Goal: Task Accomplishment & Management: Use online tool/utility

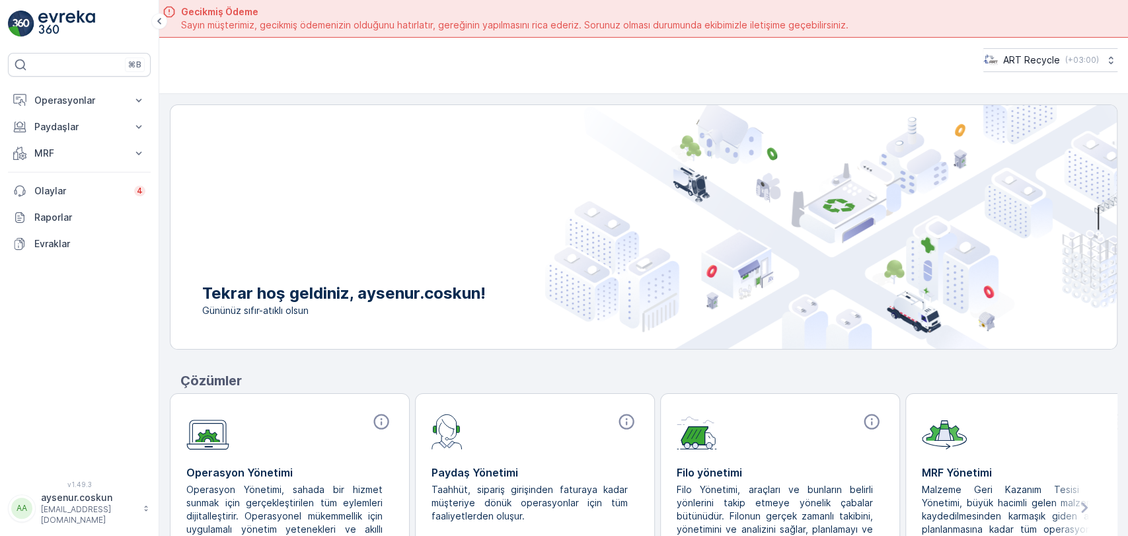
scroll to position [48, 0]
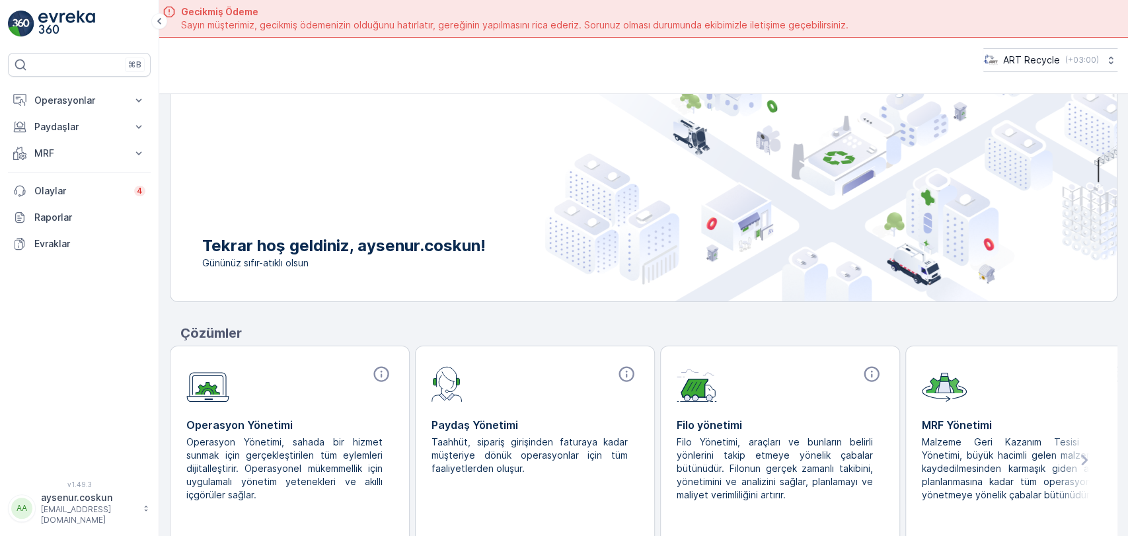
click at [75, 22] on img at bounding box center [66, 24] width 57 height 26
click at [78, 104] on p "Operasyonlar" at bounding box center [79, 100] width 90 height 13
click at [92, 155] on p "Rotalar & Görevler" at bounding box center [75, 159] width 82 height 13
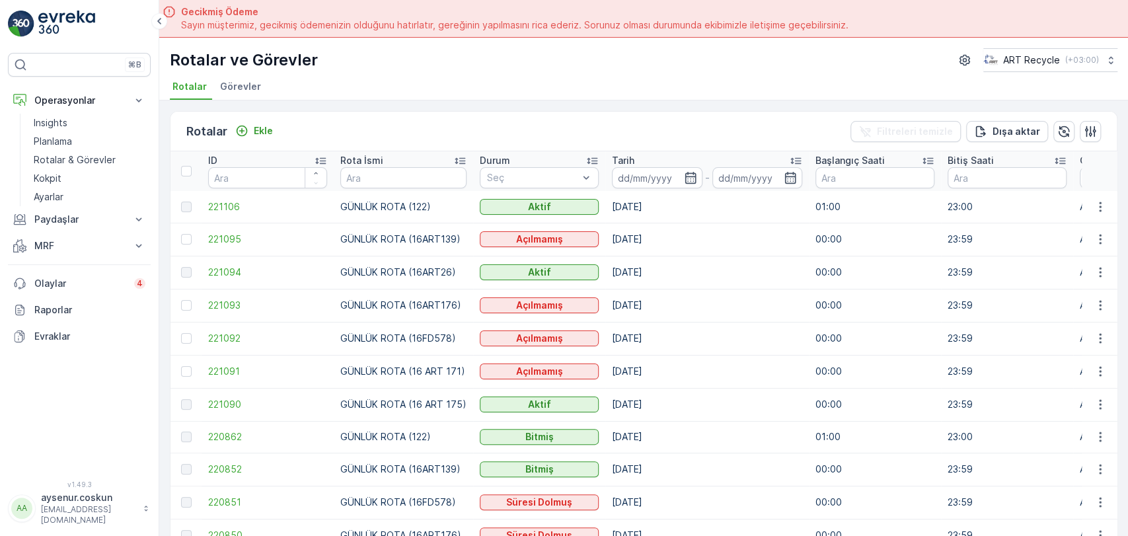
click at [225, 85] on span "Görevler" at bounding box center [240, 86] width 41 height 13
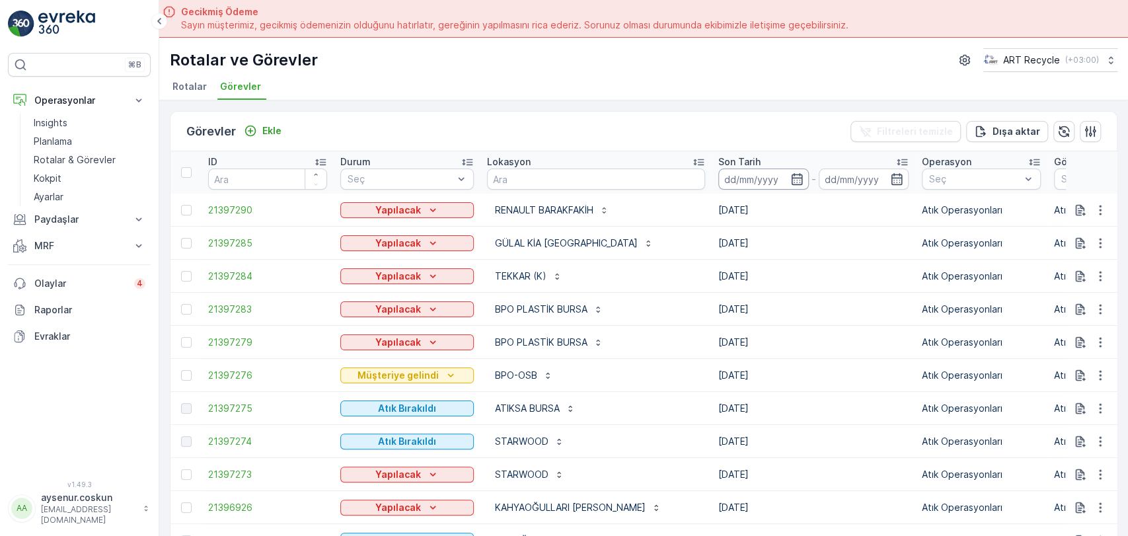
click at [719, 171] on input at bounding box center [764, 179] width 91 height 21
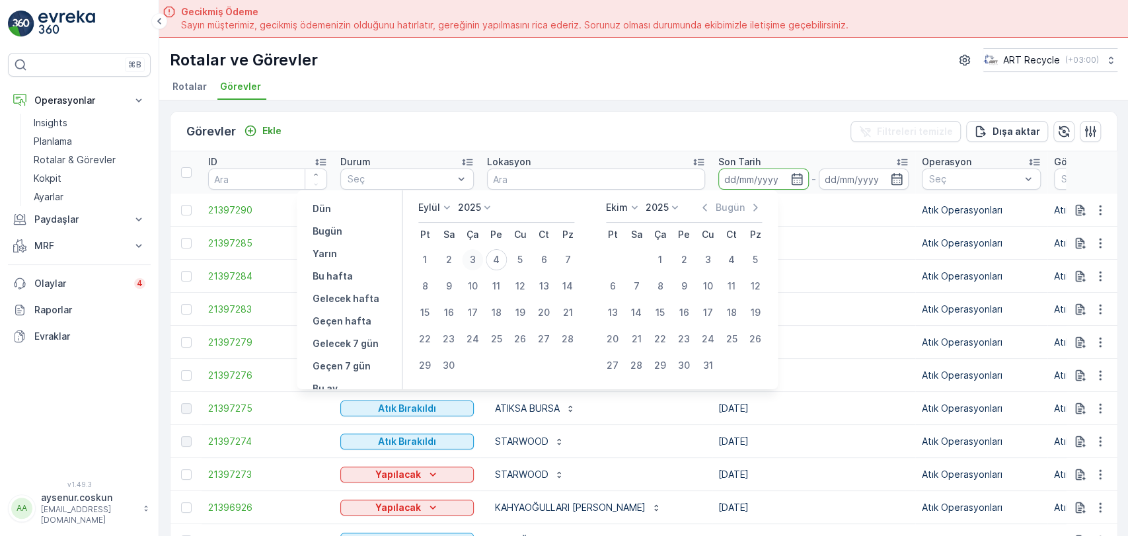
click at [467, 258] on div "3" at bounding box center [472, 259] width 21 height 21
type input "03.09.2025"
click at [467, 260] on div "3" at bounding box center [472, 259] width 21 height 21
type input "03.09.2025"
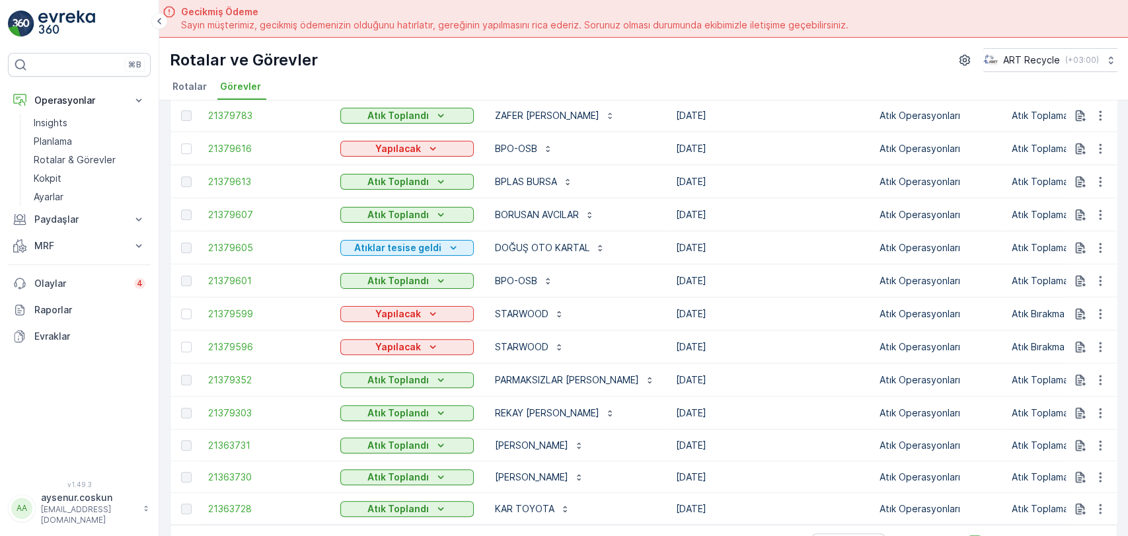
scroll to position [272, 0]
click at [81, 123] on link "Insights" at bounding box center [89, 123] width 122 height 19
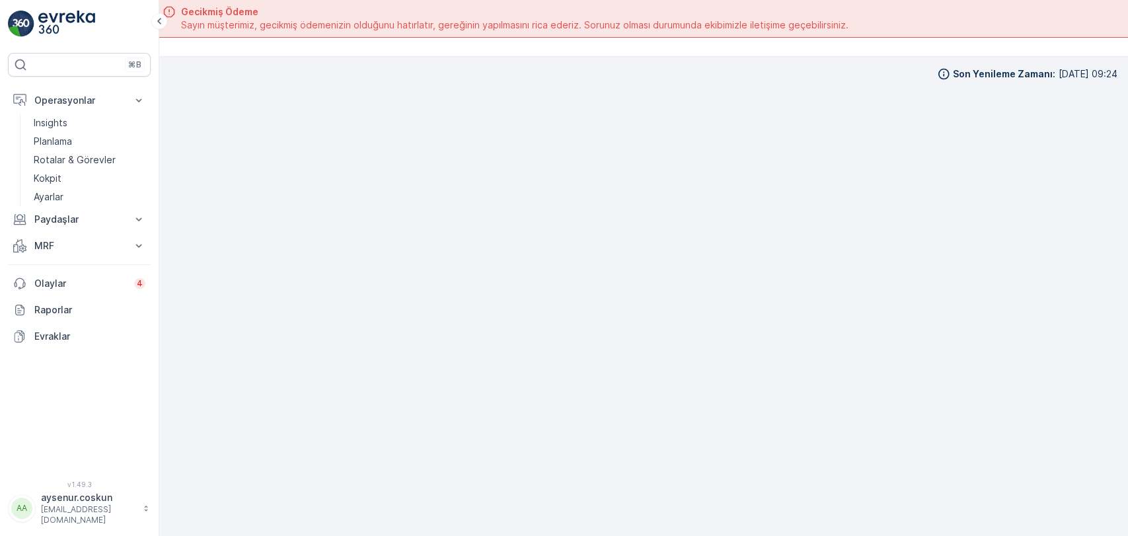
scroll to position [13, 0]
click at [53, 218] on p "Paydaşlar" at bounding box center [79, 219] width 90 height 13
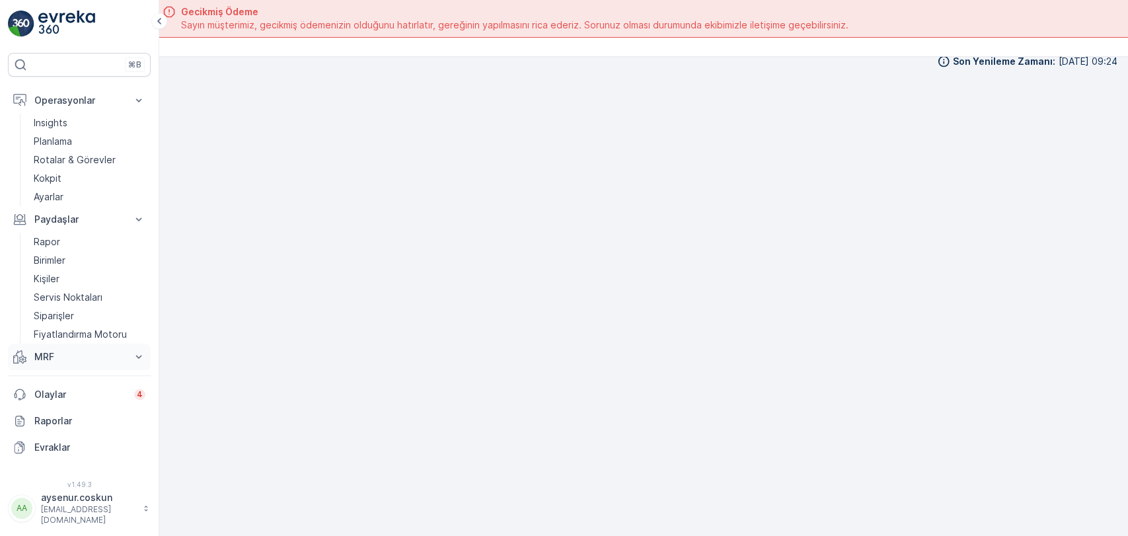
click at [65, 357] on p "MRF" at bounding box center [79, 356] width 90 height 13
click at [79, 376] on p "Gelen & Giden" at bounding box center [66, 379] width 64 height 13
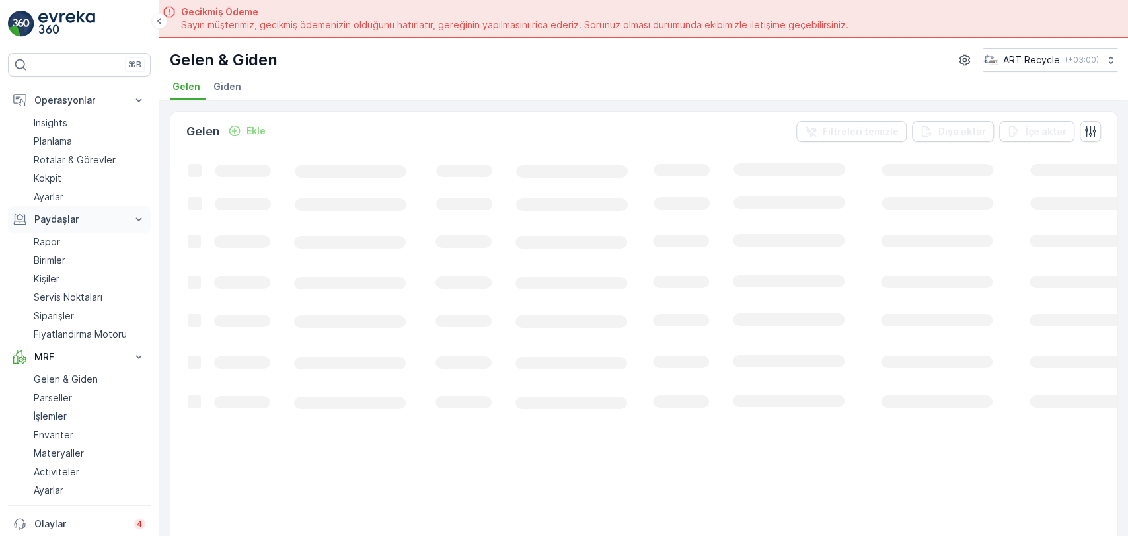
click at [69, 218] on p "Paydaşlar" at bounding box center [79, 219] width 90 height 13
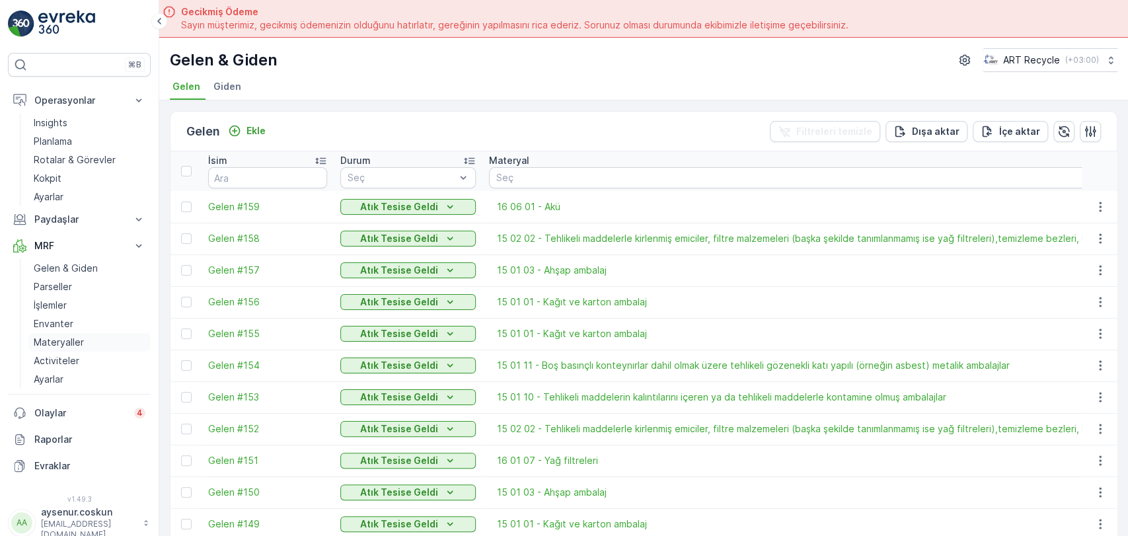
click at [49, 345] on p "Materyaller" at bounding box center [59, 342] width 50 height 13
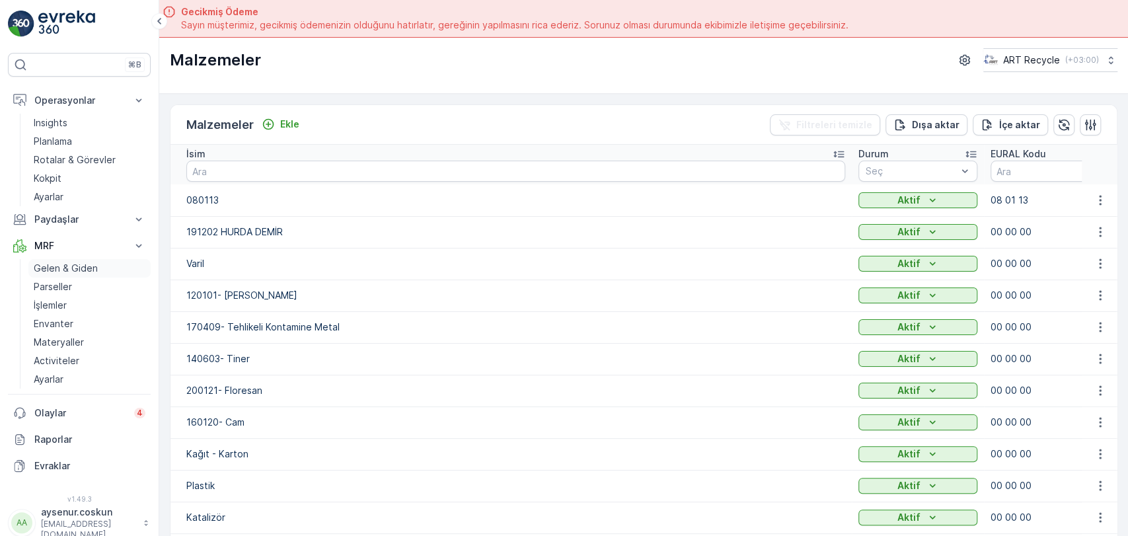
click at [83, 262] on p "Gelen & Giden" at bounding box center [66, 268] width 64 height 13
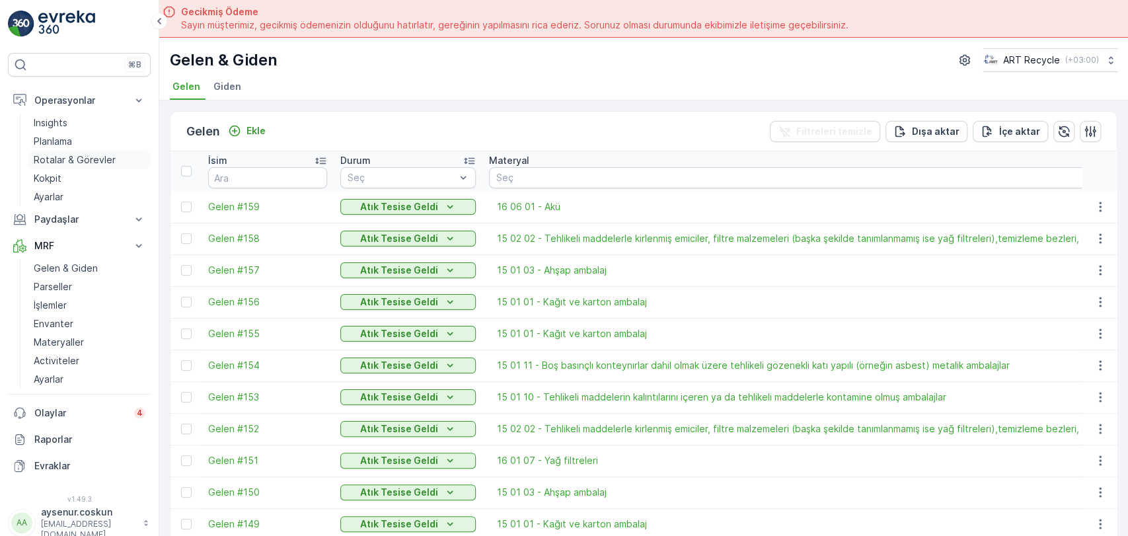
click at [100, 158] on p "Rotalar & Görevler" at bounding box center [75, 159] width 82 height 13
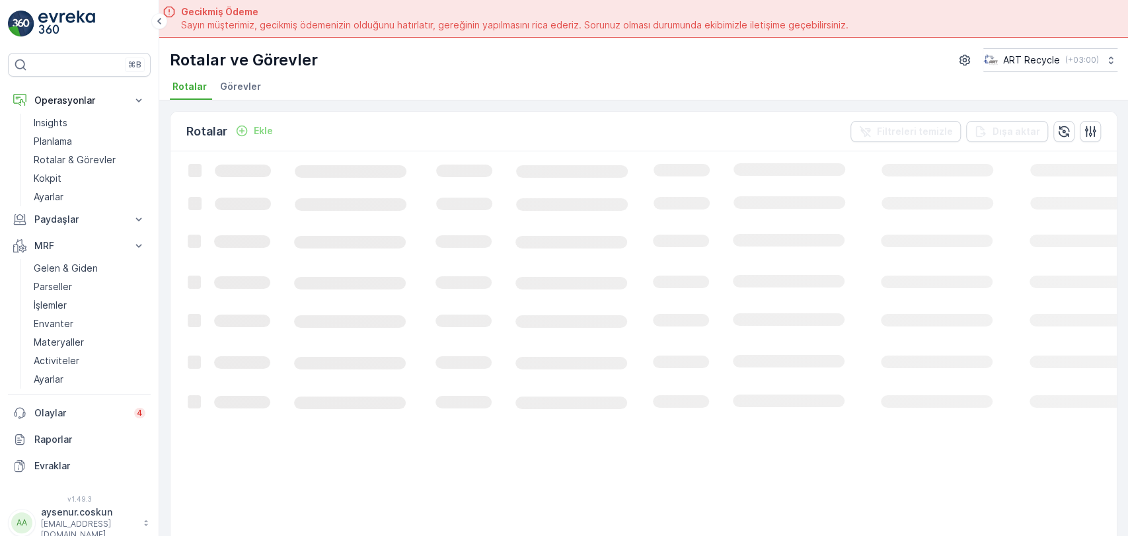
click at [259, 91] on li "Görevler" at bounding box center [242, 88] width 49 height 22
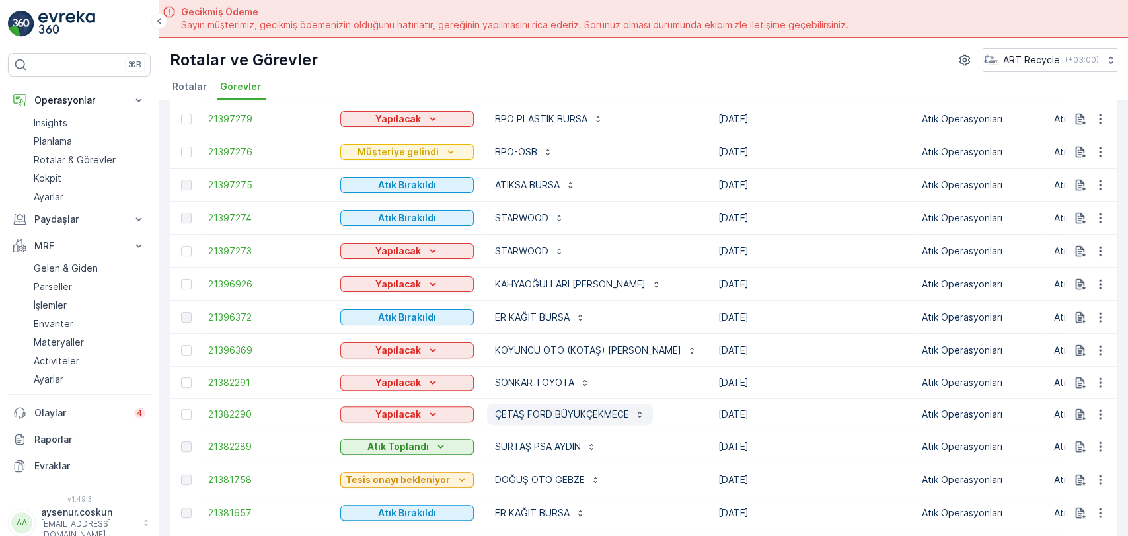
scroll to position [294, 0]
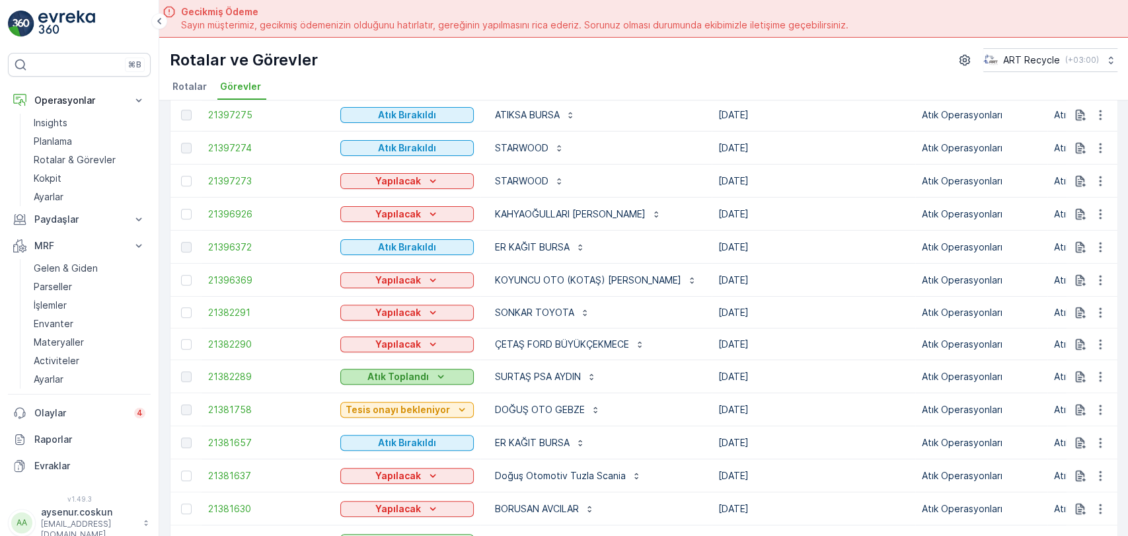
click at [454, 383] on div "Atık Toplandı" at bounding box center [407, 376] width 123 height 13
click at [50, 268] on p "Gelen & Giden" at bounding box center [66, 268] width 64 height 13
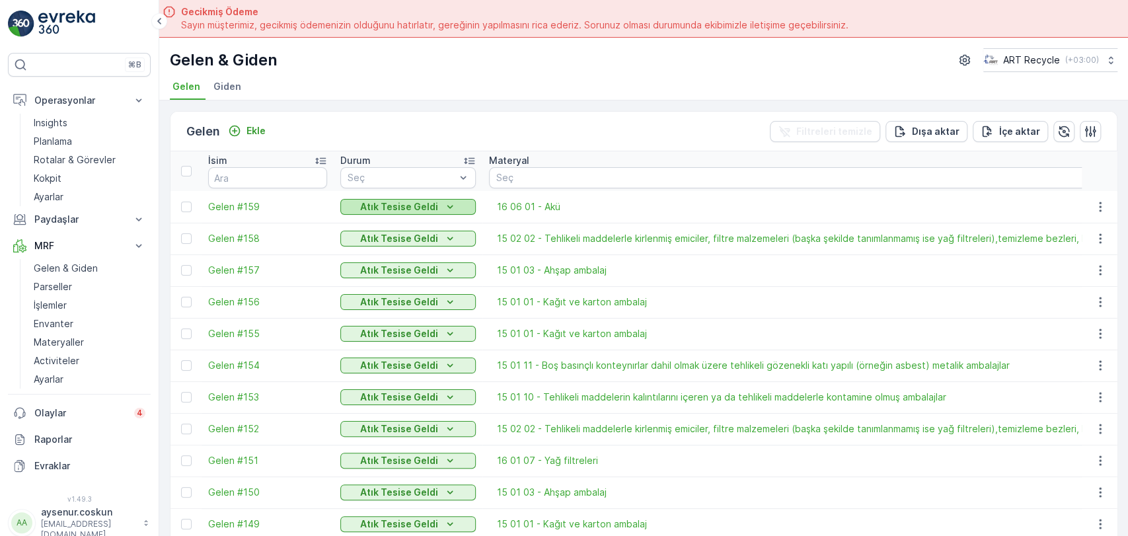
click at [430, 210] on p "Atık Tesise Geldi" at bounding box center [399, 206] width 78 height 13
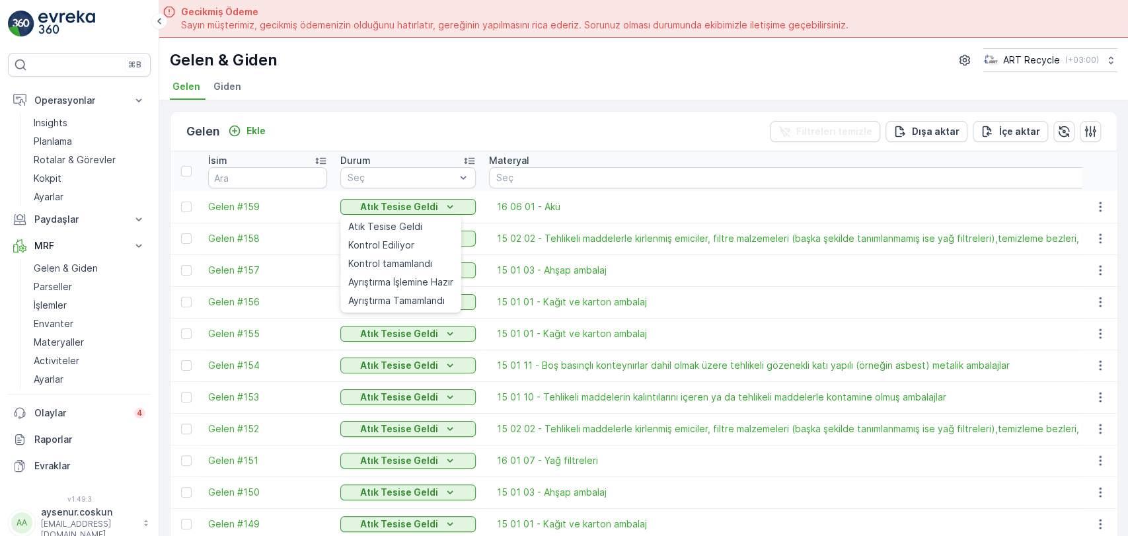
click at [505, 76] on div "Gelen & Giden ART Recycle ( +03:00 ) Gelen Giden" at bounding box center [643, 69] width 969 height 63
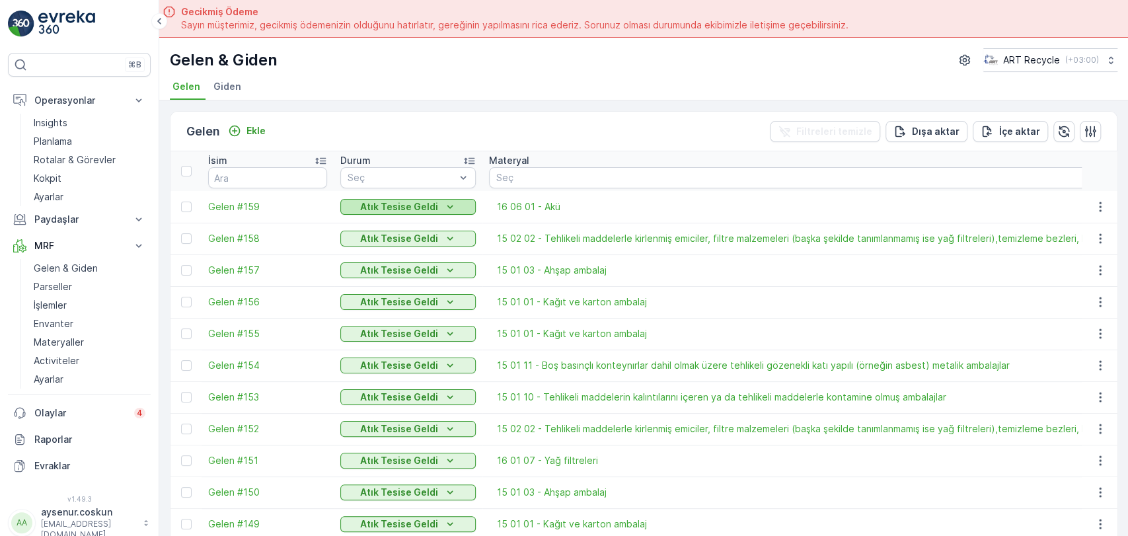
click at [444, 202] on icon "Atık Tesise Geldi" at bounding box center [450, 206] width 13 height 13
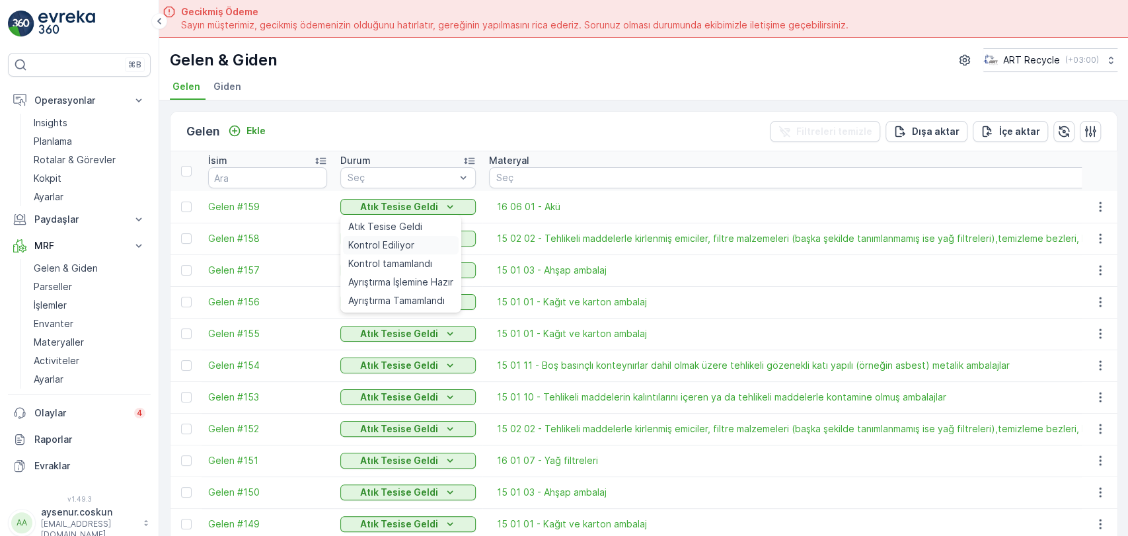
click at [414, 240] on div "Kontrol Ediliyor" at bounding box center [401, 245] width 116 height 19
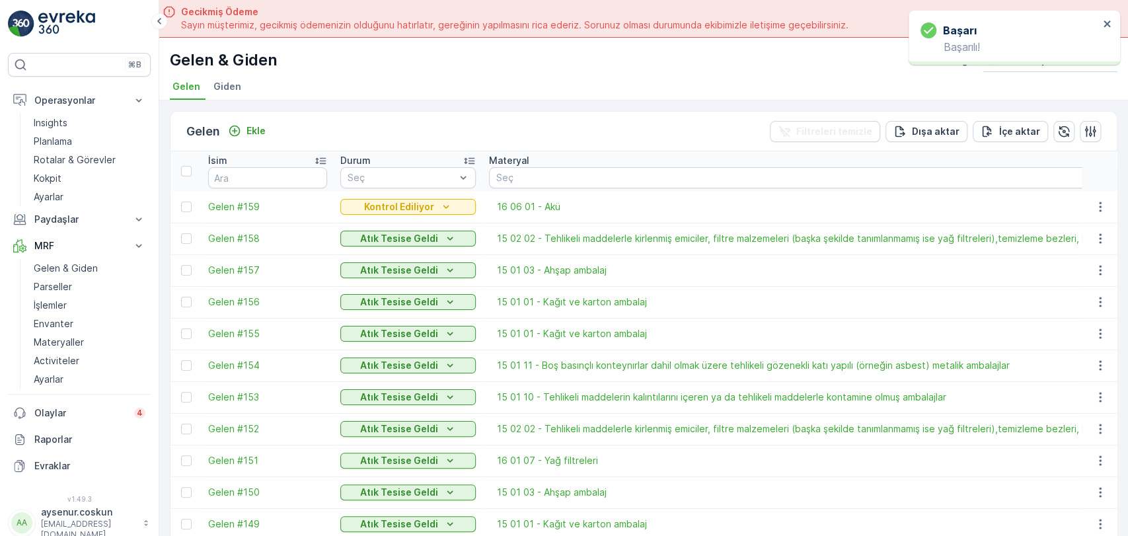
click at [423, 209] on p "Kontrol Ediliyor" at bounding box center [399, 206] width 70 height 13
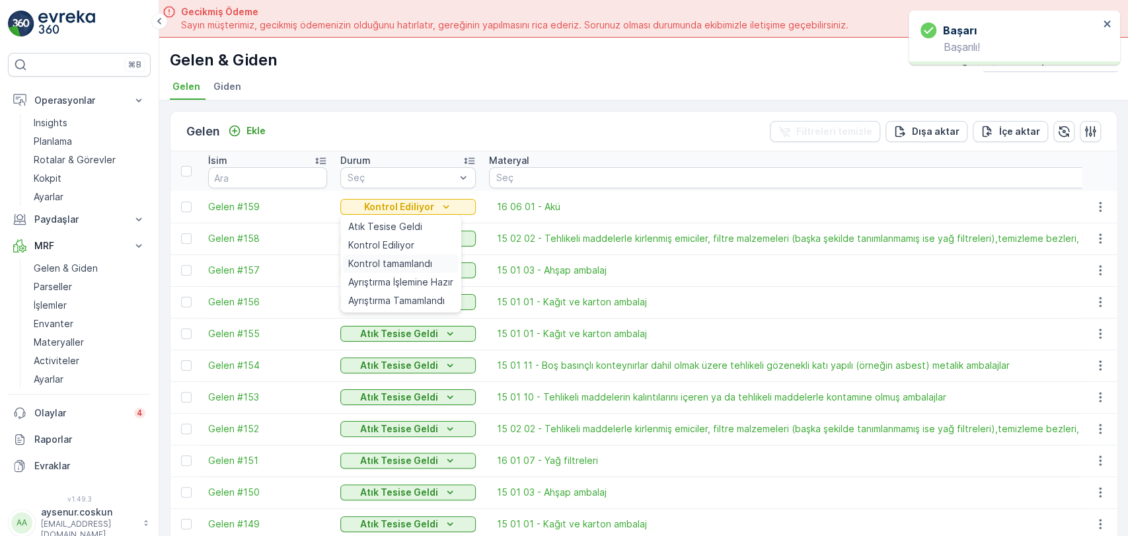
click at [426, 261] on span "Kontrol tamamlandı" at bounding box center [390, 263] width 84 height 13
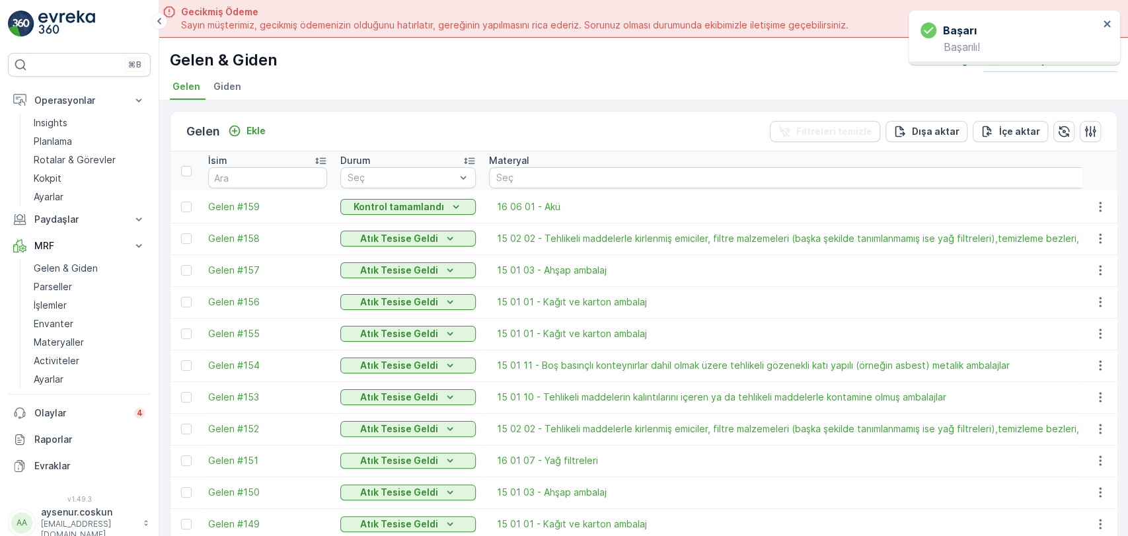
click at [426, 208] on p "Kontrol tamamlandı" at bounding box center [399, 206] width 91 height 13
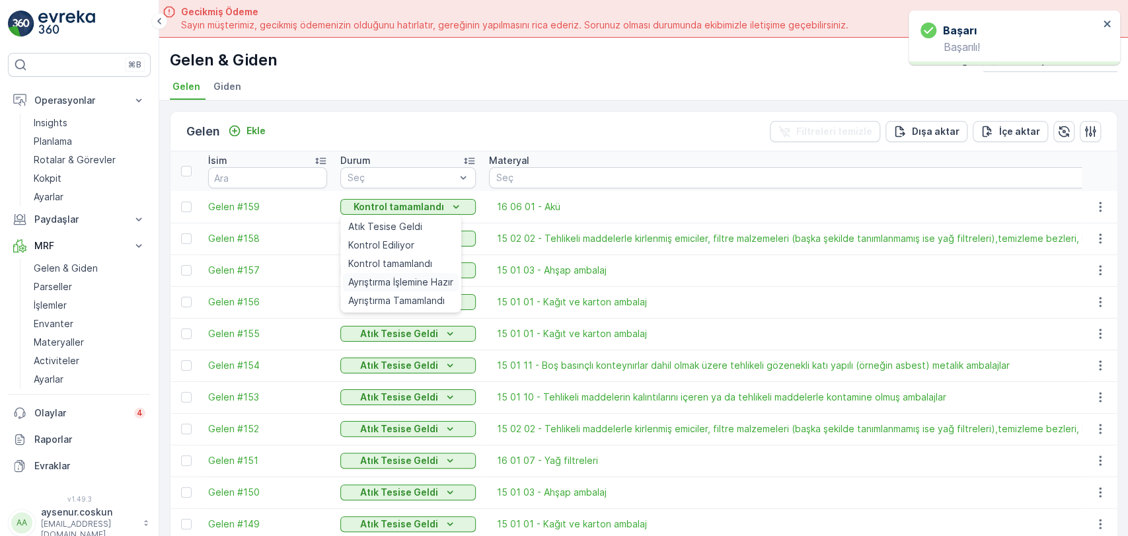
click at [432, 282] on span "Ayrıştırma İşlemine Hazır" at bounding box center [400, 282] width 105 height 13
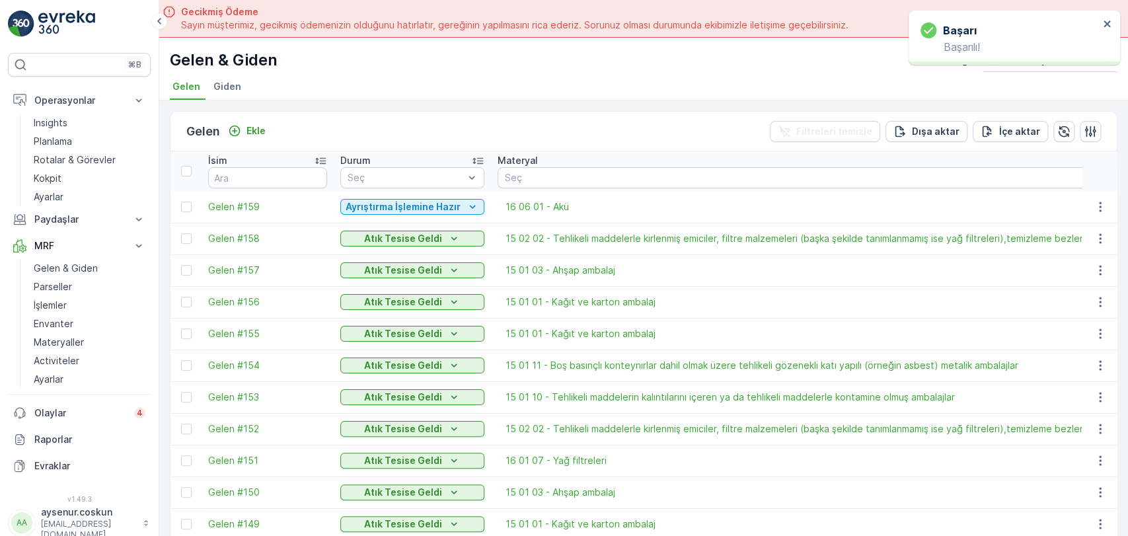
click at [434, 209] on p "Ayrıştırma İşlemine Hazır" at bounding box center [403, 206] width 115 height 13
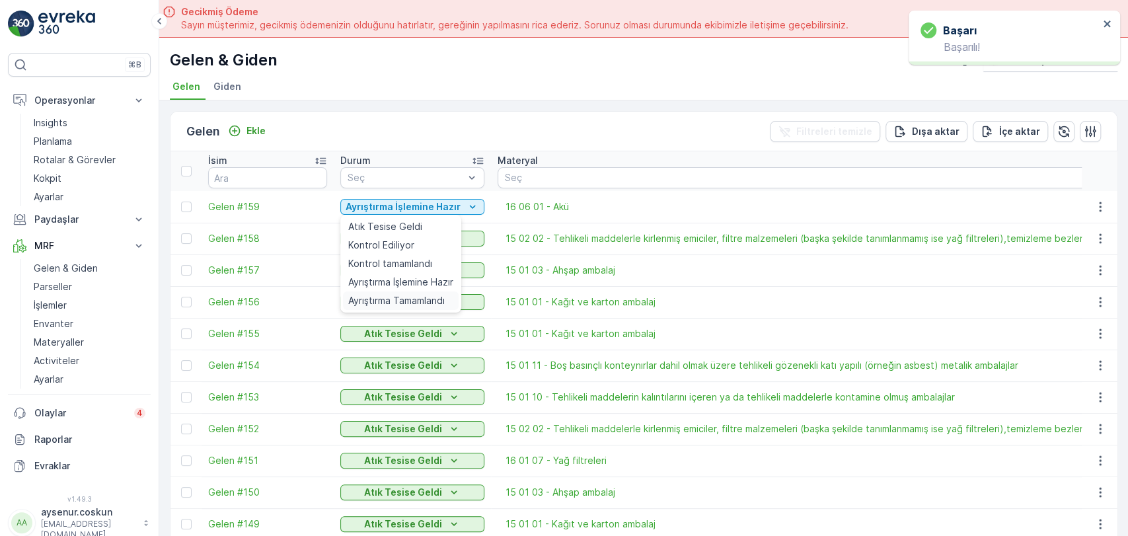
click at [432, 302] on span "Ayrıştırma Tamamlandı" at bounding box center [396, 300] width 97 height 13
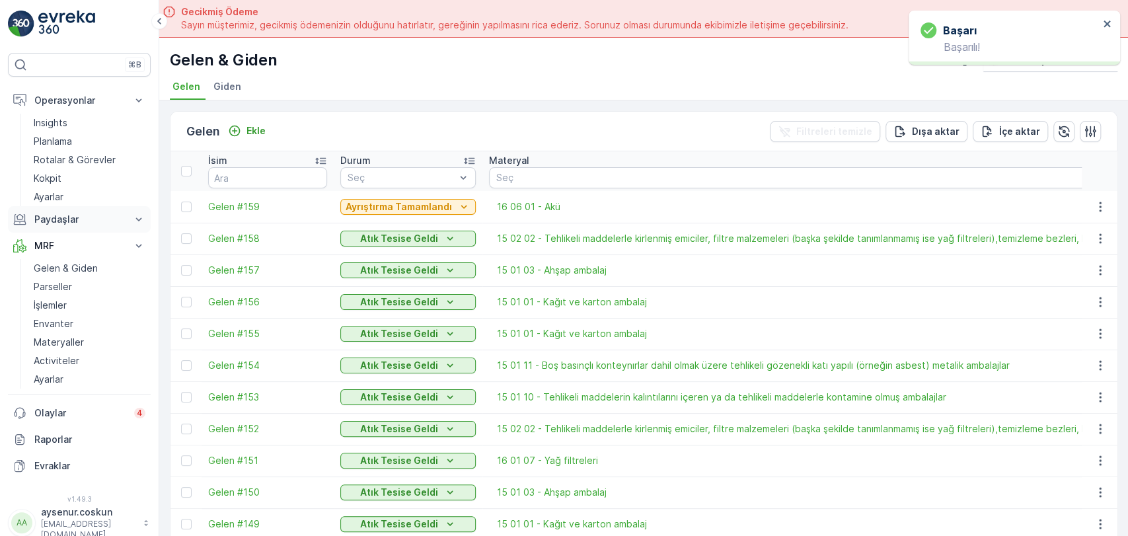
click at [62, 221] on p "Paydaşlar" at bounding box center [79, 219] width 90 height 13
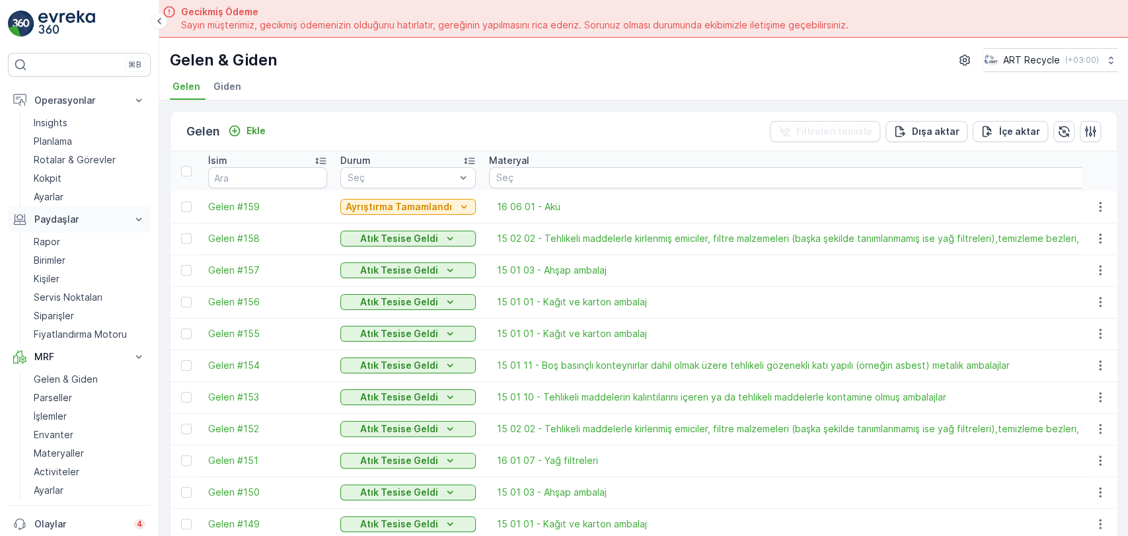
click at [62, 221] on p "Paydaşlar" at bounding box center [79, 219] width 90 height 13
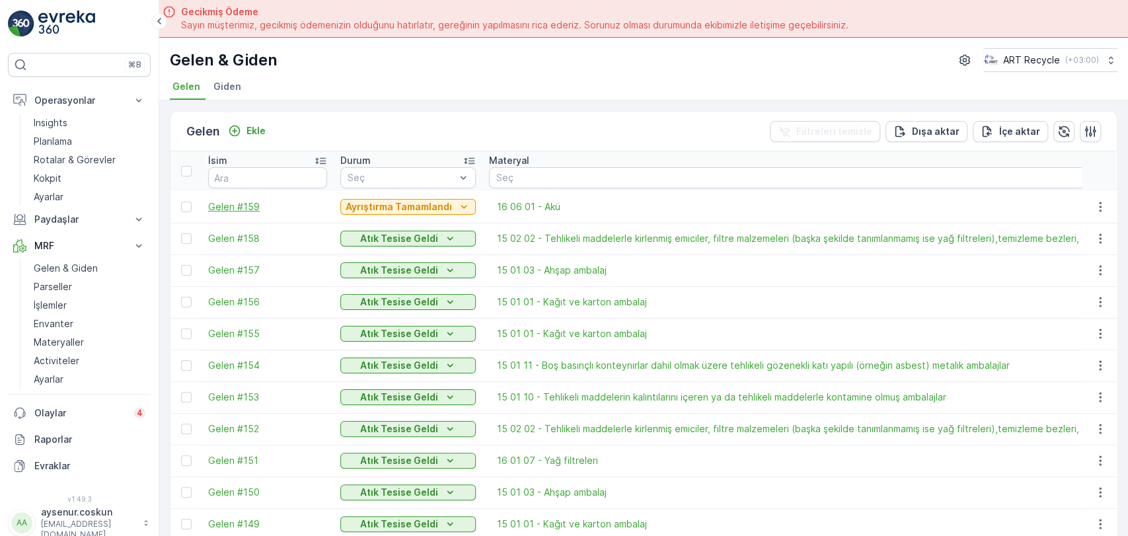
click at [229, 212] on span "Gelen #159" at bounding box center [267, 206] width 119 height 13
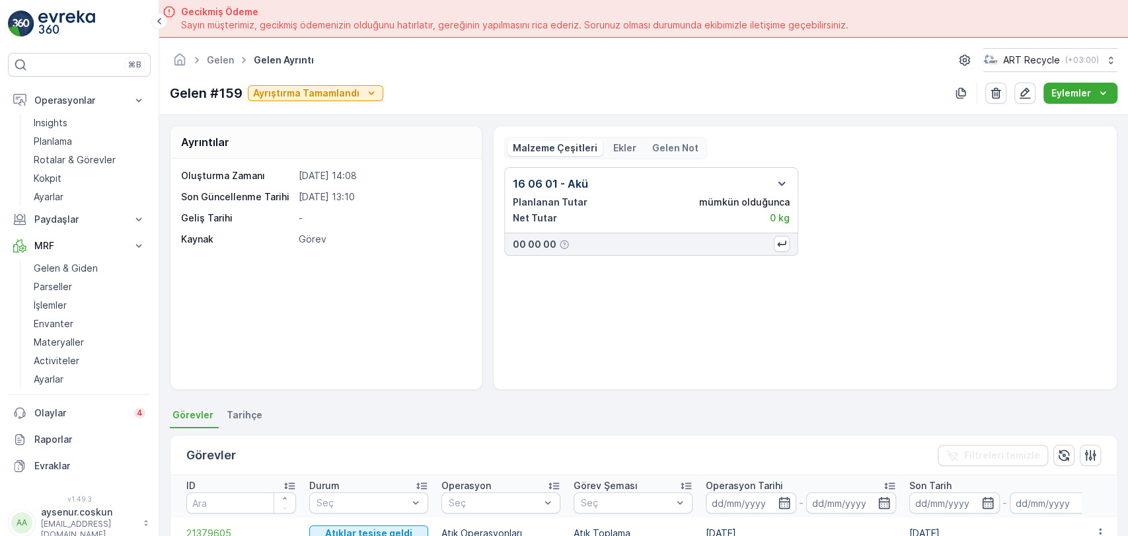
scroll to position [73, 0]
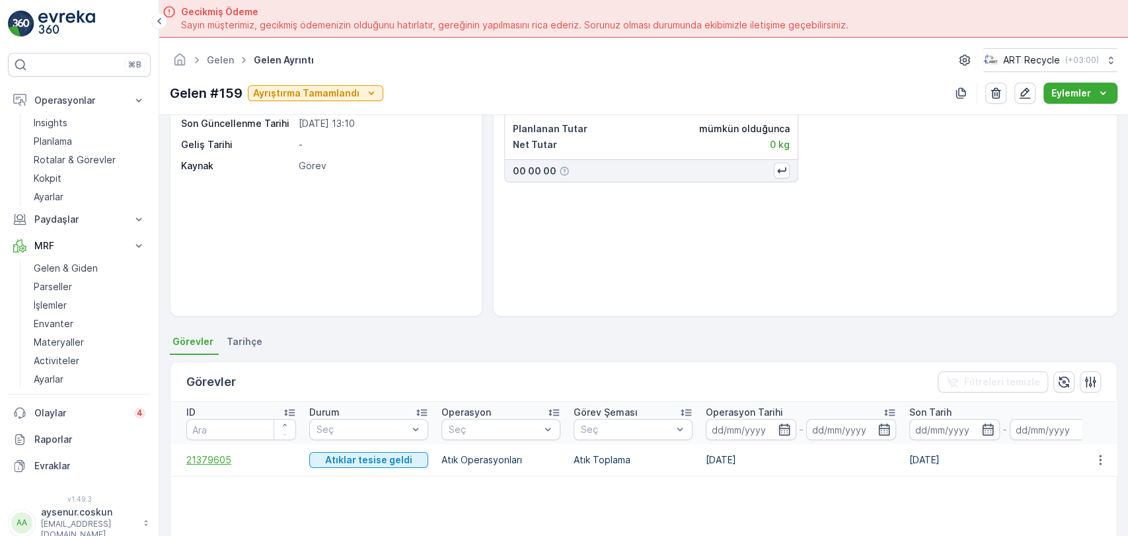
click at [193, 459] on span "21379605" at bounding box center [241, 460] width 110 height 13
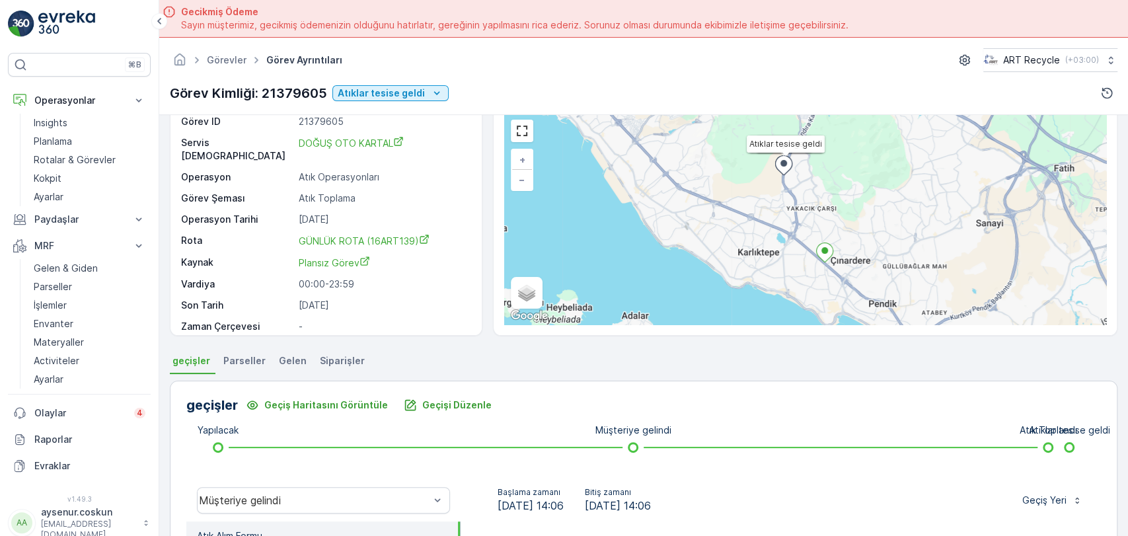
scroll to position [147, 0]
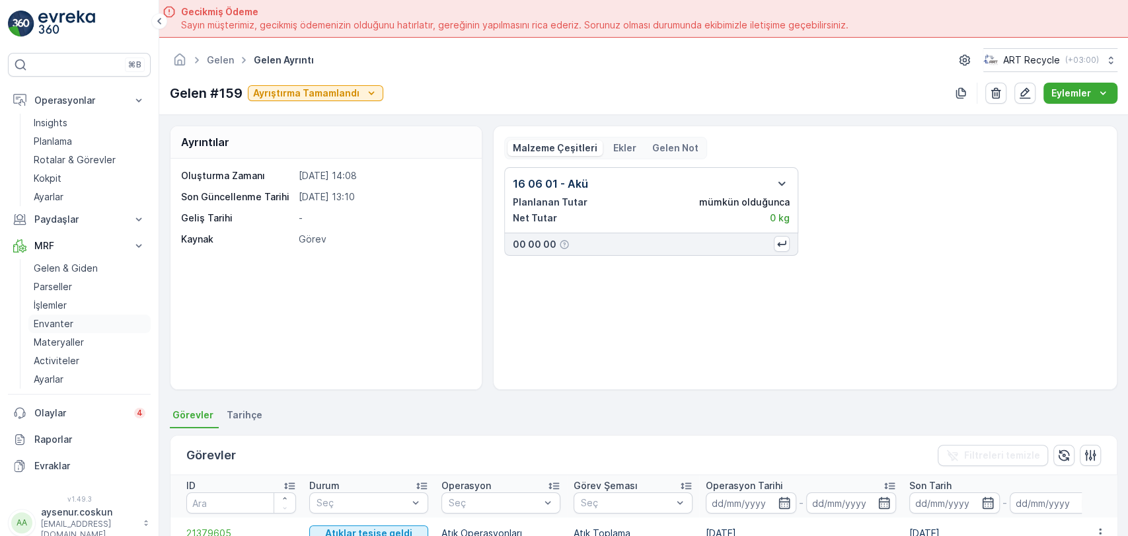
click at [75, 323] on link "Envanter" at bounding box center [89, 324] width 122 height 19
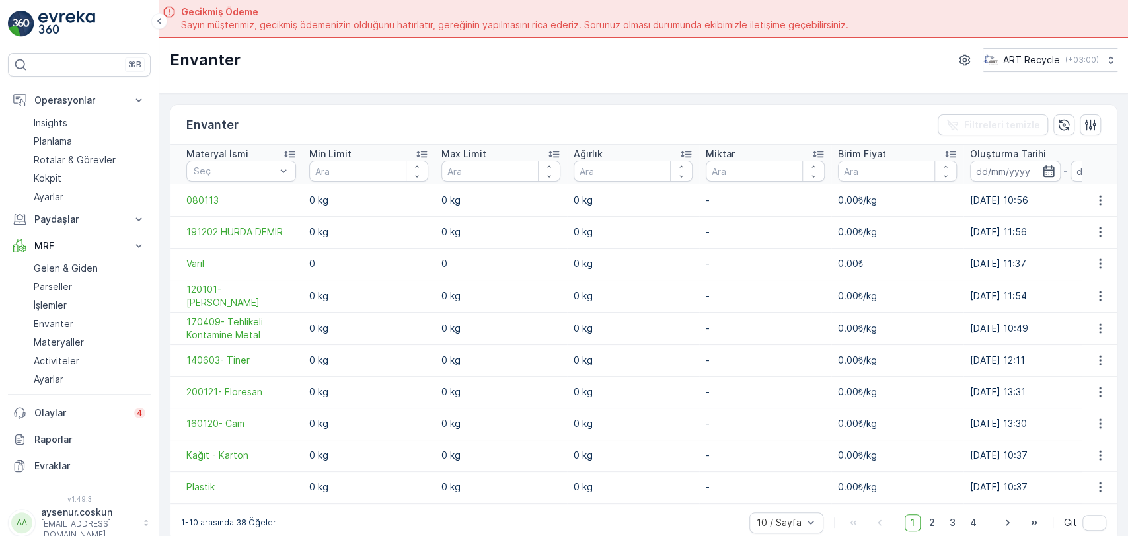
scroll to position [37, 0]
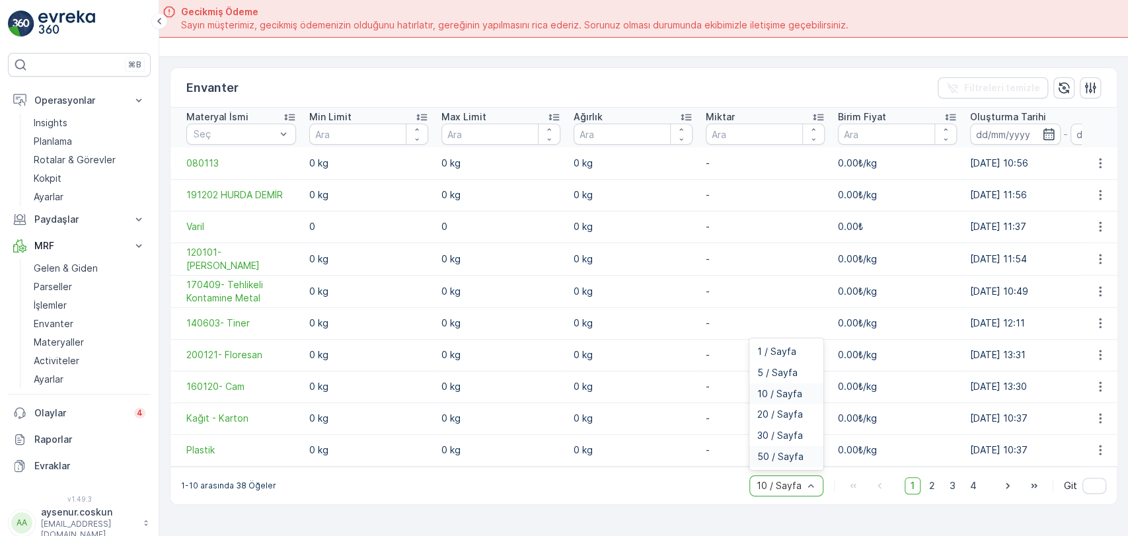
click at [775, 456] on span "50 / Sayfa" at bounding box center [781, 457] width 46 height 11
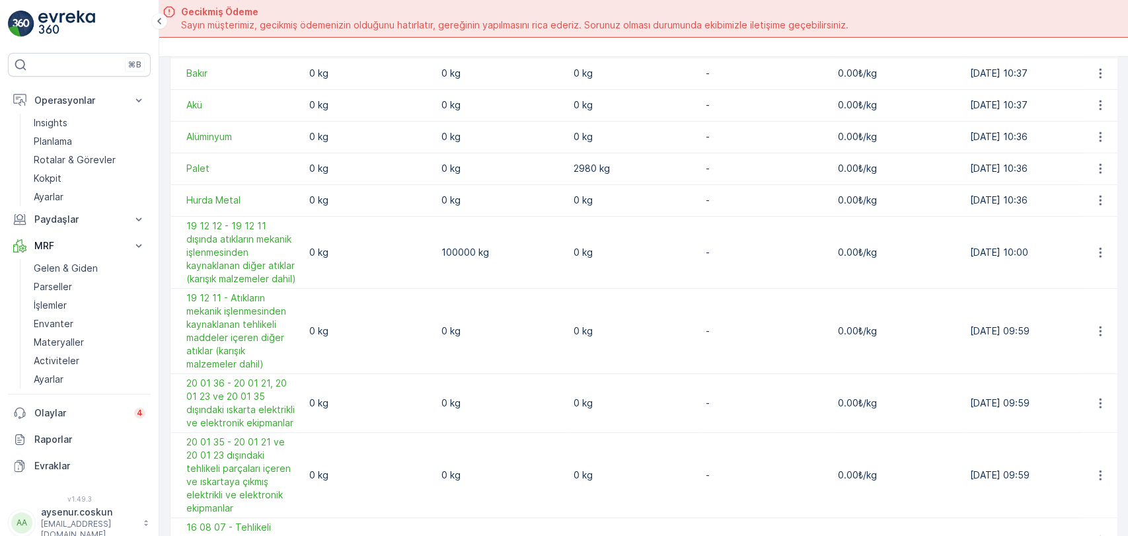
scroll to position [147, 0]
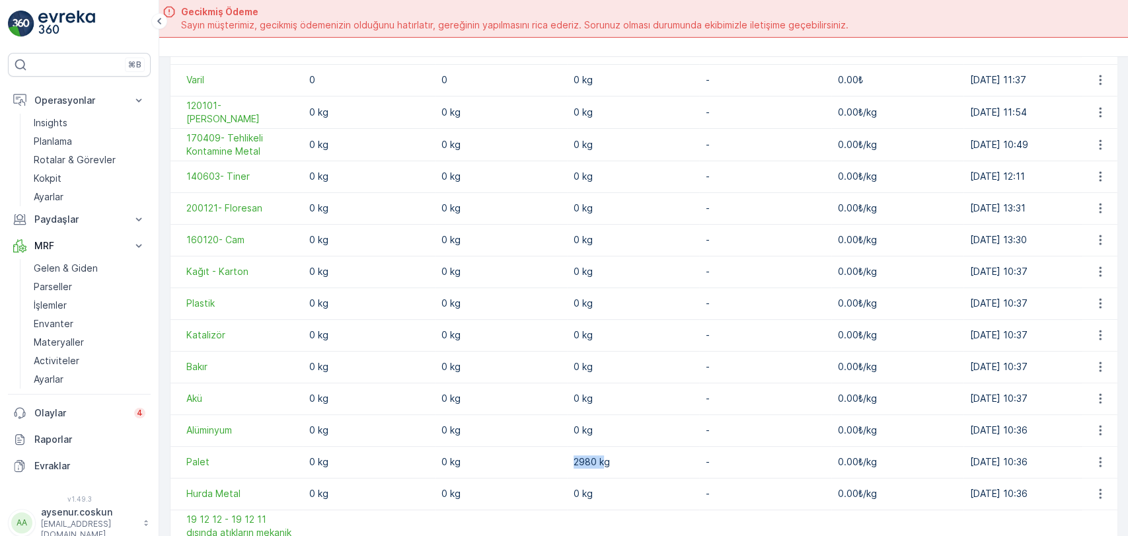
drag, startPoint x: 603, startPoint y: 461, endPoint x: 563, endPoint y: 464, distance: 39.8
click at [563, 464] on tr "Palet 0 kg 0 kg 2980 kg - 0.00₺/kg 07.02.2025 10:36 04.07.2025 12:08" at bounding box center [789, 462] width 1236 height 32
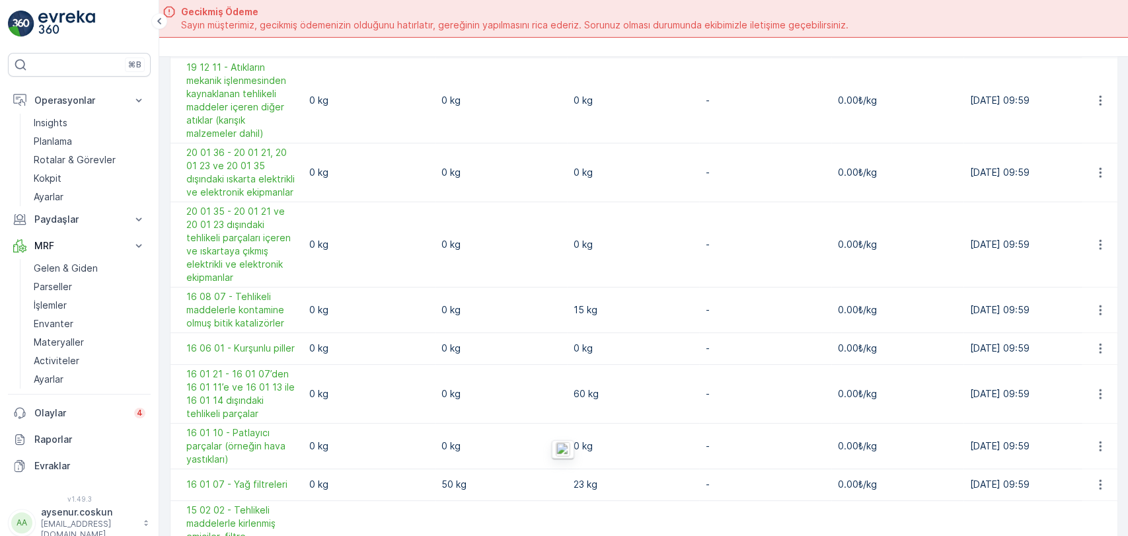
scroll to position [734, 0]
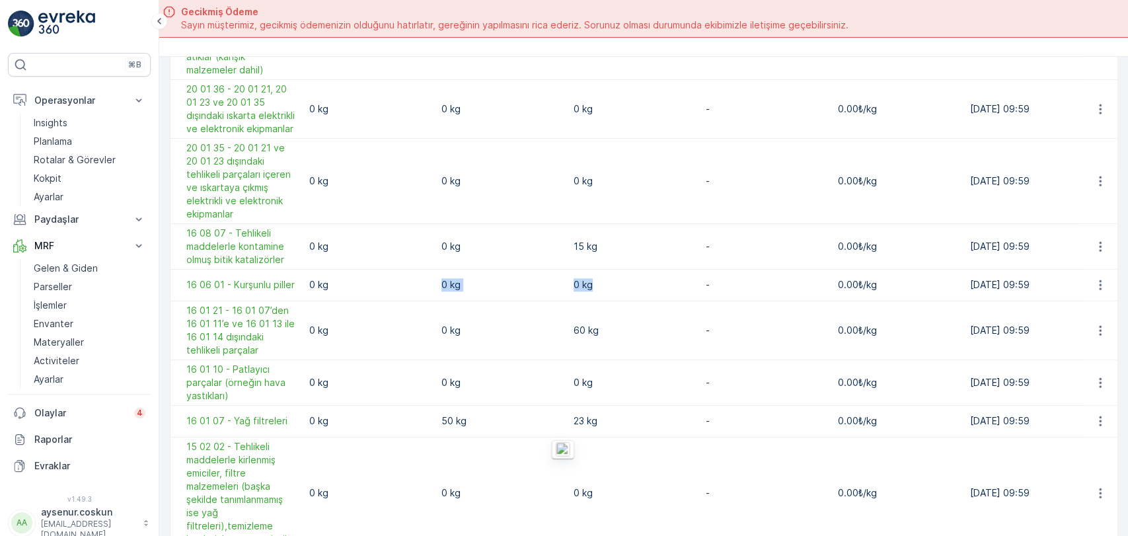
drag, startPoint x: 608, startPoint y: 317, endPoint x: 627, endPoint y: 315, distance: 18.6
click at [360, 301] on tr "16 06 01 - Kurşunlu piller 0 kg 0 kg 0 kg - 0.00₺/kg 17.01.2025 09:59 17.01.202…" at bounding box center [789, 285] width 1236 height 32
click at [646, 360] on td "60 kg" at bounding box center [633, 330] width 132 height 59
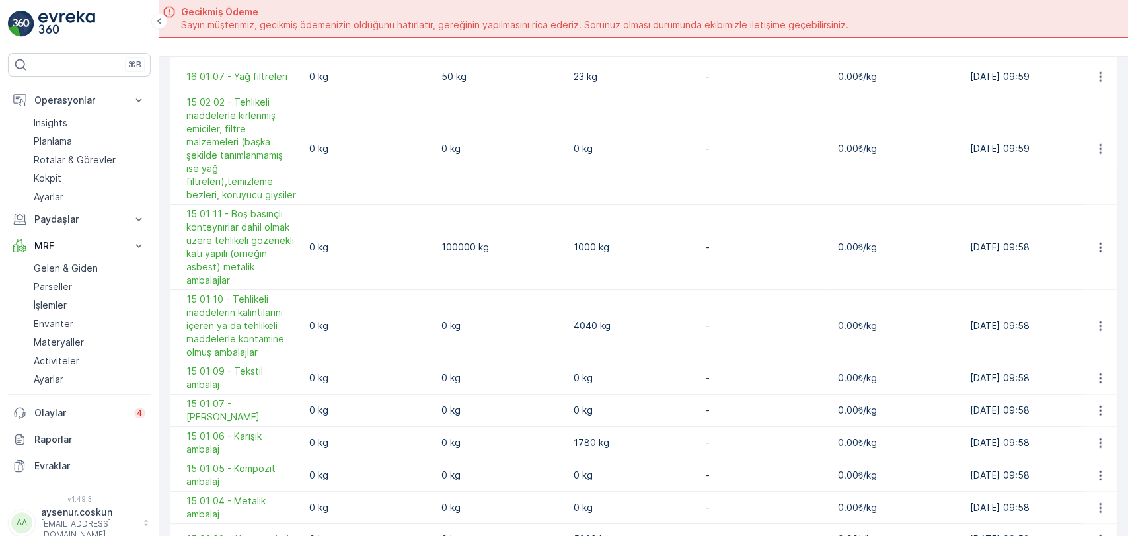
scroll to position [1175, 0]
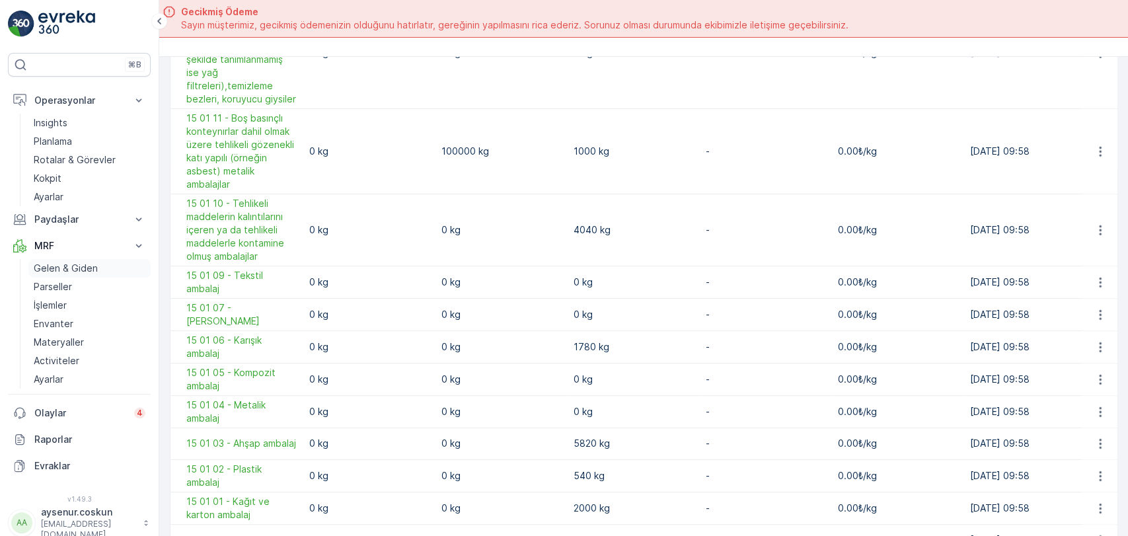
click at [69, 266] on p "Gelen & Giden" at bounding box center [66, 268] width 64 height 13
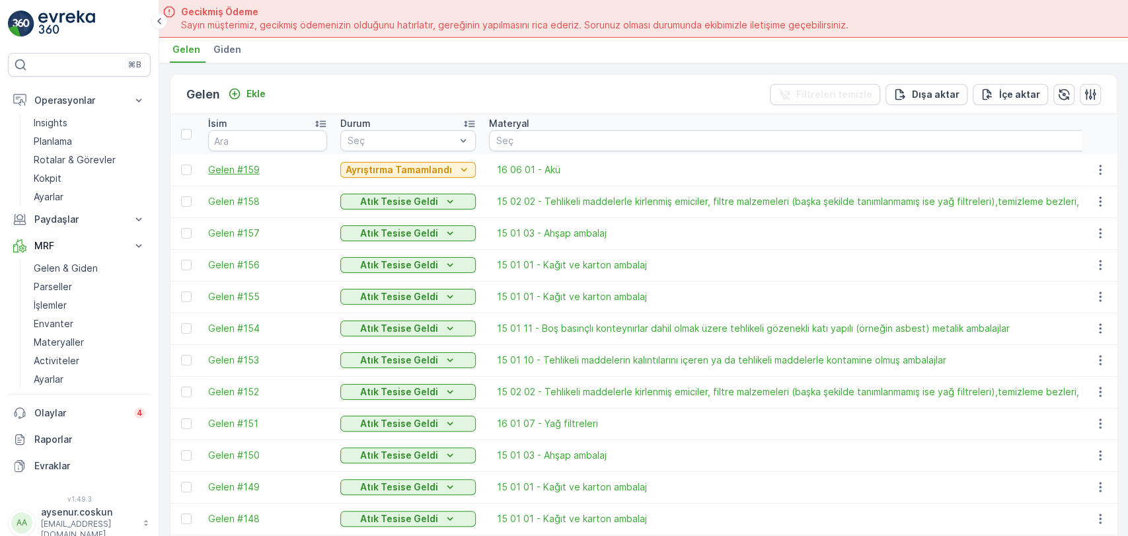
click at [249, 165] on span "Gelen #159" at bounding box center [267, 169] width 119 height 13
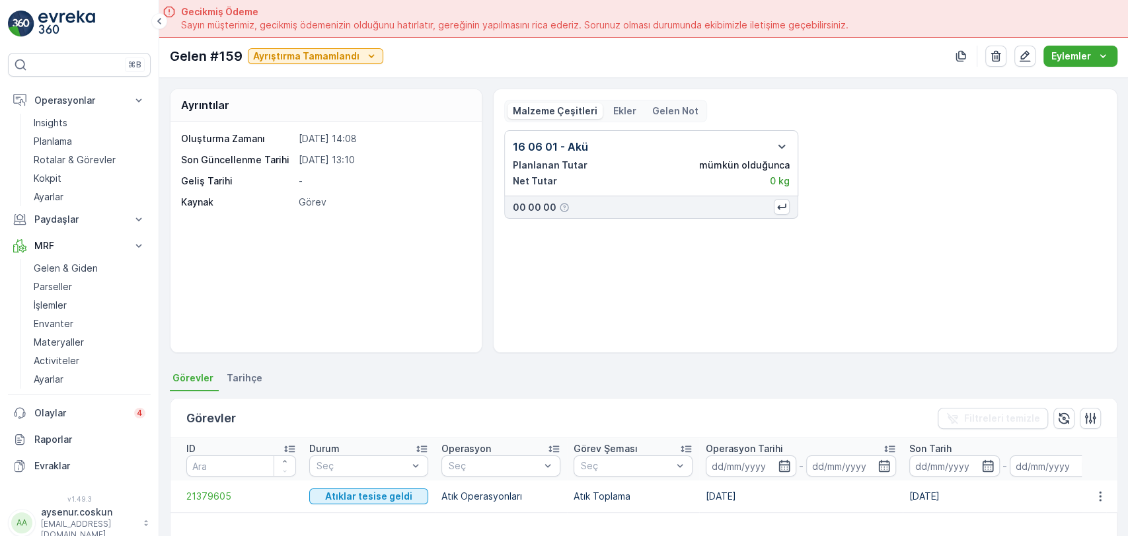
click at [779, 176] on p "0 kg" at bounding box center [780, 181] width 20 height 13
click at [784, 144] on icon "button" at bounding box center [782, 147] width 16 height 16
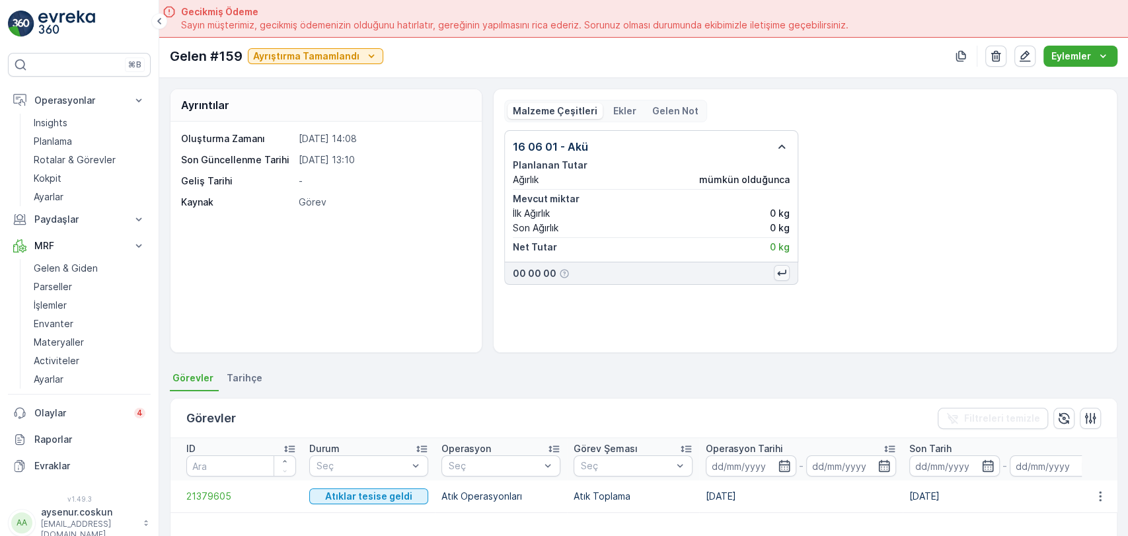
click at [775, 271] on icon "button" at bounding box center [781, 272] width 13 height 13
click at [793, 292] on p "Ağırlık Notunu Düzenle :" at bounding box center [832, 294] width 109 height 13
click at [820, 299] on p "Ağırlık Notunu Düzenle :" at bounding box center [832, 294] width 109 height 13
click at [888, 294] on div "Ağırlık Notunu Düzenle : -" at bounding box center [851, 294] width 147 height 13
click at [879, 307] on p "İlk veya son ağırlıklar elle girildi." at bounding box center [851, 309] width 147 height 11
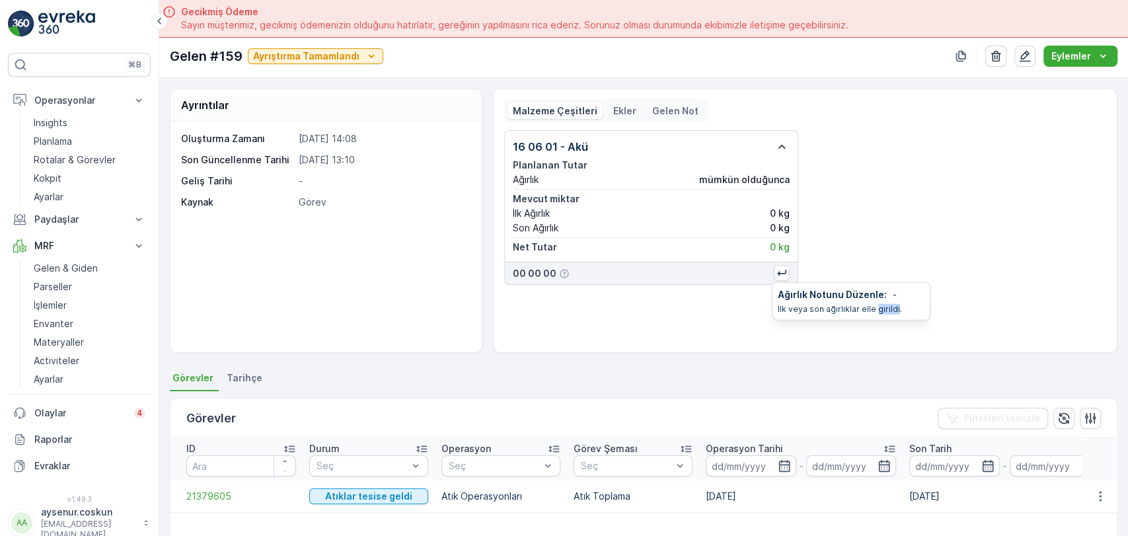
click at [879, 307] on p "İlk veya son ağırlıklar elle girildi." at bounding box center [851, 309] width 147 height 11
click at [1031, 292] on div "16 06 01 - Akü Planlanan Tutar Ağırlık mümkün olduğunca Mevcut miktar İlk Ağırl…" at bounding box center [805, 236] width 602 height 212
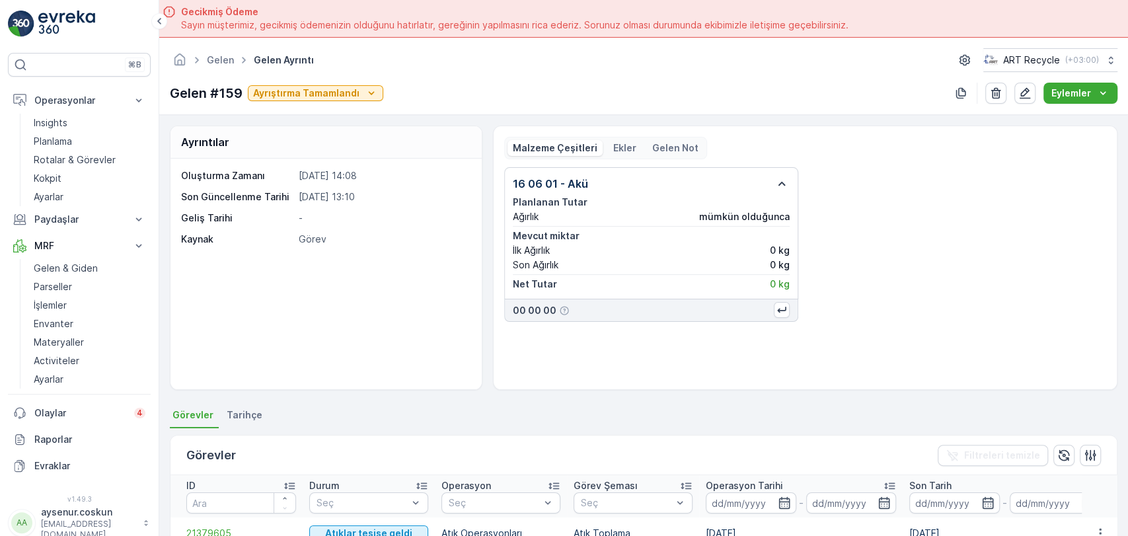
scroll to position [220, 0]
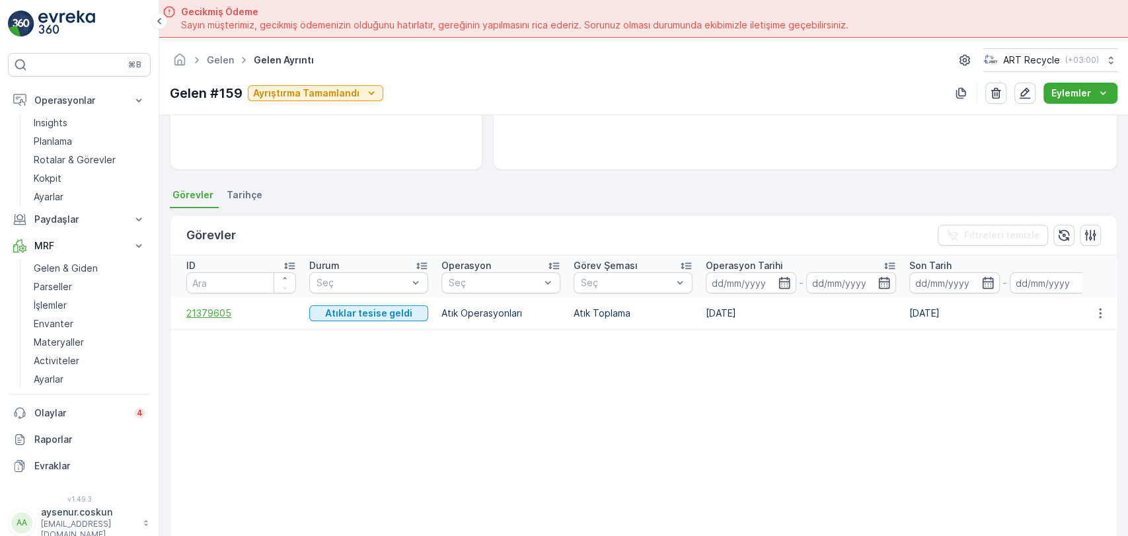
click at [218, 310] on span "21379605" at bounding box center [241, 313] width 110 height 13
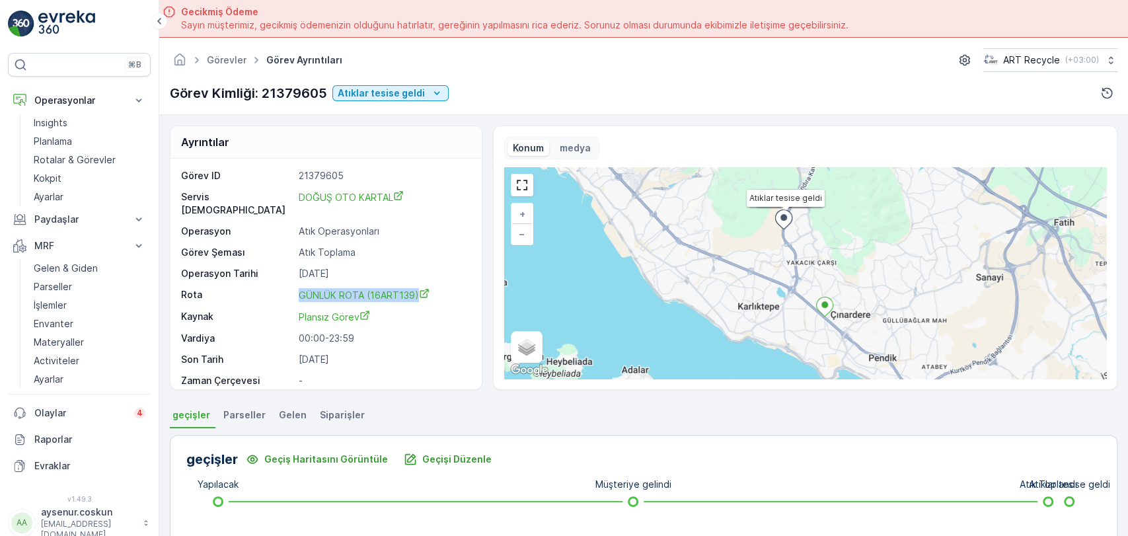
drag, startPoint x: 296, startPoint y: 279, endPoint x: 431, endPoint y: 279, distance: 134.9
click at [431, 288] on div "Rota GÜNLÜK ROTA (16ART139)" at bounding box center [324, 295] width 287 height 14
click at [423, 225] on p "Atık Operasyonları" at bounding box center [383, 231] width 169 height 13
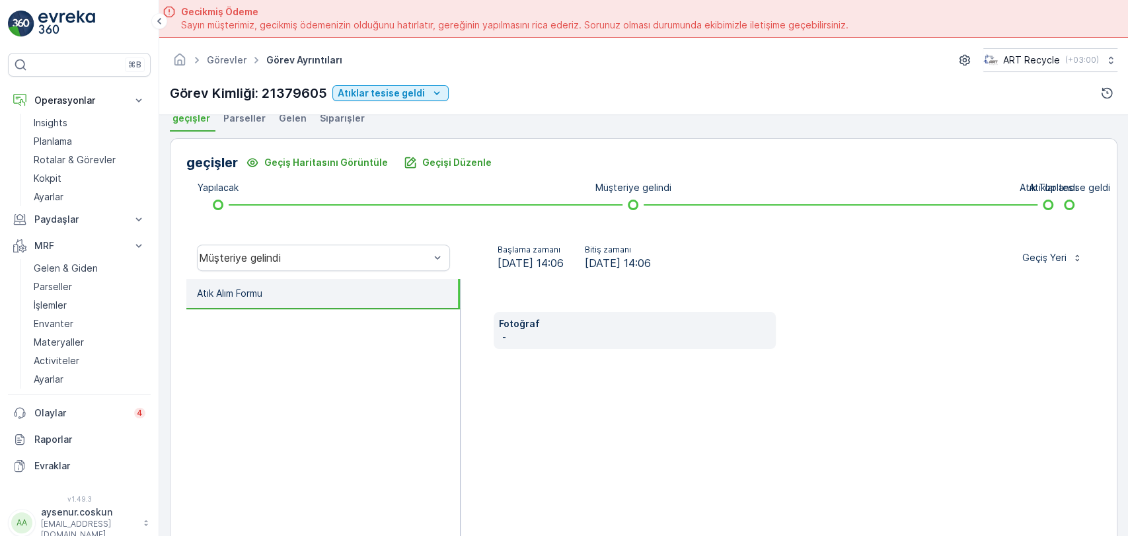
scroll to position [150, 0]
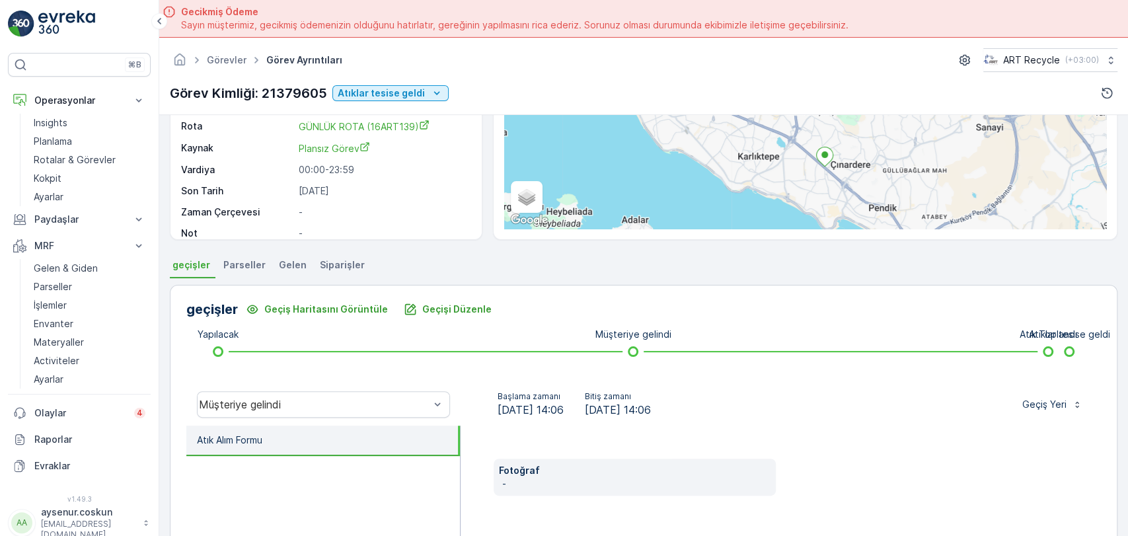
click at [286, 266] on span "Gelen" at bounding box center [293, 264] width 28 height 13
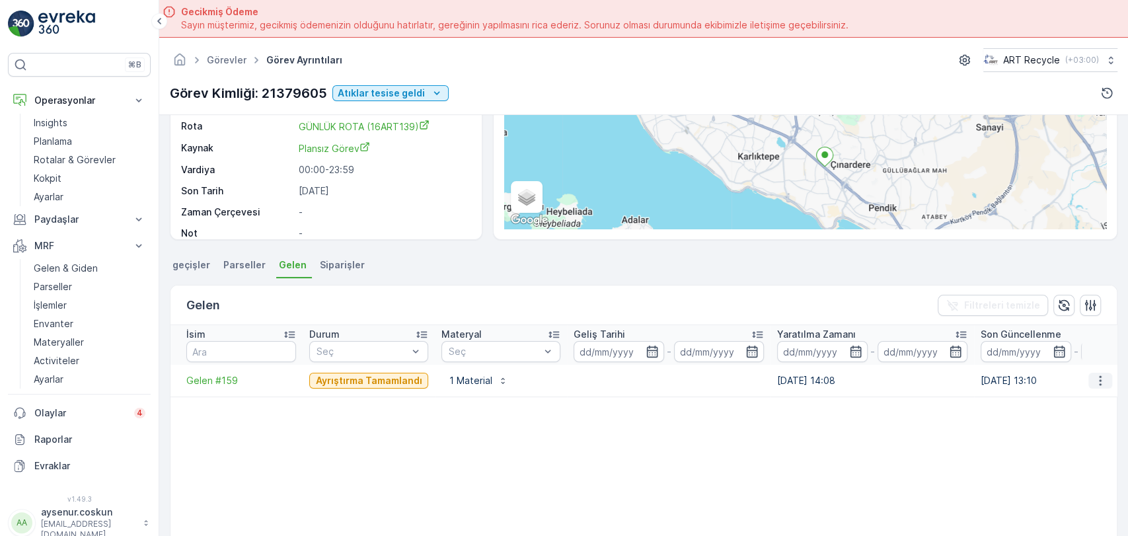
click at [1096, 384] on icon "button" at bounding box center [1100, 380] width 13 height 13
click at [1079, 397] on span "Daha fazla ayrıntı görün" at bounding box center [1069, 399] width 105 height 13
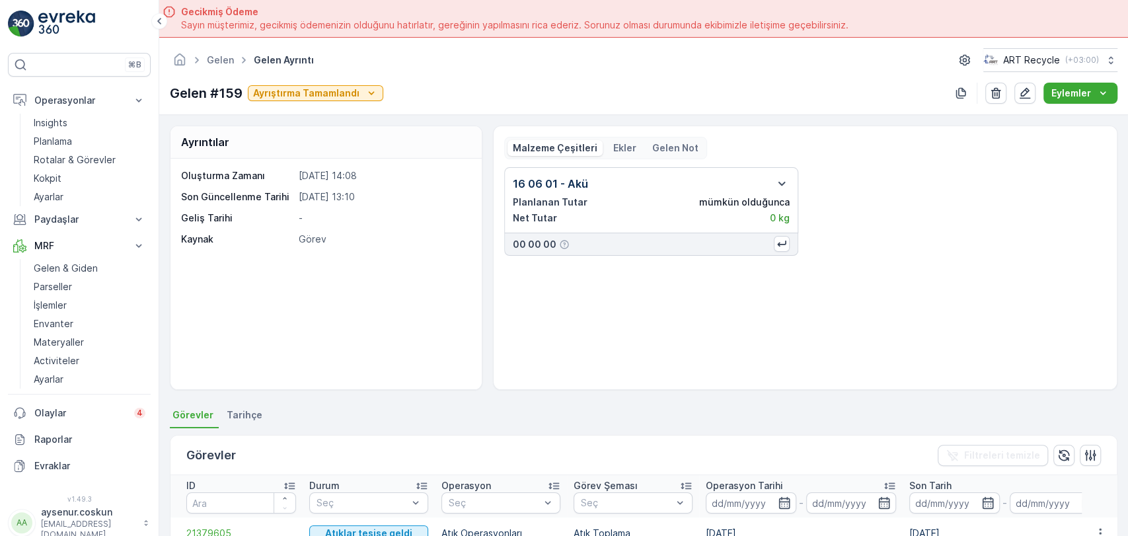
scroll to position [147, 0]
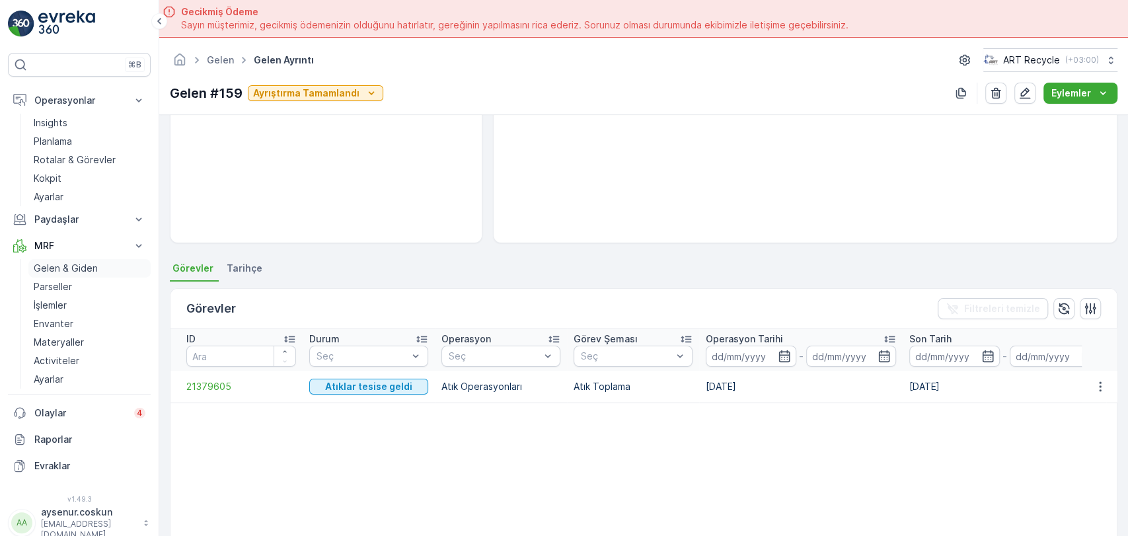
click at [68, 262] on p "Gelen & Giden" at bounding box center [66, 268] width 64 height 13
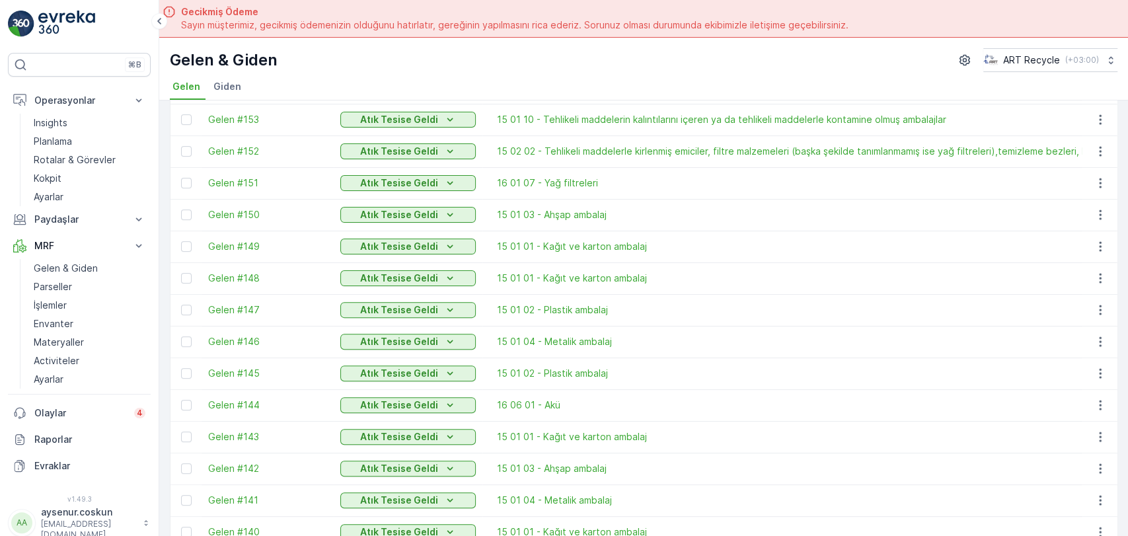
scroll to position [294, 0]
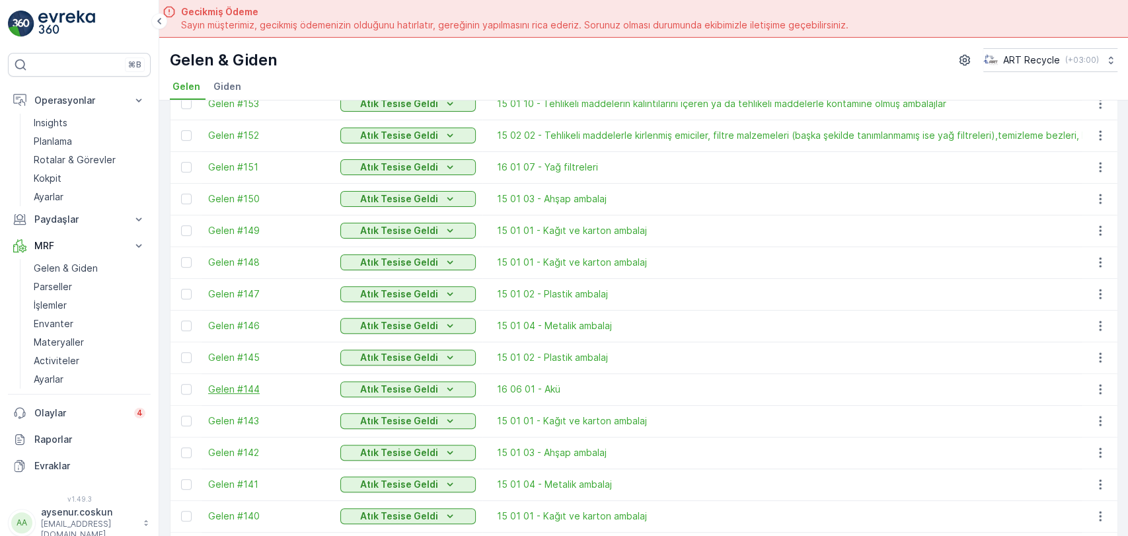
click at [233, 391] on span "Gelen #144" at bounding box center [267, 389] width 119 height 13
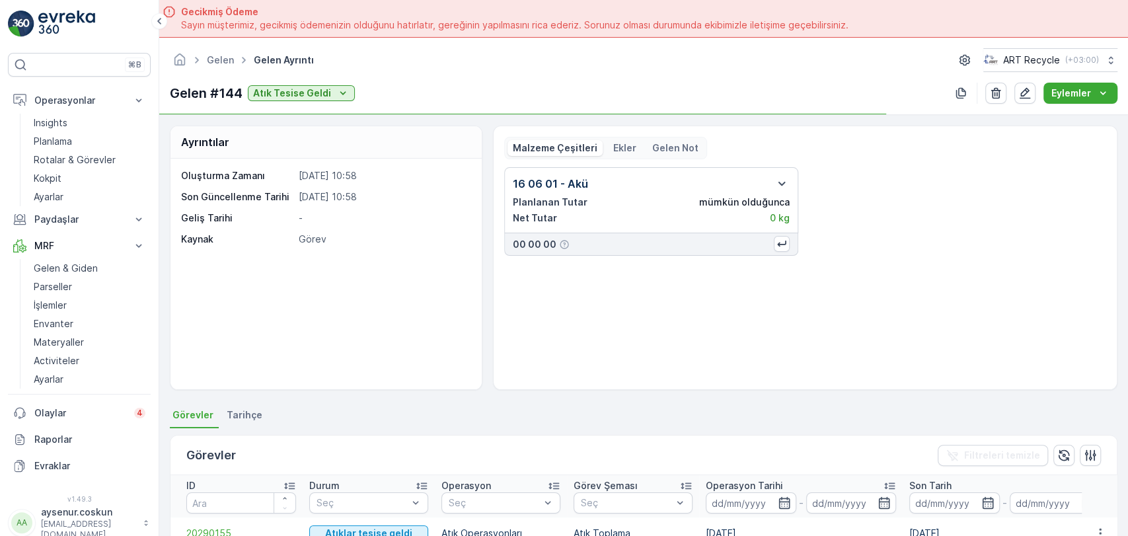
scroll to position [220, 0]
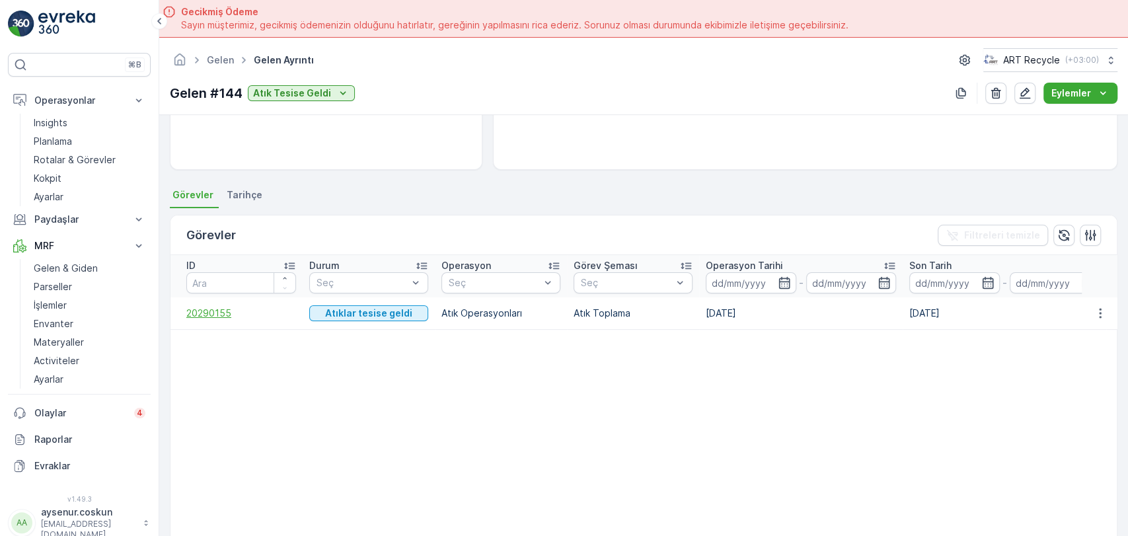
click at [219, 310] on span "20290155" at bounding box center [241, 313] width 110 height 13
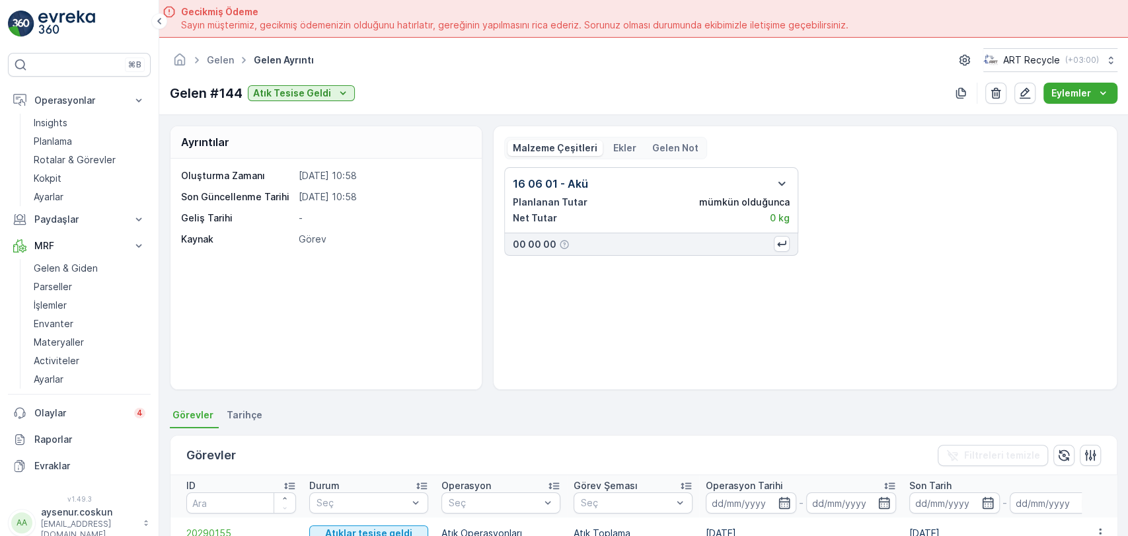
click at [573, 147] on p "Malzeme Çeşitleri" at bounding box center [555, 147] width 85 height 13
click at [91, 229] on button "Paydaşlar" at bounding box center [79, 219] width 143 height 26
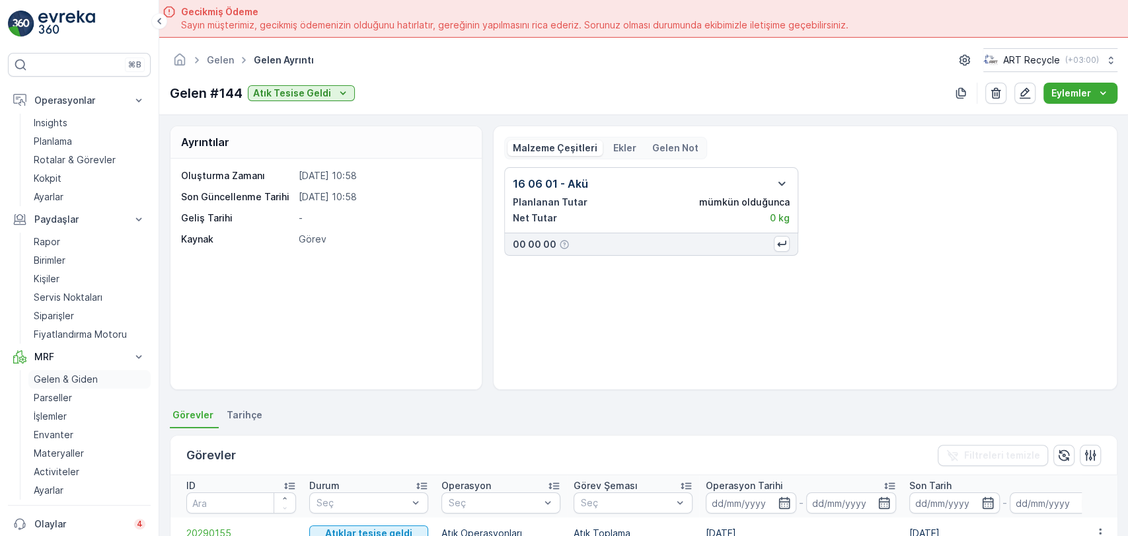
click at [56, 382] on p "Gelen & Giden" at bounding box center [66, 379] width 64 height 13
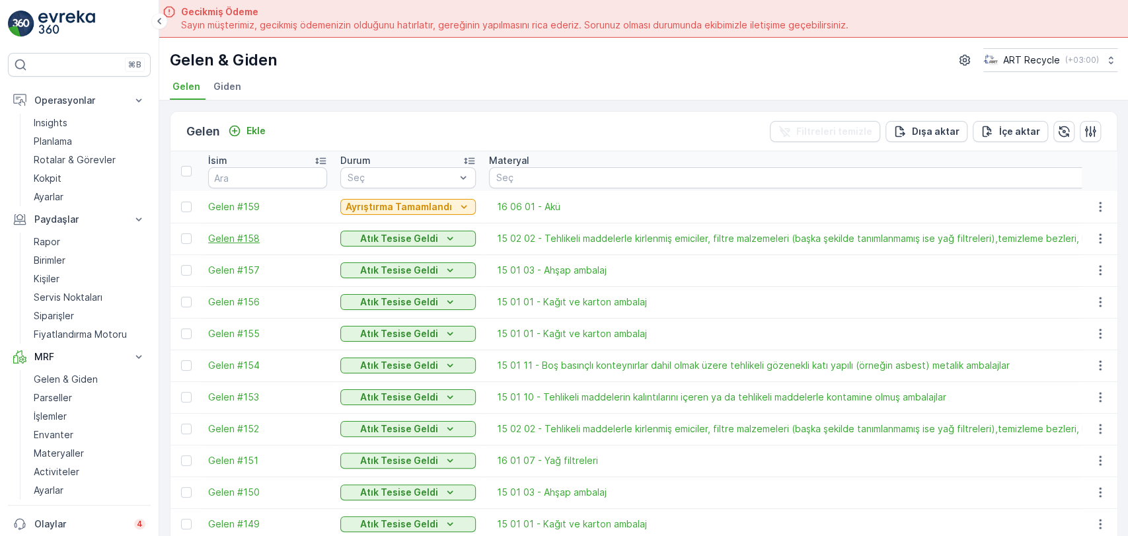
click at [236, 236] on span "Gelen #158" at bounding box center [267, 238] width 119 height 13
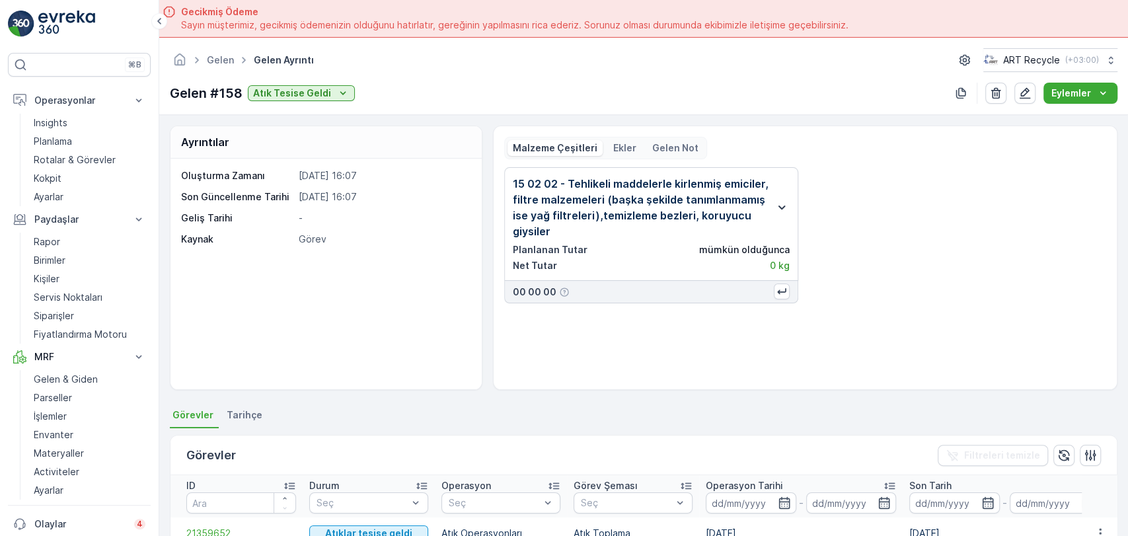
click at [783, 204] on icon "button" at bounding box center [782, 208] width 16 height 16
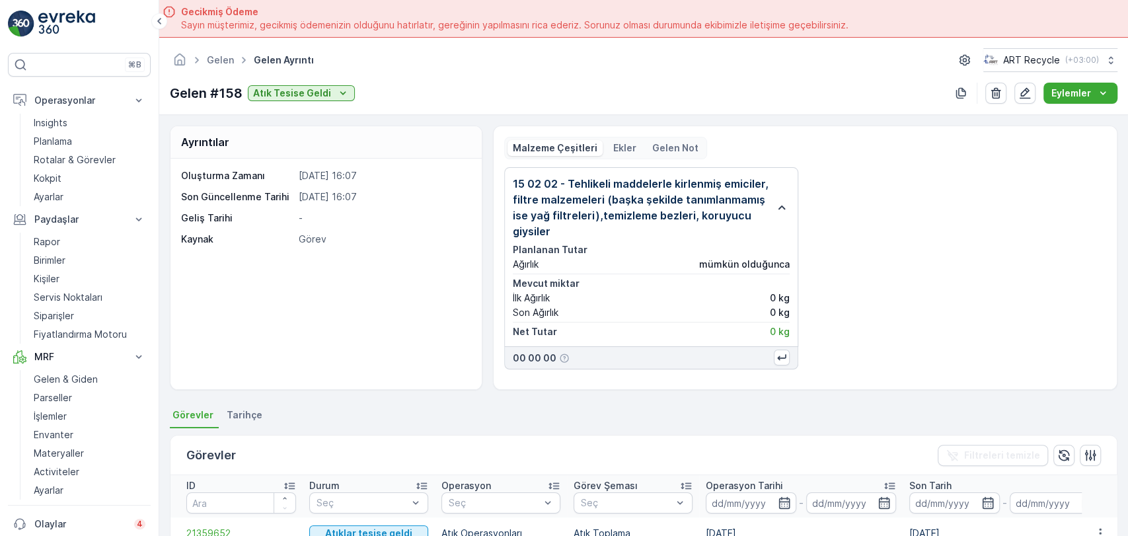
click at [763, 288] on p "Mevcut miktar" at bounding box center [651, 283] width 277 height 13
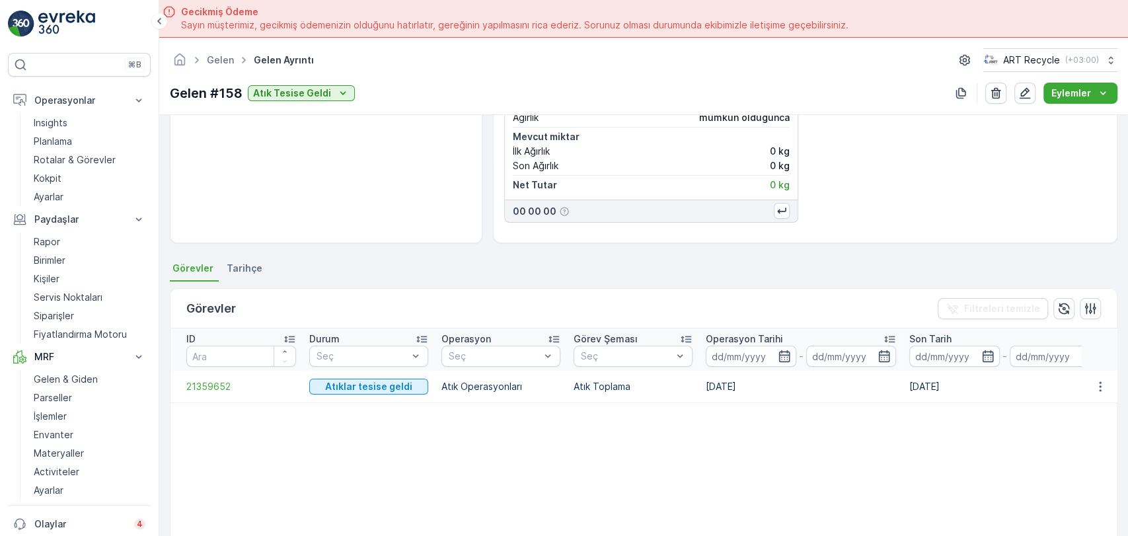
scroll to position [287, 0]
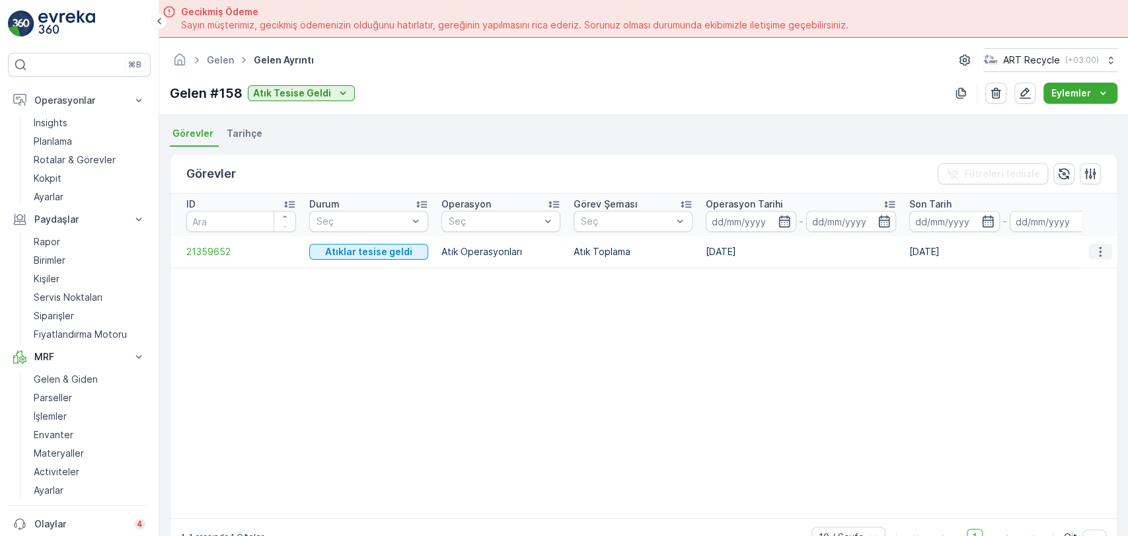
click at [1095, 245] on icon "button" at bounding box center [1100, 251] width 13 height 13
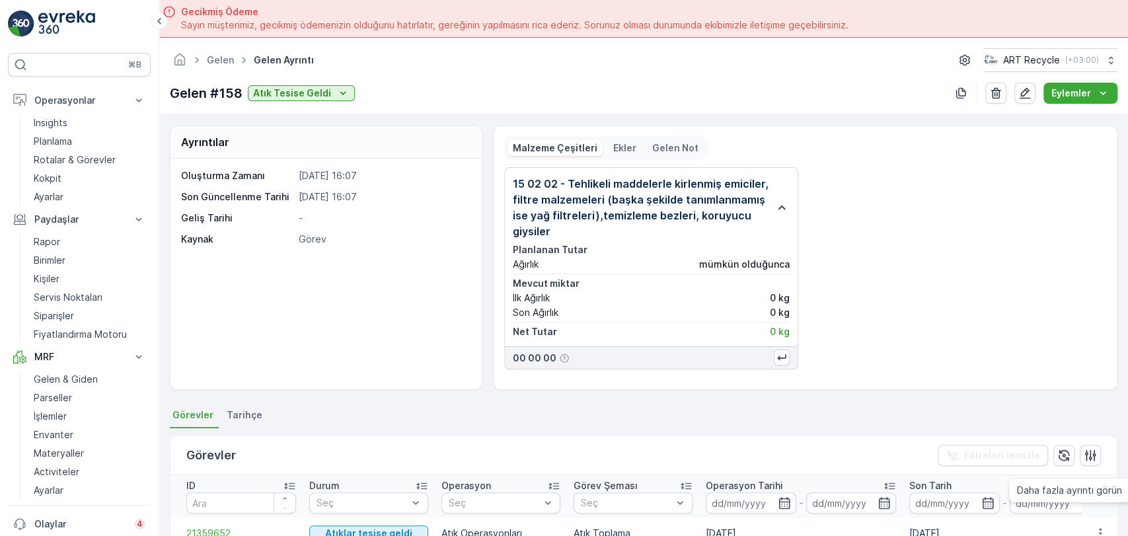
scroll to position [147, 0]
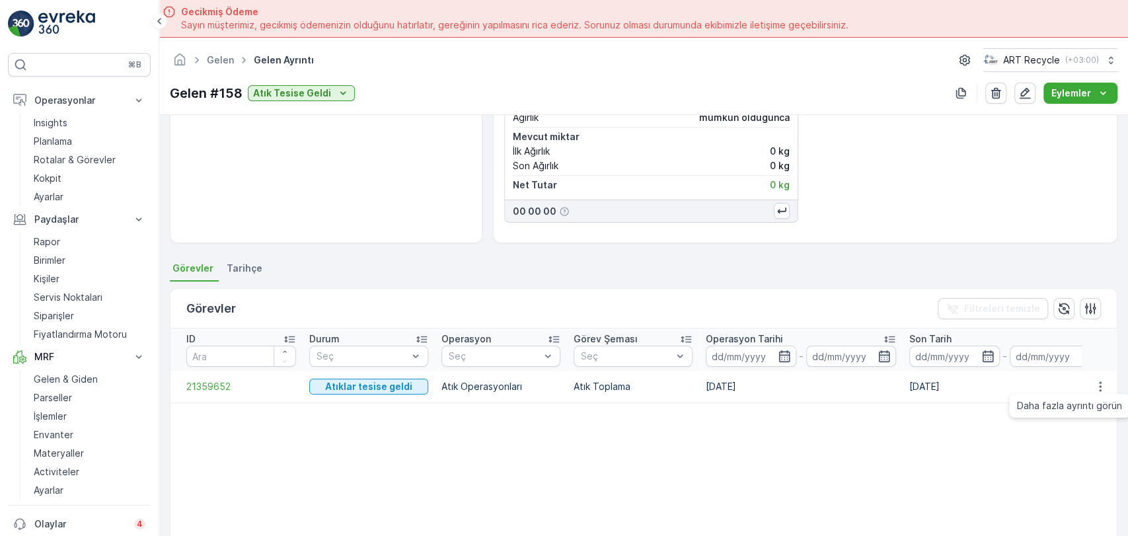
click at [214, 377] on td "21359652" at bounding box center [237, 387] width 132 height 32
click at [212, 385] on span "21359652" at bounding box center [241, 386] width 110 height 13
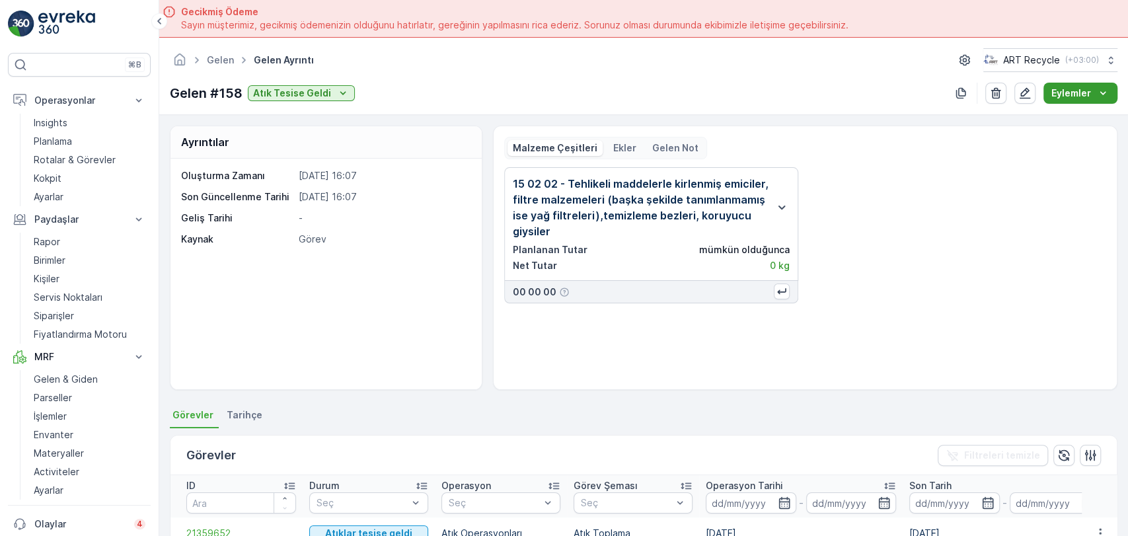
click at [1080, 91] on p "Eylemler" at bounding box center [1072, 93] width 40 height 13
click at [1068, 112] on span "Gelen Notu Oluştur" at bounding box center [1079, 118] width 85 height 13
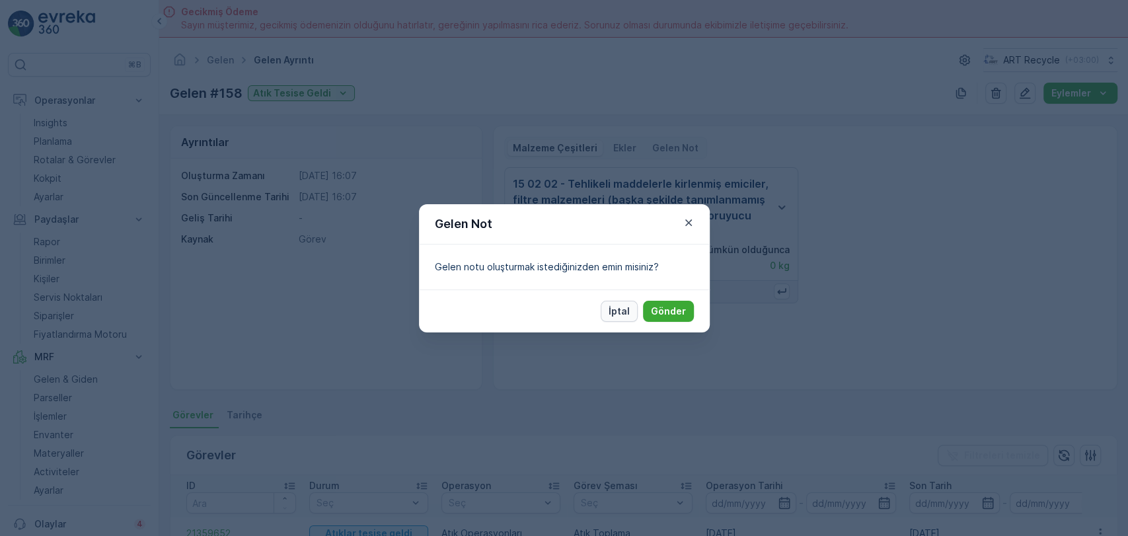
click at [612, 310] on p "İptal" at bounding box center [619, 311] width 21 height 13
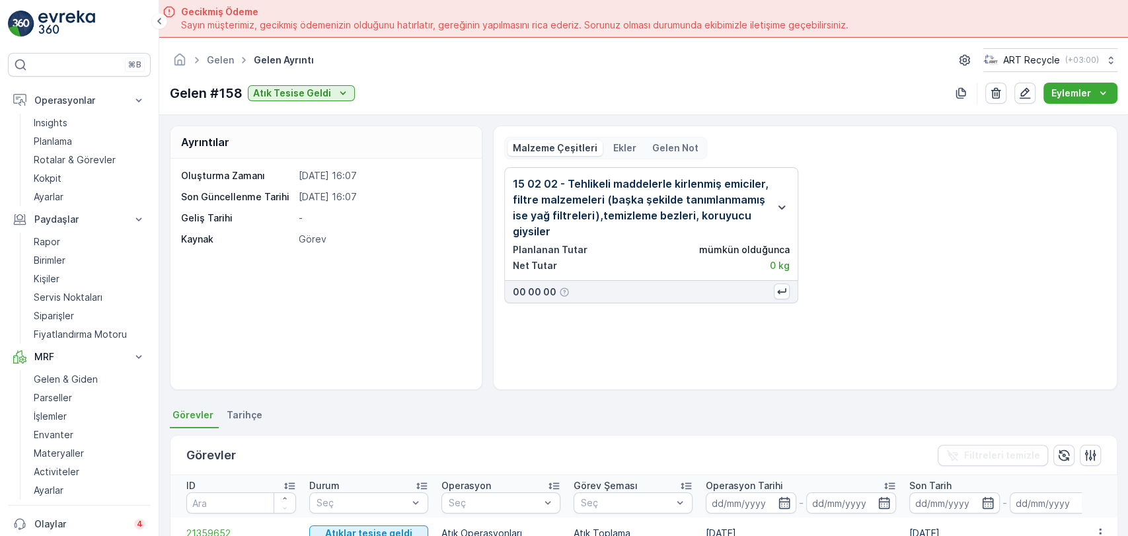
click at [777, 262] on p "0 kg" at bounding box center [780, 265] width 20 height 13
click at [756, 318] on div "15 02 02 - Tehlikeli maddelerle kirlenmiş emiciler, filtre malzemeleri (başka ş…" at bounding box center [805, 273] width 602 height 212
click at [222, 58] on link "Gelen" at bounding box center [220, 59] width 27 height 11
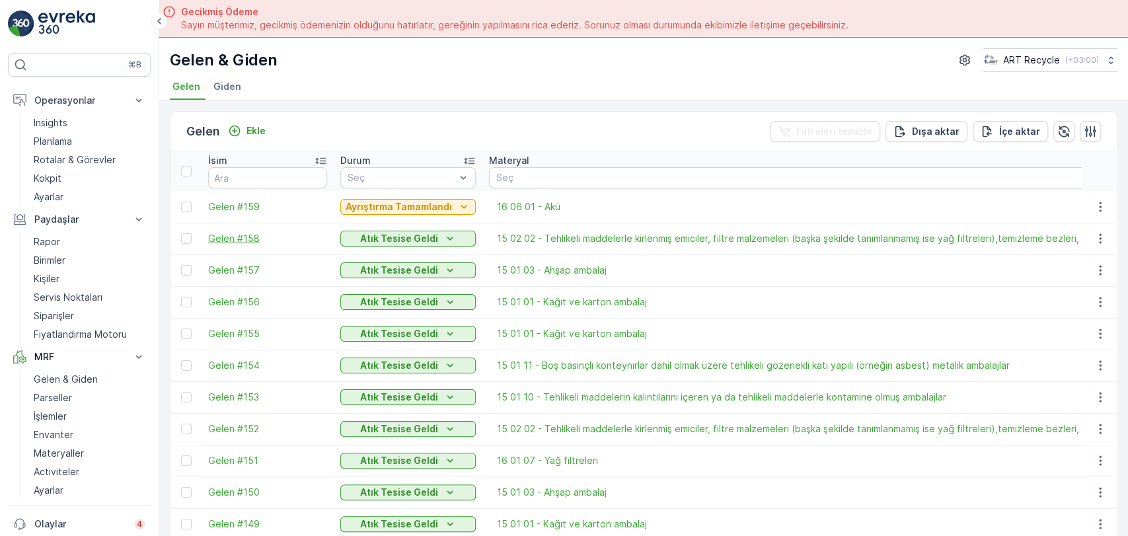
click at [225, 234] on span "Gelen #158" at bounding box center [267, 238] width 119 height 13
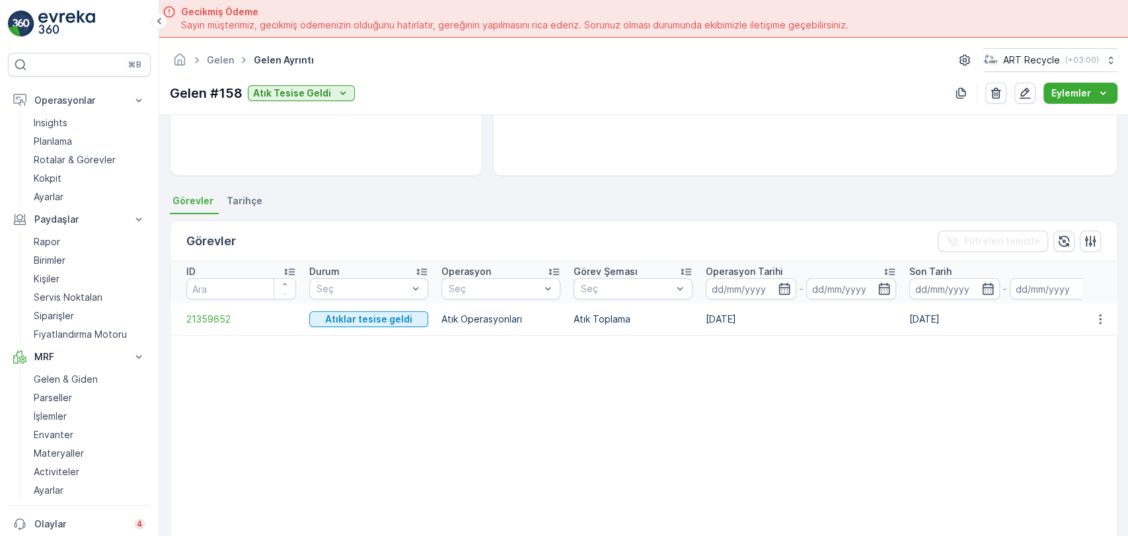
scroll to position [220, 0]
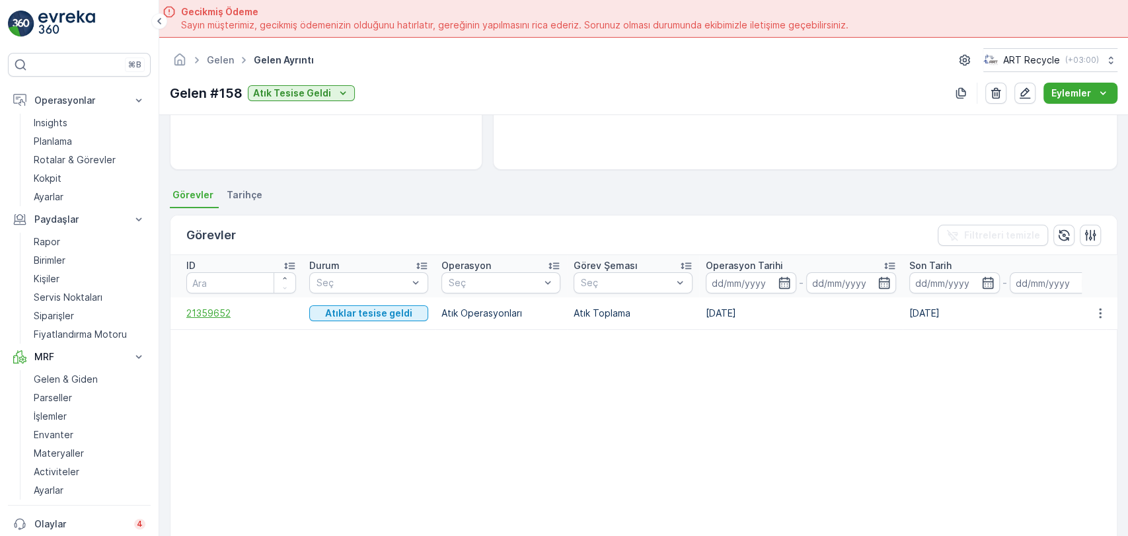
click at [214, 313] on span "21359652" at bounding box center [241, 313] width 110 height 13
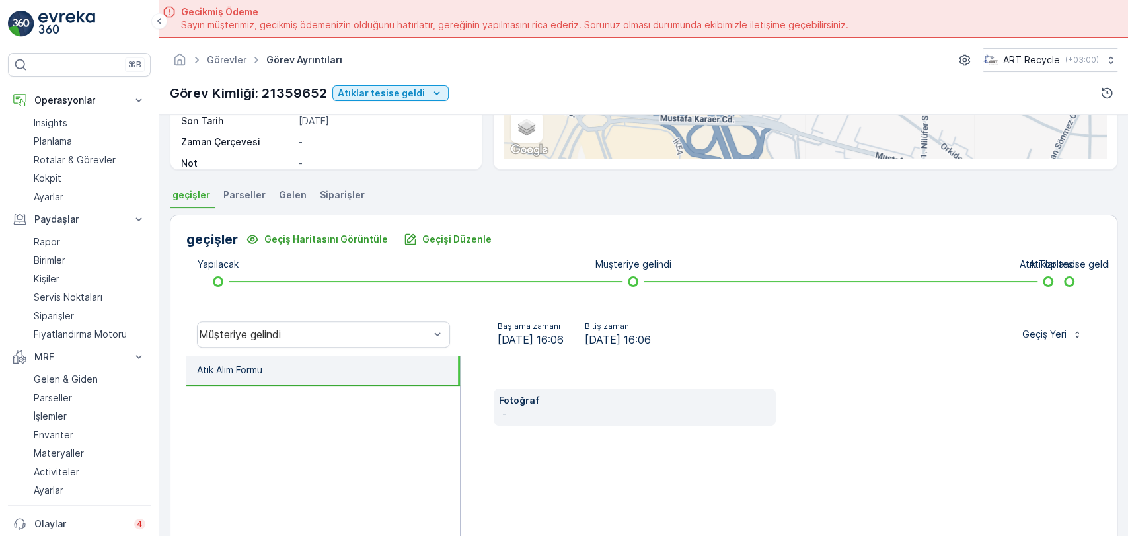
scroll to position [297, 0]
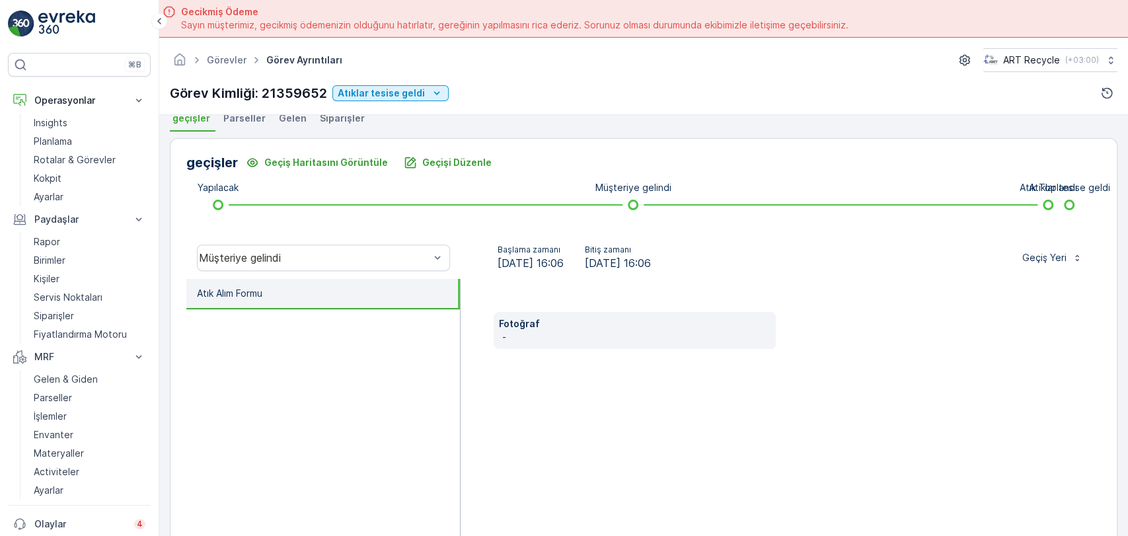
click at [254, 118] on span "Parseller" at bounding box center [244, 118] width 42 height 13
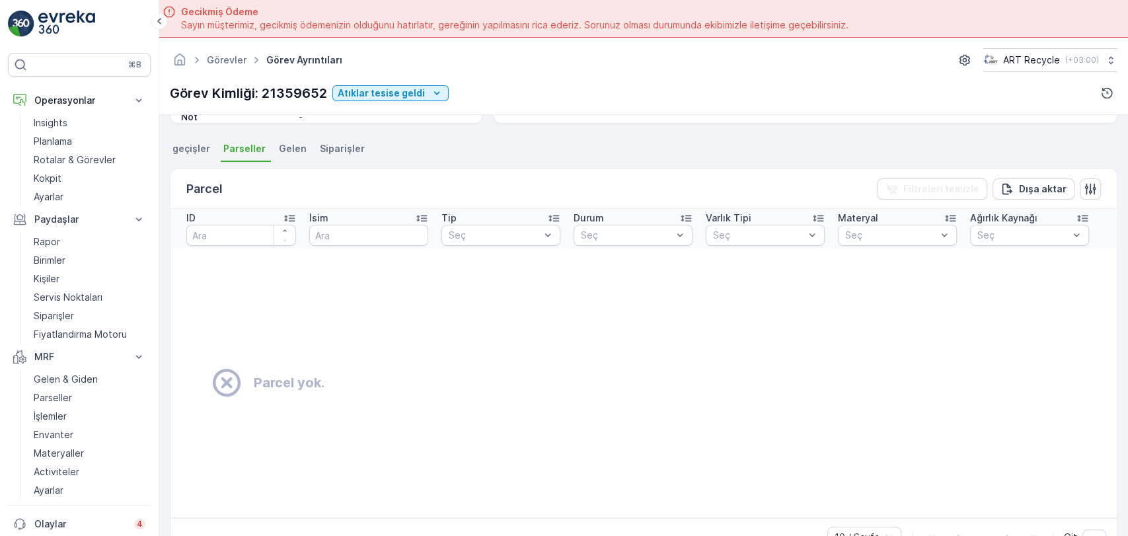
scroll to position [272, 0]
click at [281, 131] on div "Ayrıntılar Görev ID 21359652 Servis Noktası BPLAS BURSA Operasyon Atık Operasyo…" at bounding box center [643, 344] width 969 height 459
click at [286, 142] on span "Gelen" at bounding box center [293, 148] width 28 height 13
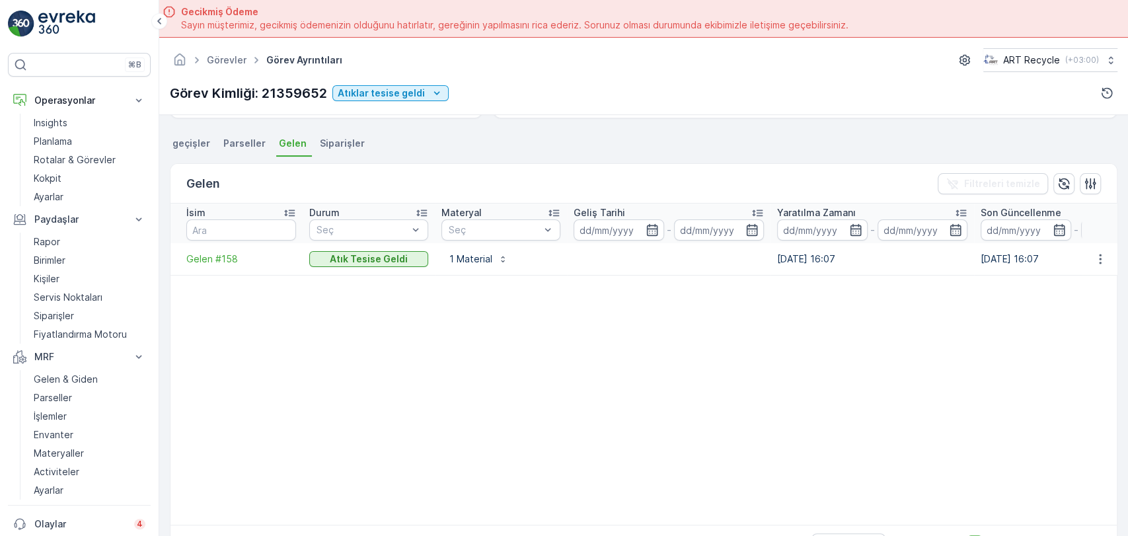
scroll to position [272, 0]
click at [332, 154] on li "Siparişler" at bounding box center [343, 145] width 53 height 22
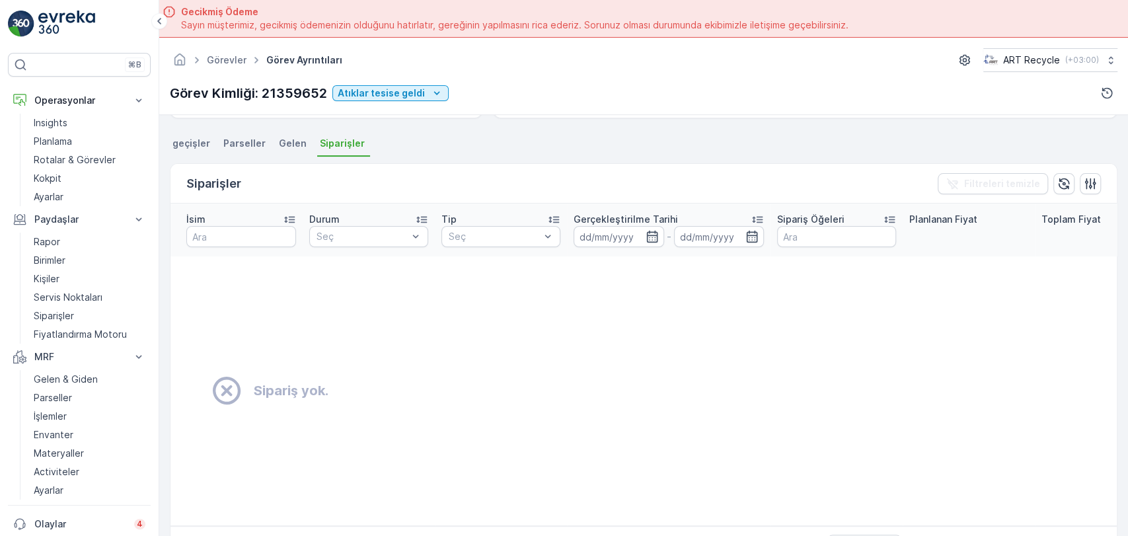
scroll to position [272, 0]
click at [178, 152] on li "geçişler" at bounding box center [193, 145] width 46 height 22
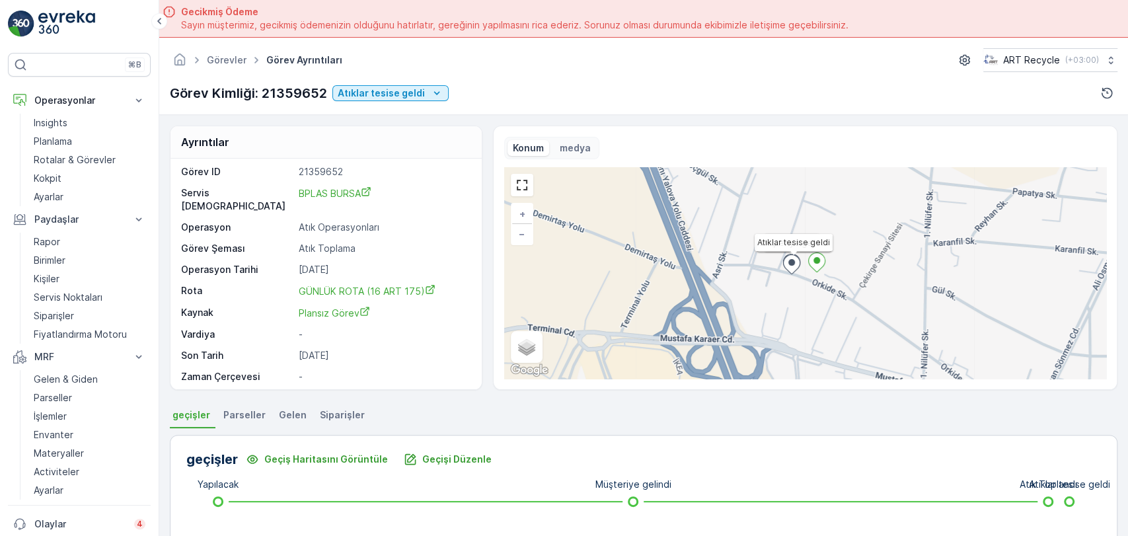
scroll to position [0, 0]
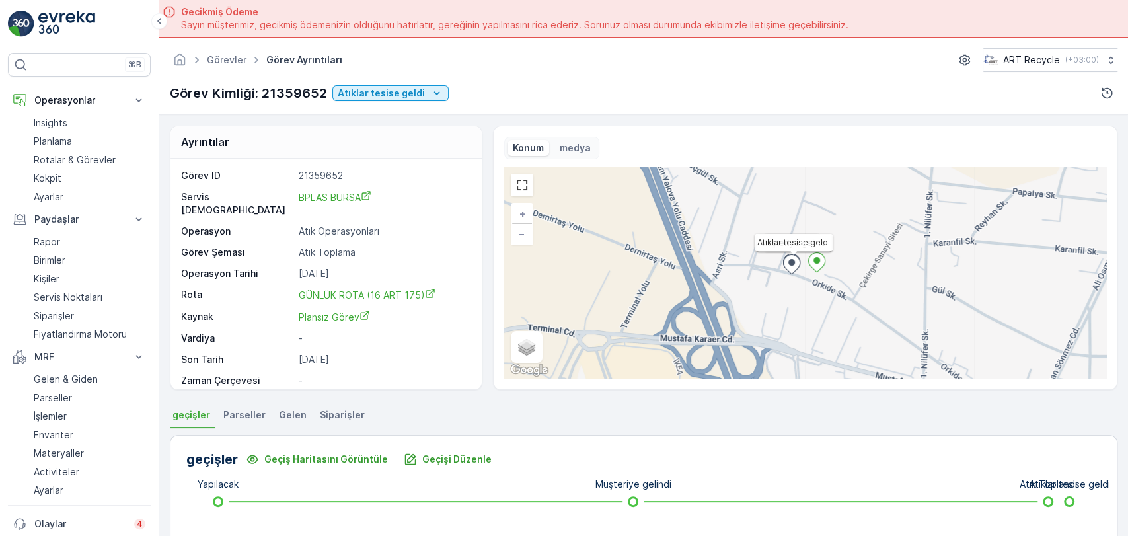
click at [245, 416] on span "Parseller" at bounding box center [244, 415] width 42 height 13
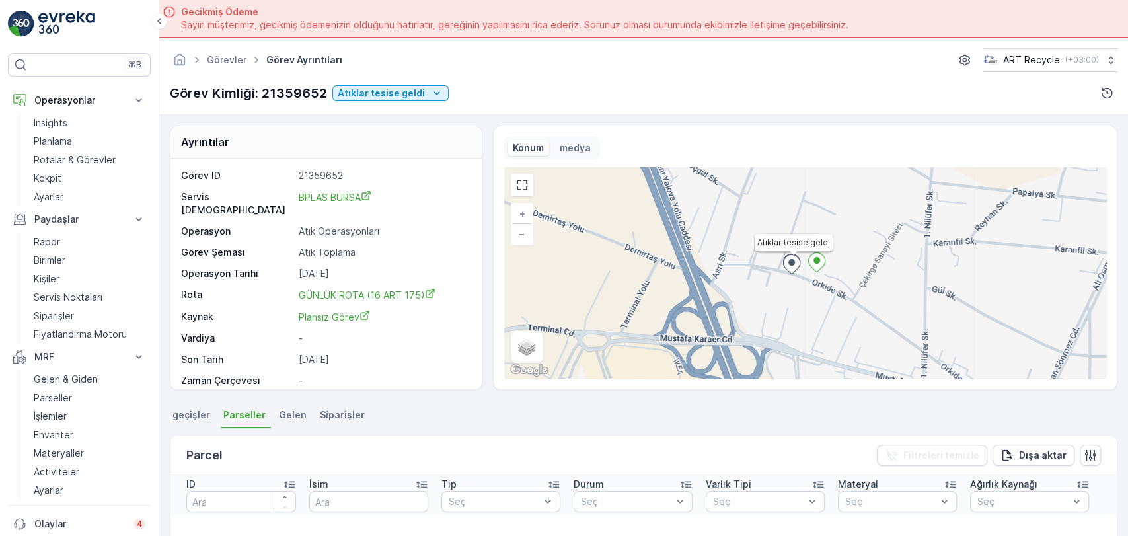
click at [323, 171] on p "21359652" at bounding box center [383, 175] width 169 height 13
click at [303, 81] on div "Görevler Görev Ayrıntıları ART Recycle ( +03:00 ) Görev Kimliği: 21359652 Atıkl…" at bounding box center [643, 76] width 969 height 77
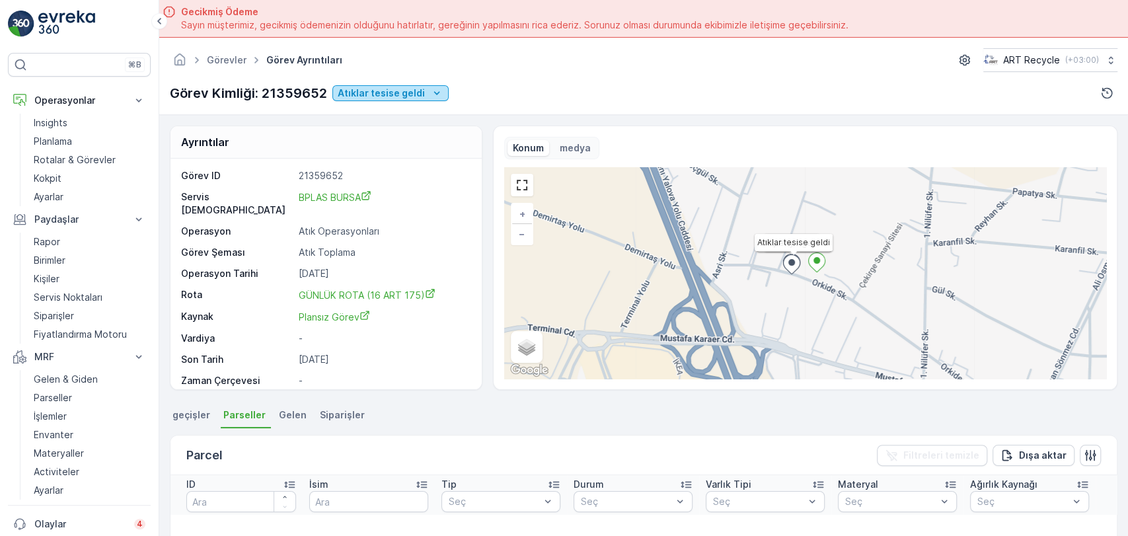
click at [396, 91] on p "Atıklar tesise geldi" at bounding box center [381, 93] width 87 height 13
click at [385, 109] on span "Tesis onayı bekleniyor" at bounding box center [389, 112] width 99 height 13
click at [395, 94] on p "Tesis onayı bekleniyor" at bounding box center [390, 93] width 104 height 13
click at [393, 111] on span "Muhasebe onayında" at bounding box center [384, 112] width 89 height 13
click at [377, 84] on div "Görev Kimliği: 21359652 Muhasebe onayında" at bounding box center [304, 93] width 268 height 20
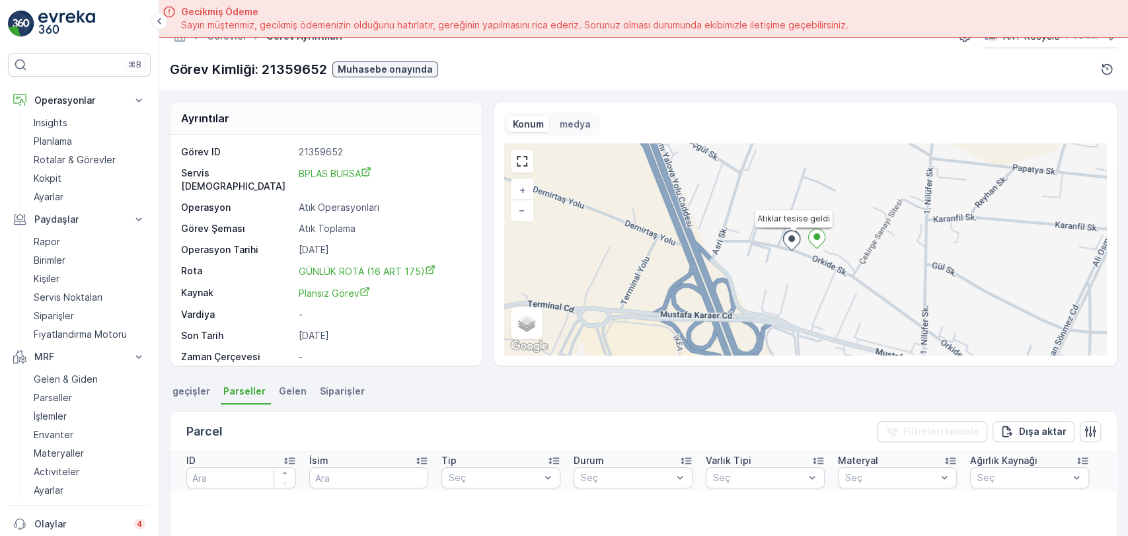
scroll to position [37, 0]
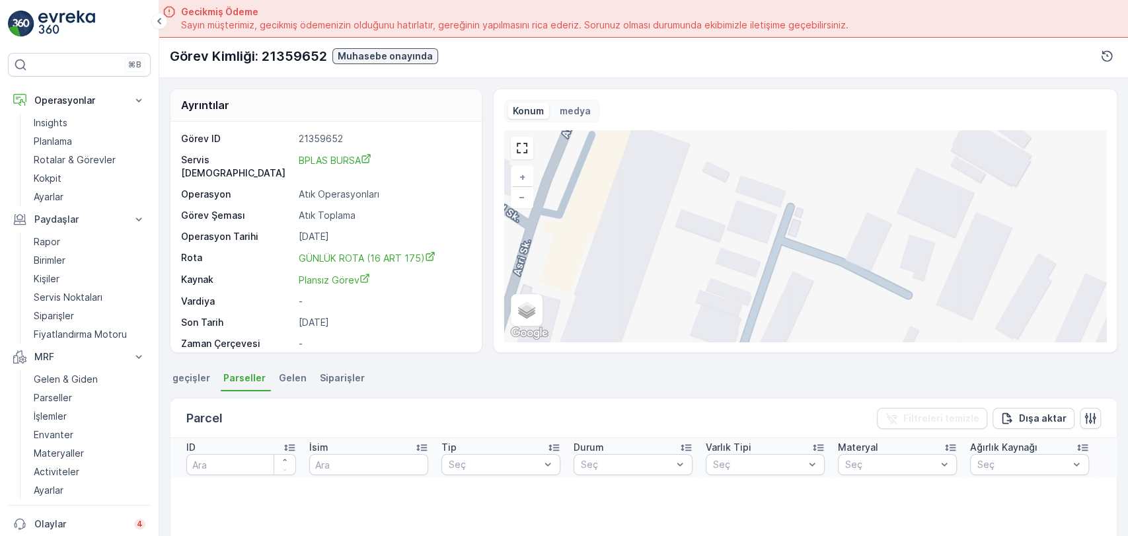
click at [179, 377] on span "geçişler" at bounding box center [192, 378] width 38 height 13
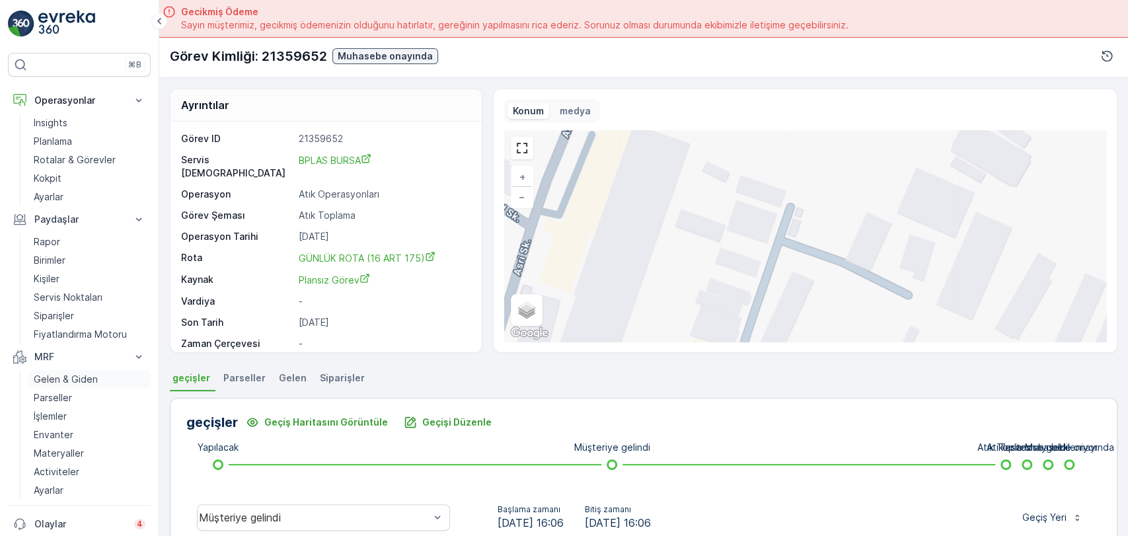
click at [90, 382] on p "Gelen & Giden" at bounding box center [66, 379] width 64 height 13
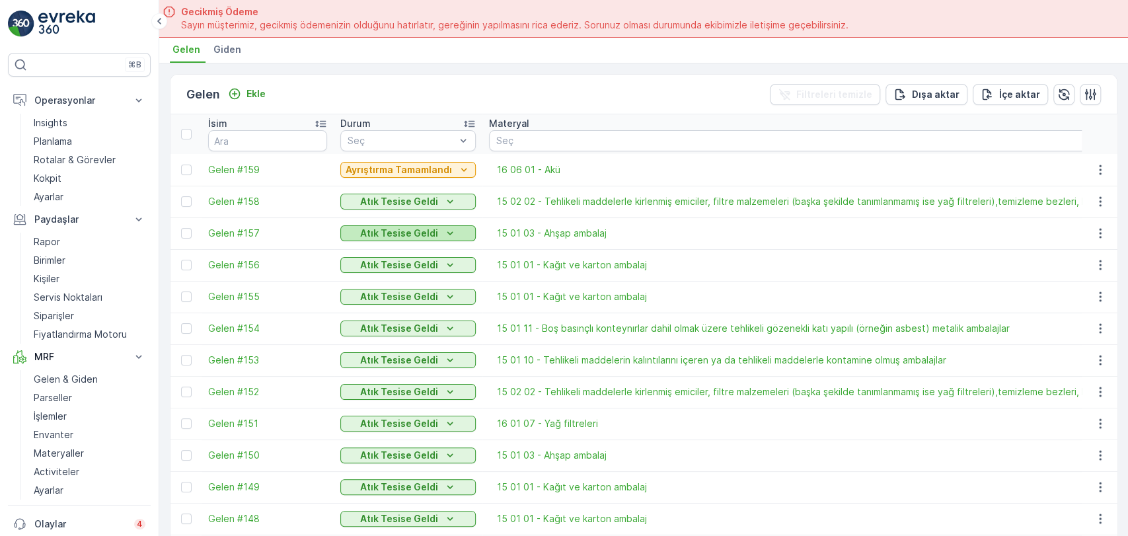
click at [376, 234] on p "Atık Tesise Geldi" at bounding box center [399, 233] width 78 height 13
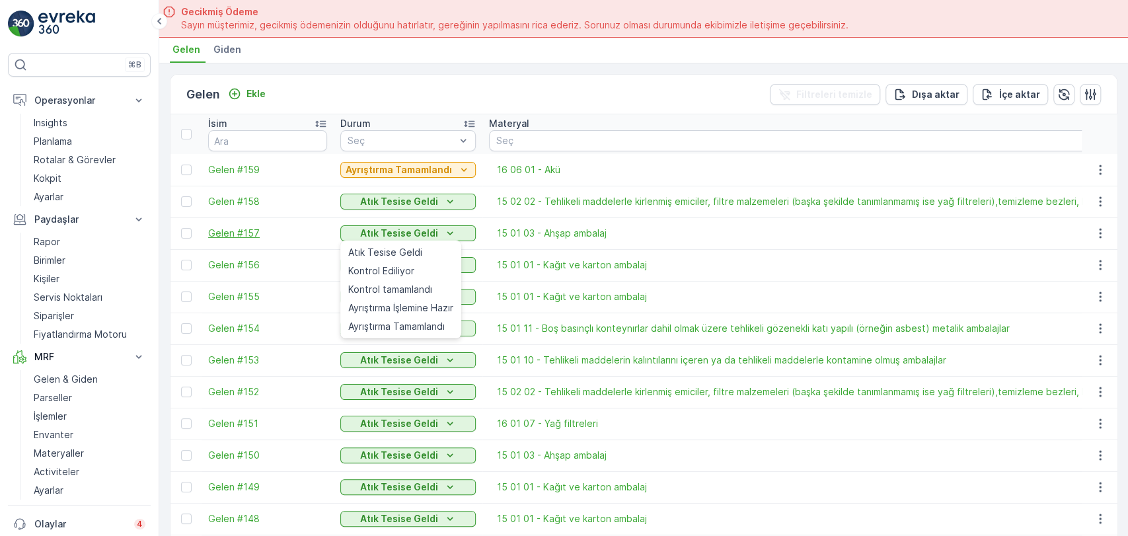
click at [235, 229] on span "Gelen #157" at bounding box center [267, 233] width 119 height 13
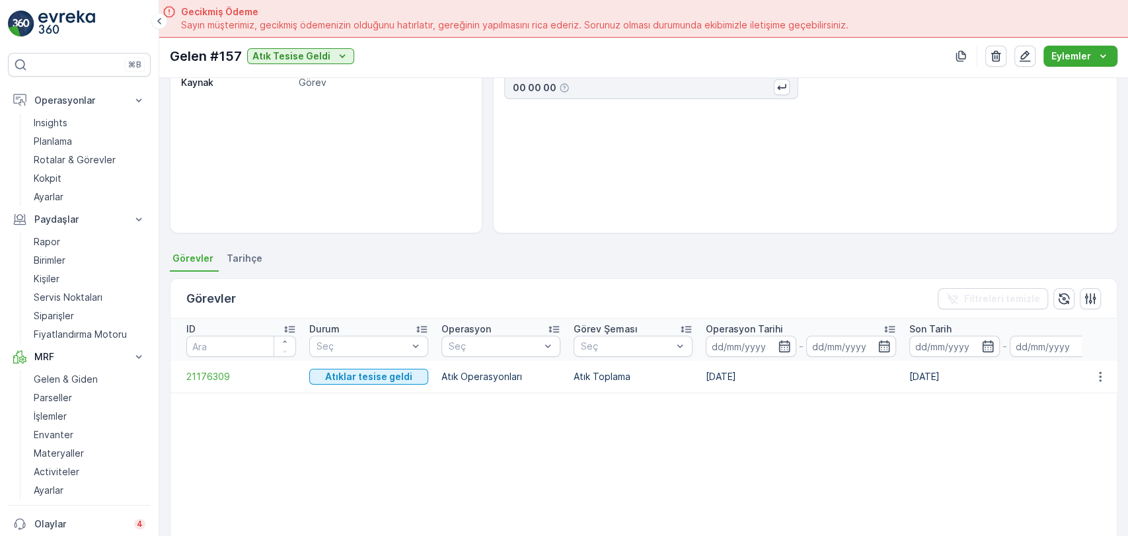
scroll to position [147, 0]
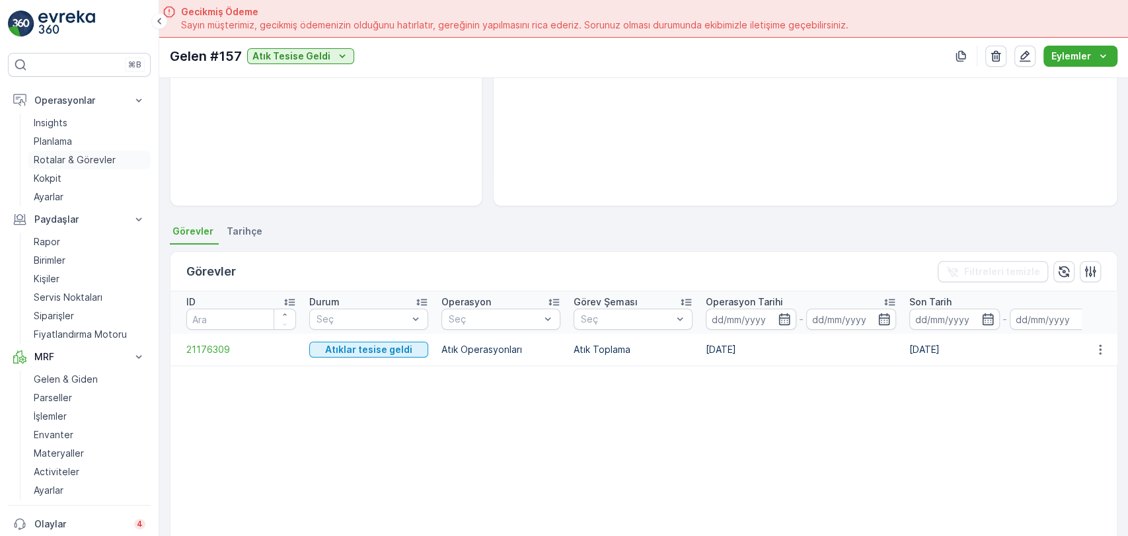
click at [98, 158] on p "Rotalar & Görevler" at bounding box center [75, 159] width 82 height 13
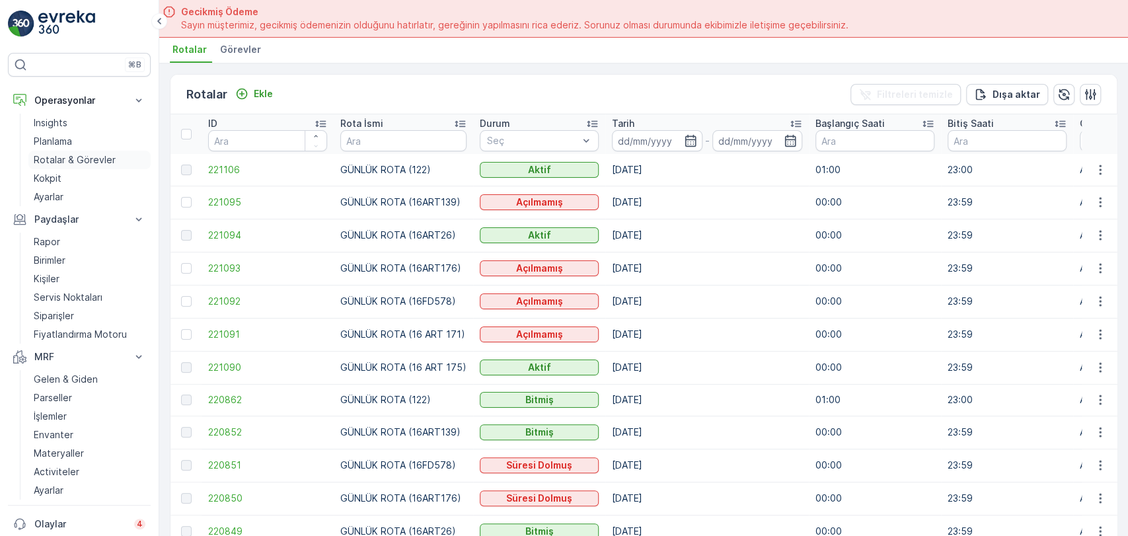
click at [106, 165] on p "Rotalar & Görevler" at bounding box center [75, 159] width 82 height 13
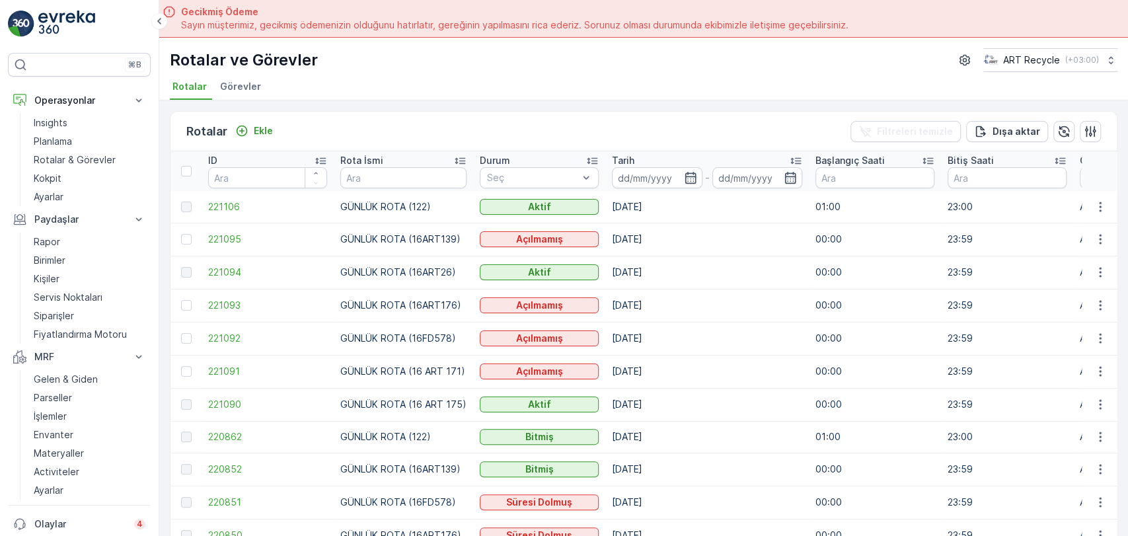
click at [241, 81] on span "Görevler" at bounding box center [240, 86] width 41 height 13
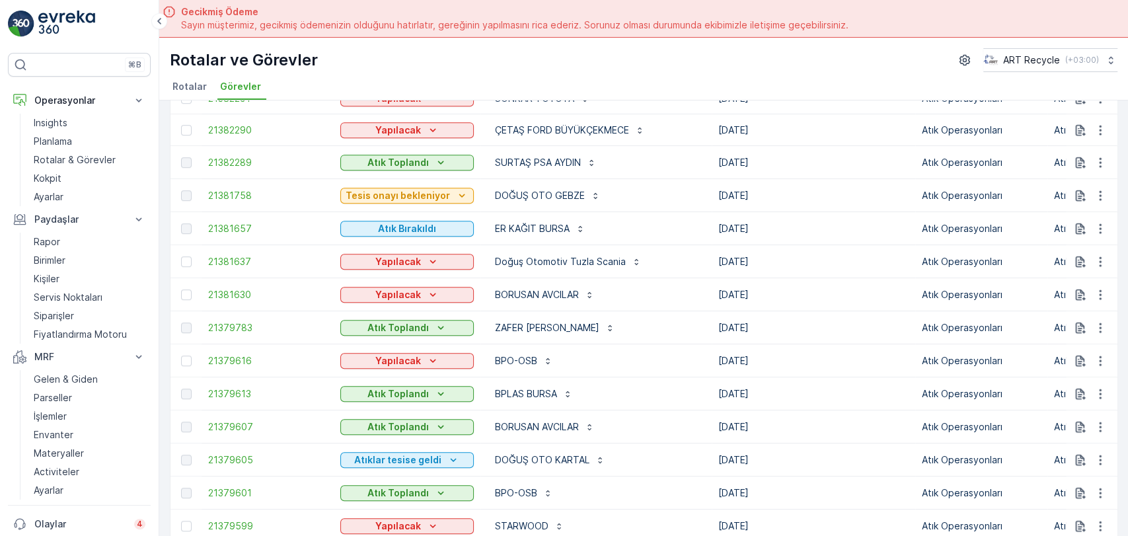
scroll to position [514, 0]
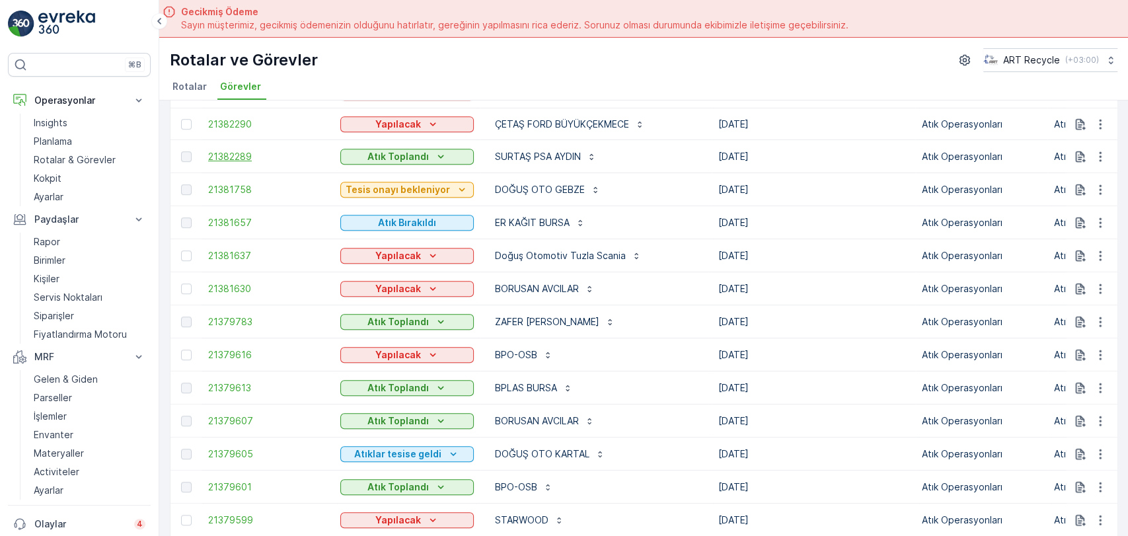
click at [235, 159] on span "21382289" at bounding box center [267, 156] width 119 height 13
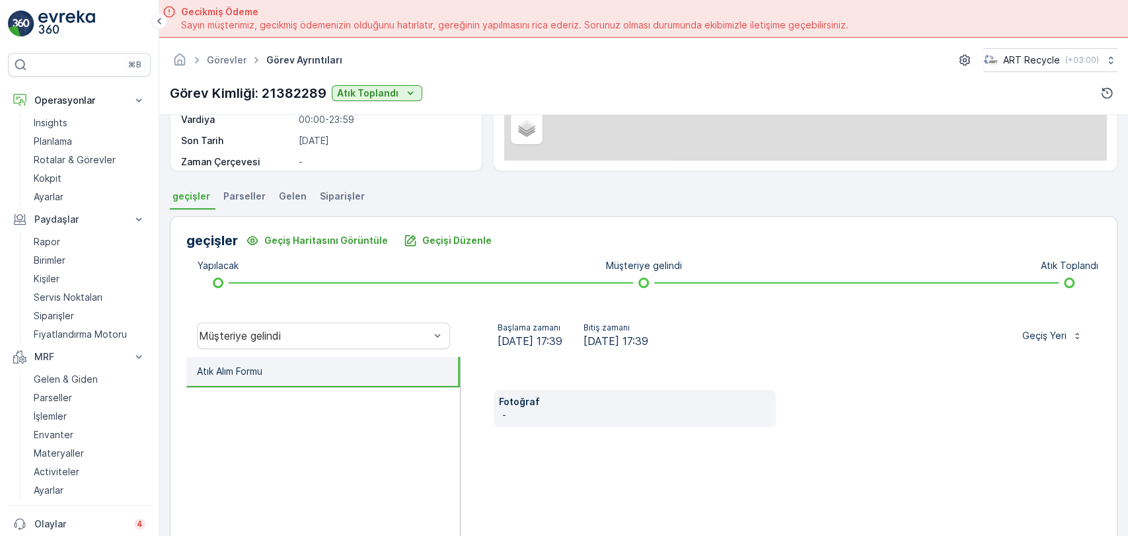
scroll to position [220, 0]
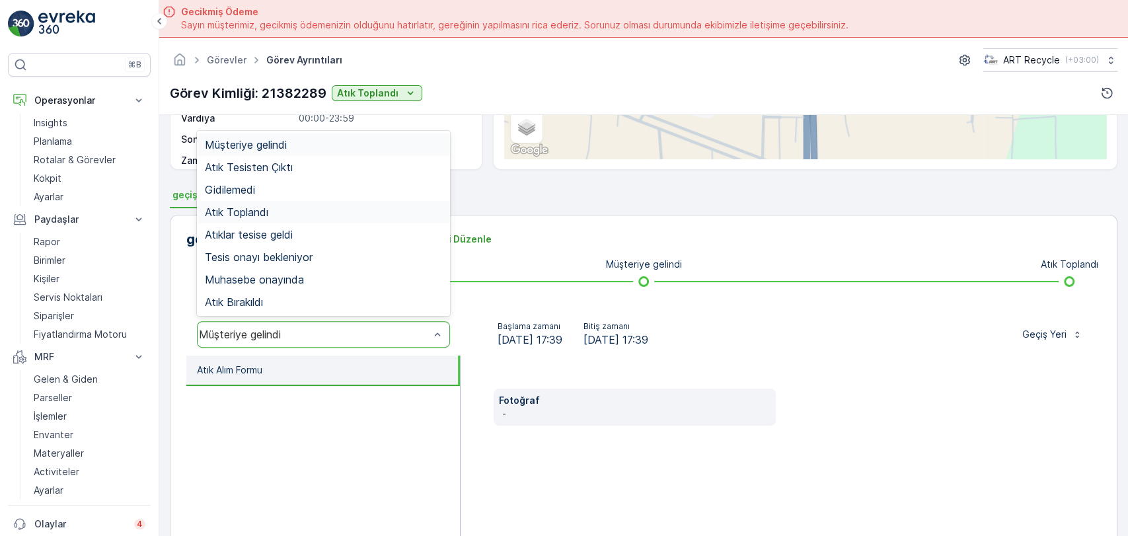
click at [277, 207] on div "Atık Toplandı" at bounding box center [323, 212] width 237 height 12
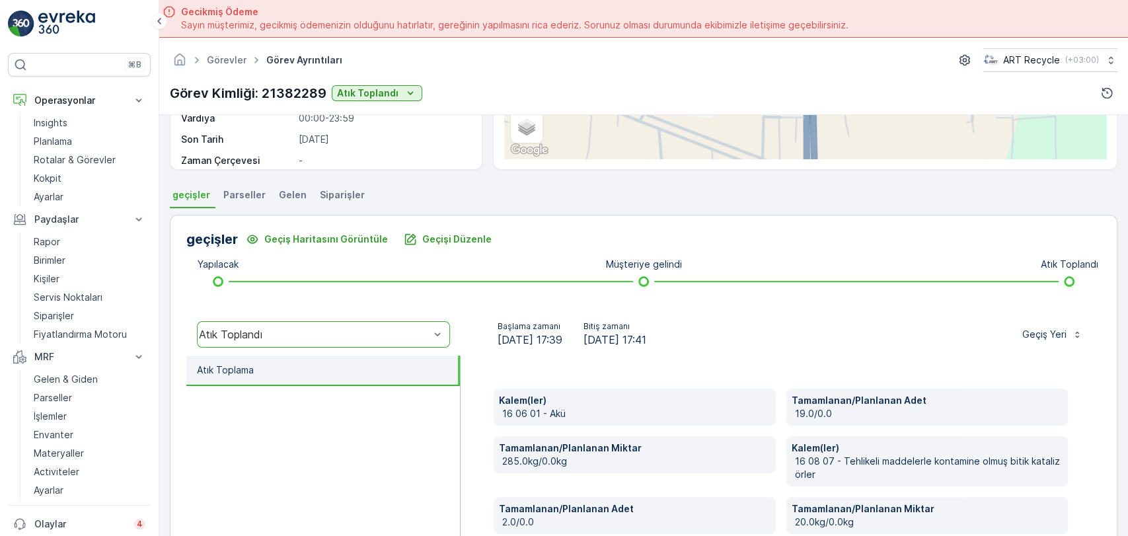
scroll to position [363, 0]
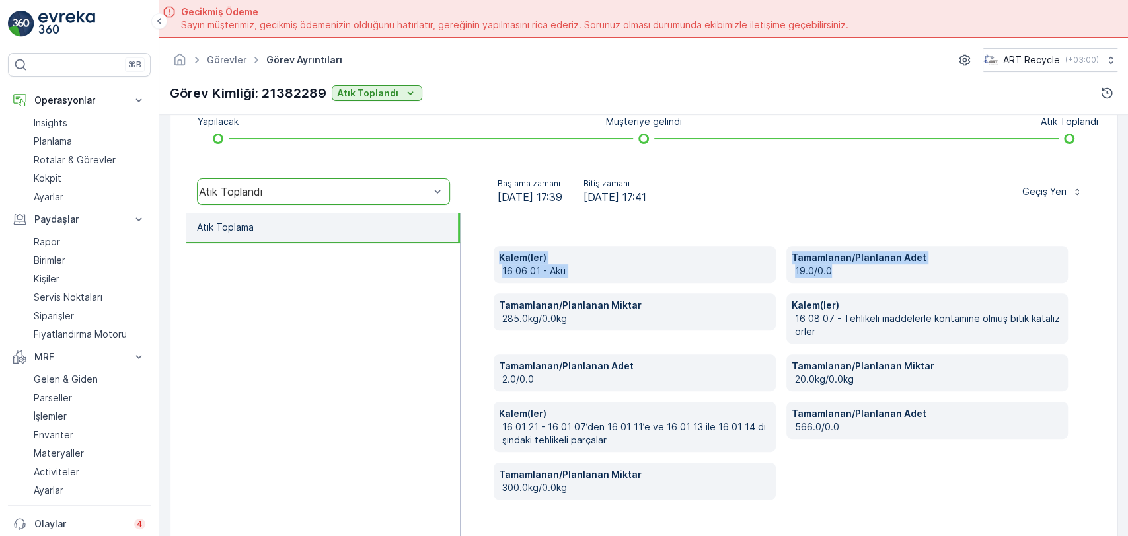
drag, startPoint x: 500, startPoint y: 263, endPoint x: 951, endPoint y: 282, distance: 450.6
click at [951, 282] on div "Kalem(ler) 16 06 01 - Akü Tamamlanan/Planlanan Adet 19.0/0.0 Tamamlanan/Planlan…" at bounding box center [781, 373] width 574 height 254
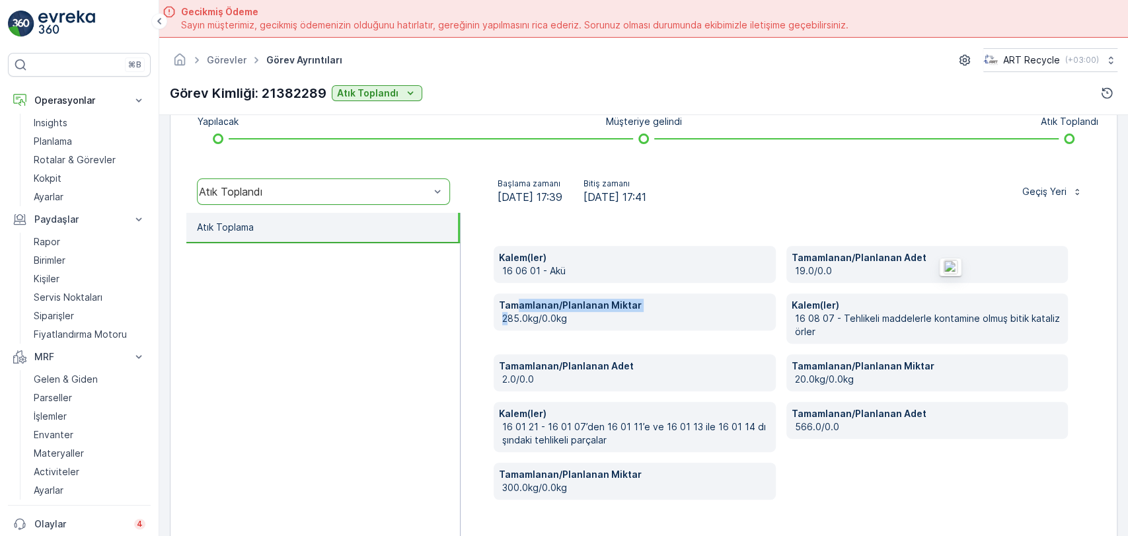
drag, startPoint x: 516, startPoint y: 308, endPoint x: 504, endPoint y: 316, distance: 14.3
click at [504, 316] on div "Tamamlanan/Planlanan Miktar 285.0kg/0.0kg" at bounding box center [635, 312] width 282 height 37
click at [857, 305] on p "Kalem(ler)" at bounding box center [927, 305] width 271 height 13
click at [821, 271] on p "19.0/0.0" at bounding box center [929, 270] width 268 height 13
drag, startPoint x: 516, startPoint y: 315, endPoint x: 498, endPoint y: 318, distance: 18.0
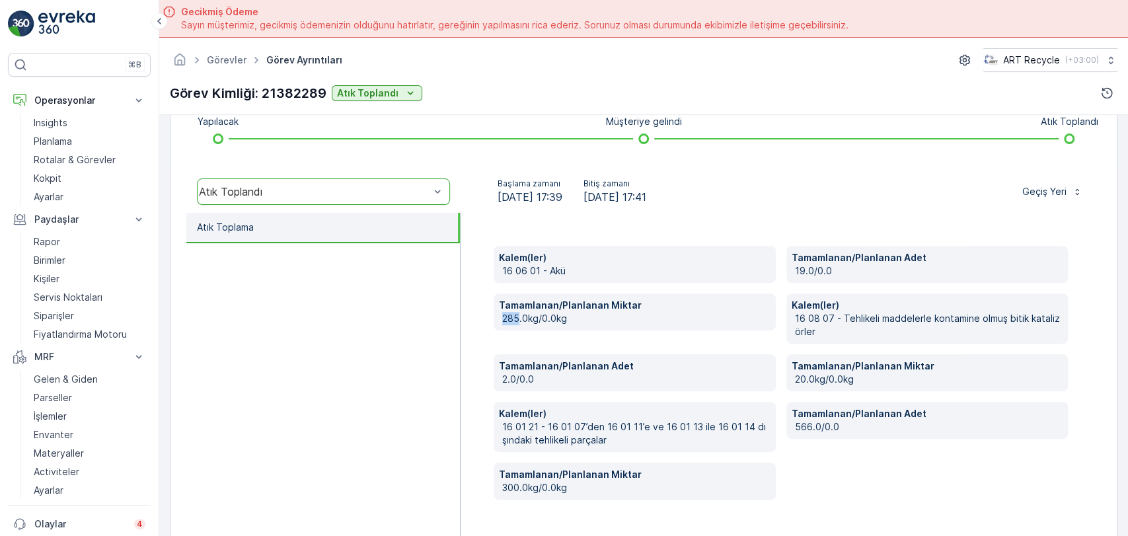
click at [498, 318] on div "Tamamlanan/Planlanan Miktar 285.0kg/0.0kg" at bounding box center [635, 312] width 282 height 37
click at [832, 327] on p "16 08 07 - Tehlikeli maddelerle kontamine olmuş bitik katalizörler" at bounding box center [929, 325] width 268 height 26
drag, startPoint x: 806, startPoint y: 380, endPoint x: 789, endPoint y: 387, distance: 17.8
click at [796, 380] on p "20.0kg/0.0kg" at bounding box center [929, 379] width 268 height 13
drag, startPoint x: 508, startPoint y: 417, endPoint x: 549, endPoint y: 419, distance: 40.4
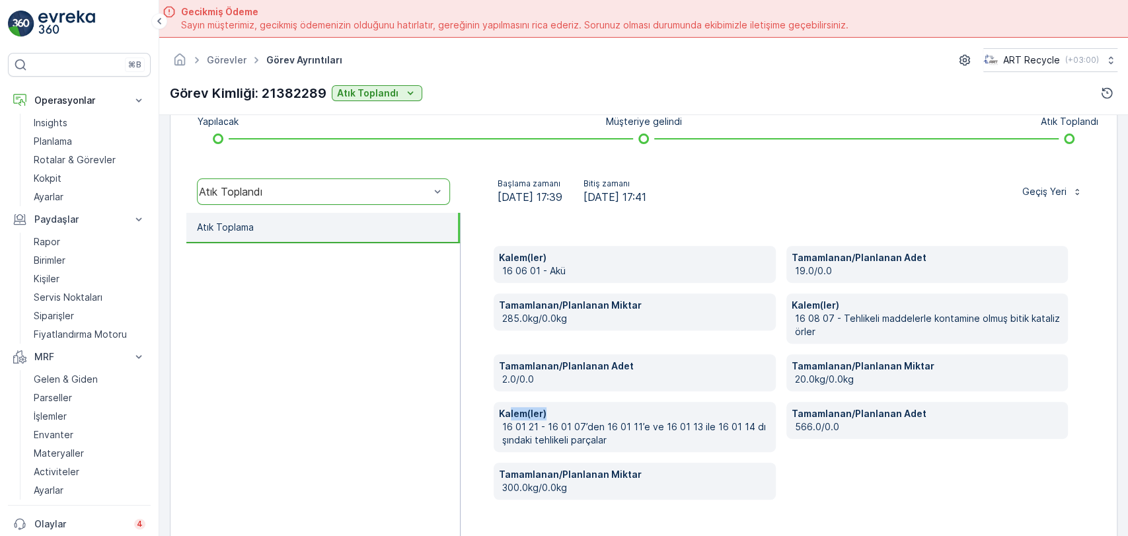
click at [549, 419] on p "Kalem(ler)" at bounding box center [634, 413] width 271 height 13
drag, startPoint x: 522, startPoint y: 488, endPoint x: 842, endPoint y: 414, distance: 328.4
click at [511, 488] on p "300.0kg/0.0kg" at bounding box center [636, 487] width 268 height 13
click at [824, 436] on div "Tamamlanan/Planlanan Adet 566.0/0.0" at bounding box center [928, 420] width 282 height 37
click at [351, 190] on div "Atık Toplandı" at bounding box center [314, 192] width 231 height 12
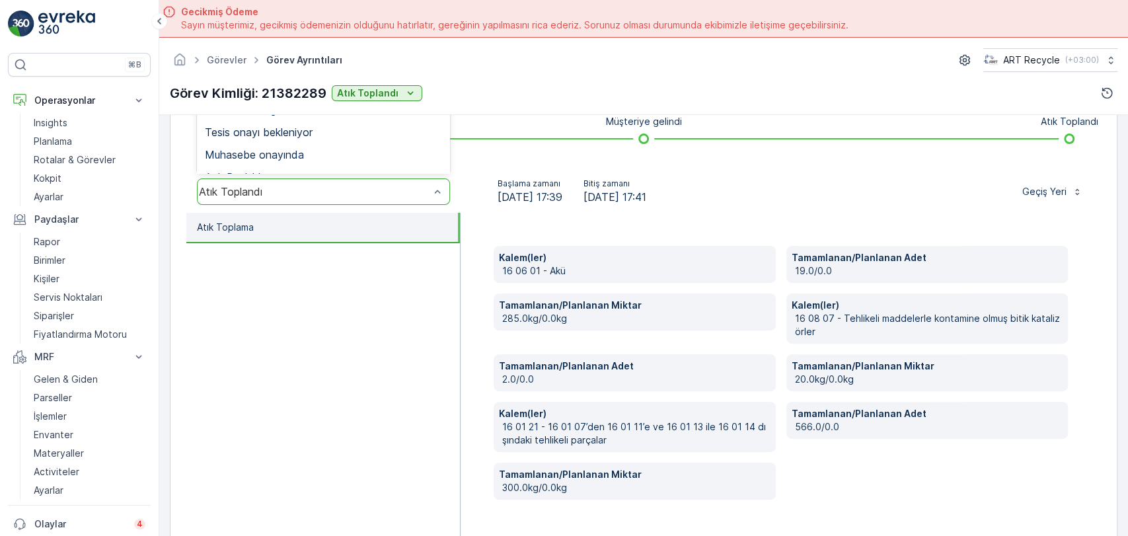
click at [351, 190] on div "Atık Toplandı" at bounding box center [314, 192] width 231 height 12
click at [376, 309] on ul "Atık Toplama" at bounding box center [323, 378] width 274 height 331
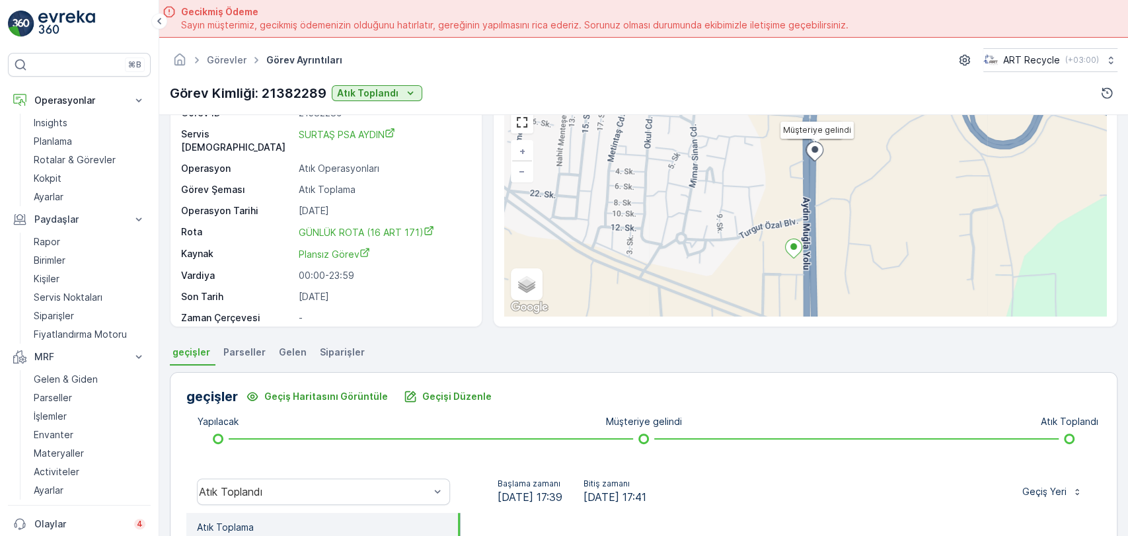
scroll to position [0, 0]
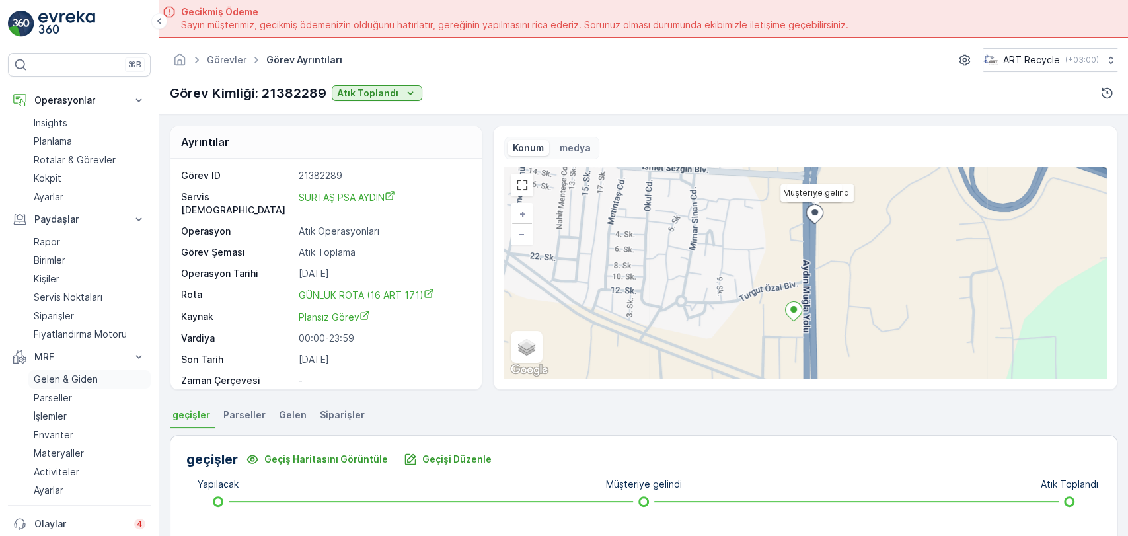
click at [81, 377] on p "Gelen & Giden" at bounding box center [66, 379] width 64 height 13
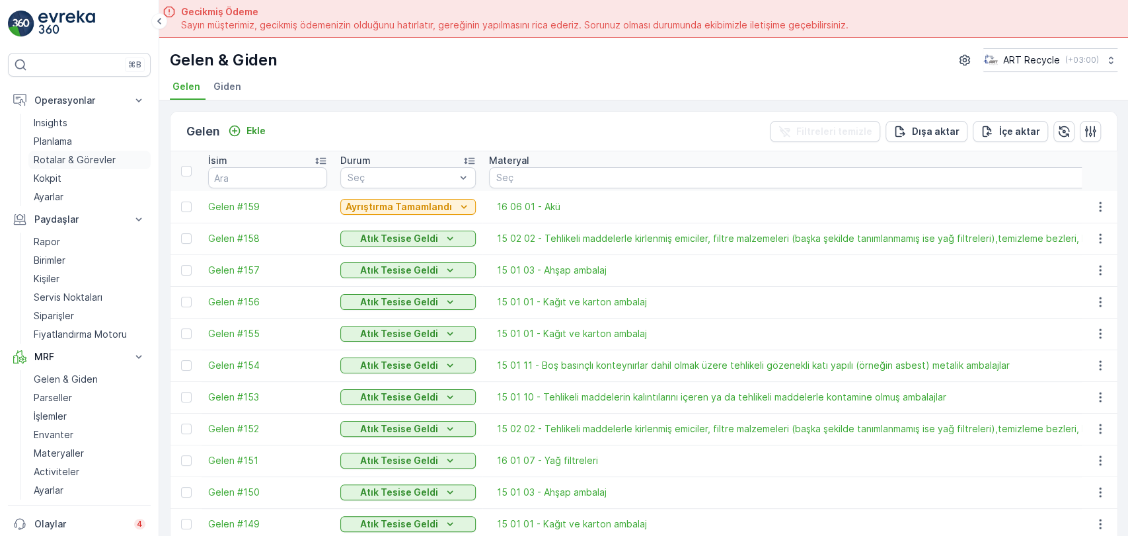
click at [95, 157] on p "Rotalar & Görevler" at bounding box center [75, 159] width 82 height 13
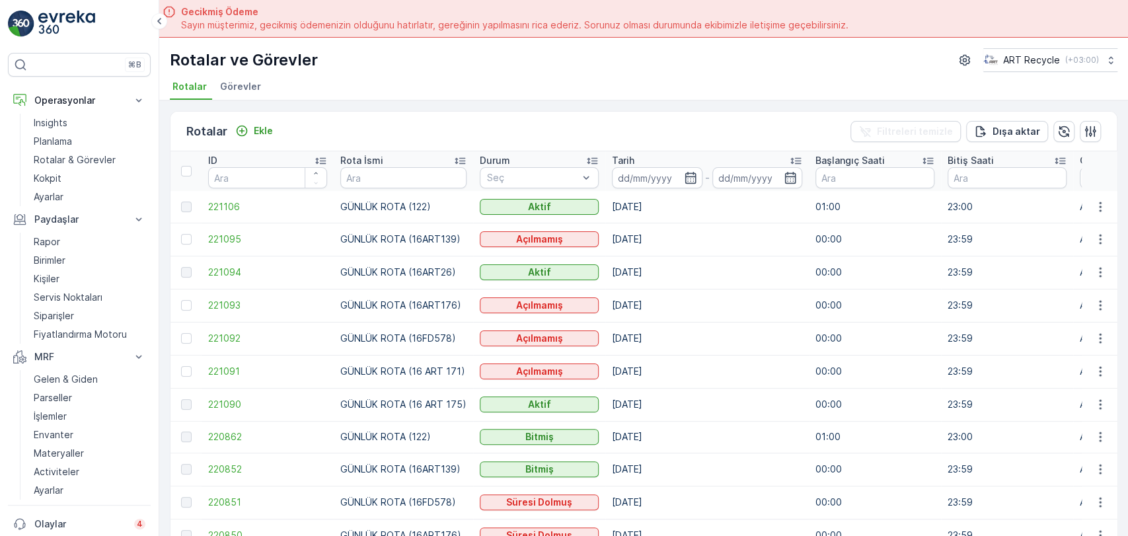
click at [243, 73] on div "Rotalar ve Görevler ART Recycle ( +03:00 ) Rotalar Görevler" at bounding box center [643, 69] width 969 height 63
click at [243, 81] on span "Görevler" at bounding box center [240, 86] width 41 height 13
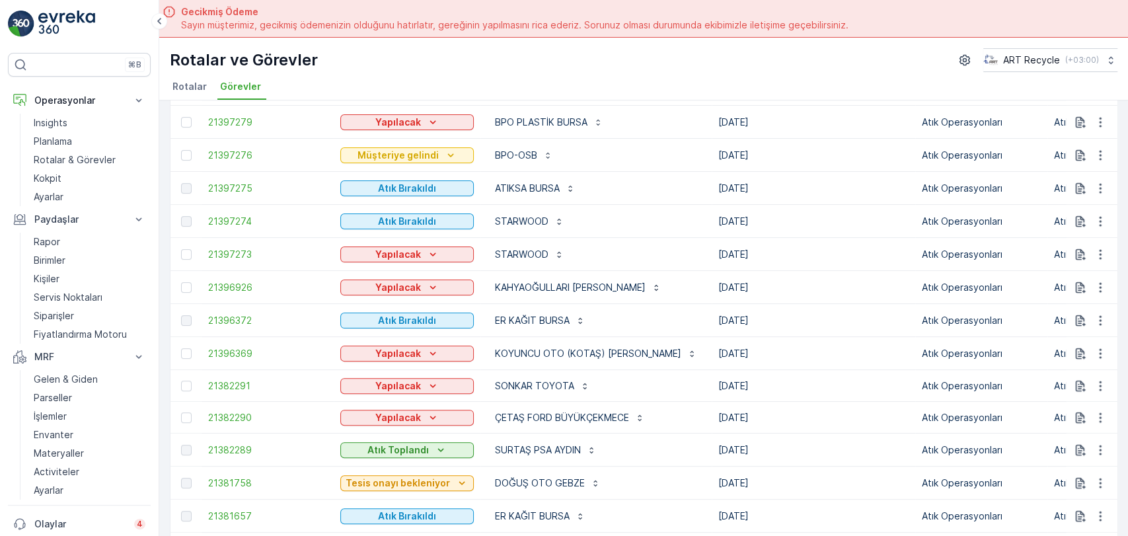
scroll to position [294, 0]
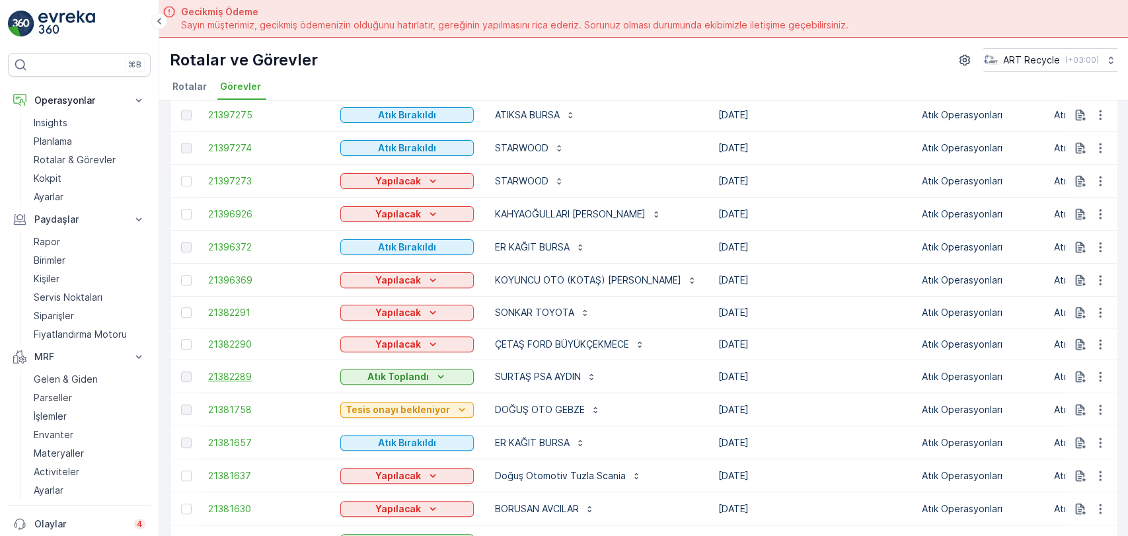
click at [227, 377] on span "21382289" at bounding box center [267, 376] width 119 height 13
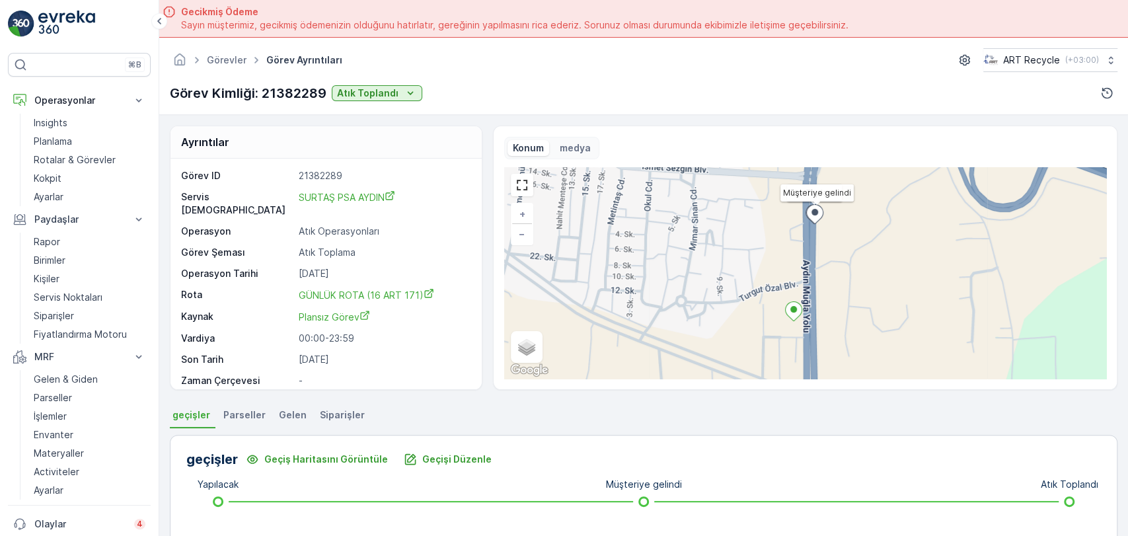
click at [295, 94] on p "Görev Kimliği: 21382289" at bounding box center [248, 93] width 157 height 20
copy p "21382289"
click at [84, 379] on p "Gelen & Giden" at bounding box center [66, 379] width 64 height 13
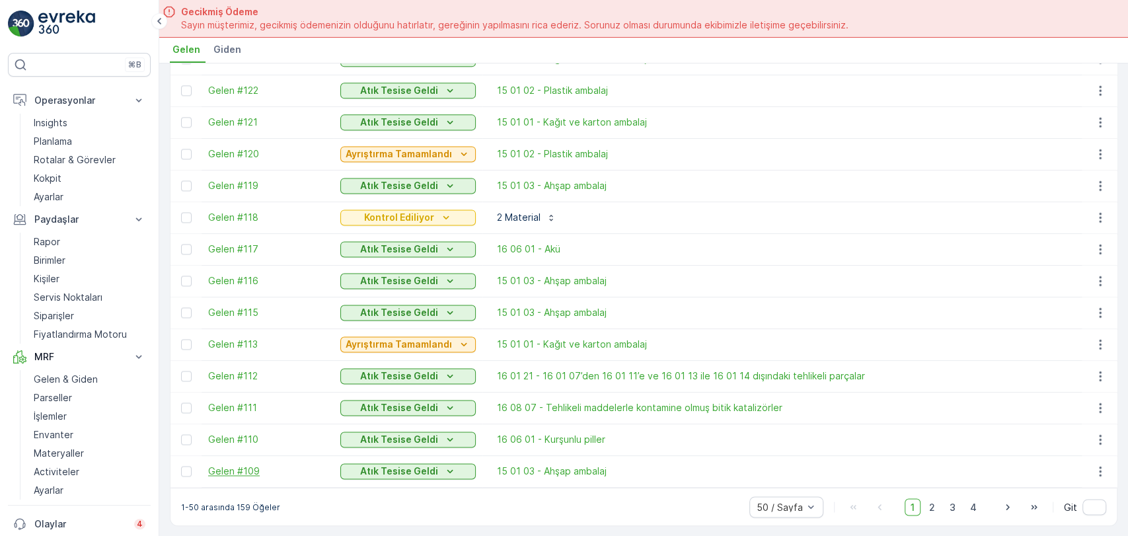
click at [221, 465] on span "Gelen #109" at bounding box center [267, 471] width 119 height 13
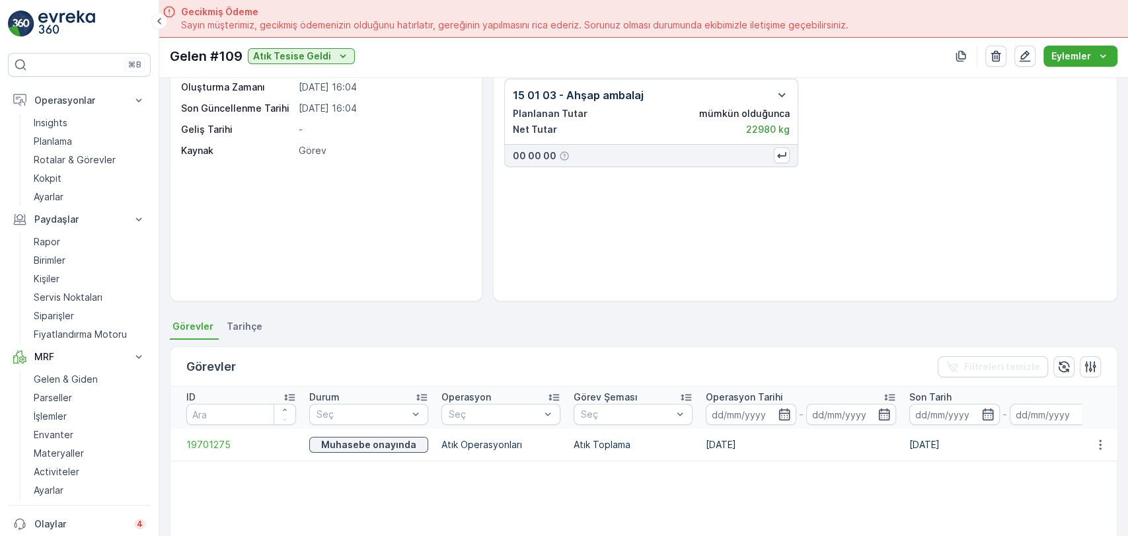
scroll to position [73, 0]
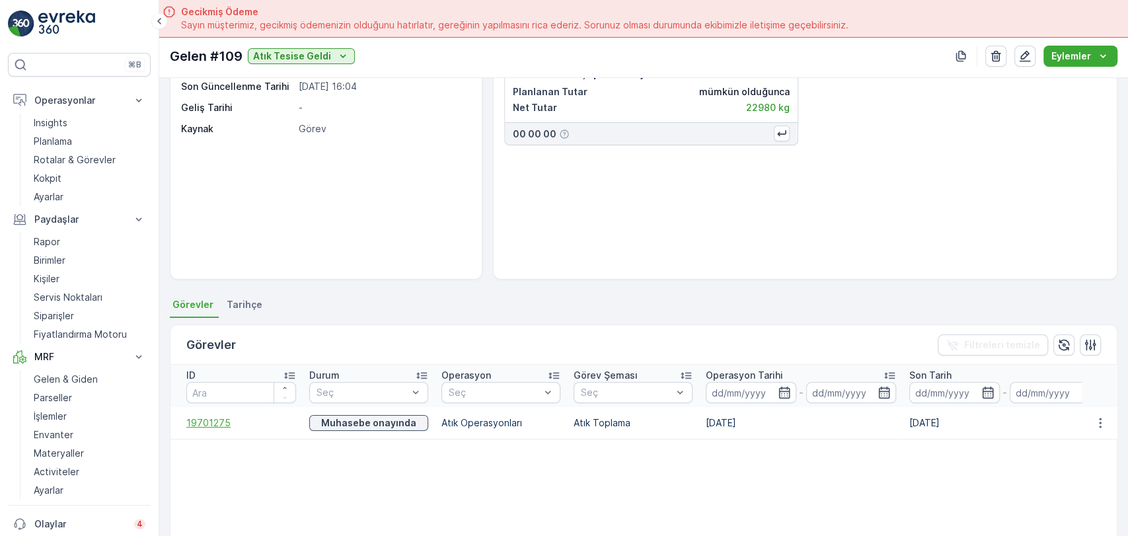
click at [208, 418] on span "19701275" at bounding box center [241, 422] width 110 height 13
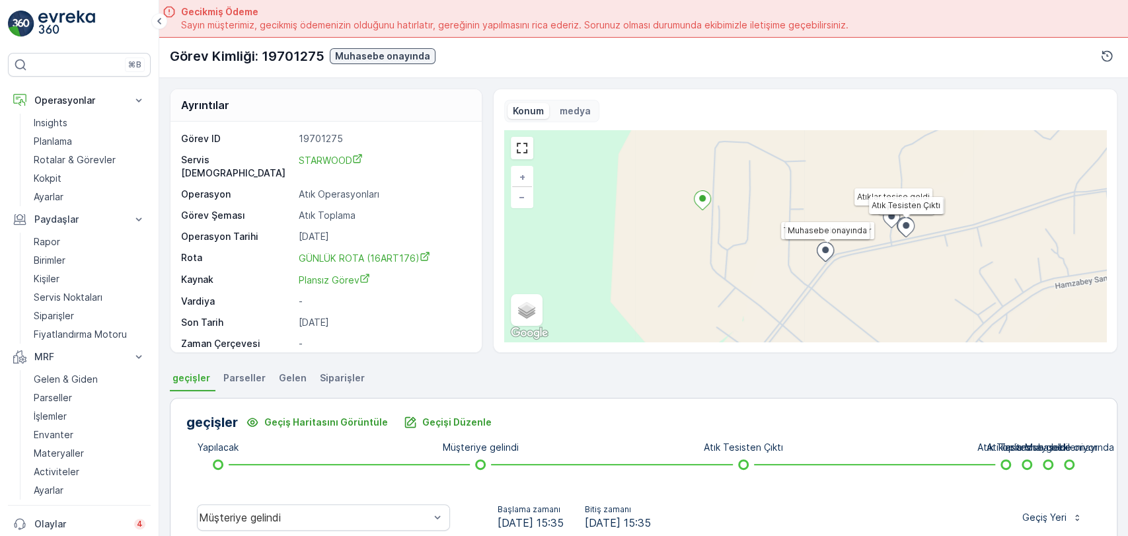
scroll to position [147, 0]
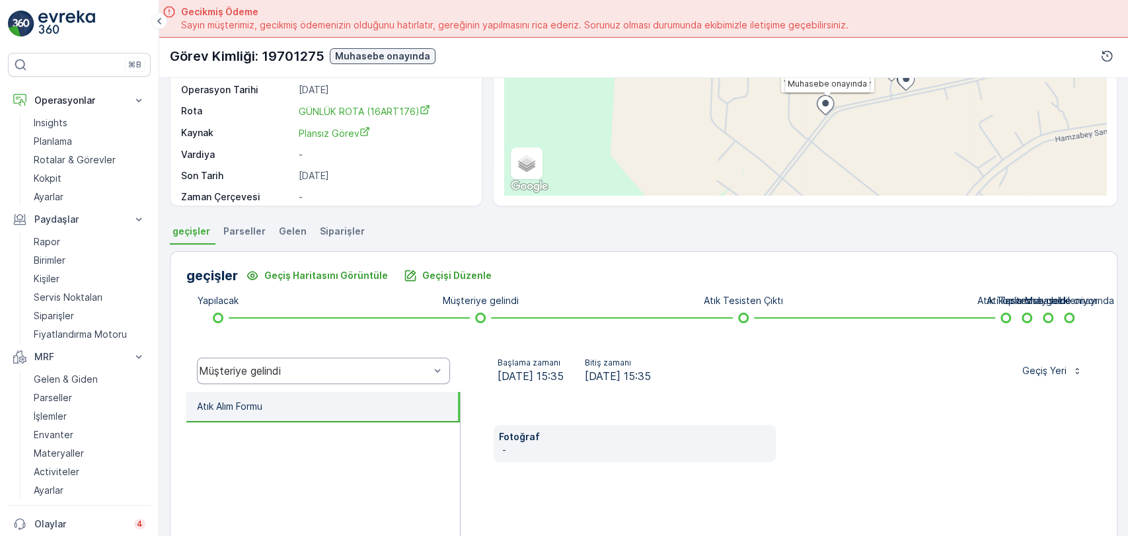
click at [344, 362] on div "Müşteriye gelindi" at bounding box center [323, 371] width 253 height 26
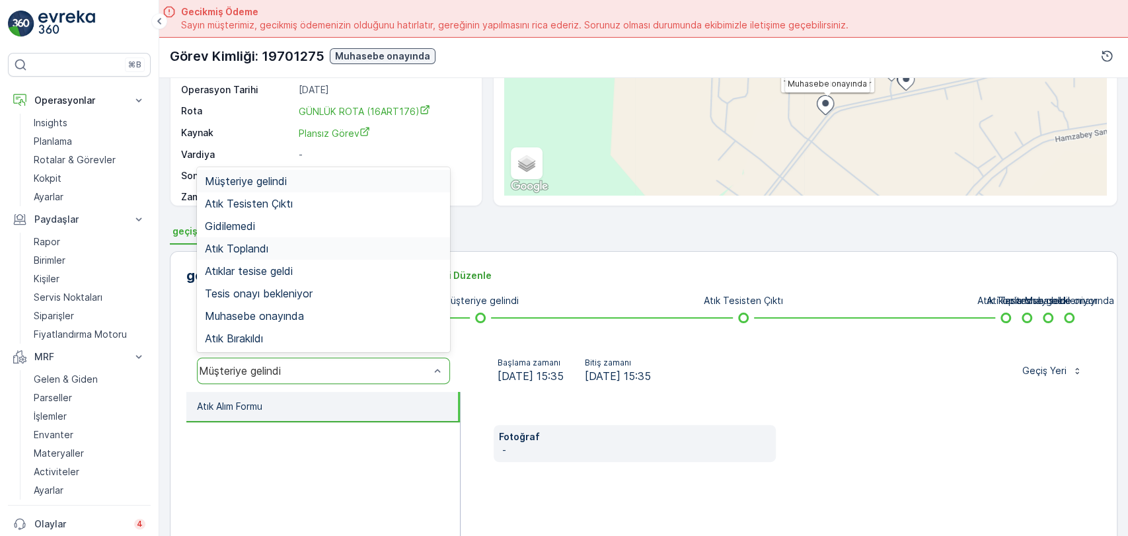
click at [317, 243] on div "Atık Toplandı" at bounding box center [323, 249] width 237 height 12
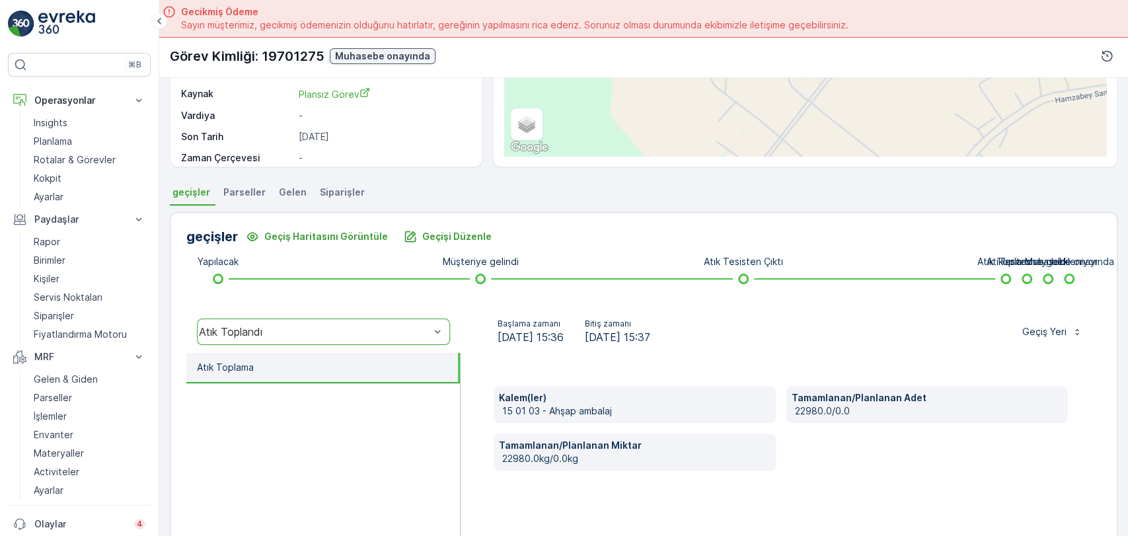
scroll to position [220, 0]
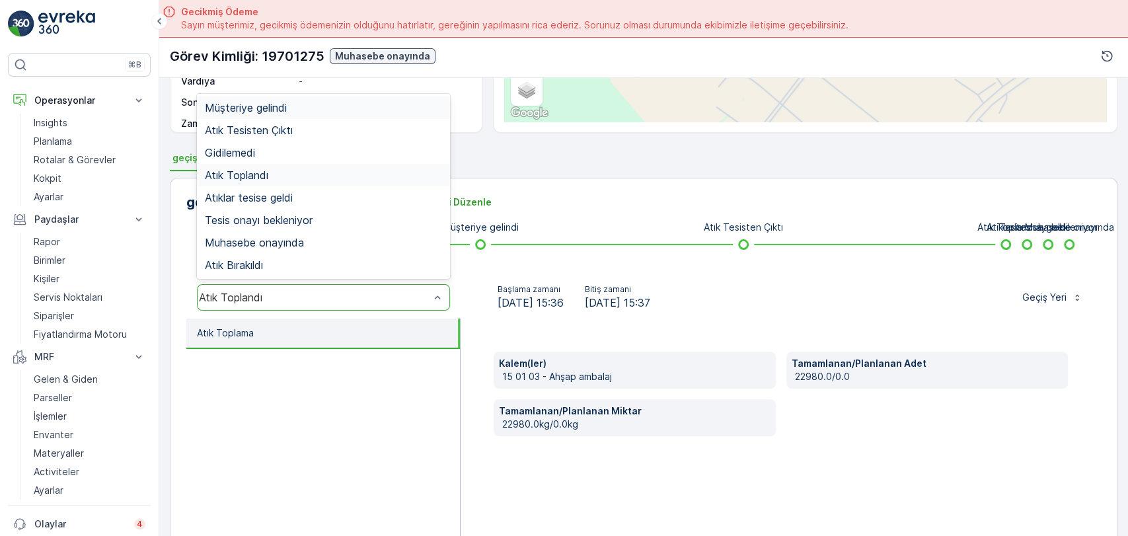
click at [405, 300] on div "Atık Toplandı" at bounding box center [314, 298] width 231 height 12
click at [373, 254] on div "Atık Bırakıldı" at bounding box center [323, 265] width 253 height 22
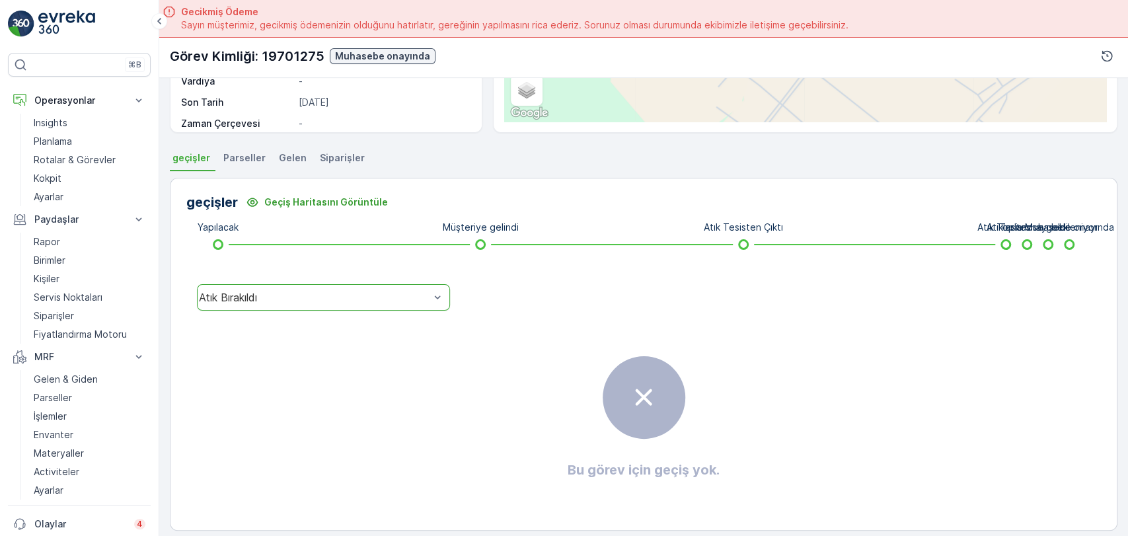
click at [340, 304] on div "Atık Bırakıldı" at bounding box center [323, 297] width 253 height 26
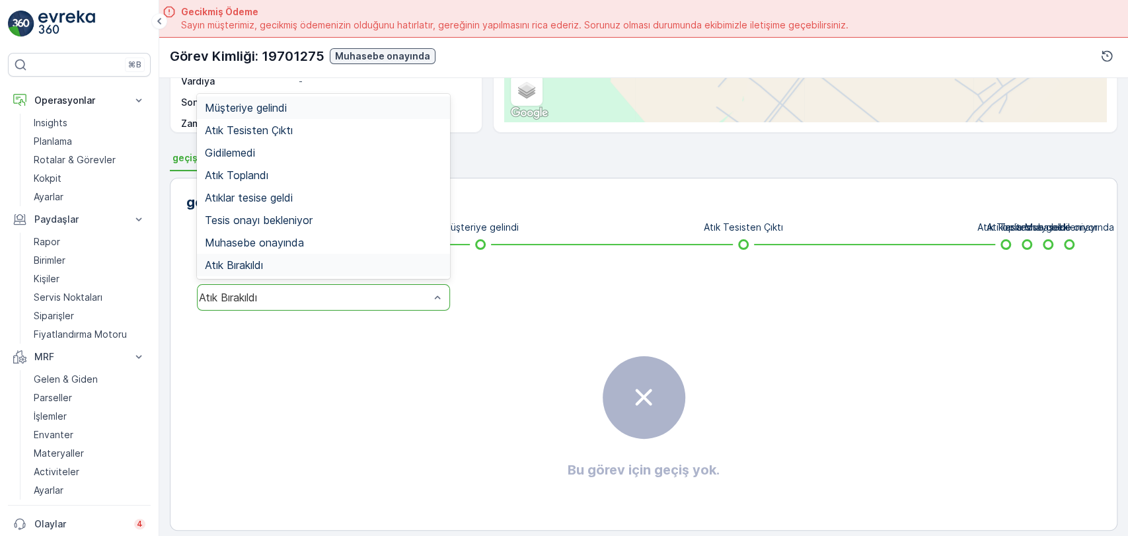
click at [307, 104] on div "Müşteriye gelindi" at bounding box center [323, 108] width 237 height 12
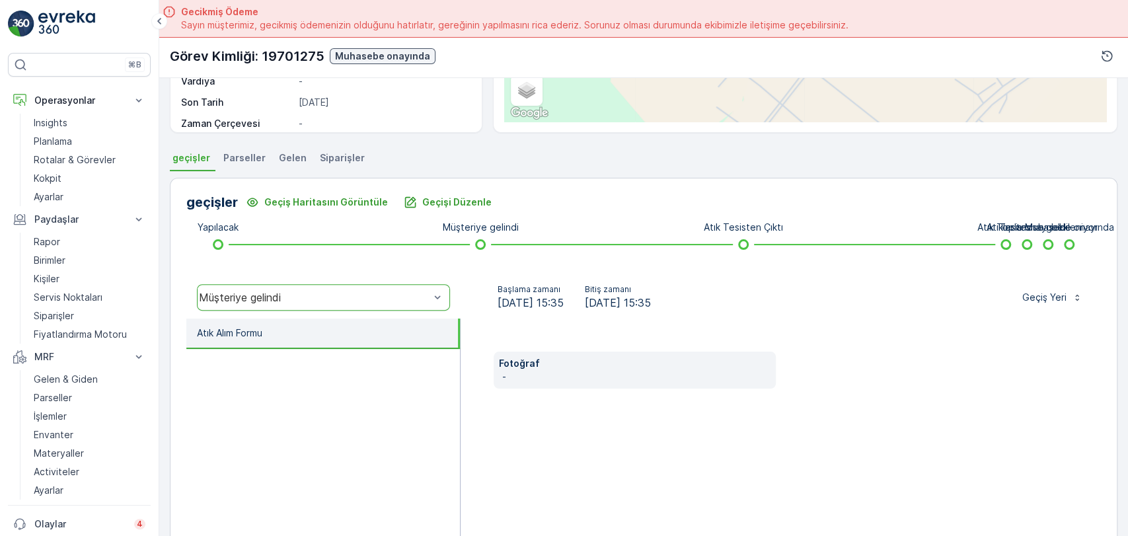
drag, startPoint x: 628, startPoint y: 305, endPoint x: 712, endPoint y: 309, distance: 84.0
click at [678, 309] on div "Başlama zamanı 13.06.2025 15:35 Bitiş zamanı 13.06.2025 15:35" at bounding box center [574, 297] width 206 height 26
click at [223, 297] on div "Müşteriye gelindi" at bounding box center [314, 298] width 231 height 12
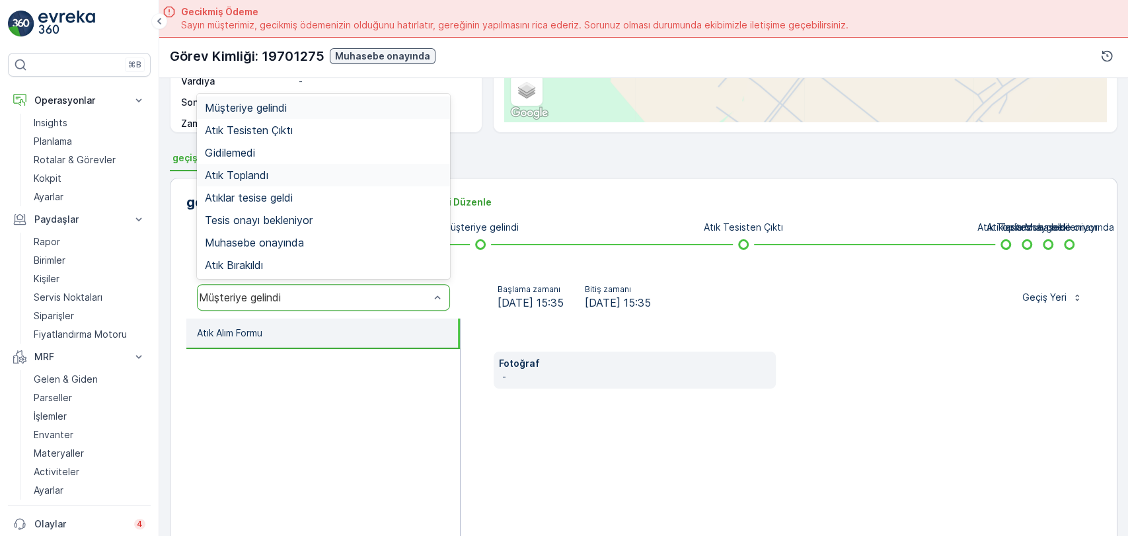
click at [254, 181] on div "Atık Toplandı" at bounding box center [323, 175] width 253 height 22
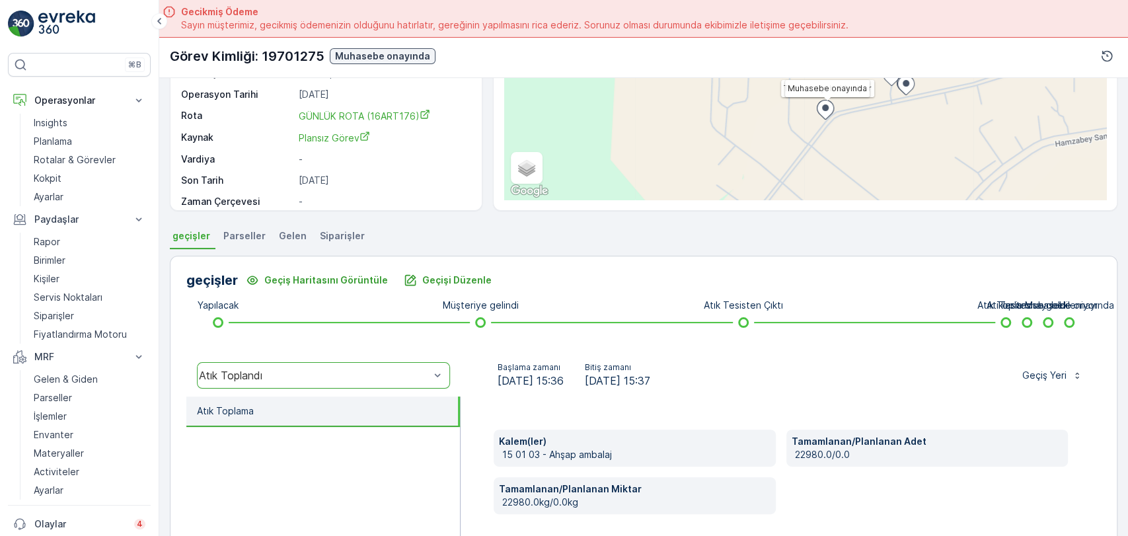
scroll to position [147, 0]
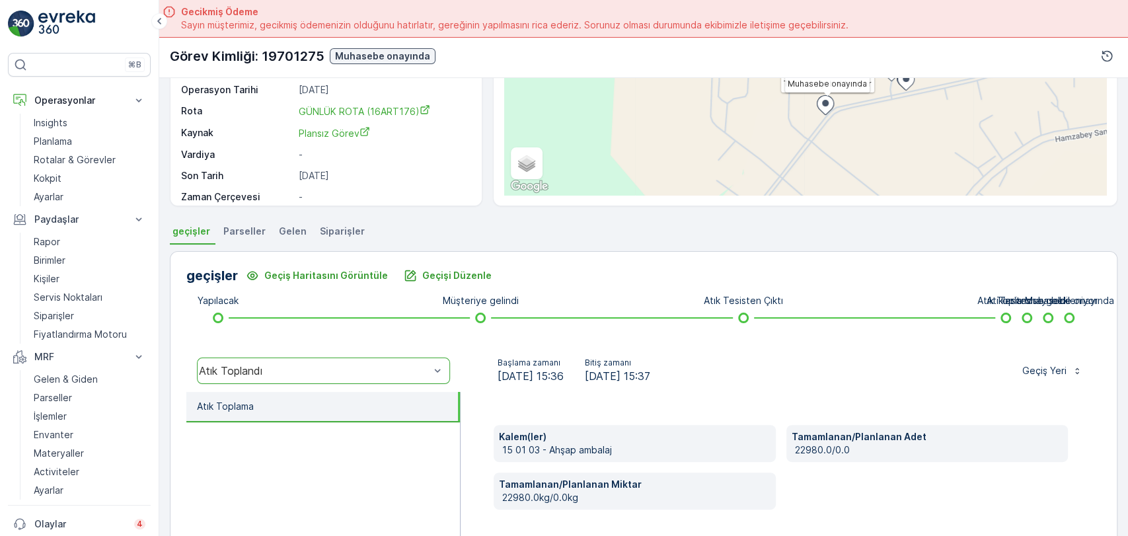
drag, startPoint x: 522, startPoint y: 372, endPoint x: 478, endPoint y: 323, distance: 66.0
drag, startPoint x: 478, startPoint y: 323, endPoint x: 54, endPoint y: 375, distance: 427.5
click at [54, 375] on p "Gelen & Giden" at bounding box center [66, 379] width 64 height 13
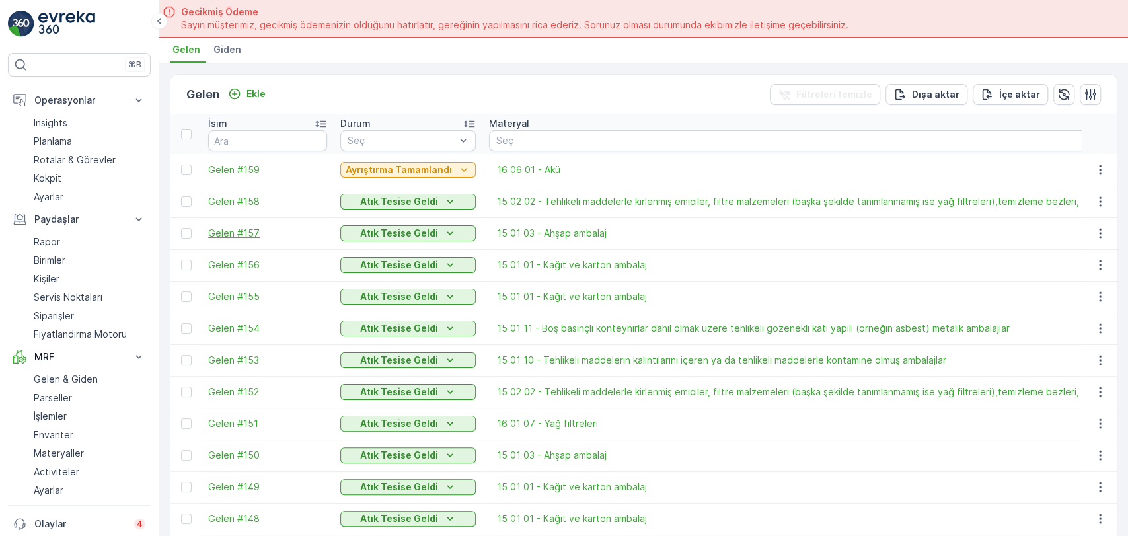
click at [238, 227] on span "Gelen #157" at bounding box center [267, 233] width 119 height 13
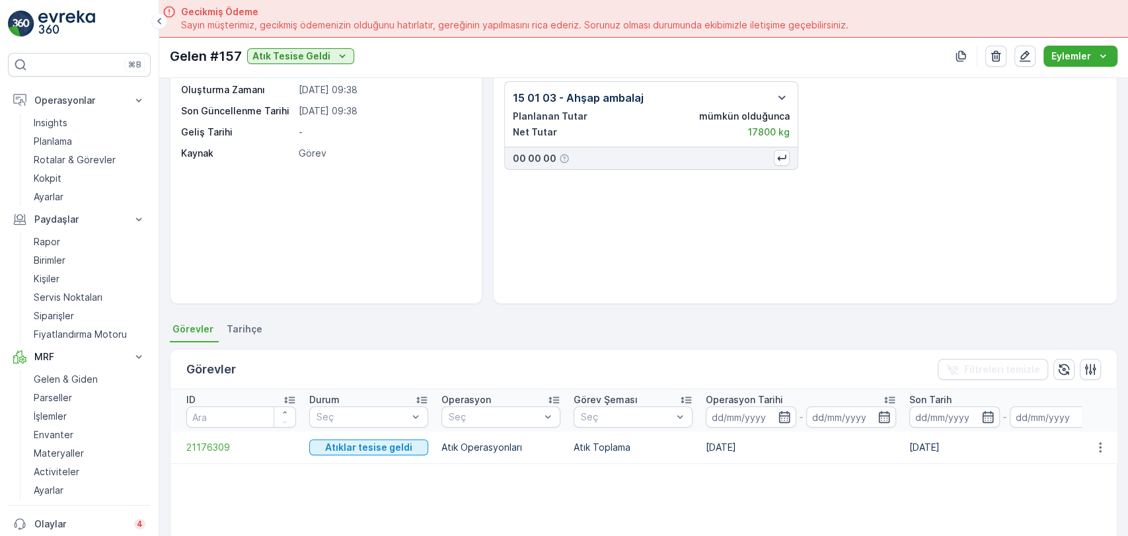
scroll to position [147, 0]
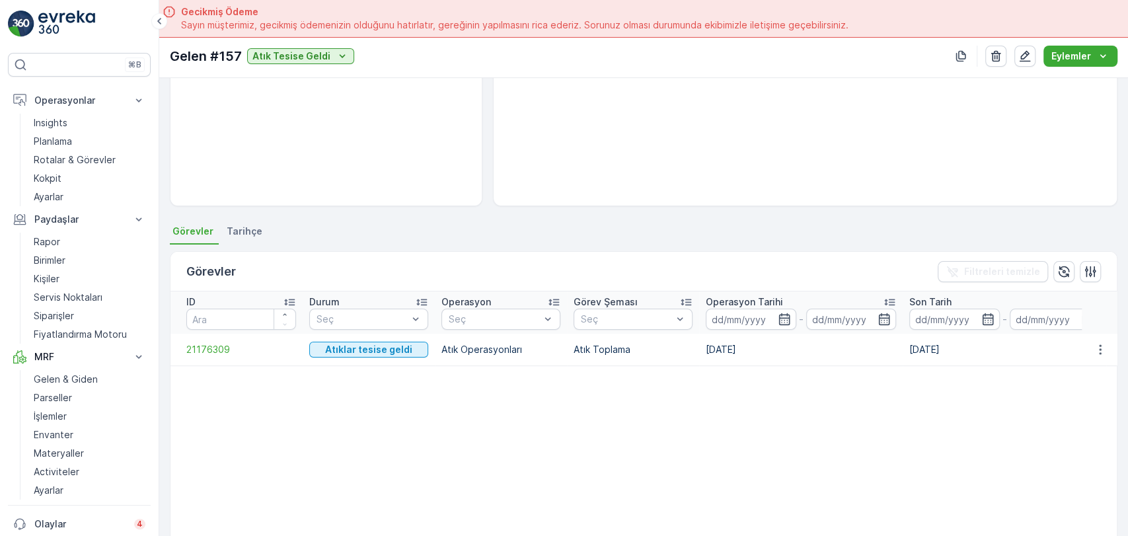
click at [201, 340] on td "21176309" at bounding box center [237, 350] width 132 height 32
click at [198, 350] on span "21176309" at bounding box center [241, 349] width 110 height 13
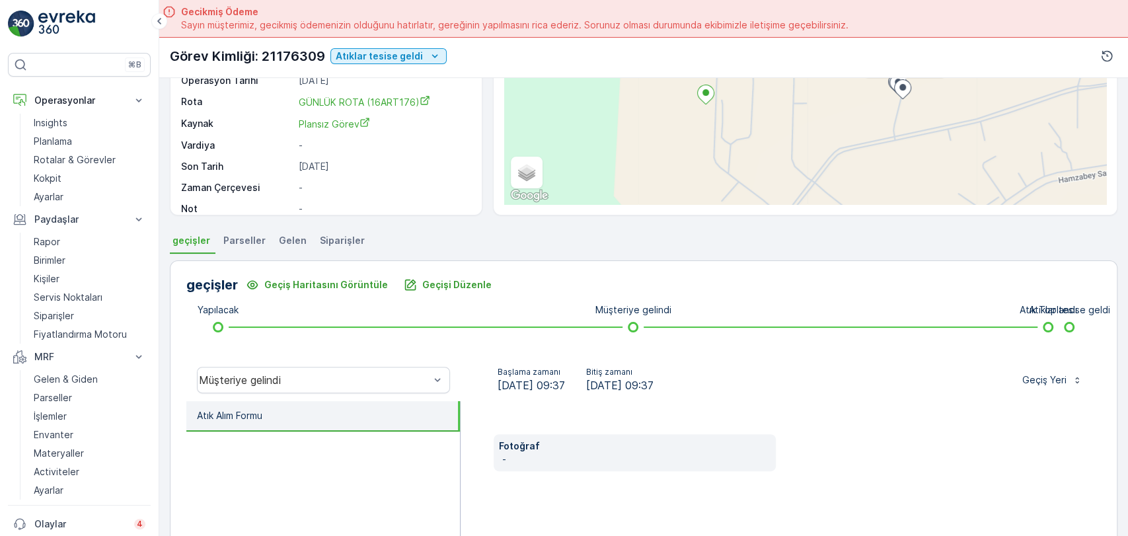
scroll to position [147, 0]
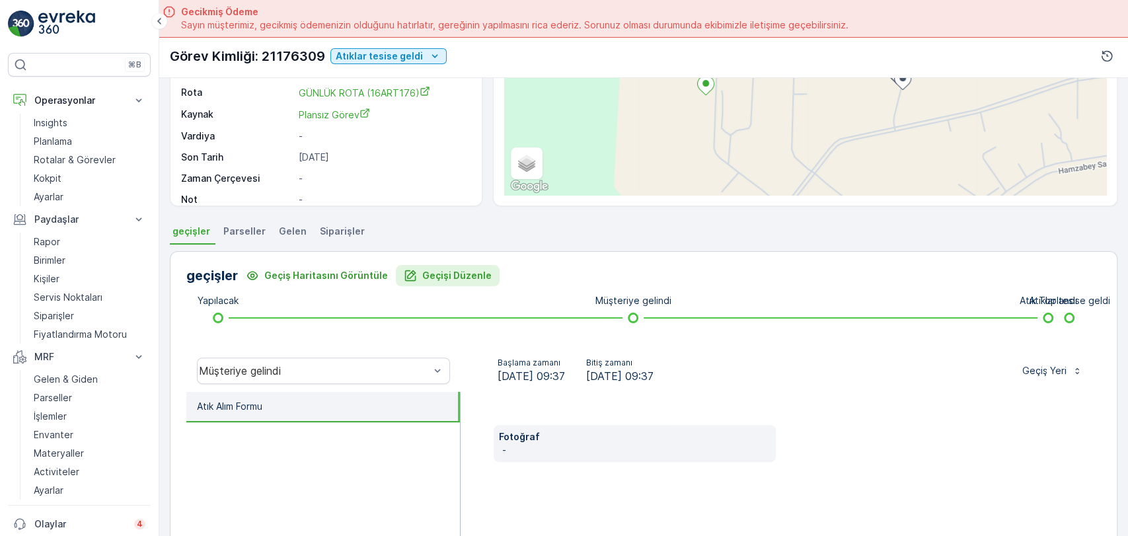
click at [437, 269] on p "Geçişi Düzenle" at bounding box center [456, 275] width 69 height 13
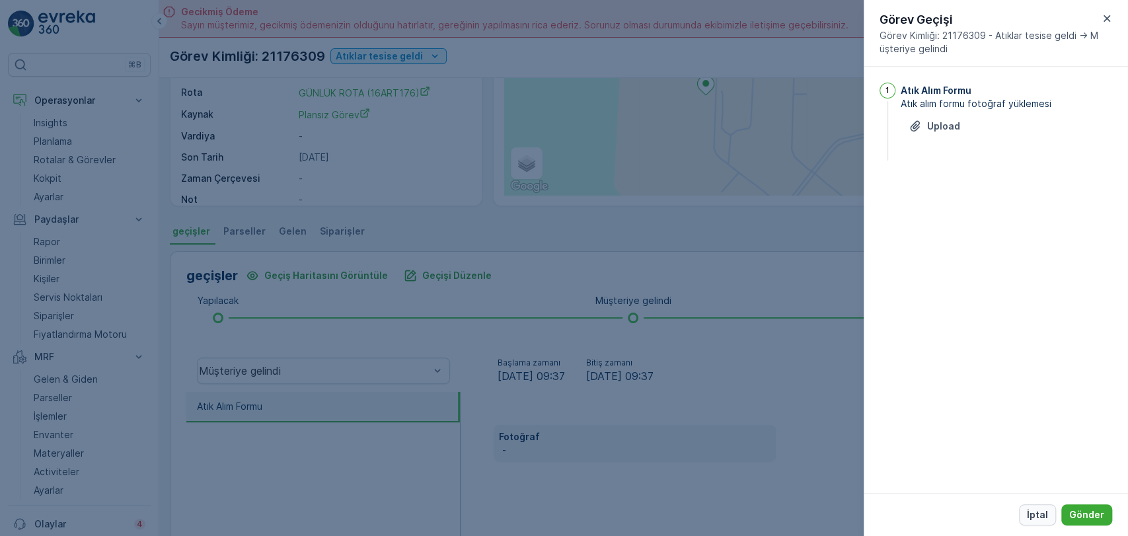
click at [1031, 508] on p "İptal" at bounding box center [1037, 514] width 21 height 13
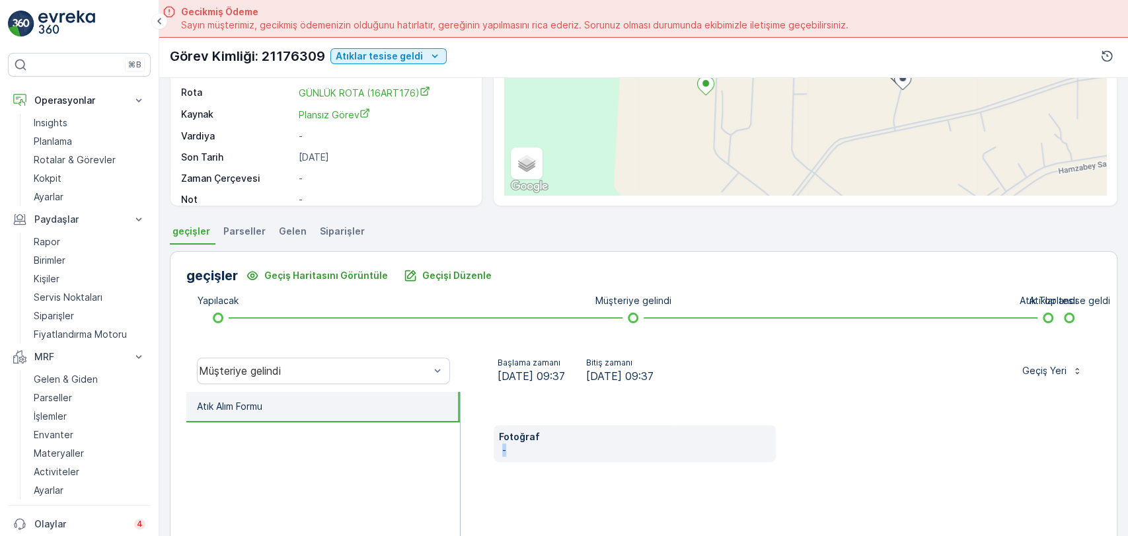
click at [1031, 508] on div "Fotoğraf -" at bounding box center [781, 524] width 641 height 264
click at [889, 416] on div "Fotoğraf -" at bounding box center [781, 524] width 641 height 264
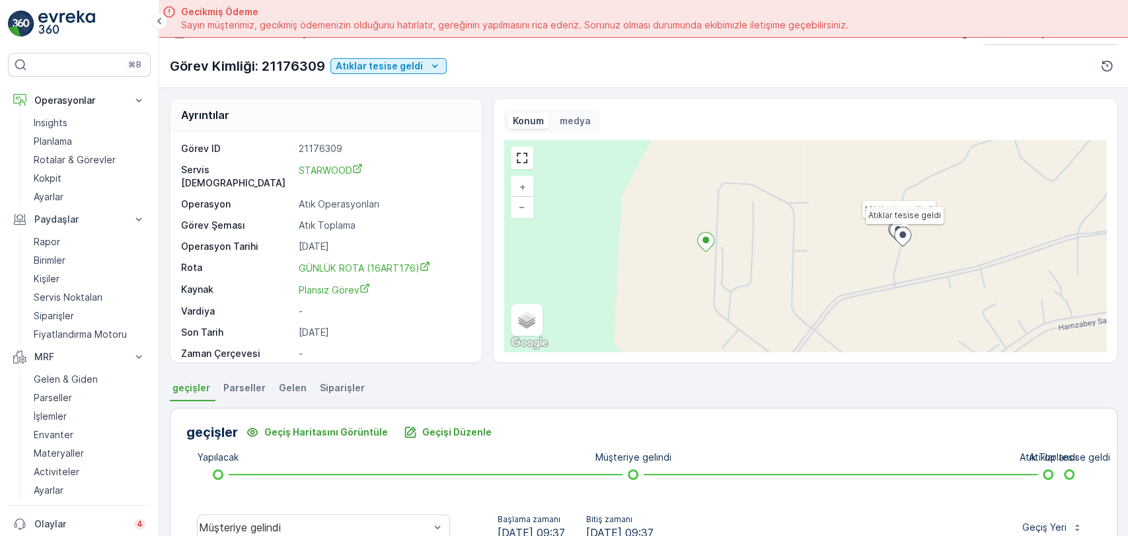
scroll to position [0, 0]
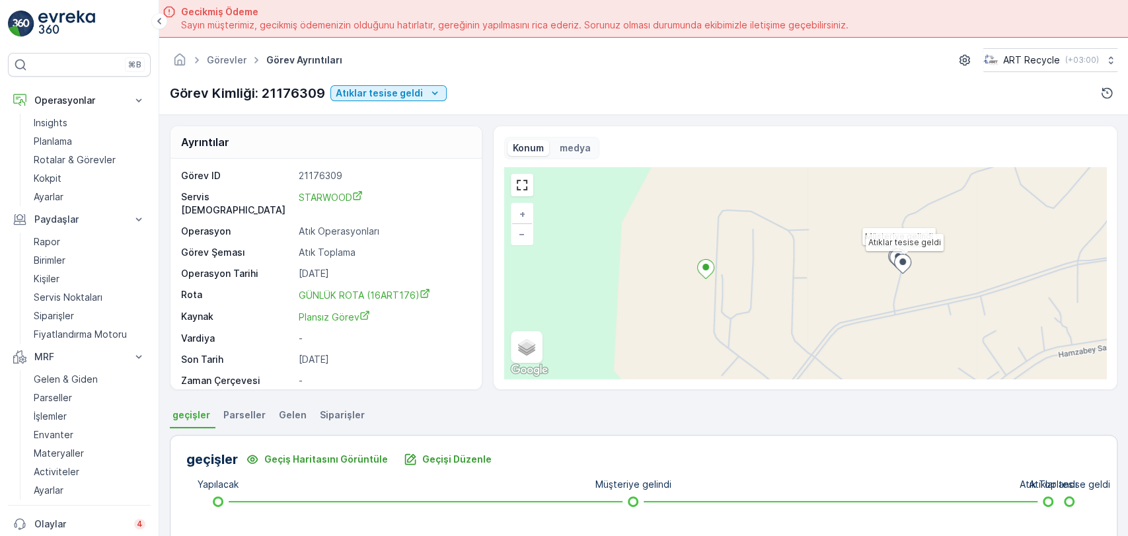
click at [291, 409] on span "Gelen" at bounding box center [293, 415] width 28 height 13
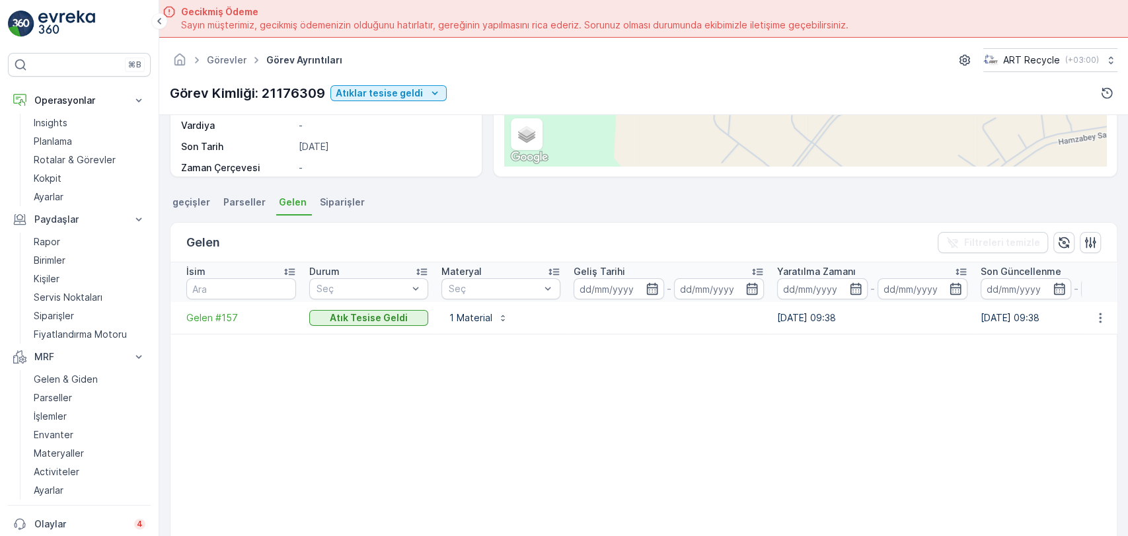
scroll to position [138, 0]
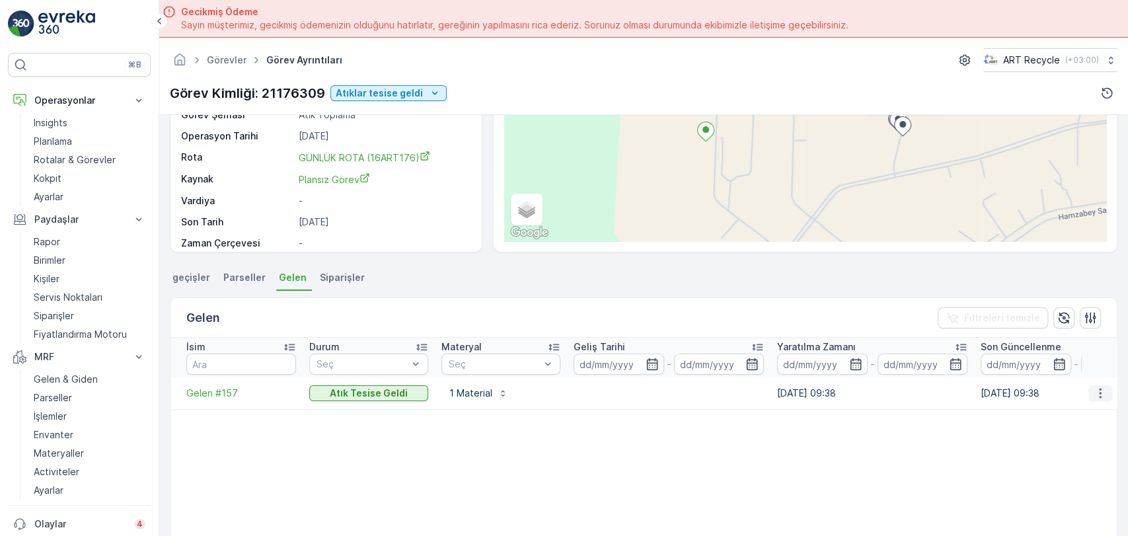
click at [1100, 396] on icon "button" at bounding box center [1100, 393] width 13 height 13
click at [877, 430] on table "İsim Durum Seç Materyal Seç Geliş Tarihi - Yaratılma Zamanı - Son Güncellenme -…" at bounding box center [758, 498] width 1175 height 321
click at [217, 385] on td "Gelen #157" at bounding box center [237, 393] width 132 height 32
click at [217, 388] on span "Gelen #157" at bounding box center [241, 393] width 110 height 13
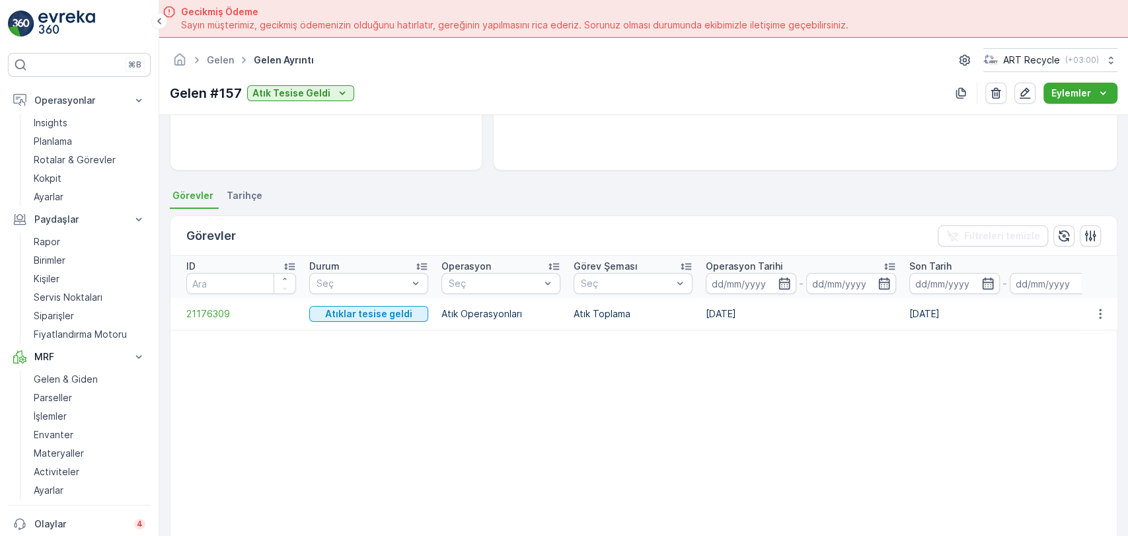
scroll to position [220, 0]
click at [1094, 311] on icon "button" at bounding box center [1100, 313] width 13 height 13
click at [1074, 327] on span "Daha fazla ayrıntı görün" at bounding box center [1069, 332] width 105 height 13
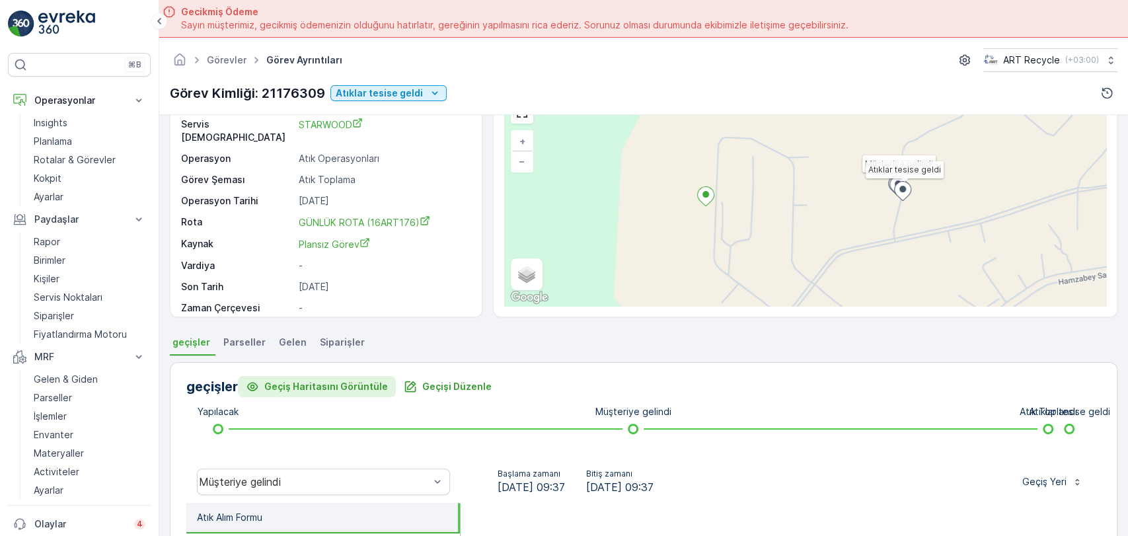
scroll to position [73, 0]
click at [243, 333] on li "Parseller" at bounding box center [246, 344] width 50 height 22
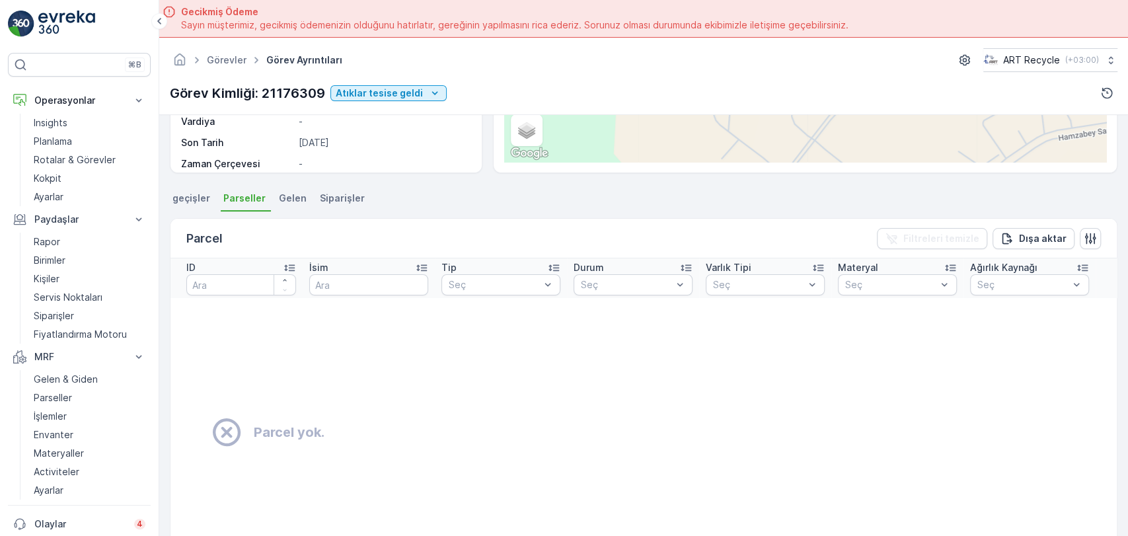
scroll to position [220, 0]
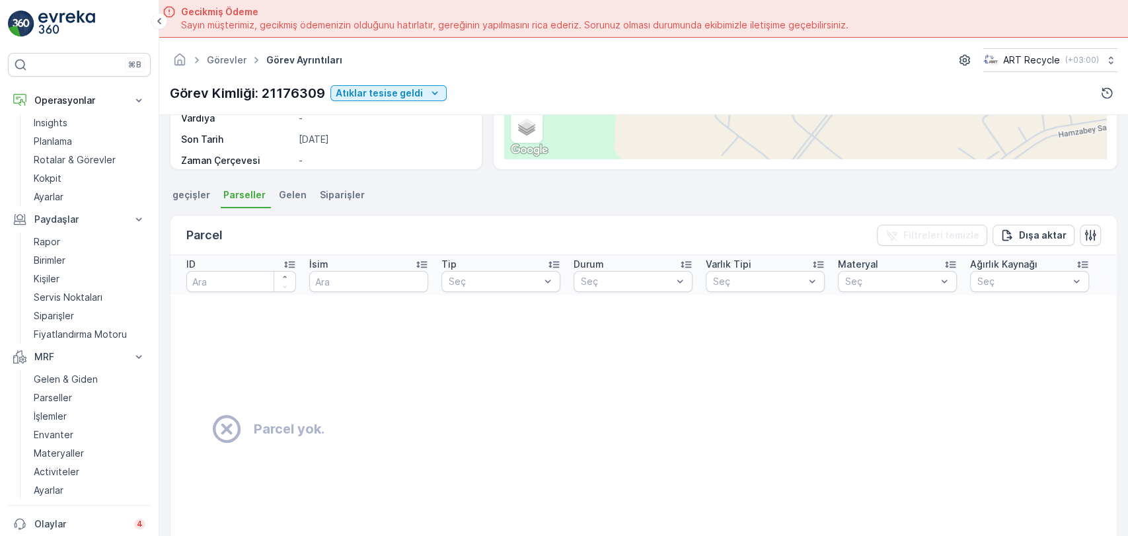
click at [288, 186] on li "Gelen" at bounding box center [294, 197] width 36 height 22
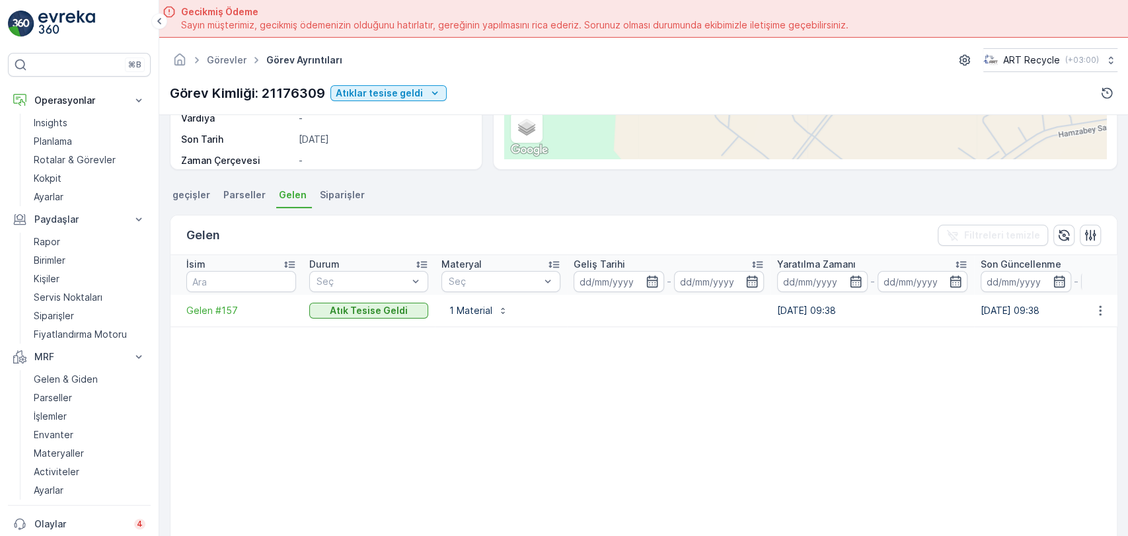
click at [321, 192] on span "Siparişler" at bounding box center [342, 194] width 45 height 13
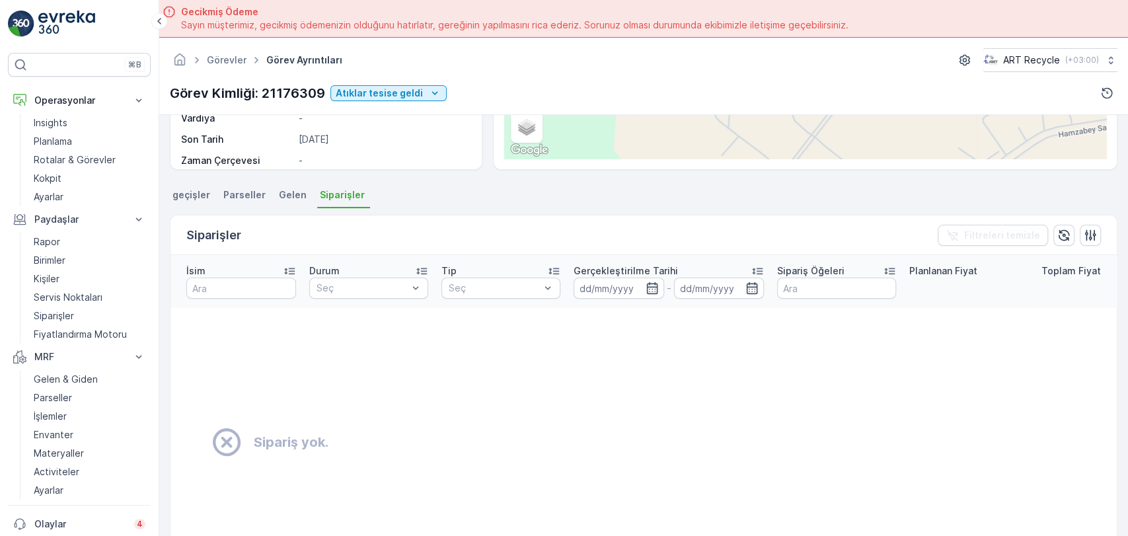
click at [188, 192] on span "geçişler" at bounding box center [192, 194] width 38 height 13
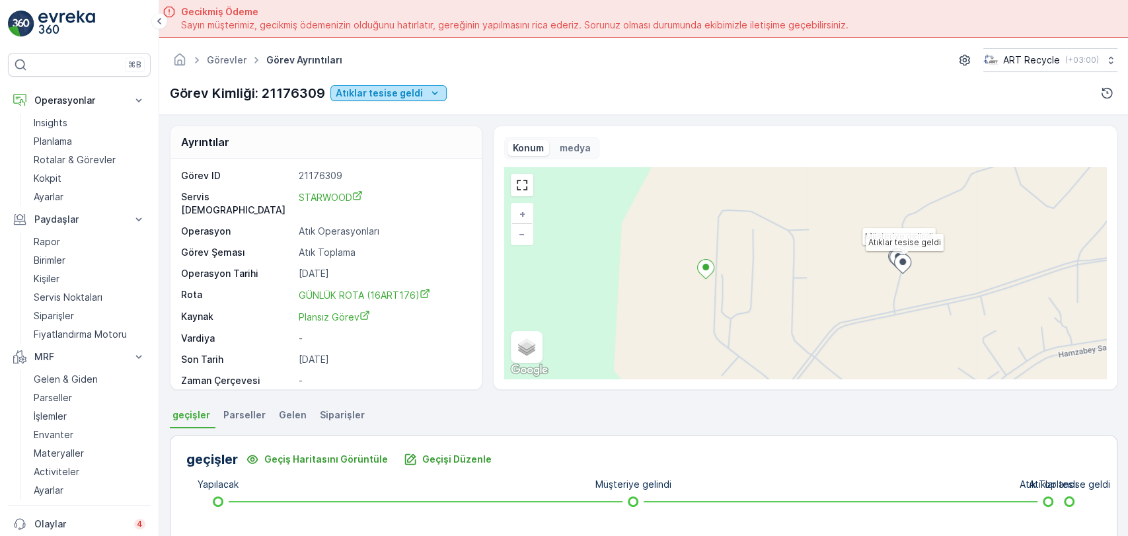
click at [393, 91] on p "Atıklar tesise geldi" at bounding box center [379, 93] width 87 height 13
click at [376, 114] on span "Tesis onayı bekleniyor" at bounding box center [387, 112] width 99 height 13
click at [409, 92] on p "Tesis onayı bekleniyor" at bounding box center [388, 93] width 104 height 13
click at [405, 113] on span "Muhasebe onayında" at bounding box center [382, 112] width 89 height 13
click at [45, 374] on p "Gelen & Giden" at bounding box center [66, 379] width 64 height 13
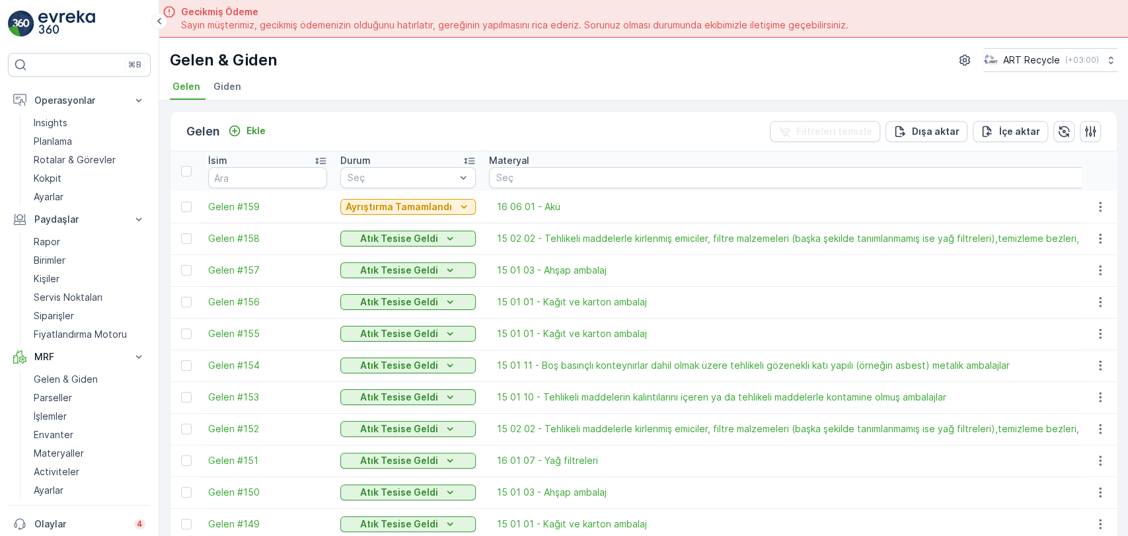
scroll to position [73, 0]
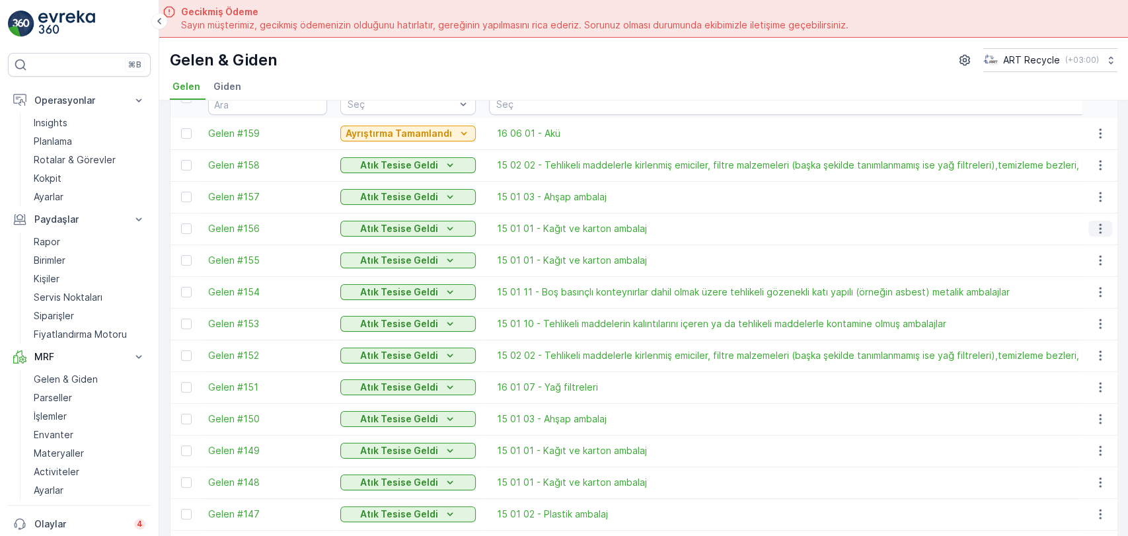
click at [1101, 229] on icon "button" at bounding box center [1100, 228] width 13 height 13
click at [1063, 262] on span "Gelen düzenle" at bounding box center [1049, 266] width 65 height 13
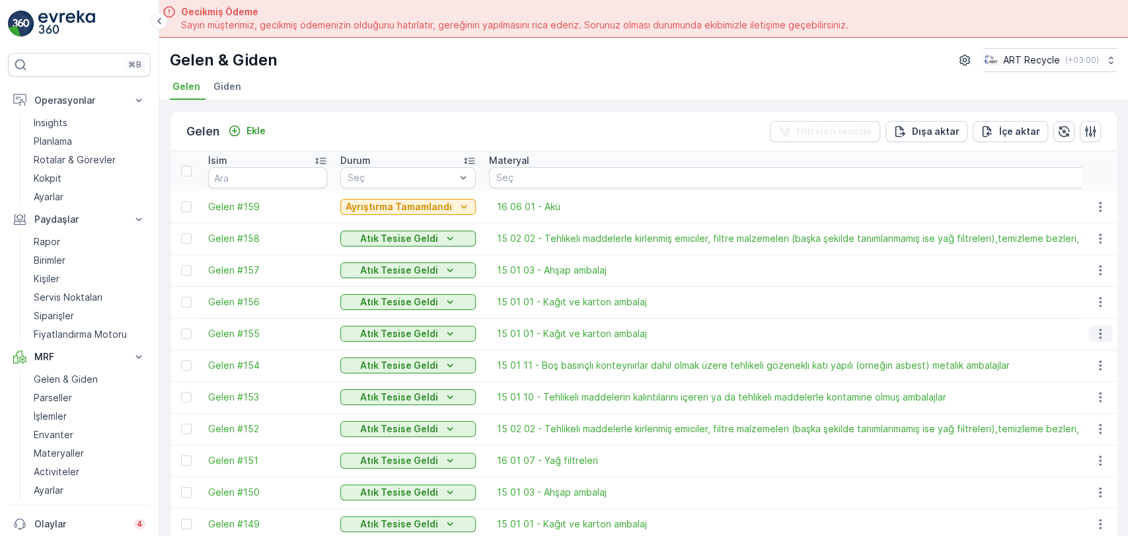
click at [1094, 333] on icon "button" at bounding box center [1100, 333] width 13 height 13
click at [1056, 367] on span "Gelen düzenle" at bounding box center [1049, 372] width 65 height 13
click at [217, 297] on span "Gelen #156" at bounding box center [267, 302] width 119 height 13
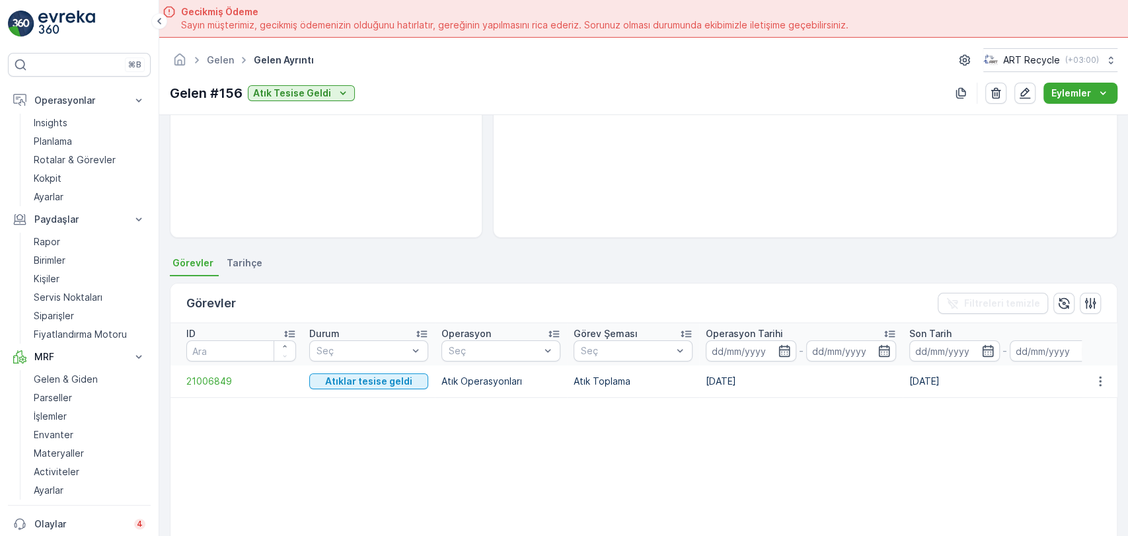
scroll to position [220, 0]
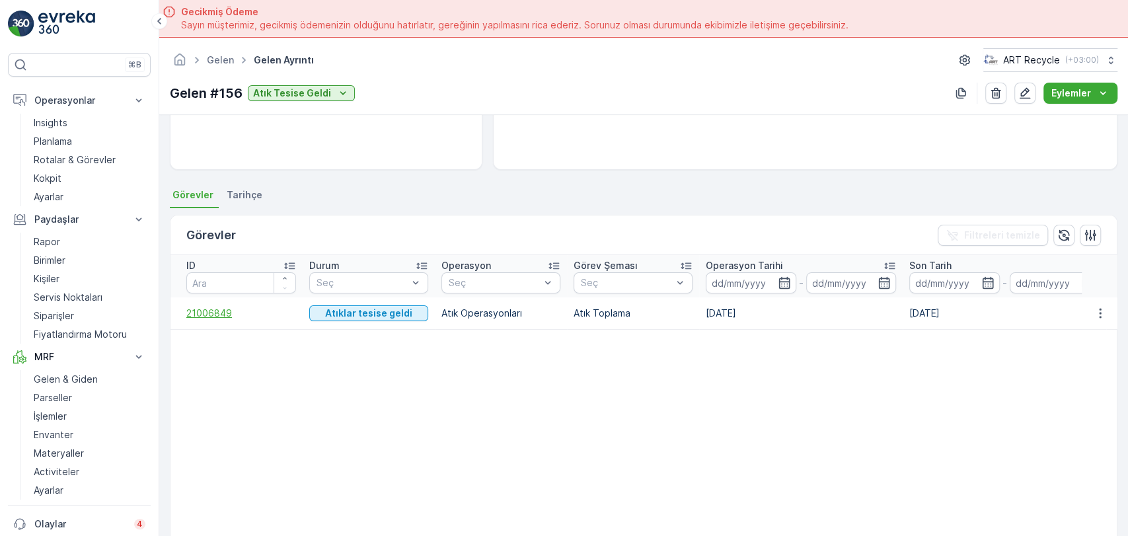
click at [199, 311] on span "21006849" at bounding box center [241, 313] width 110 height 13
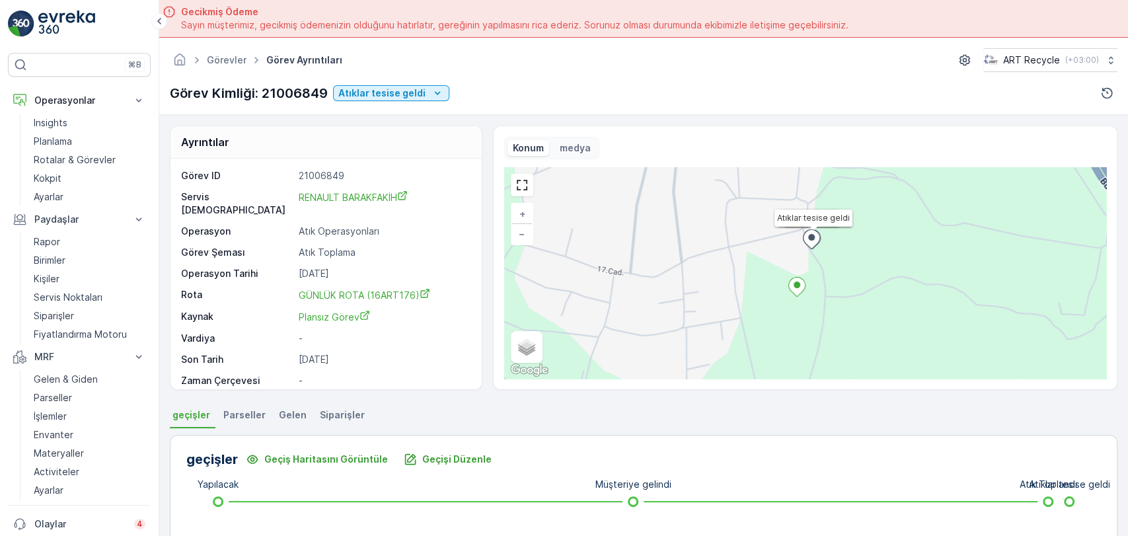
scroll to position [19, 0]
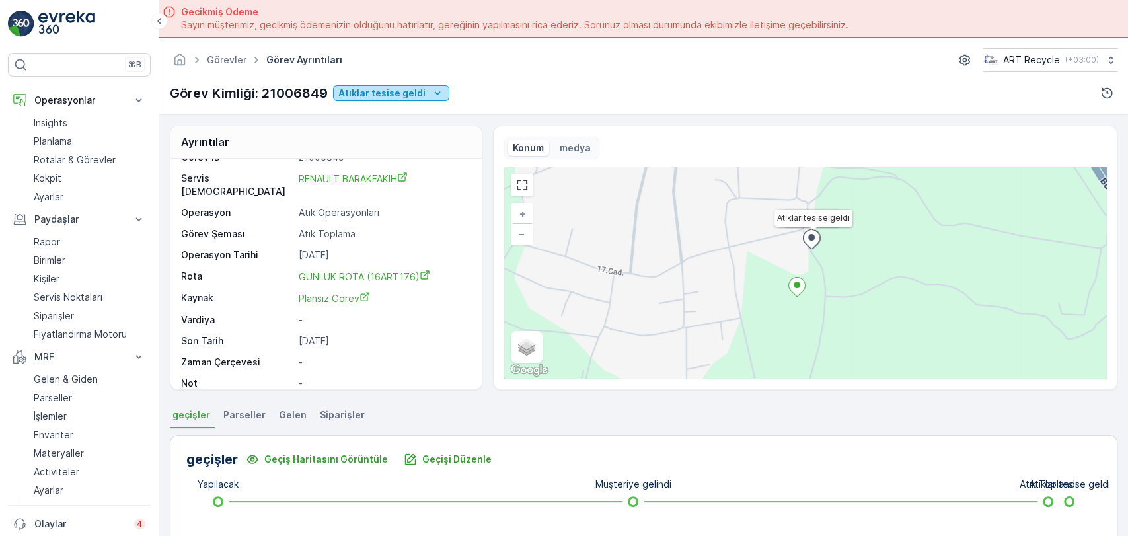
click at [368, 89] on p "Atıklar tesise geldi" at bounding box center [381, 93] width 87 height 13
click at [366, 104] on div "Tesis onayı bekleniyor" at bounding box center [391, 113] width 109 height 19
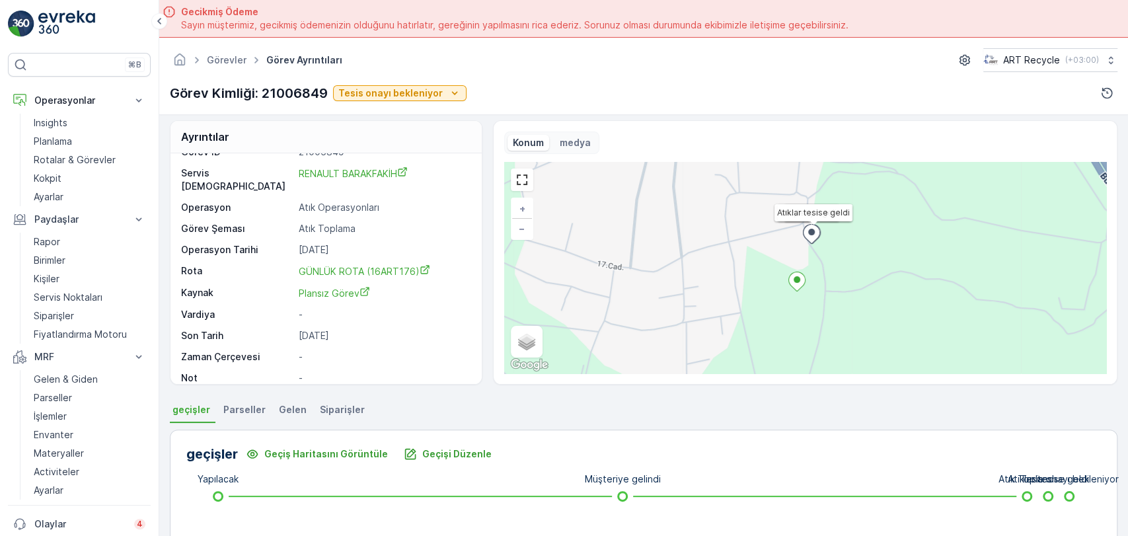
scroll to position [0, 0]
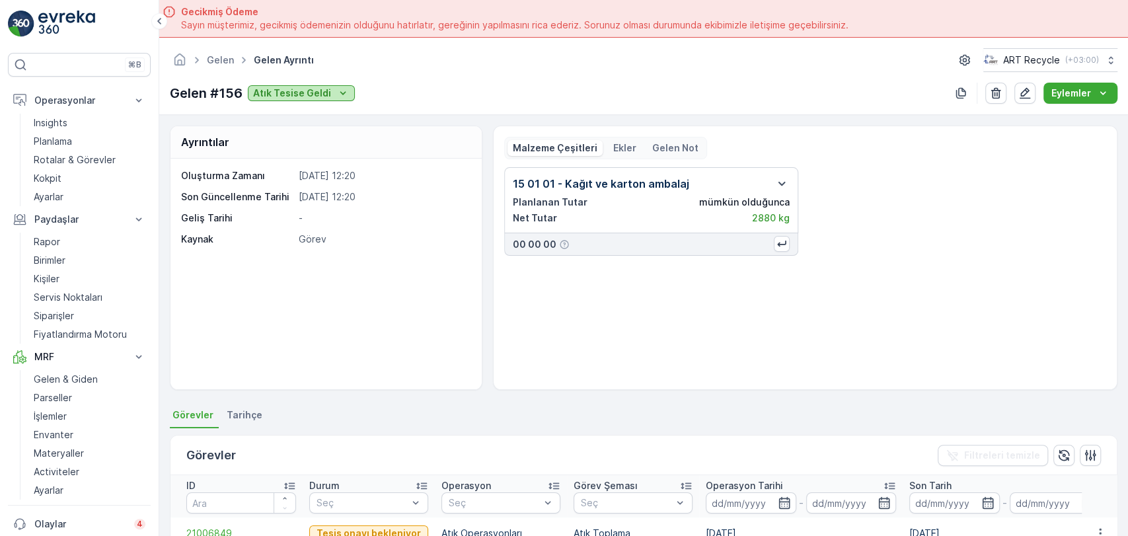
click at [276, 95] on p "Atık Tesise Geldi" at bounding box center [292, 93] width 78 height 13
click at [280, 112] on span "Atık Tesise Geldi" at bounding box center [292, 112] width 74 height 13
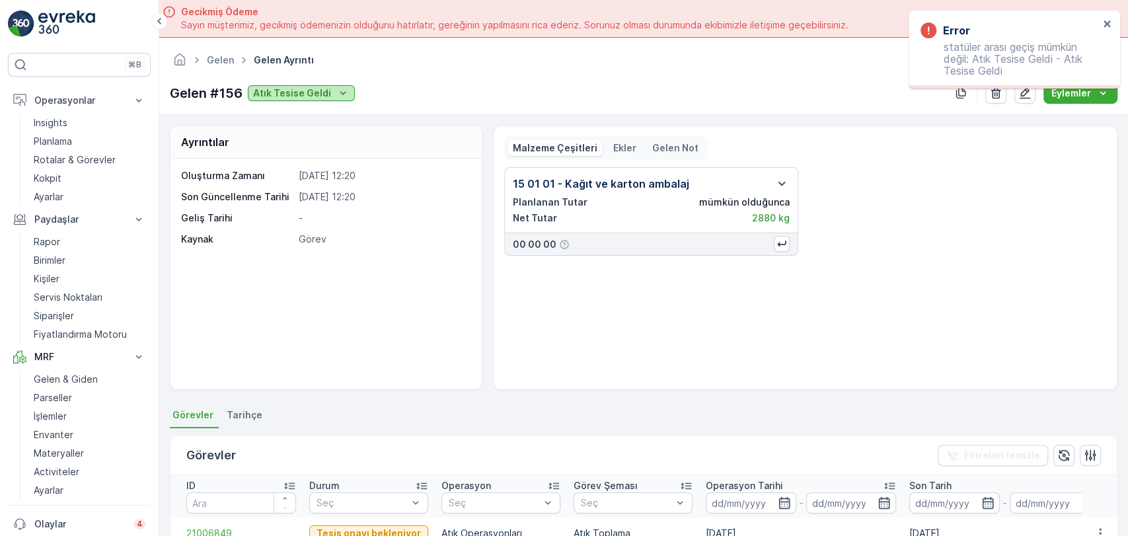
click at [287, 95] on p "Atık Tesise Geldi" at bounding box center [292, 93] width 78 height 13
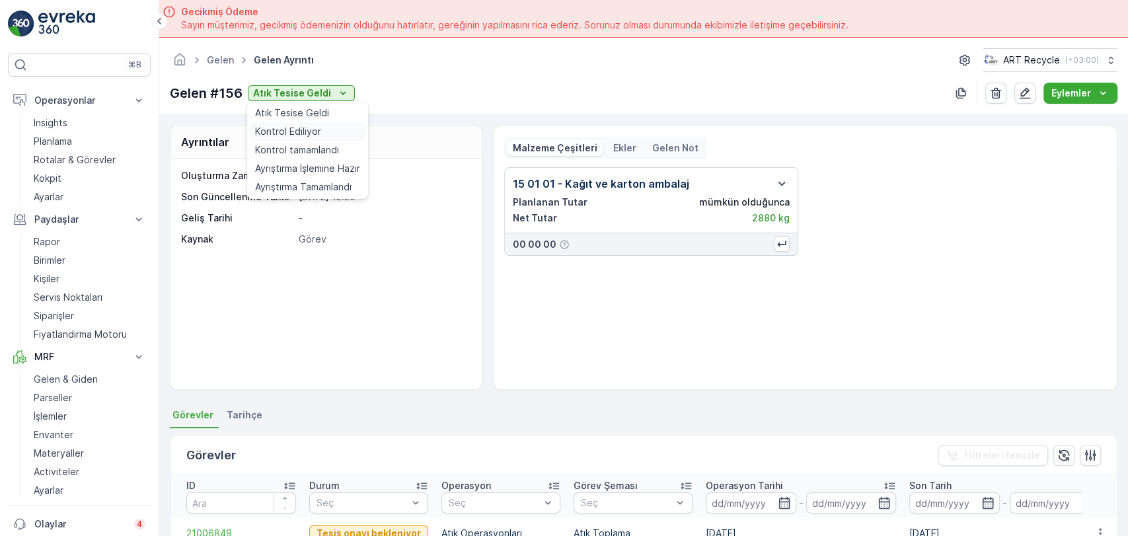
click at [283, 122] on div "Kontrol Ediliyor" at bounding box center [308, 131] width 116 height 19
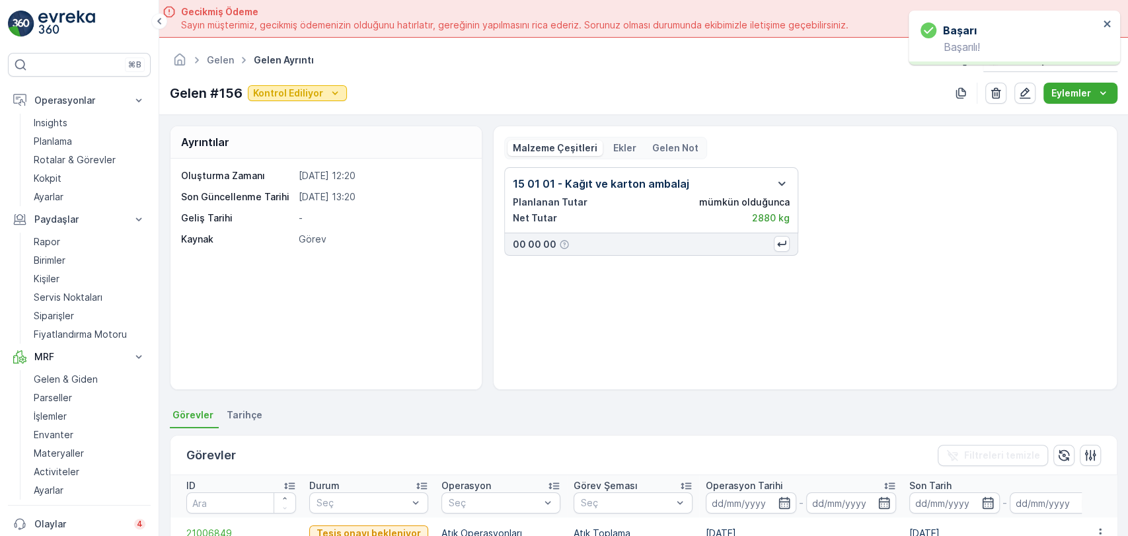
click at [291, 89] on p "Kontrol Ediliyor" at bounding box center [288, 93] width 70 height 13
click at [285, 151] on span "Kontrol tamamlandı" at bounding box center [297, 149] width 84 height 13
click at [297, 91] on p "Kontrol tamamlandı" at bounding box center [298, 93] width 91 height 13
click at [284, 162] on span "Ayrıştırma İşlemine Hazır" at bounding box center [307, 168] width 105 height 13
click at [297, 87] on p "Ayrıştırma İşlemine Hazır" at bounding box center [310, 93] width 115 height 13
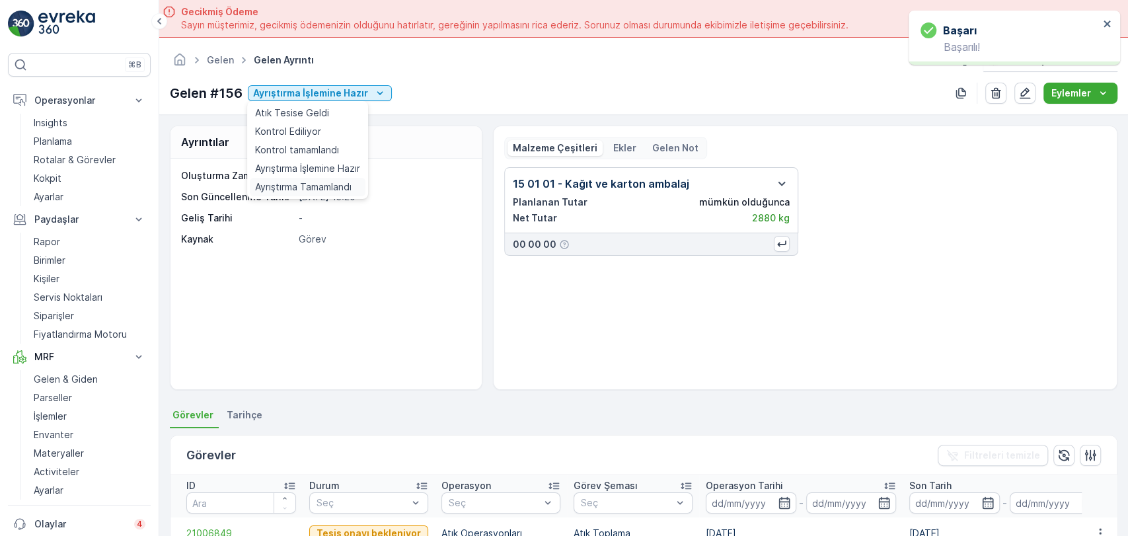
click at [279, 184] on span "Ayrıştırma Tamamlandı" at bounding box center [303, 186] width 97 height 13
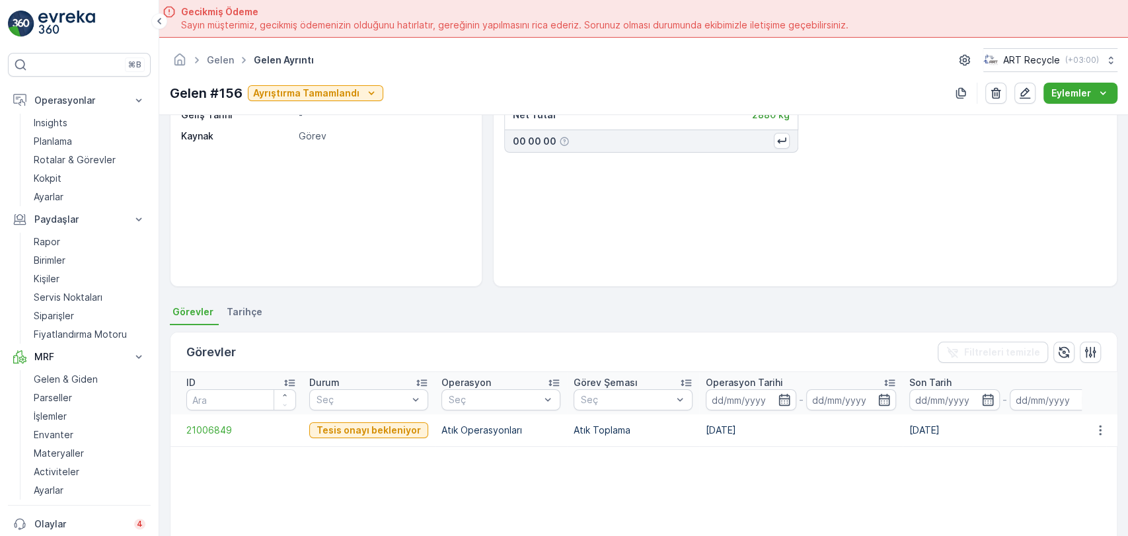
scroll to position [147, 0]
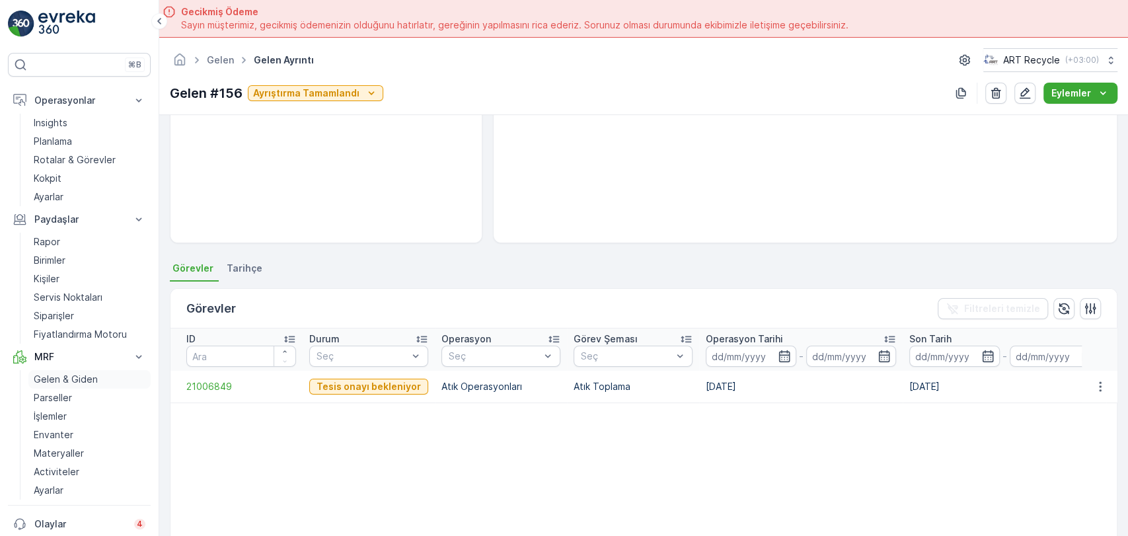
click at [53, 370] on link "Gelen & Giden" at bounding box center [89, 379] width 122 height 19
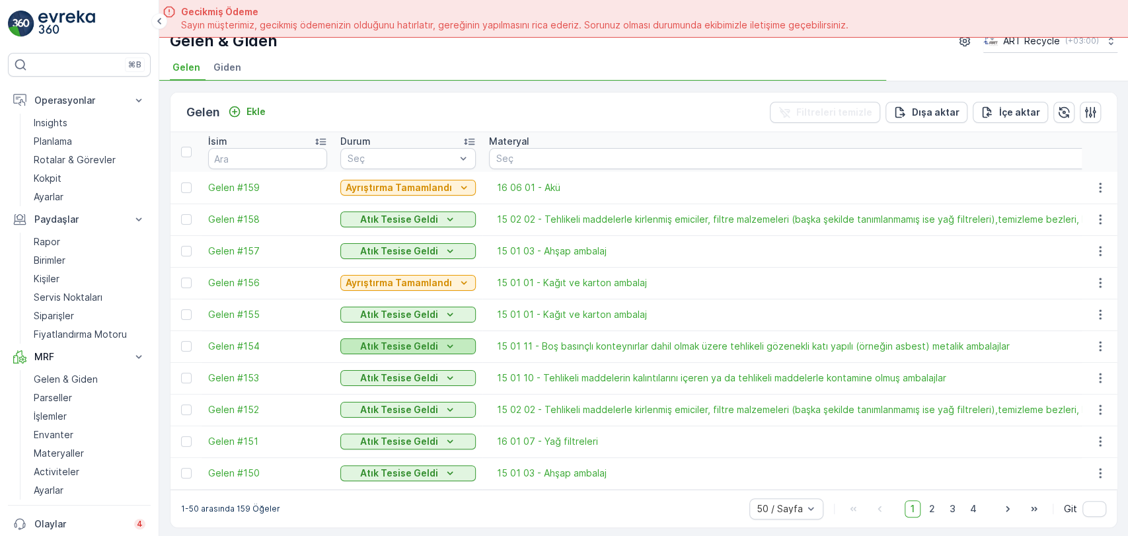
scroll to position [37, 0]
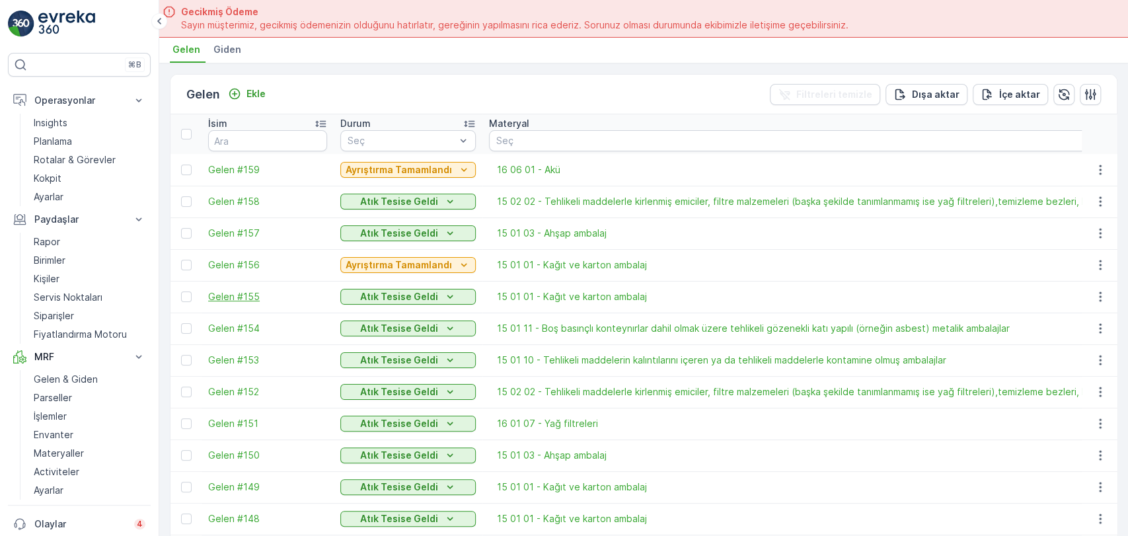
click at [227, 294] on span "Gelen #155" at bounding box center [267, 296] width 119 height 13
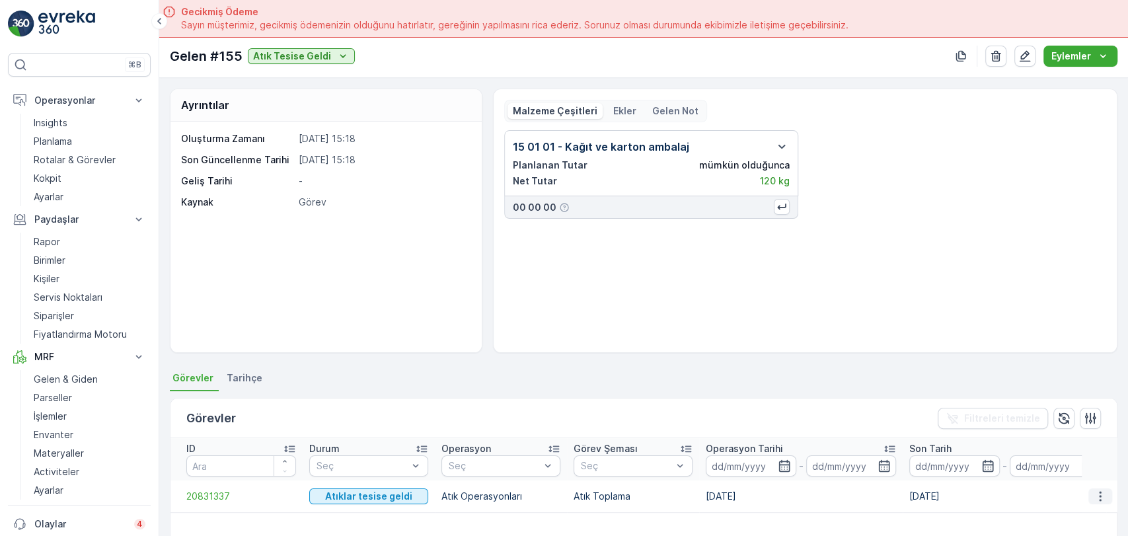
scroll to position [73, 0]
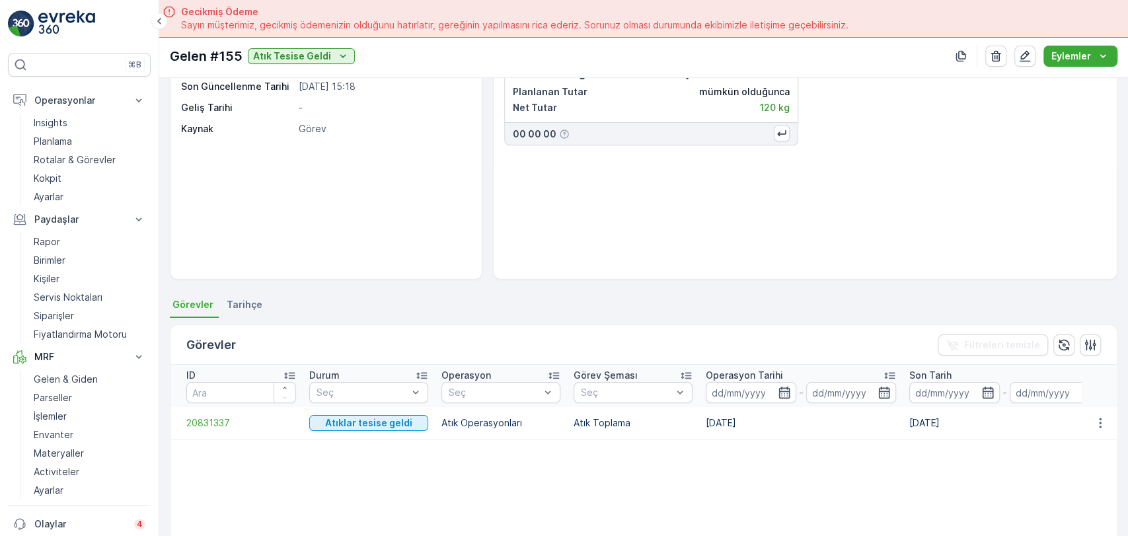
click at [1111, 412] on td at bounding box center [1100, 423] width 36 height 32
click at [1106, 416] on button "button" at bounding box center [1101, 423] width 24 height 16
click at [214, 419] on span "20831337" at bounding box center [241, 422] width 110 height 13
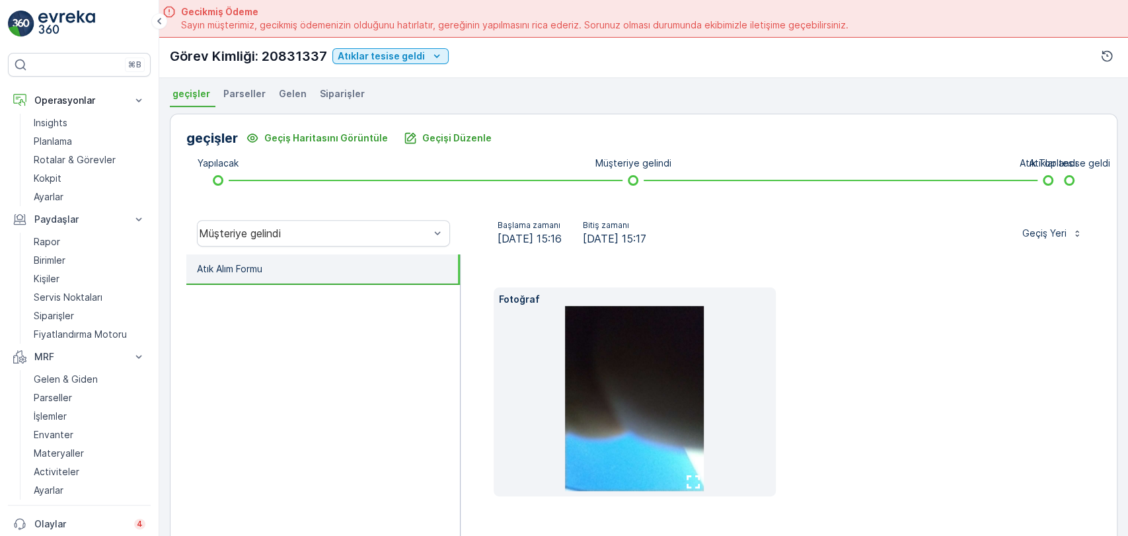
scroll to position [294, 0]
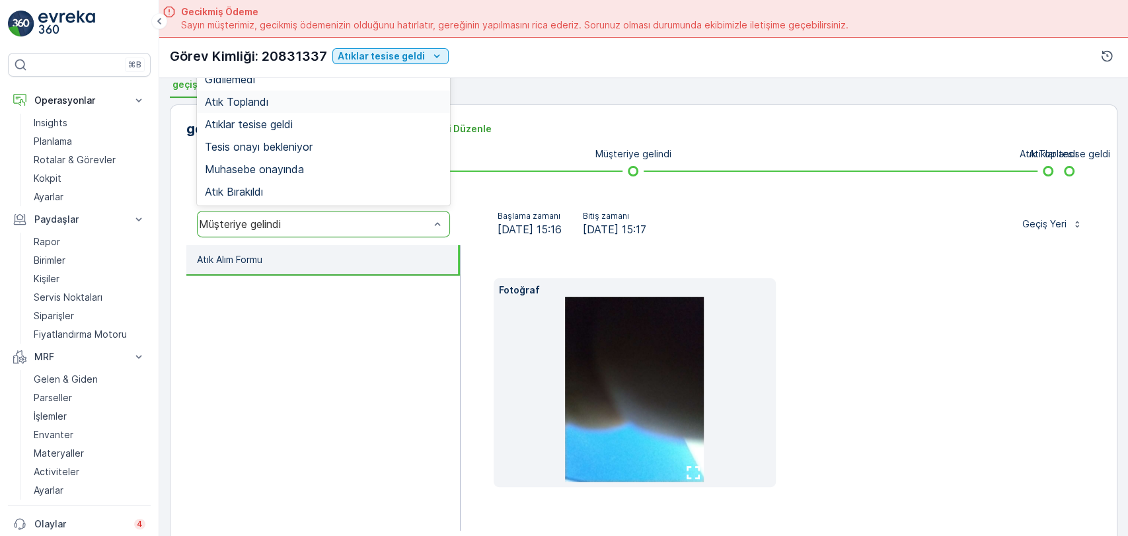
drag, startPoint x: 263, startPoint y: 104, endPoint x: 383, endPoint y: 239, distance: 181.2
click at [263, 103] on span "Atık Toplandı" at bounding box center [236, 102] width 63 height 12
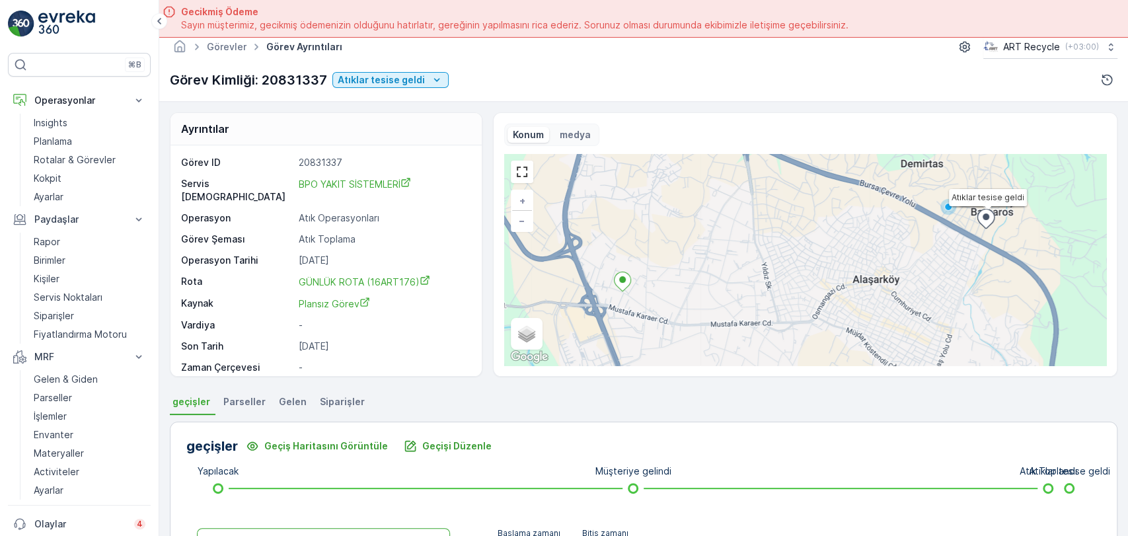
scroll to position [0, 0]
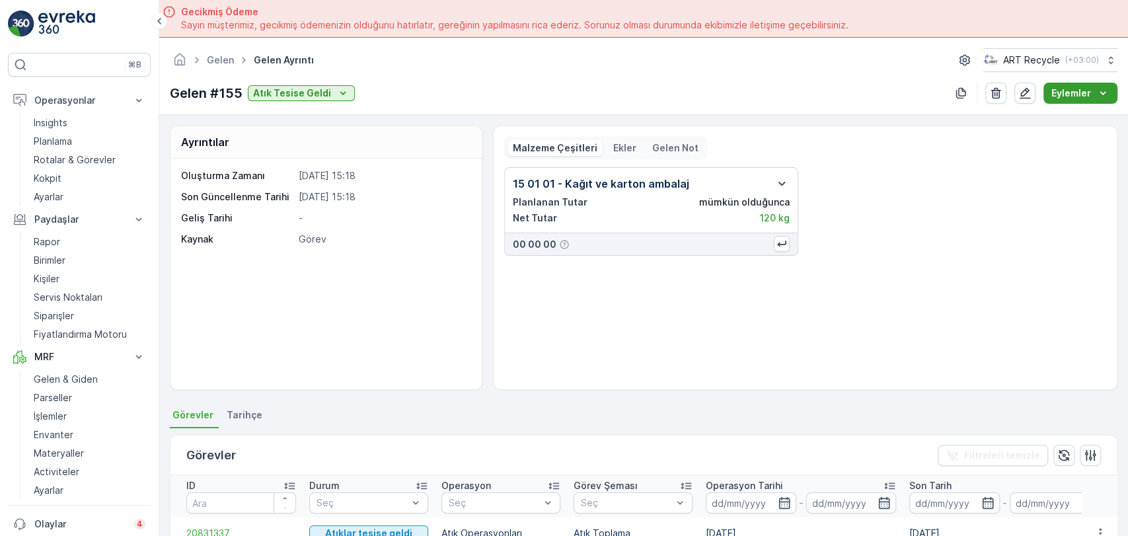
click at [1100, 87] on icon "Eylemler" at bounding box center [1103, 93] width 13 height 13
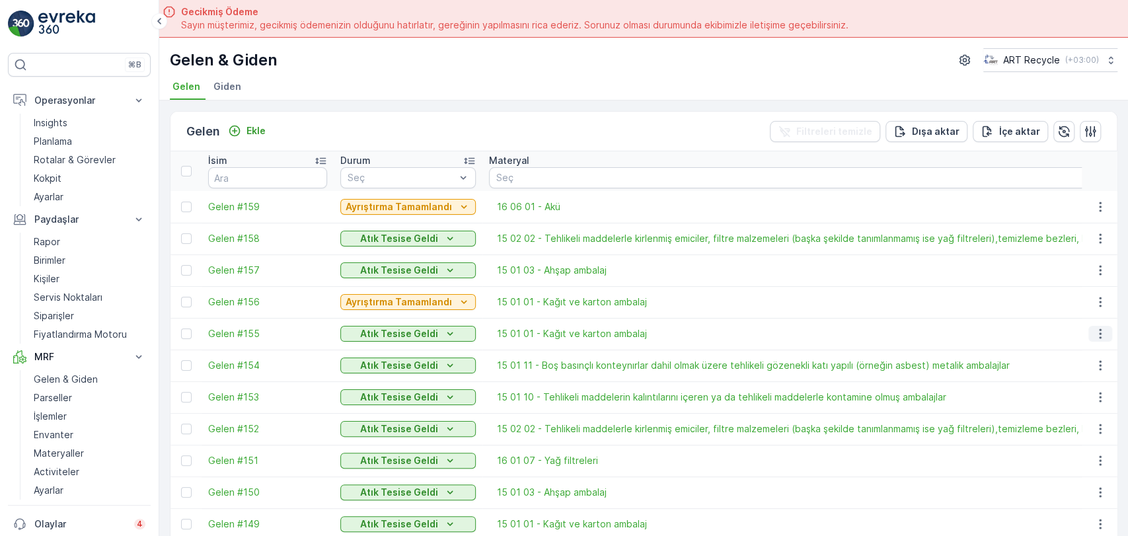
click at [1094, 338] on icon "button" at bounding box center [1100, 333] width 13 height 13
click at [1061, 372] on span "Gelen düzenle" at bounding box center [1049, 372] width 65 height 13
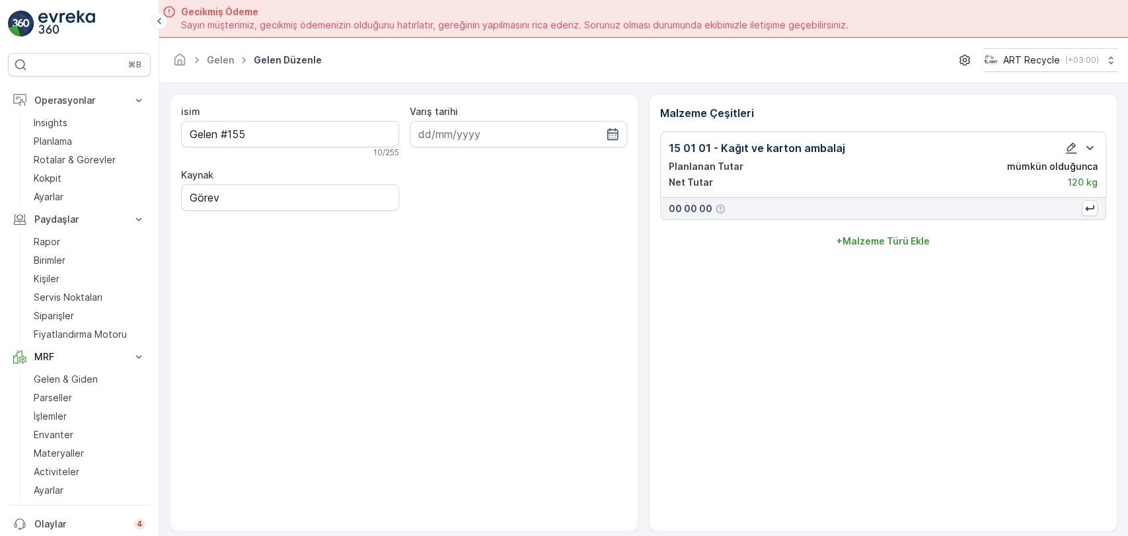
click at [1084, 181] on p "120 kg" at bounding box center [1083, 182] width 30 height 13
click at [1089, 144] on icon "button" at bounding box center [1090, 148] width 16 height 16
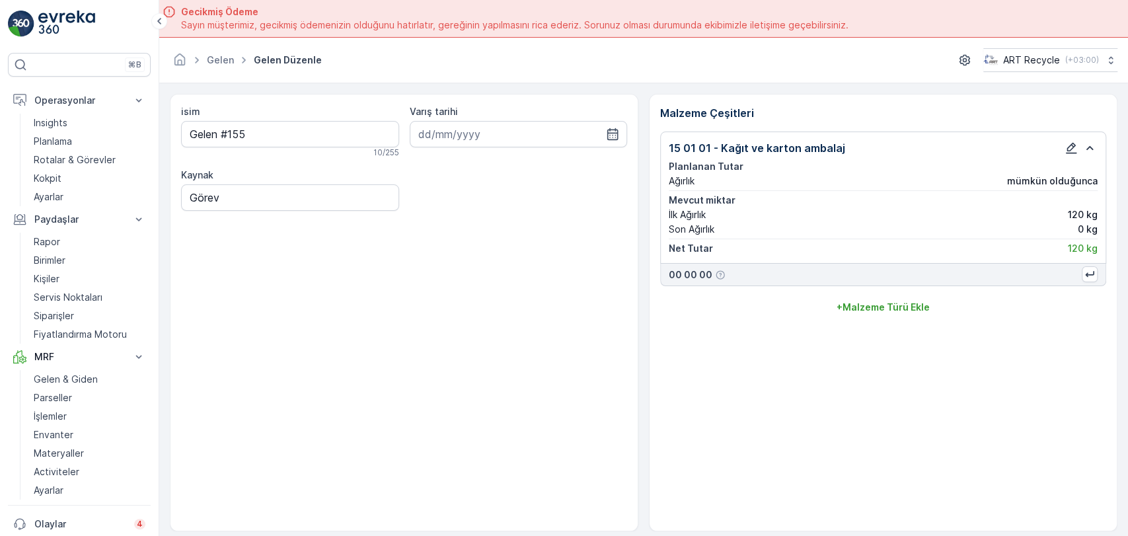
click at [1072, 147] on icon "button" at bounding box center [1071, 147] width 13 height 13
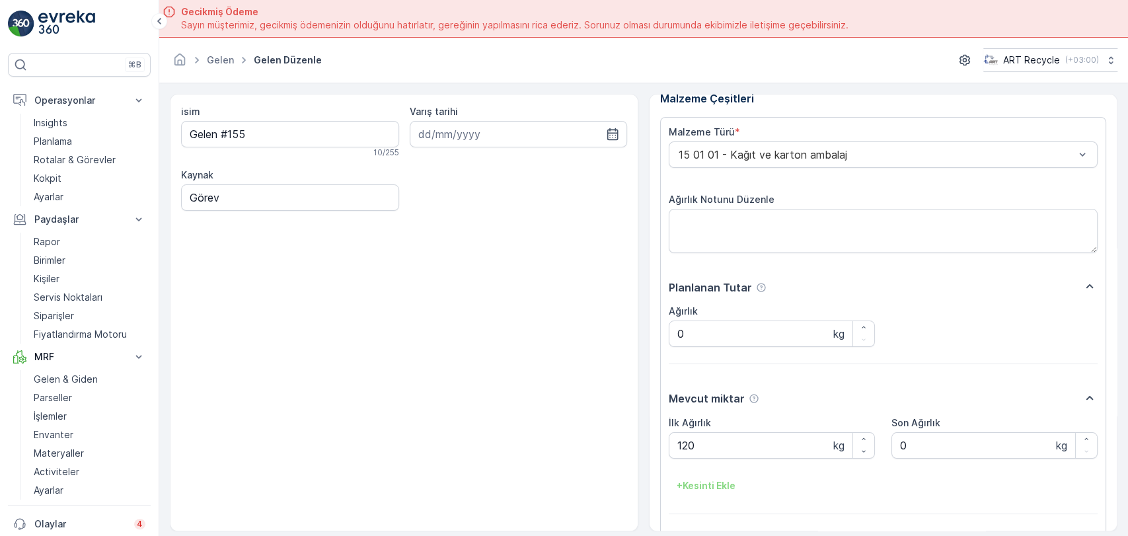
scroll to position [58, 0]
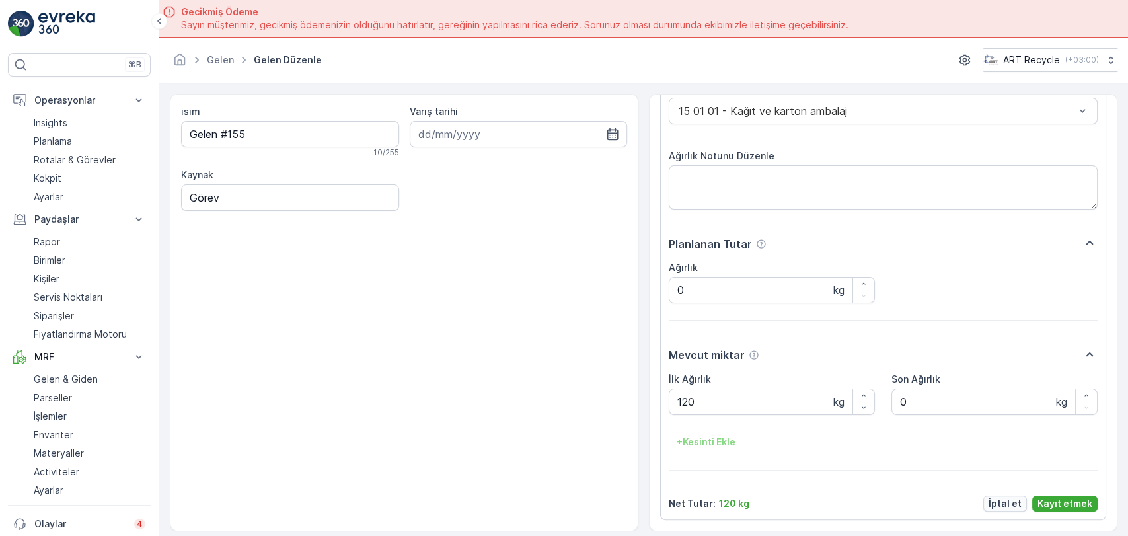
click at [1016, 504] on p "İptal et" at bounding box center [1005, 503] width 33 height 13
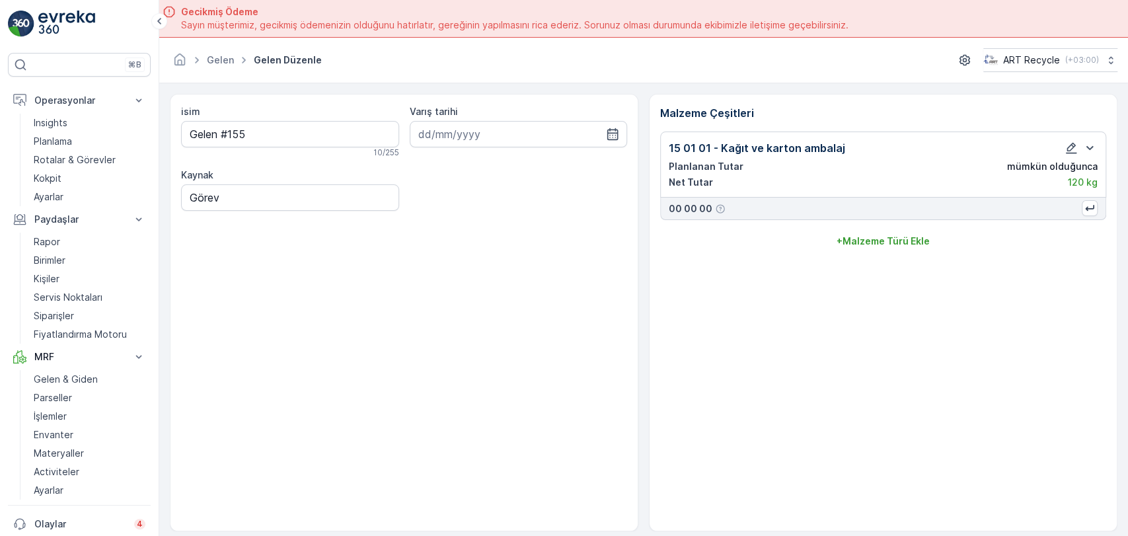
scroll to position [0, 0]
drag, startPoint x: 668, startPoint y: 143, endPoint x: 711, endPoint y: 147, distance: 43.1
click at [711, 147] on div "15 01 01 - Kağıt ve karton ambalaj Planlanan Tutar mümkün olduğunca Net Tutar 1…" at bounding box center [883, 165] width 446 height 66
click at [822, 147] on p "15 01 01 - Kağıt ve karton ambalaj" at bounding box center [757, 148] width 177 height 16
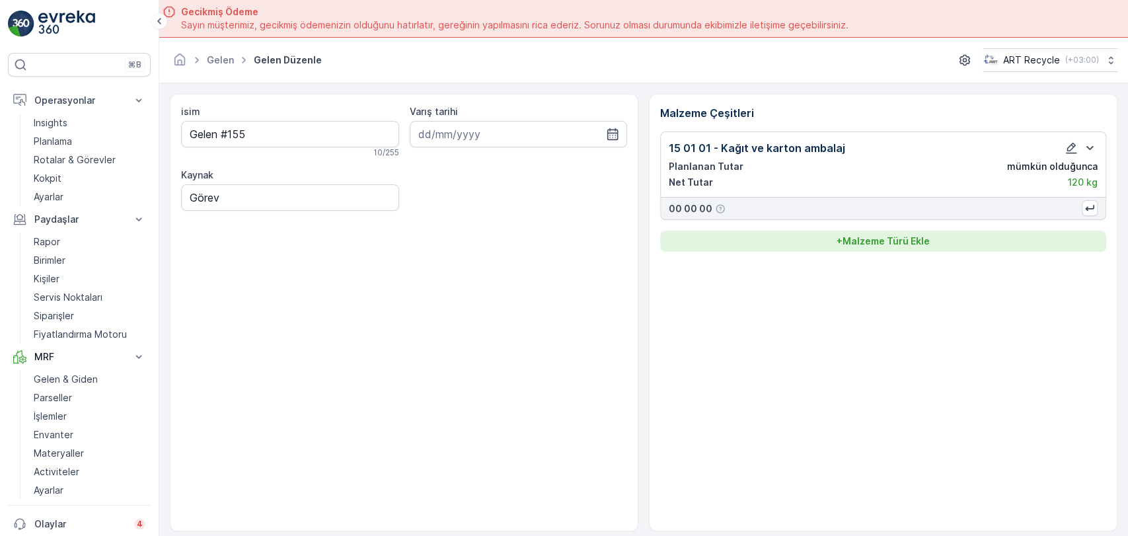
click at [889, 245] on p "+ Malzeme Türü Ekle" at bounding box center [883, 241] width 93 height 13
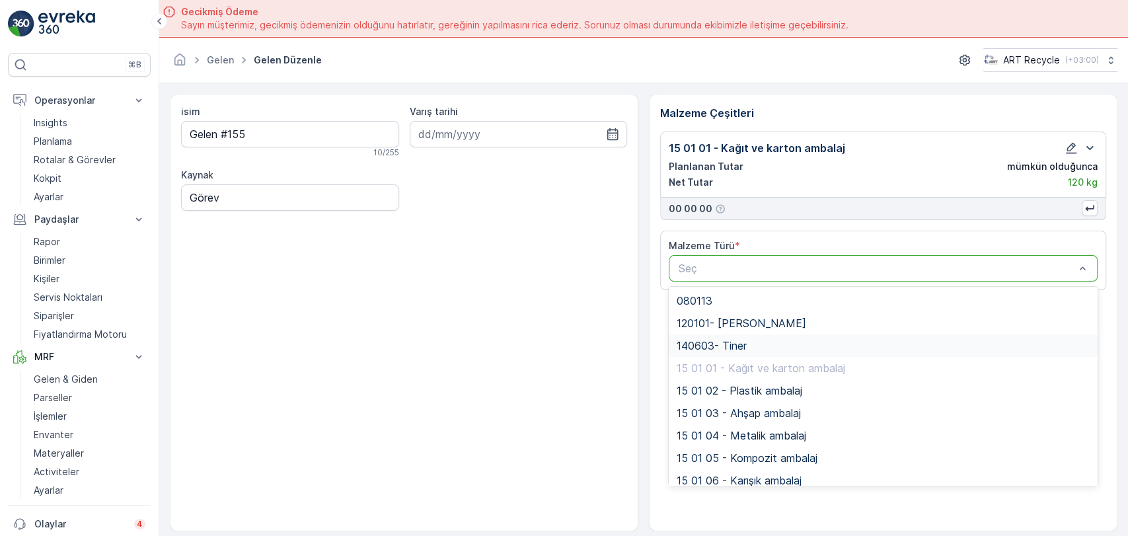
click at [758, 342] on div "140603- Tiner" at bounding box center [883, 346] width 413 height 12
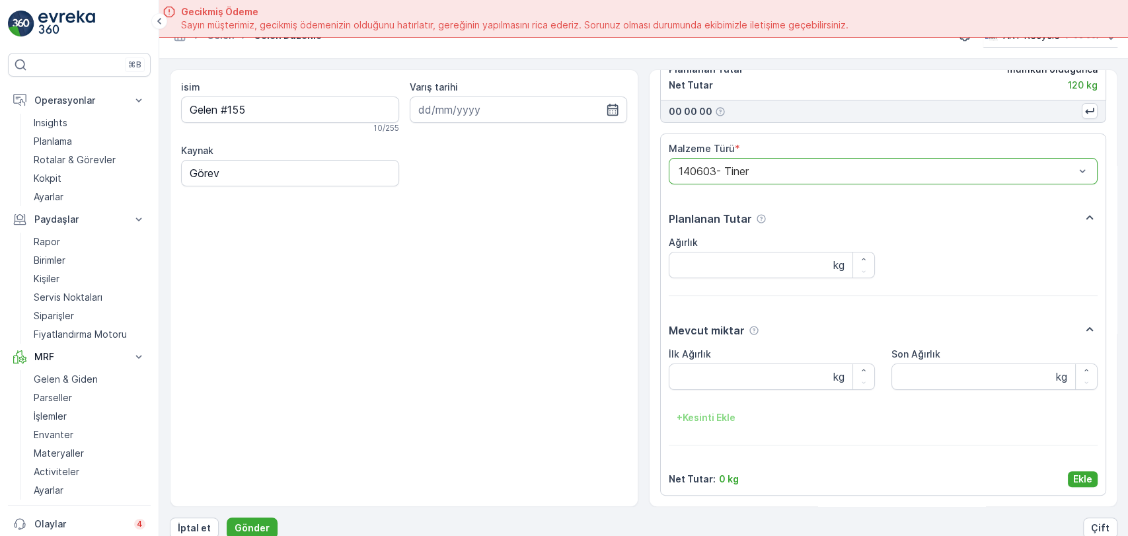
scroll to position [37, 0]
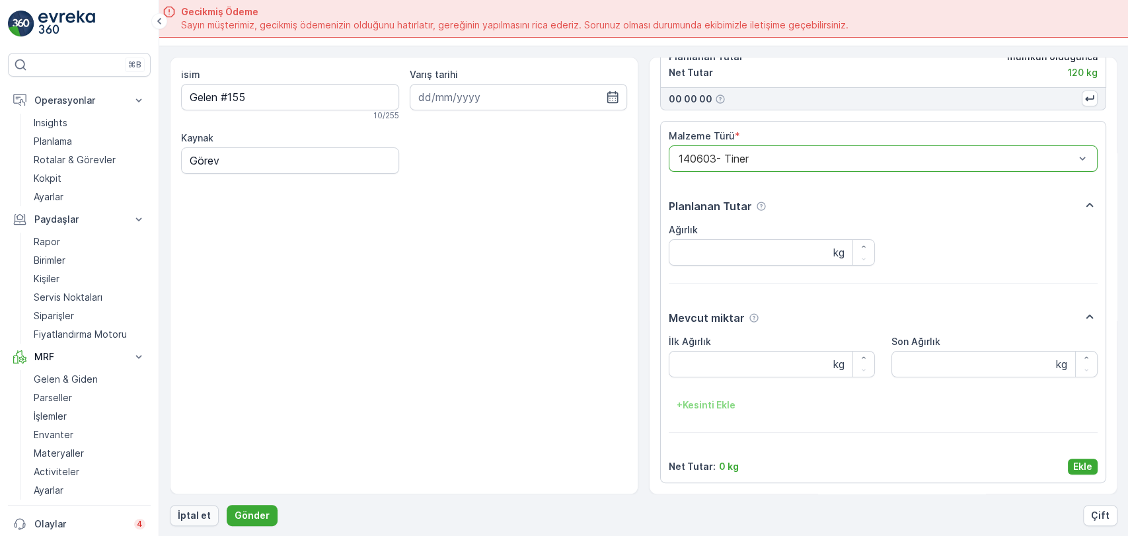
click at [200, 509] on p "İptal et" at bounding box center [194, 515] width 33 height 13
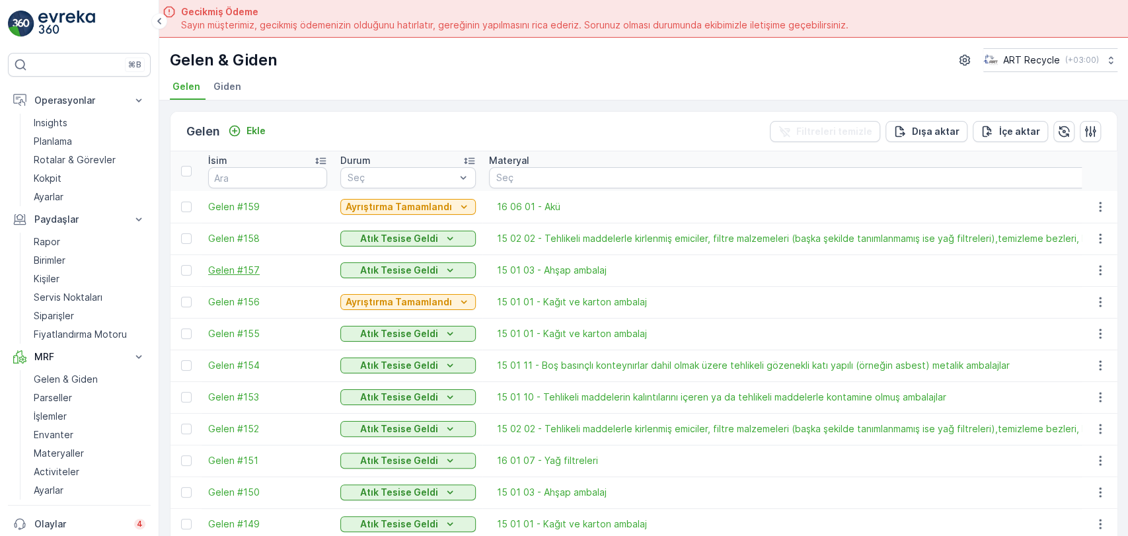
click at [239, 266] on span "Gelen #157" at bounding box center [267, 270] width 119 height 13
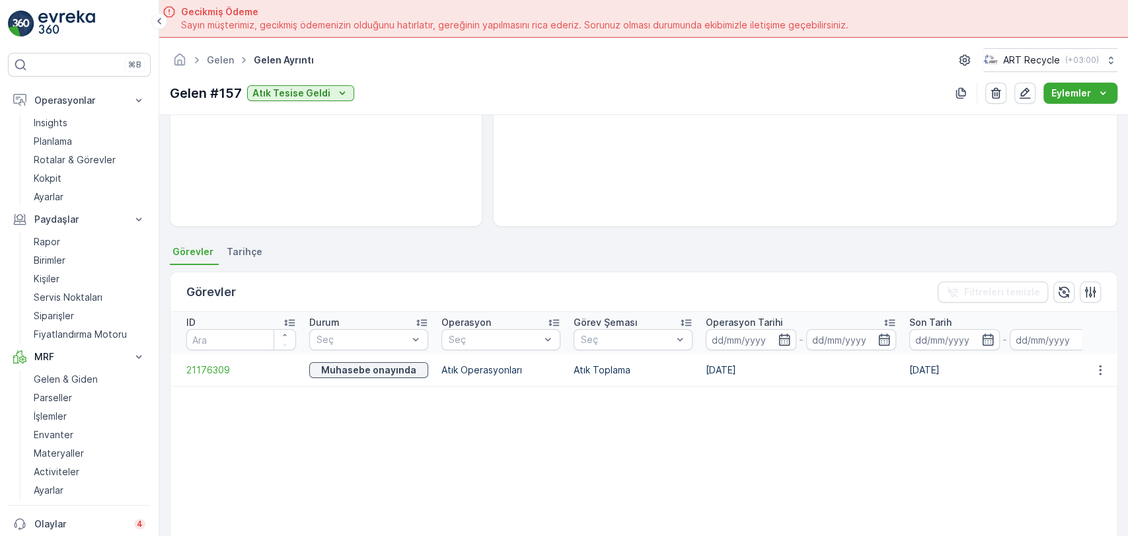
scroll to position [286, 0]
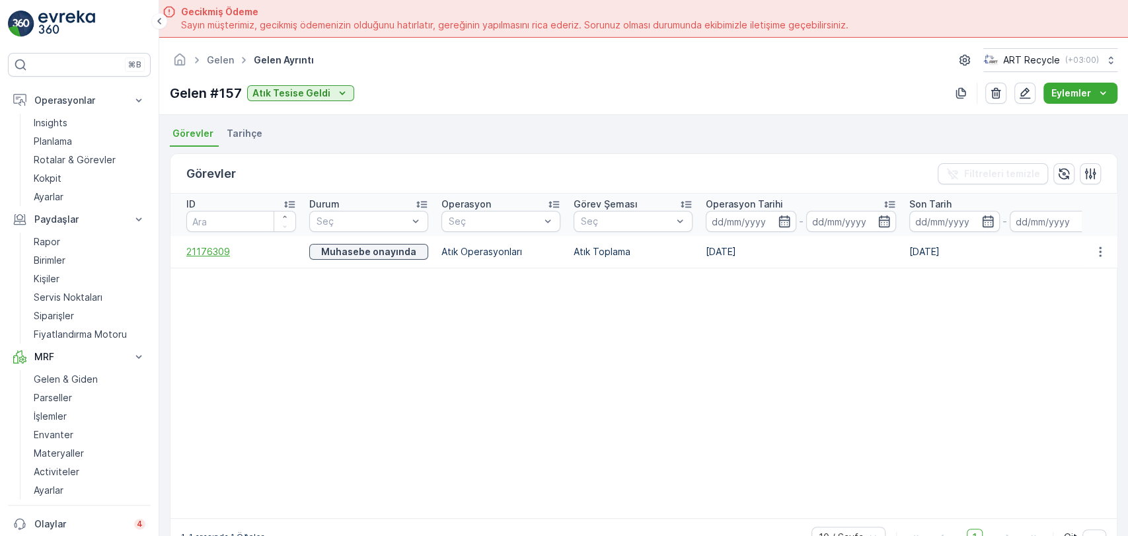
click at [196, 245] on span "21176309" at bounding box center [241, 251] width 110 height 13
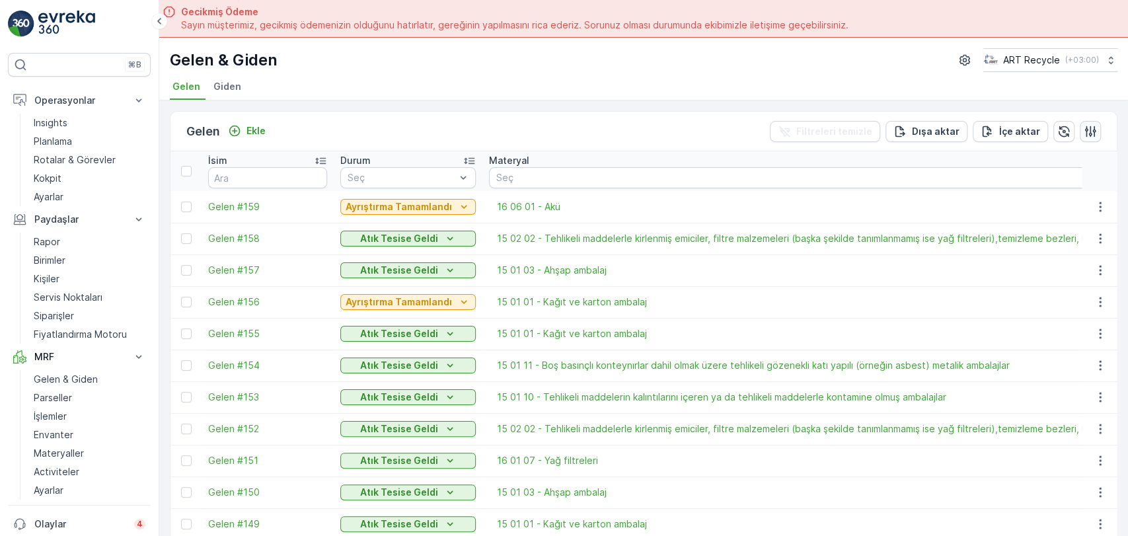
click at [1084, 128] on icon "button" at bounding box center [1090, 131] width 13 height 13
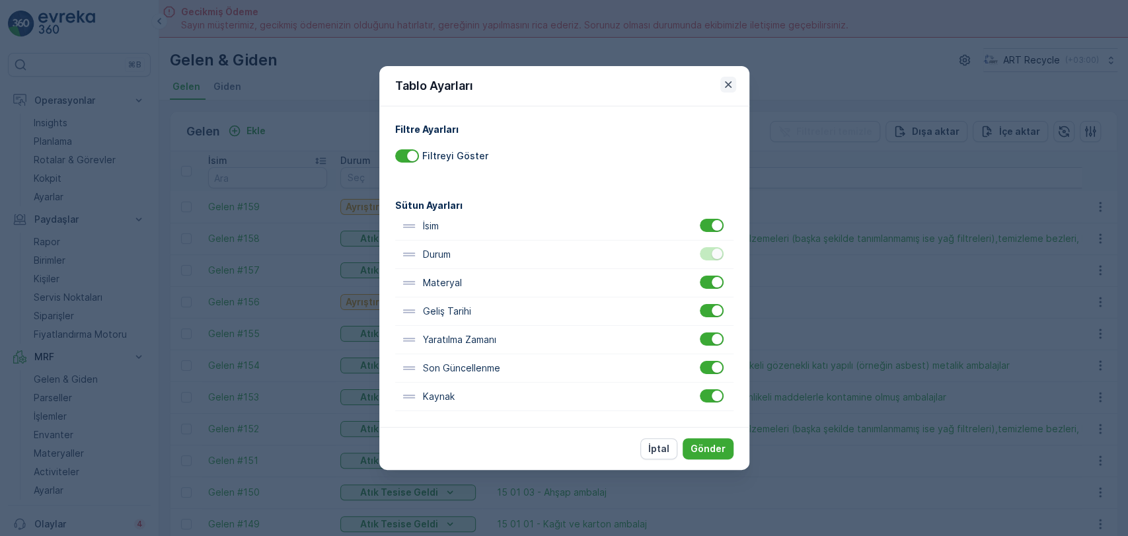
click at [729, 79] on icon "button" at bounding box center [728, 84] width 13 height 13
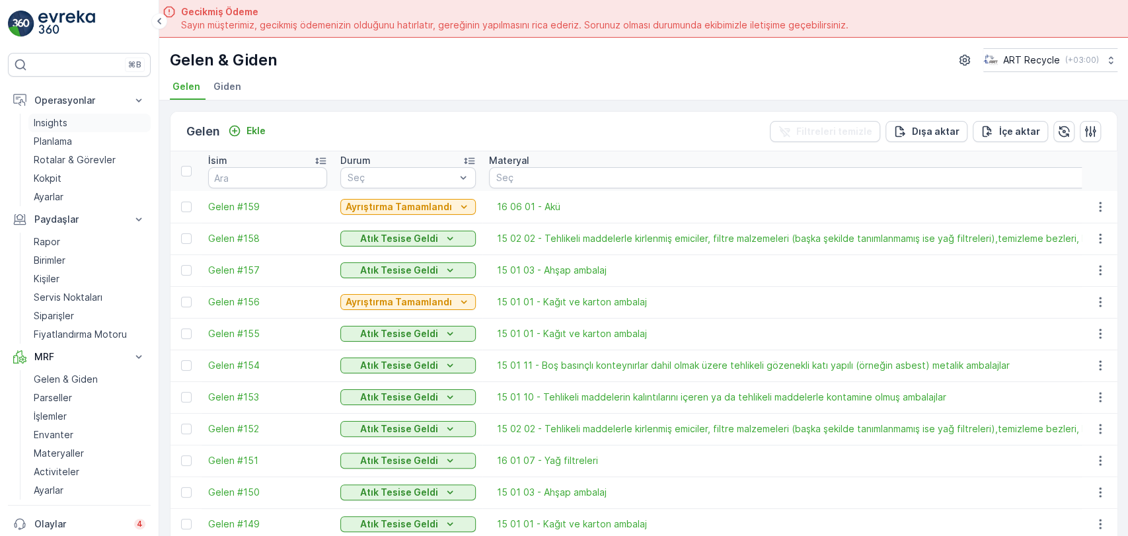
click at [66, 126] on p "Insights" at bounding box center [51, 122] width 34 height 13
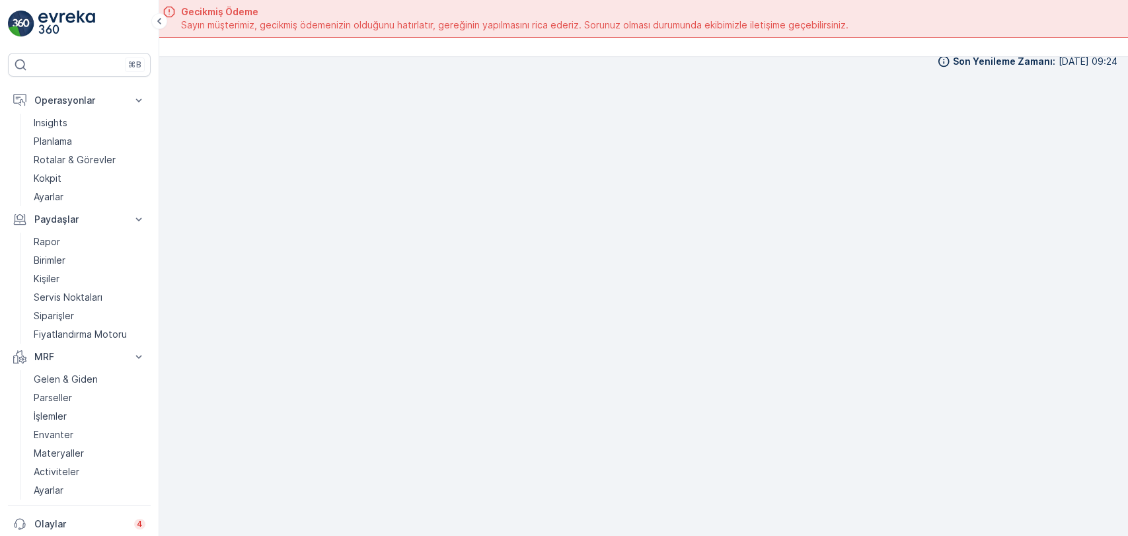
scroll to position [15, 0]
drag, startPoint x: 87, startPoint y: 437, endPoint x: 159, endPoint y: 403, distance: 79.0
click at [87, 437] on link "Envanter" at bounding box center [89, 435] width 122 height 19
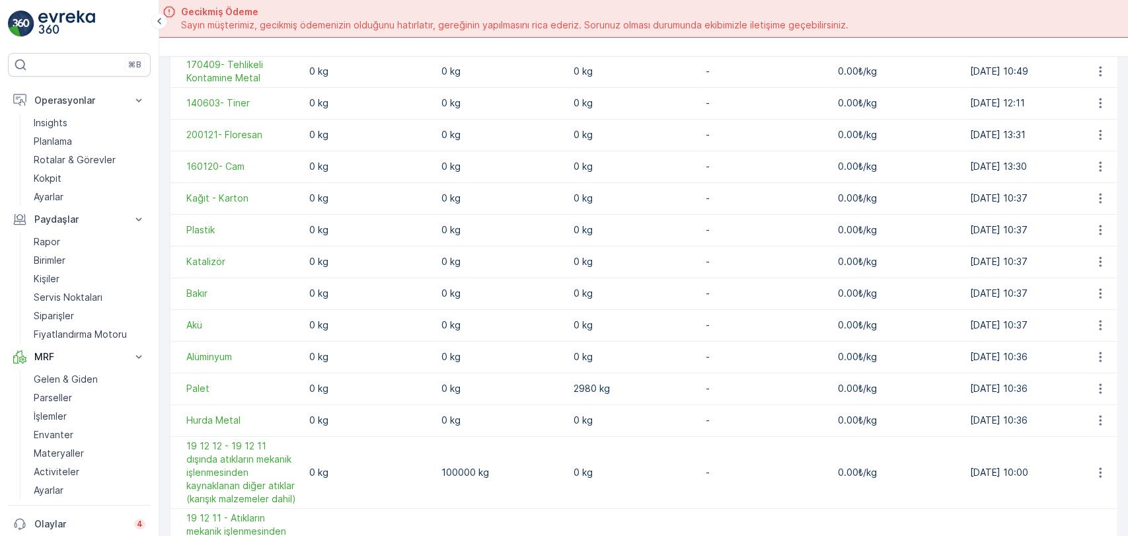
scroll to position [294, 0]
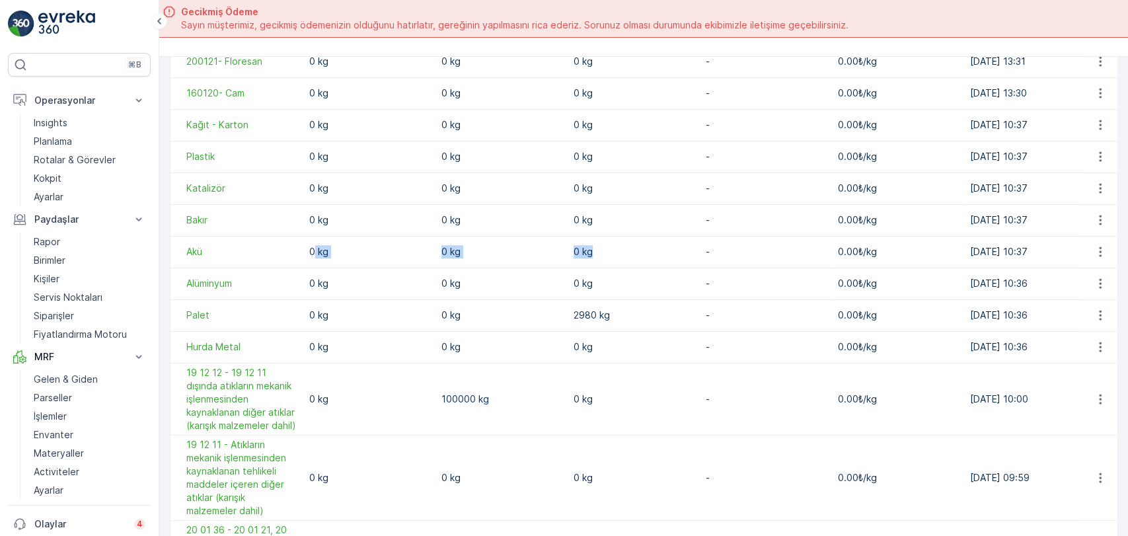
drag, startPoint x: 559, startPoint y: 254, endPoint x: 323, endPoint y: 235, distance: 237.4
click at [312, 236] on tr "Akü 0 kg 0 kg 0 kg - 0.00₺/kg 07.02.2025 10:37 07.02.2025 10:37" at bounding box center [789, 252] width 1236 height 32
click at [781, 262] on td "-" at bounding box center [765, 252] width 132 height 32
click at [124, 155] on link "Rotalar & Görevler" at bounding box center [89, 160] width 122 height 19
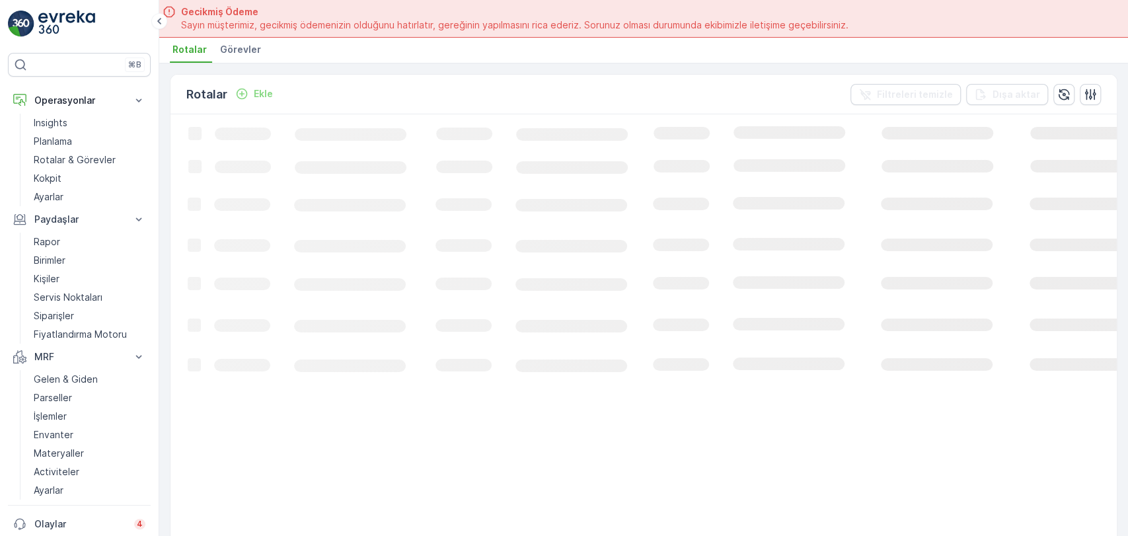
click at [233, 48] on span "Görevler" at bounding box center [240, 49] width 41 height 13
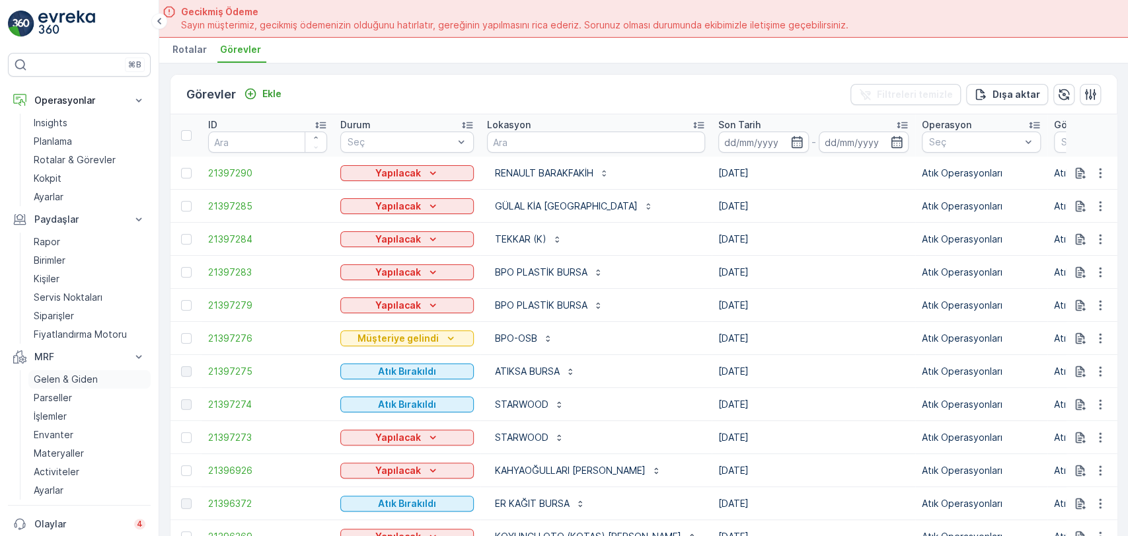
click at [68, 381] on p "Gelen & Giden" at bounding box center [66, 379] width 64 height 13
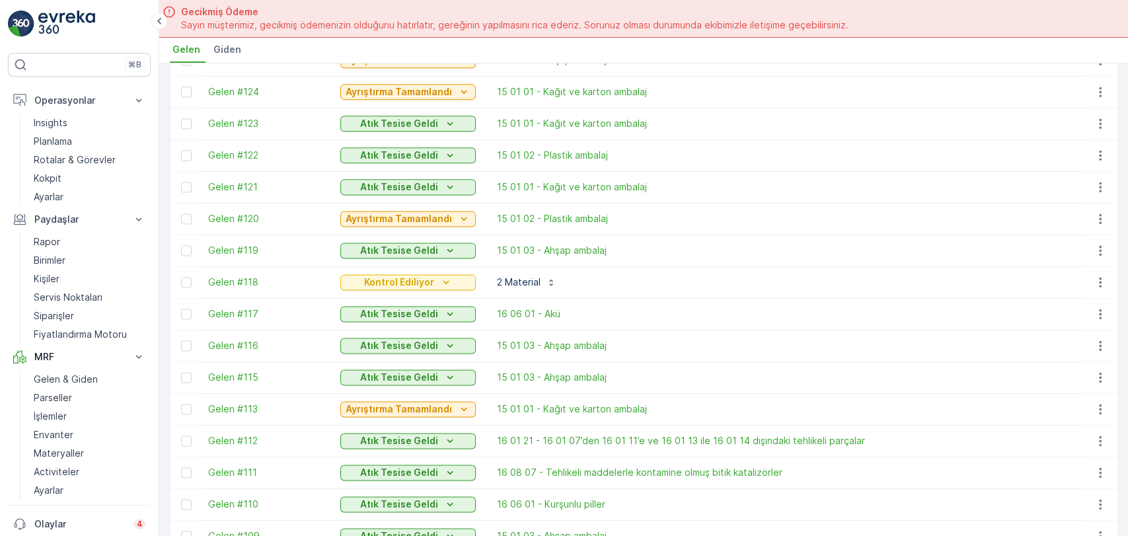
scroll to position [1259, 0]
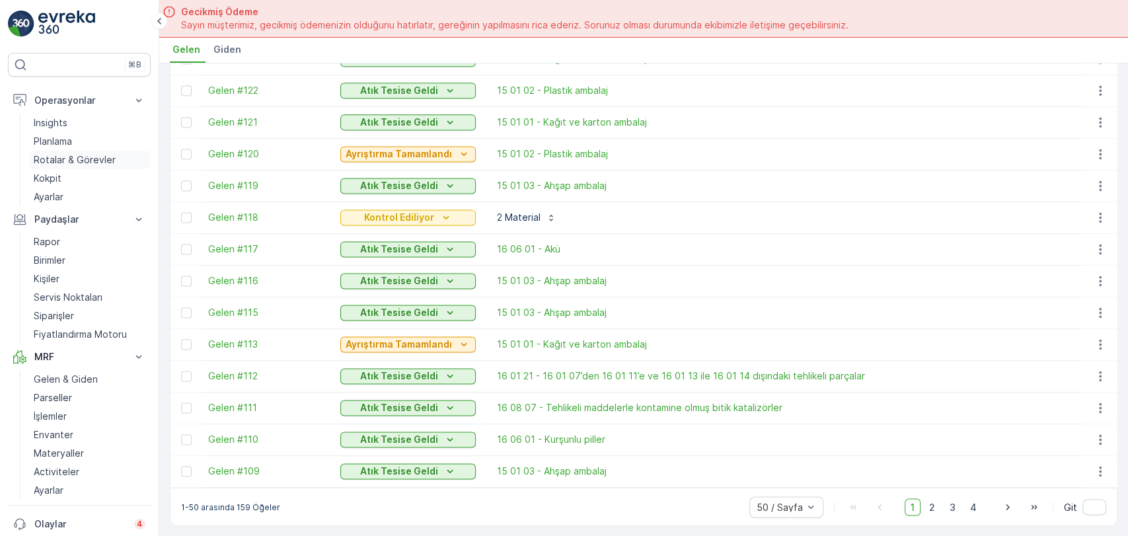
click at [69, 163] on p "Rotalar & Görevler" at bounding box center [75, 159] width 82 height 13
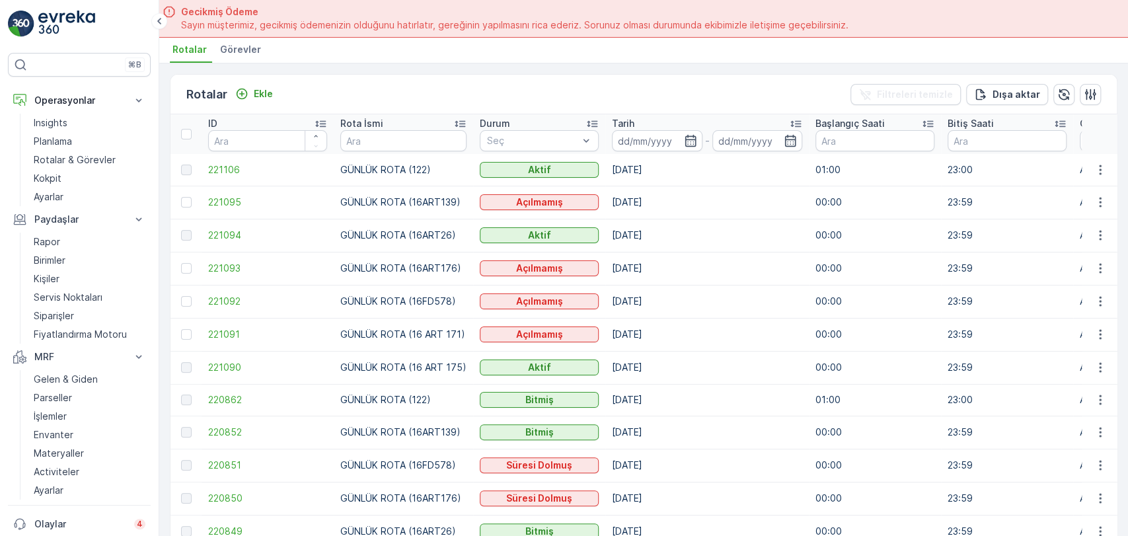
click at [238, 56] on li "Görevler" at bounding box center [242, 51] width 49 height 22
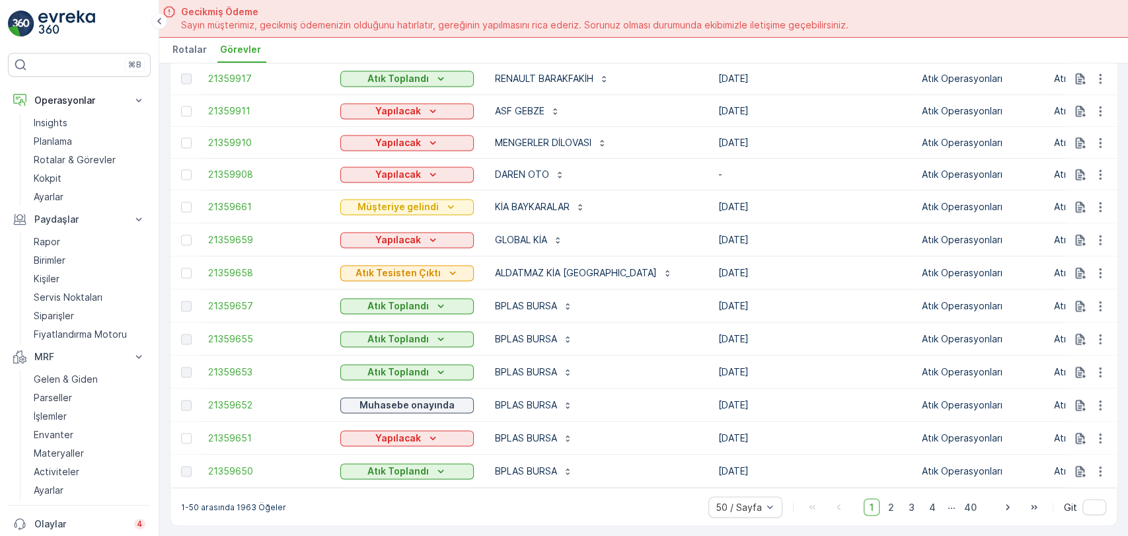
scroll to position [1333, 0]
click at [426, 299] on div "Atık Toplandı" at bounding box center [407, 305] width 123 height 13
click at [604, 296] on div "BPLAS BURSA" at bounding box center [596, 306] width 218 height 21
click at [426, 299] on div "Atık Toplandı" at bounding box center [407, 305] width 123 height 13
click at [248, 299] on span "21359657" at bounding box center [267, 305] width 119 height 13
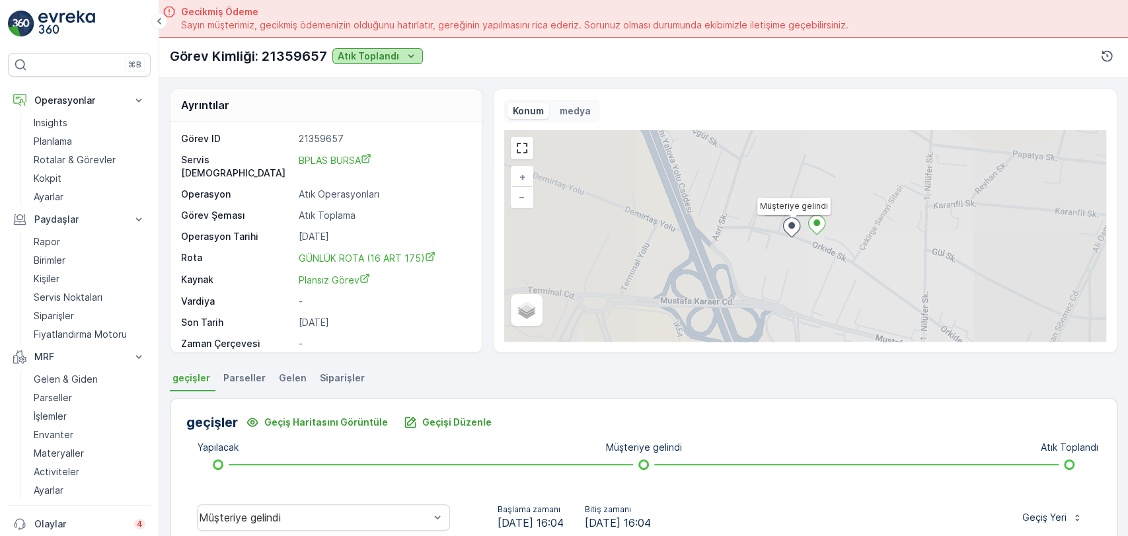
click at [411, 50] on icon "Atık Toplandı" at bounding box center [411, 56] width 13 height 13
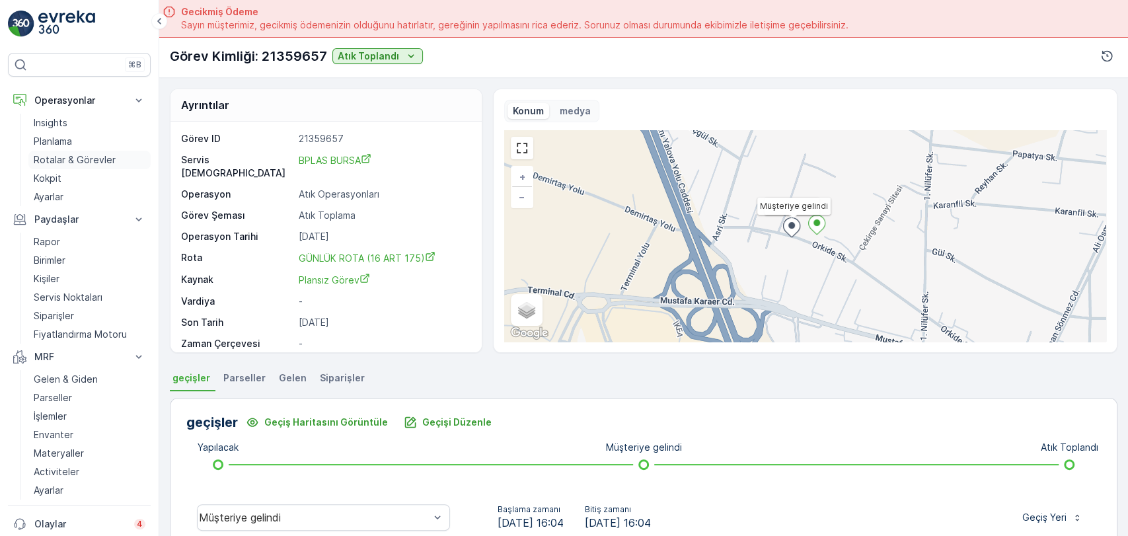
click at [104, 160] on p "Rotalar & Görevler" at bounding box center [75, 159] width 82 height 13
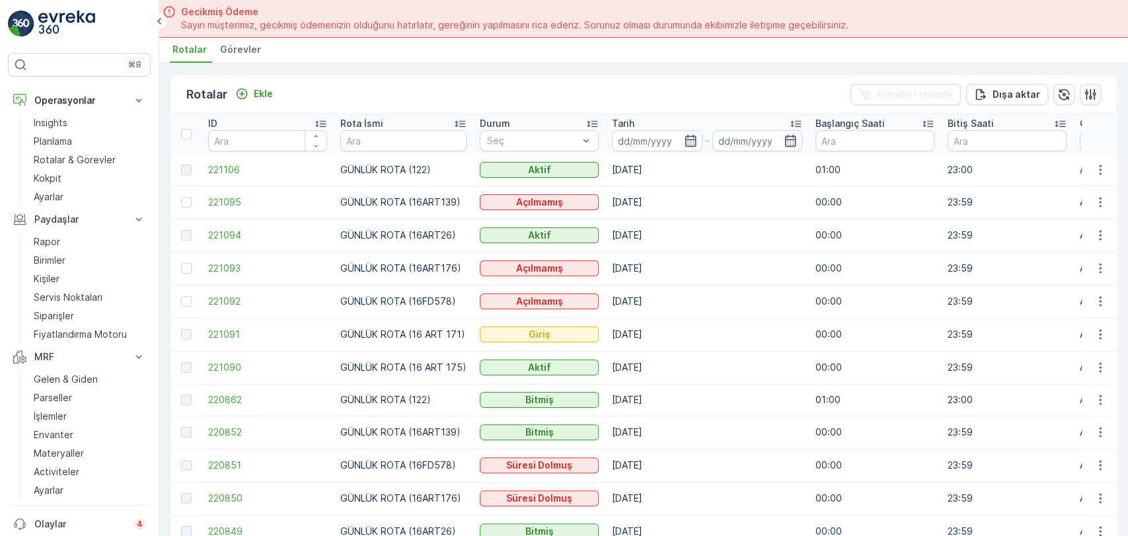
click at [239, 46] on span "Görevler" at bounding box center [240, 49] width 41 height 13
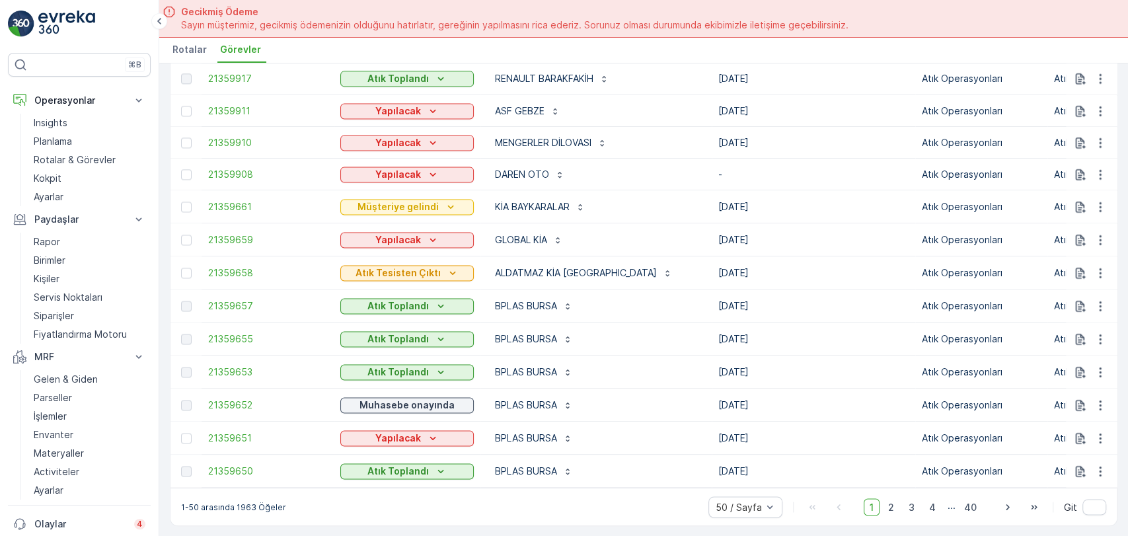
scroll to position [1113, 0]
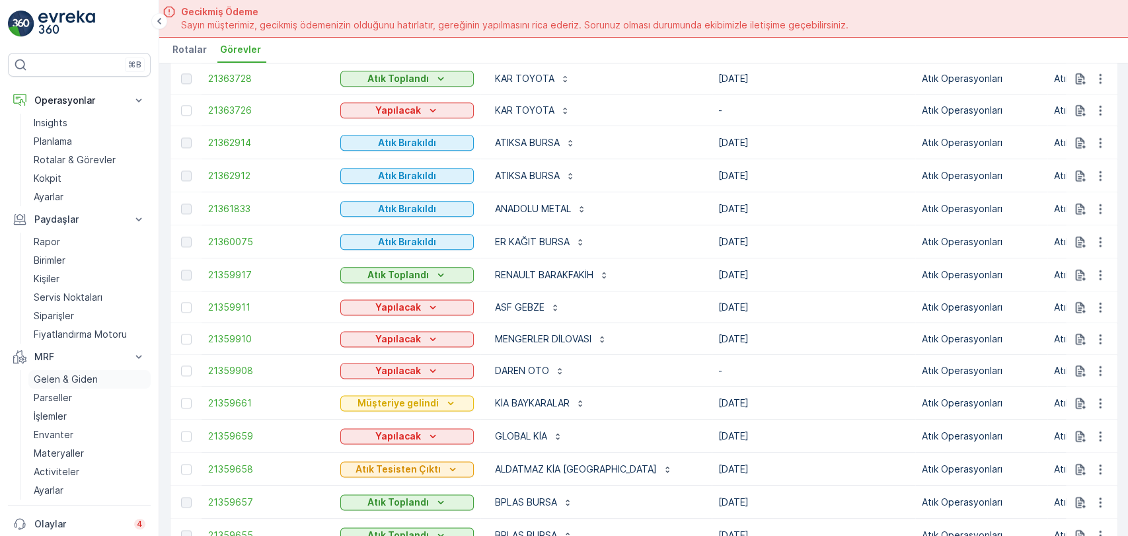
click at [54, 381] on p "Gelen & Giden" at bounding box center [66, 379] width 64 height 13
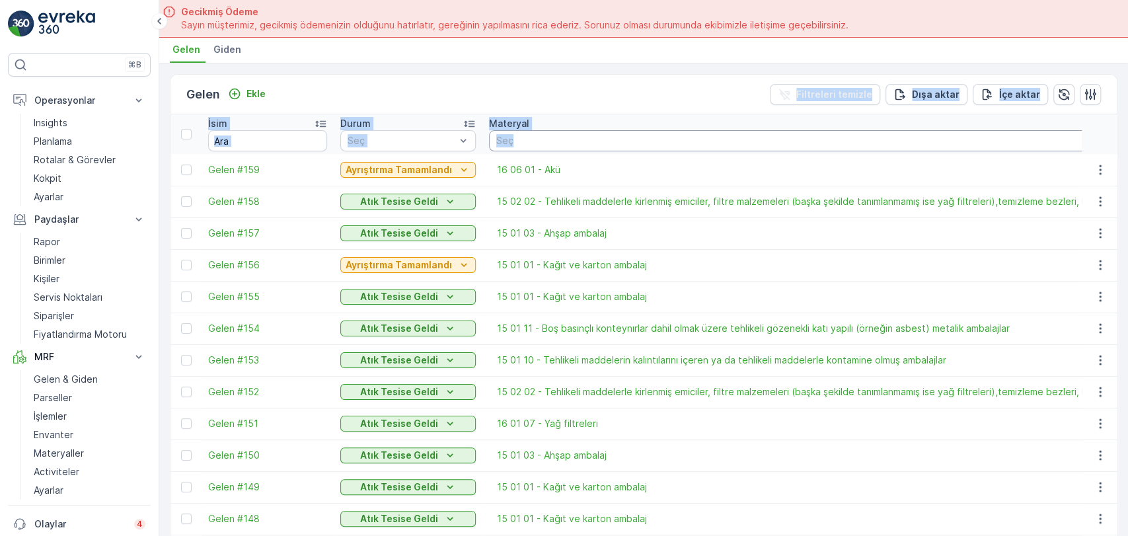
drag, startPoint x: 524, startPoint y: 112, endPoint x: 524, endPoint y: 128, distance: 15.9
click at [541, 95] on div "Gelen Ekle Filtreleri temizle Dışa aktar İçe aktar" at bounding box center [644, 95] width 947 height 40
click at [229, 197] on span "Gelen #158" at bounding box center [267, 201] width 119 height 13
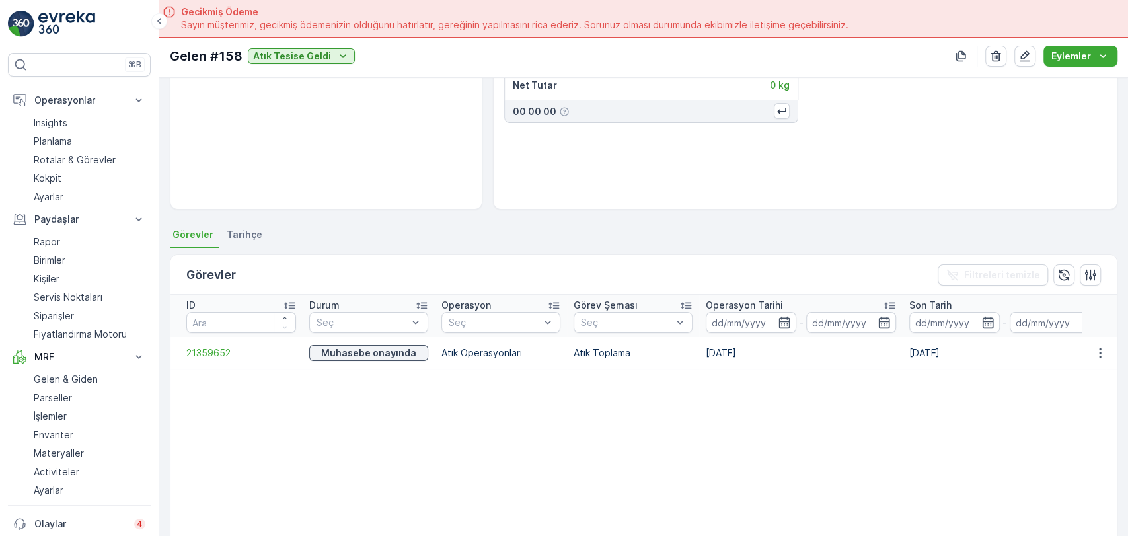
scroll to position [147, 0]
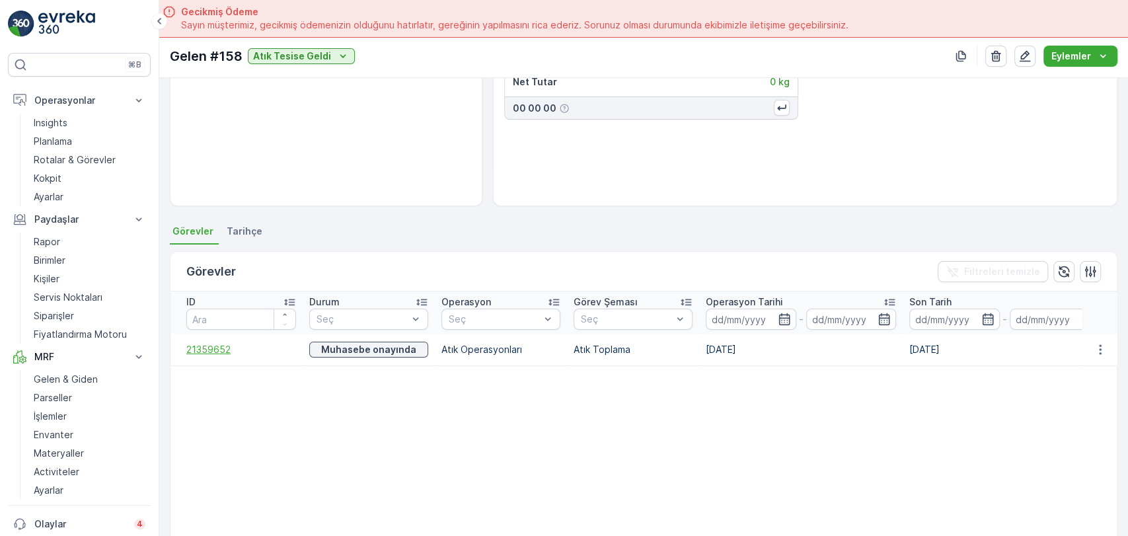
click at [198, 350] on span "21359652" at bounding box center [241, 349] width 110 height 13
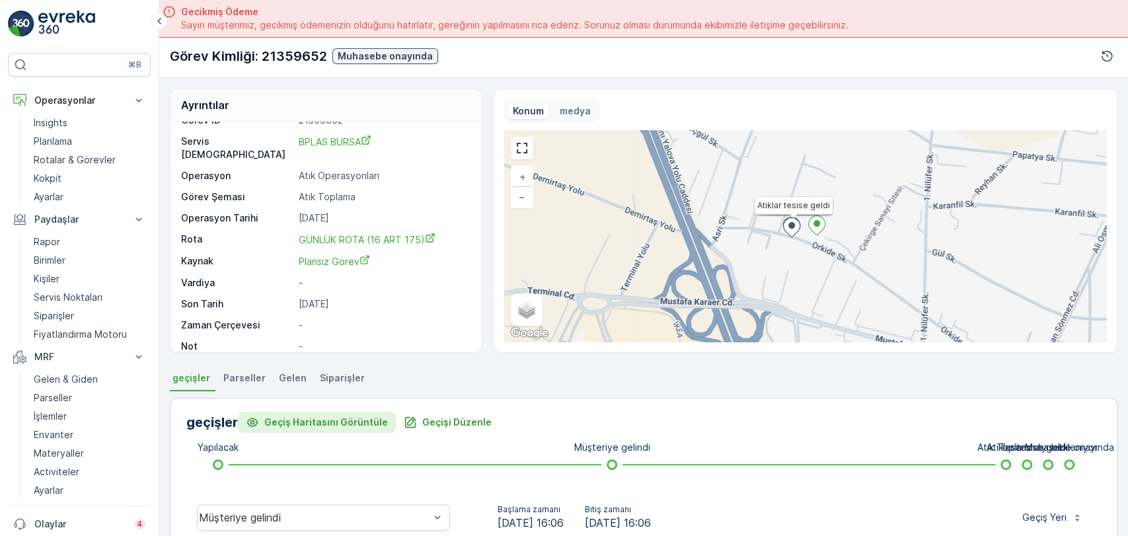
scroll to position [73, 0]
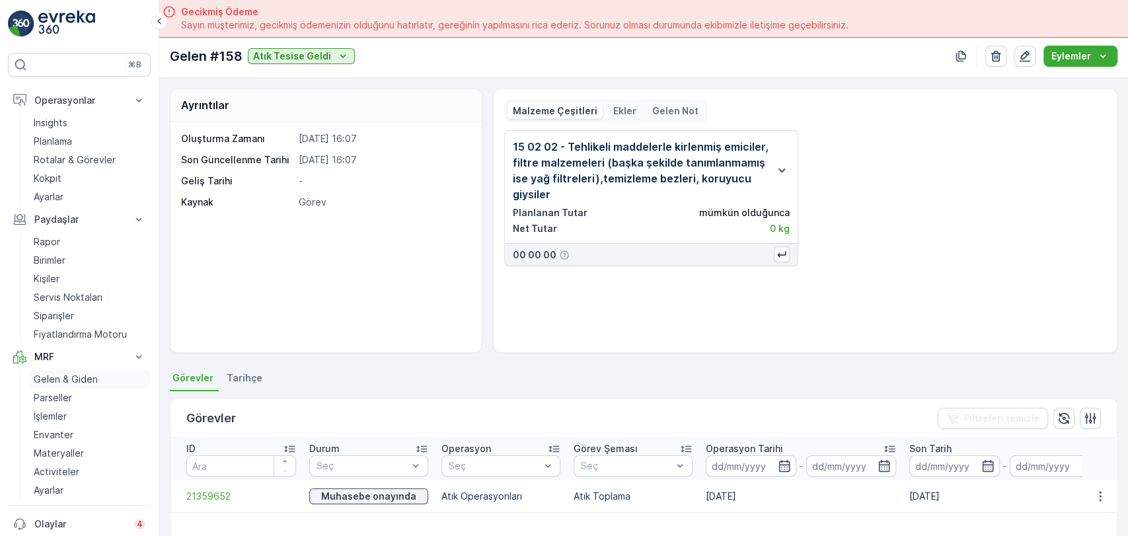
click at [49, 377] on p "Gelen & Giden" at bounding box center [66, 379] width 64 height 13
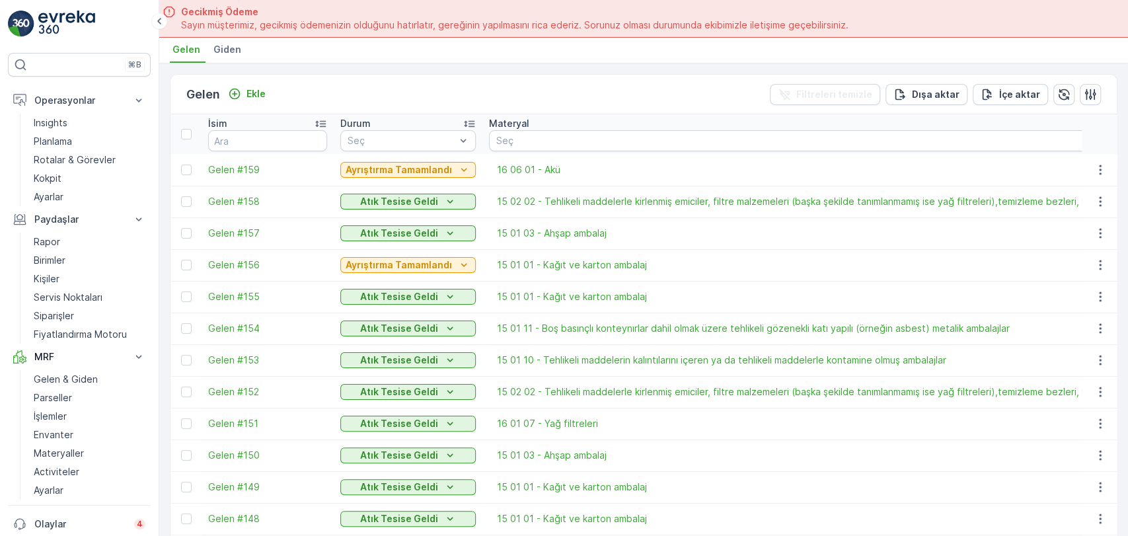
click at [561, 88] on div "Gelen Ekle Filtreleri temizle Dışa aktar İçe aktar" at bounding box center [644, 95] width 947 height 40
click at [255, 233] on span "Gelen #157" at bounding box center [267, 233] width 119 height 13
click at [253, 239] on span "Gelen #157" at bounding box center [267, 233] width 119 height 13
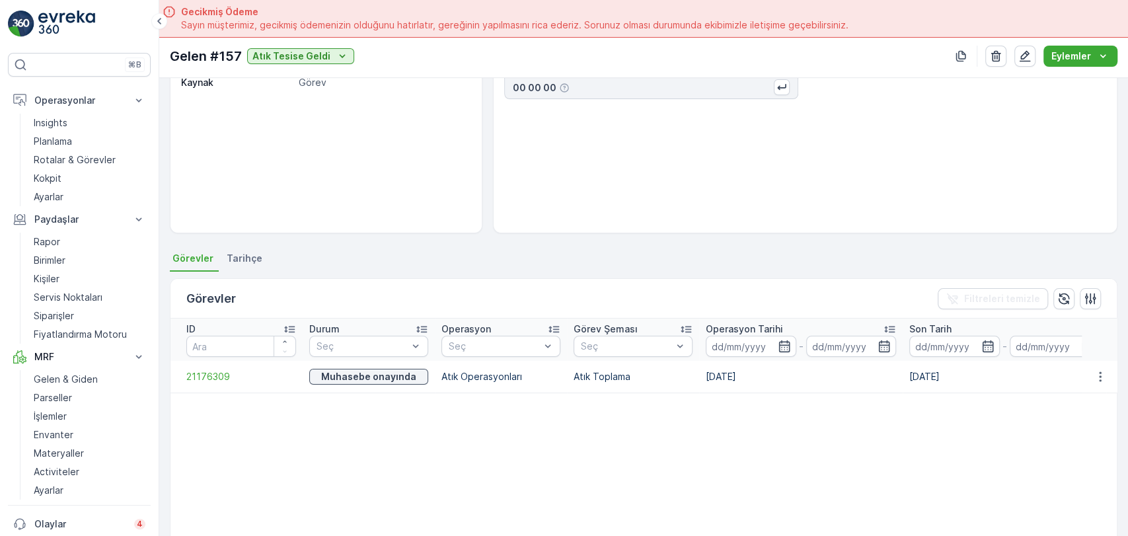
scroll to position [147, 0]
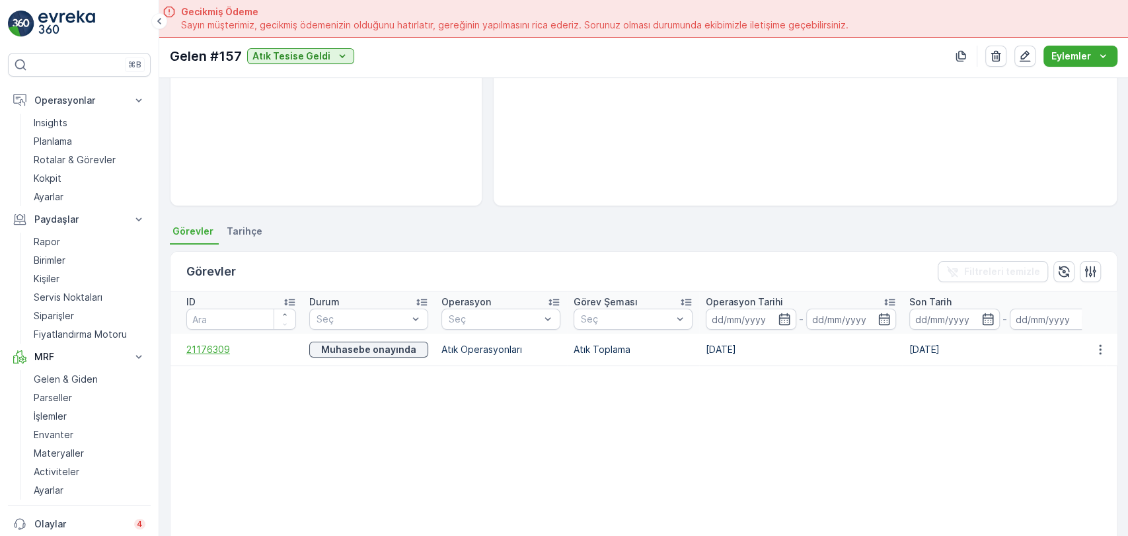
click at [206, 348] on span "21176309" at bounding box center [241, 349] width 110 height 13
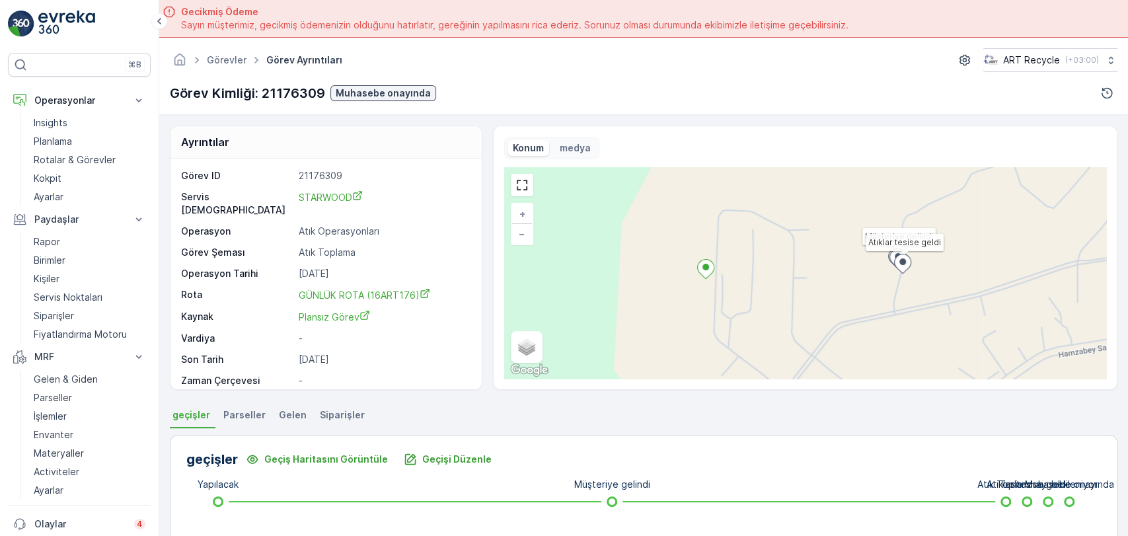
scroll to position [73, 0]
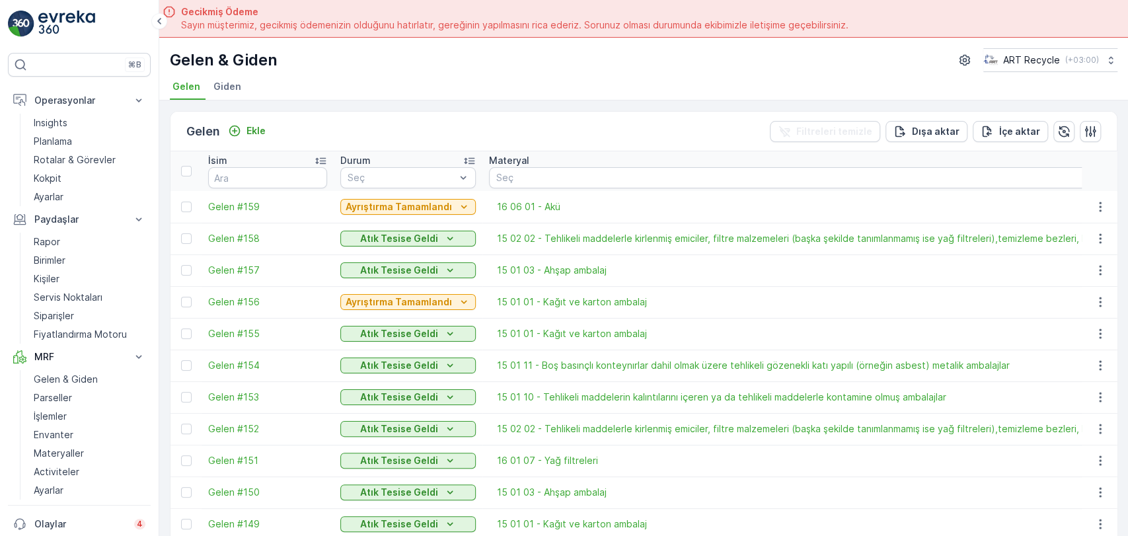
click at [519, 141] on div "Gelen Ekle Filtreleri temizle Dışa aktar İçe aktar" at bounding box center [644, 132] width 947 height 40
click at [607, 126] on div "Gelen Ekle Filtreleri temizle Dışa aktar İçe aktar" at bounding box center [644, 132] width 947 height 40
click at [444, 236] on icon "Atık Tesise Geldi" at bounding box center [450, 238] width 13 height 13
click at [426, 139] on div "Gelen Ekle Filtreleri temizle Dışa aktar İçe aktar" at bounding box center [644, 132] width 947 height 40
click at [663, 272] on div "15 01 03 - Ahşap ambalaj" at bounding box center [839, 270] width 701 height 13
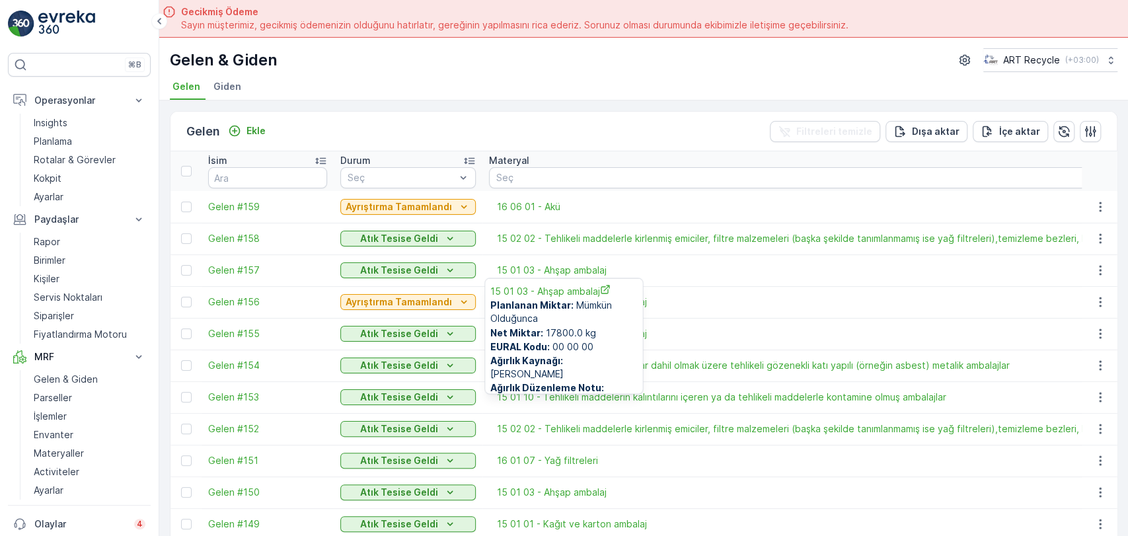
click at [663, 272] on div "15 01 03 - Ahşap ambalaj" at bounding box center [839, 270] width 701 height 13
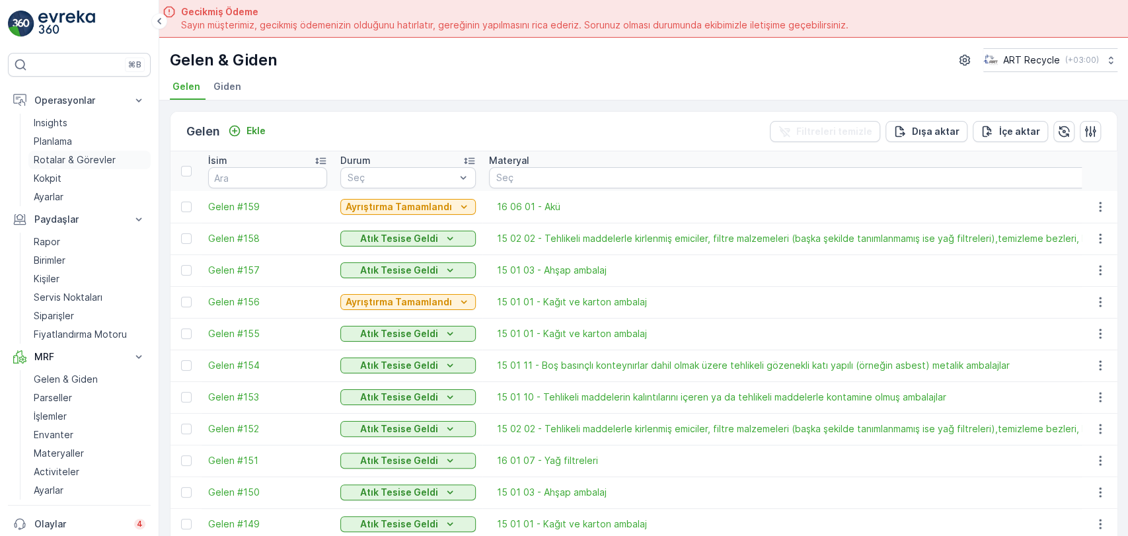
click at [95, 157] on p "Rotalar & Görevler" at bounding box center [75, 159] width 82 height 13
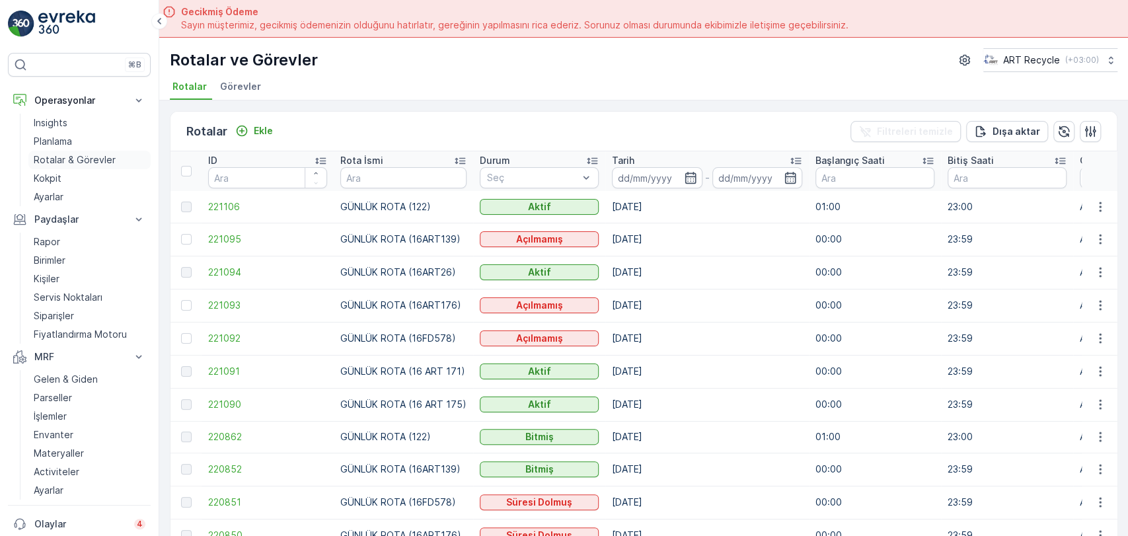
click at [77, 160] on p "Rotalar & Görevler" at bounding box center [75, 159] width 82 height 13
click at [253, 81] on span "Görevler" at bounding box center [240, 86] width 41 height 13
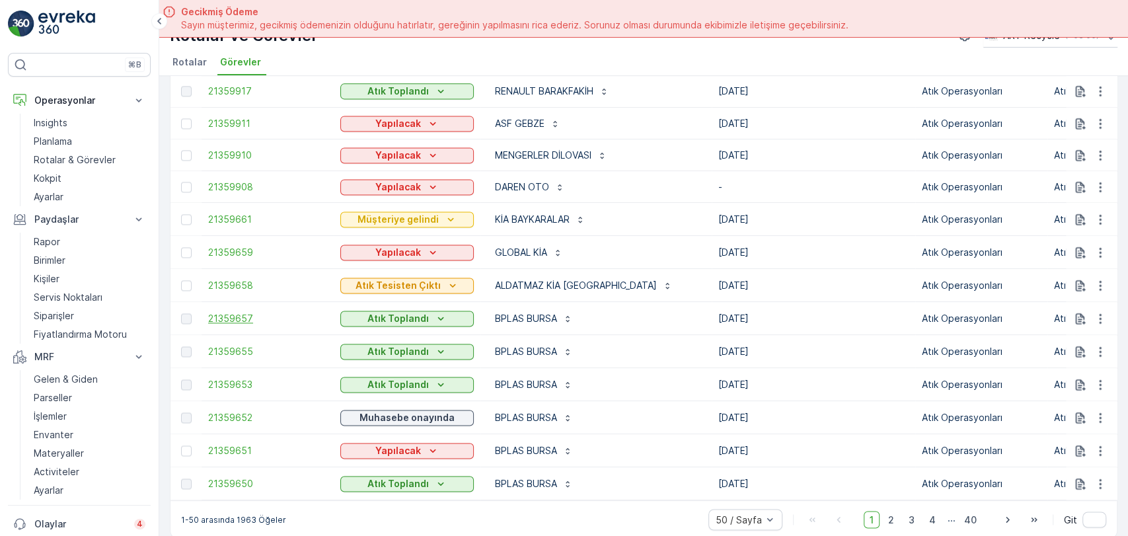
scroll to position [37, 0]
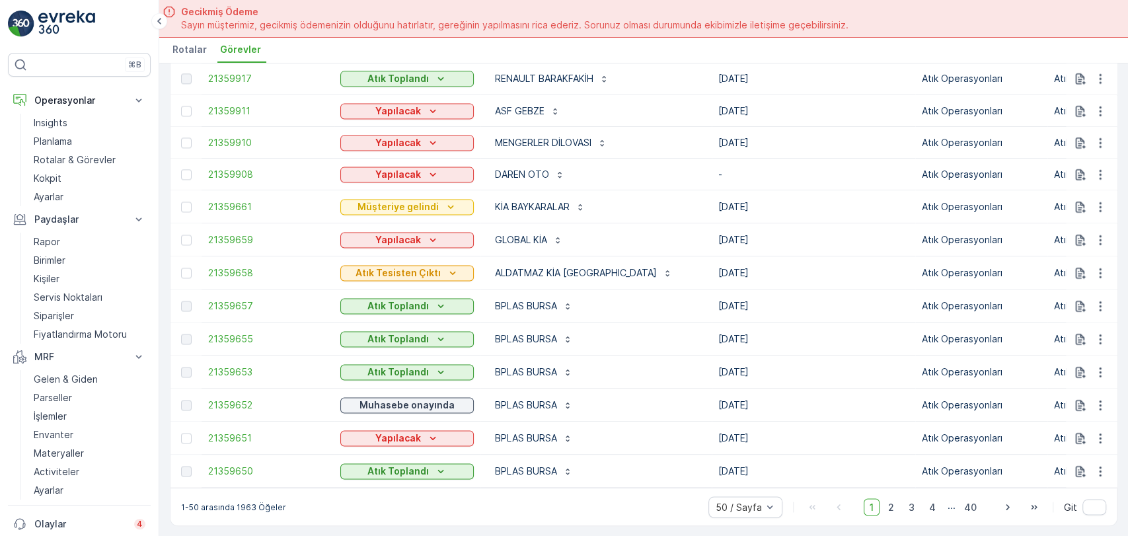
click at [762, 516] on div "1-50 arasında 1963 Öğeler 50 / Sayfa 1 2 3 4 ... 40 Git" at bounding box center [644, 507] width 947 height 38
click at [889, 504] on span "2" at bounding box center [892, 506] width 18 height 17
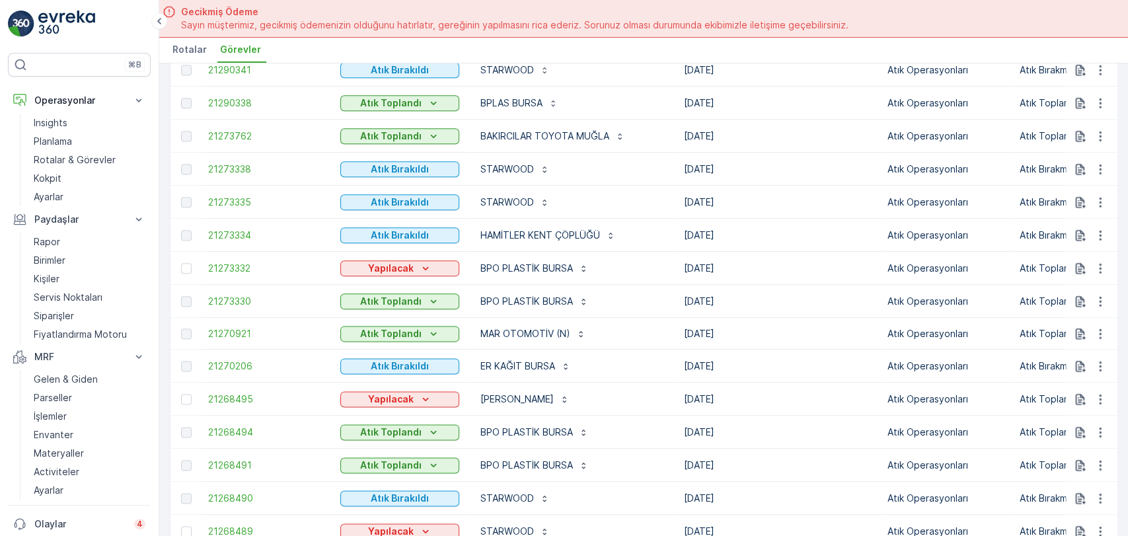
scroll to position [1344, 0]
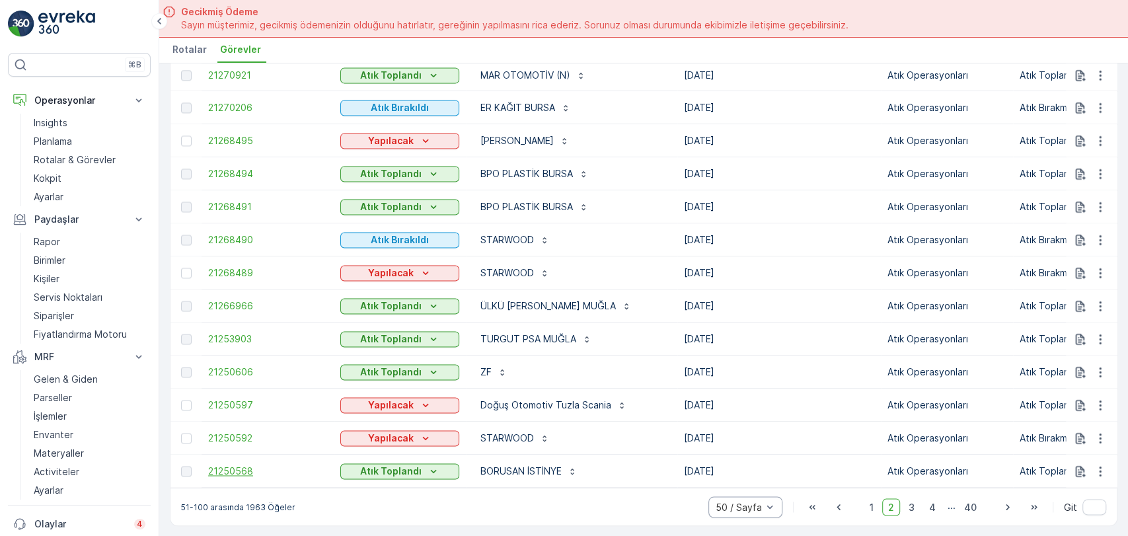
click at [234, 465] on span "21250568" at bounding box center [267, 471] width 119 height 13
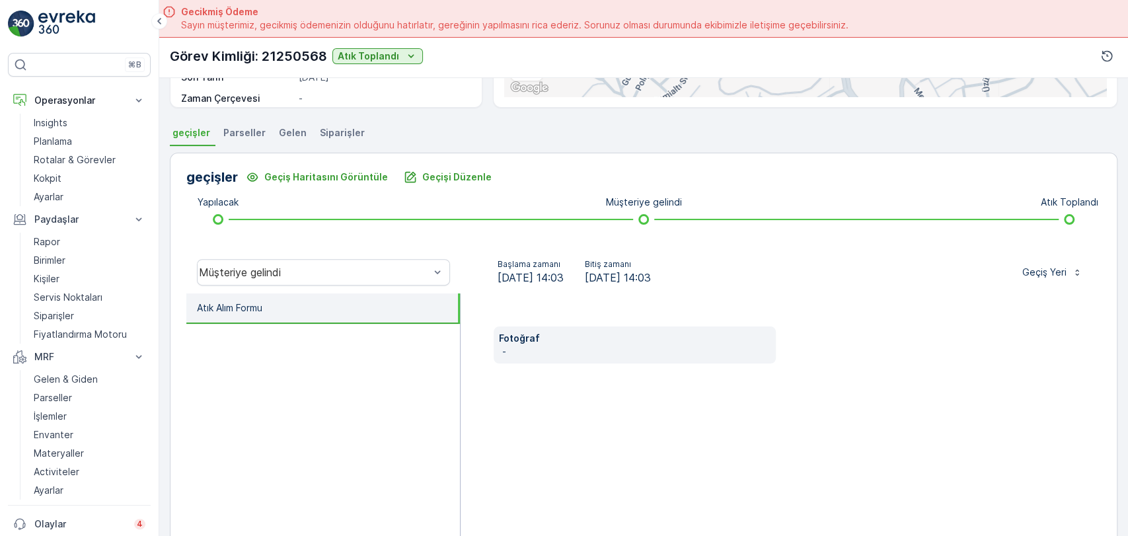
scroll to position [220, 0]
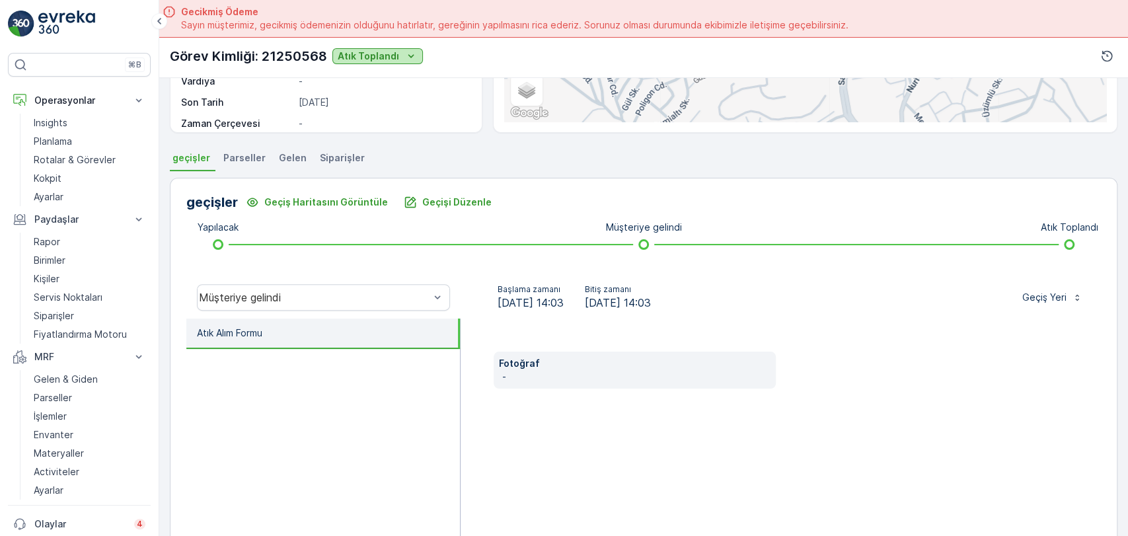
click at [365, 50] on p "Atık Toplandı" at bounding box center [368, 56] width 61 height 13
click at [367, 76] on span "Atıklar tesise geldi" at bounding box center [380, 75] width 81 height 13
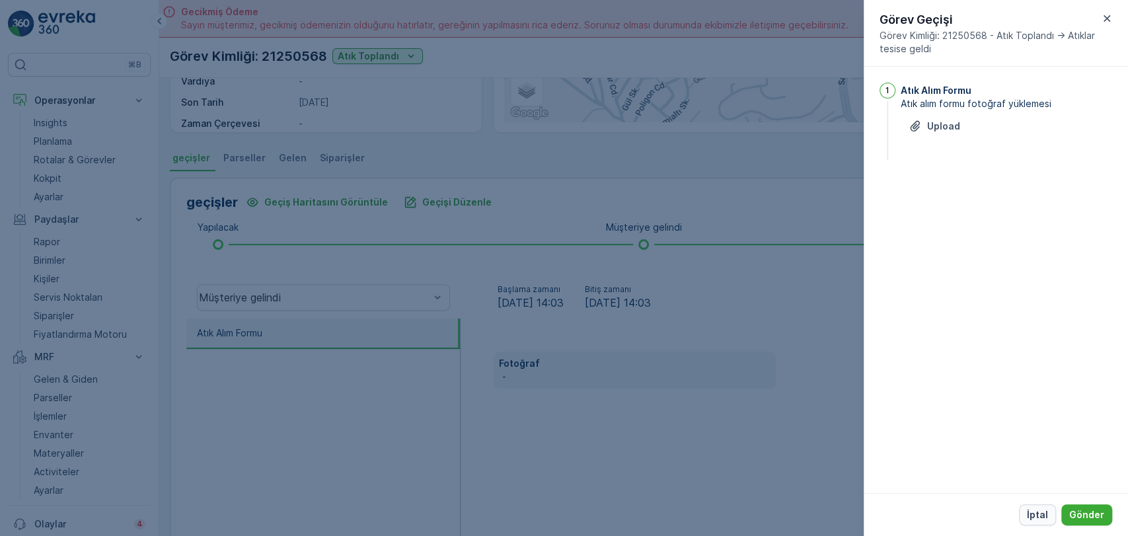
click at [1044, 510] on p "İptal" at bounding box center [1037, 514] width 21 height 13
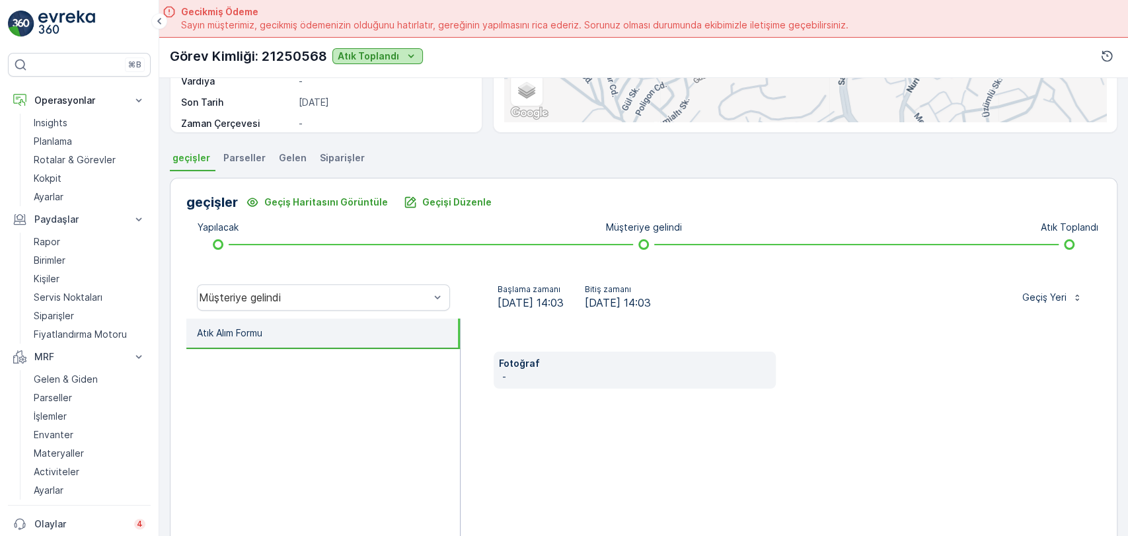
click at [399, 57] on div "Atık Toplandı" at bounding box center [378, 56] width 80 height 13
click at [381, 79] on span "Atıklar tesise geldi" at bounding box center [380, 75] width 81 height 13
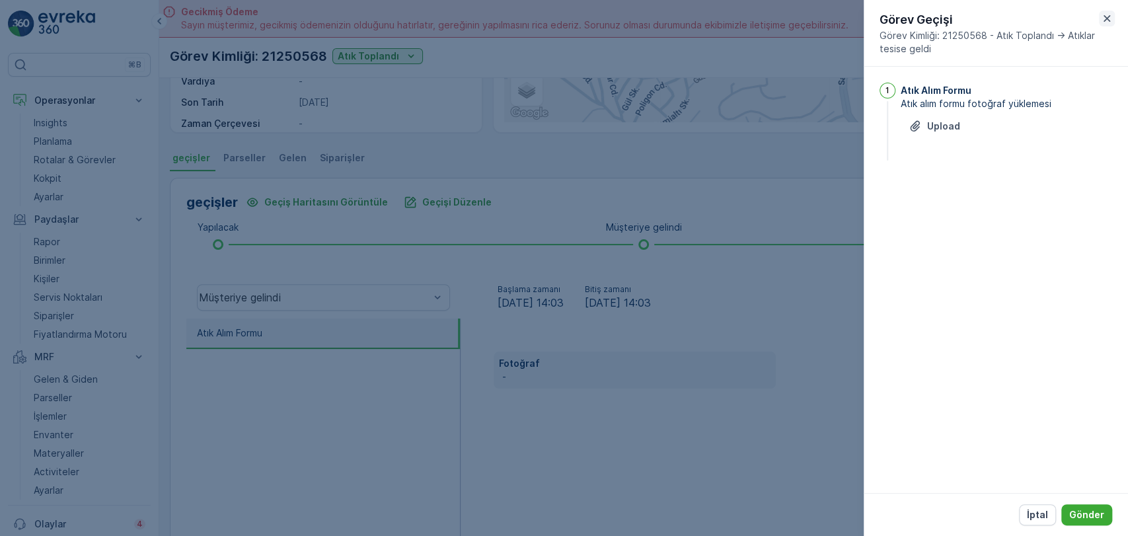
click at [1103, 14] on icon "button" at bounding box center [1107, 18] width 13 height 13
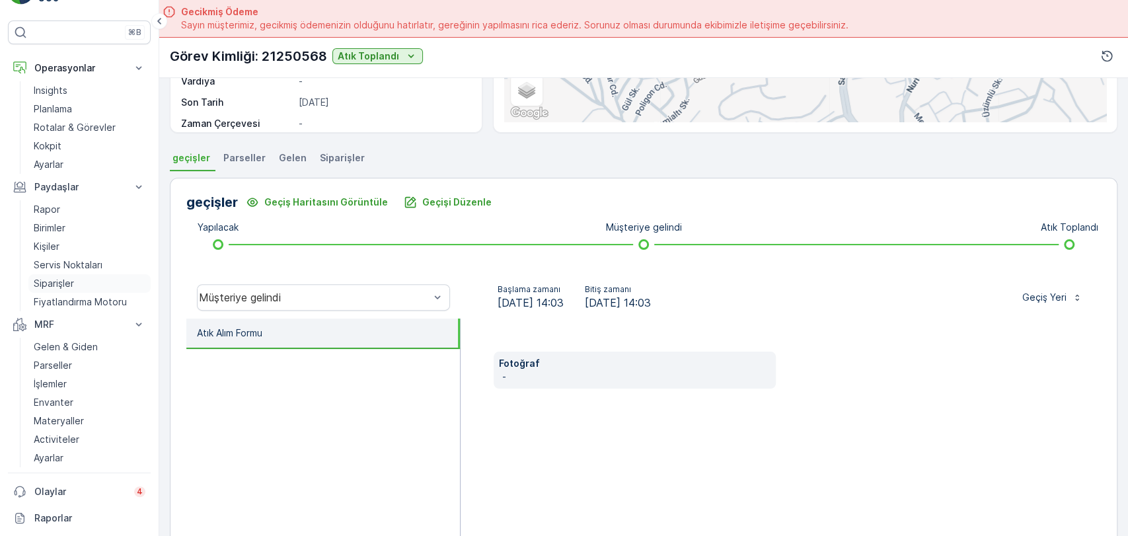
scroll to position [0, 0]
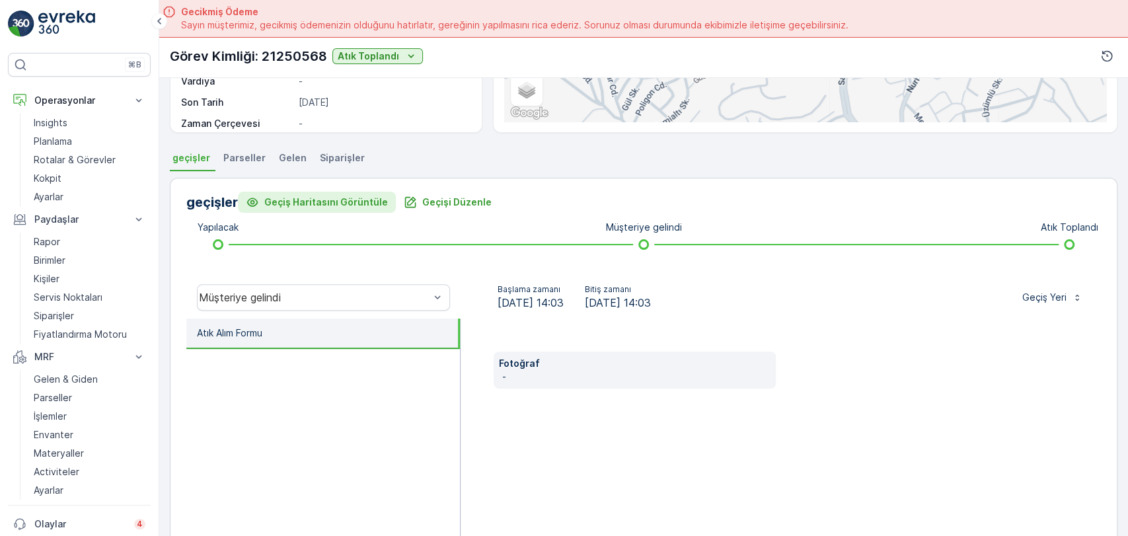
click at [360, 196] on p "Geçiş Haritasını Görüntüle" at bounding box center [326, 202] width 124 height 13
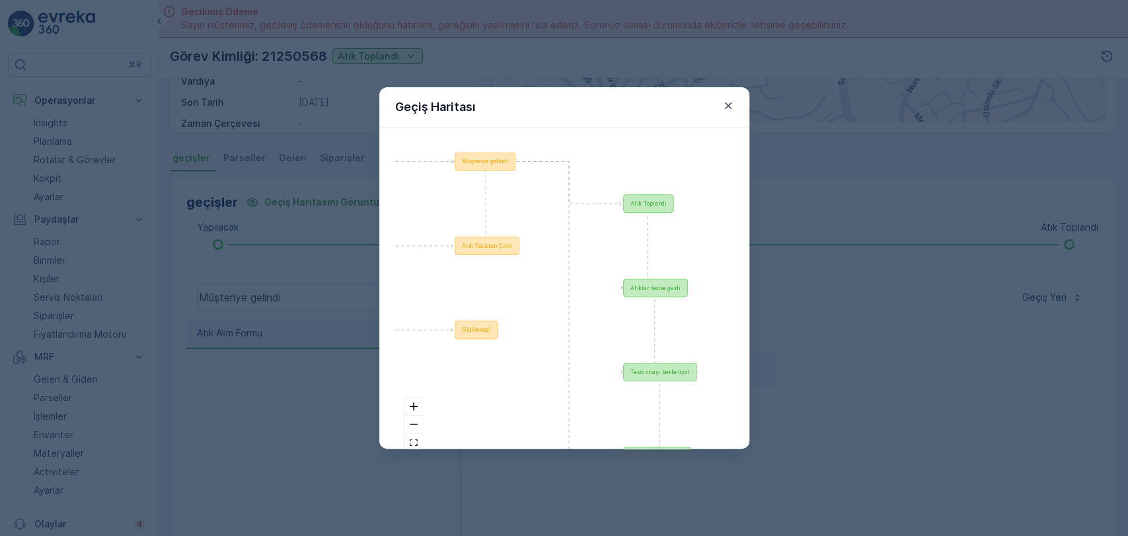
drag, startPoint x: 600, startPoint y: 250, endPoint x: 542, endPoint y: 278, distance: 64.8
click at [542, 278] on div at bounding box center [564, 304] width 338 height 322
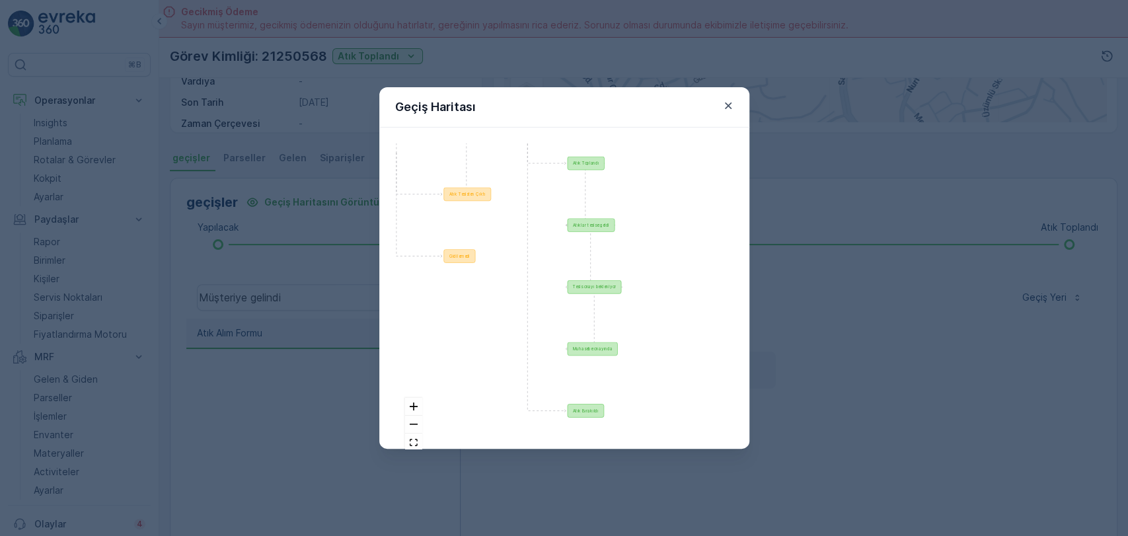
drag, startPoint x: 545, startPoint y: 320, endPoint x: 510, endPoint y: 252, distance: 76.6
click at [510, 252] on div at bounding box center [564, 304] width 338 height 322
drag, startPoint x: 729, startPoint y: 106, endPoint x: 674, endPoint y: 116, distance: 56.5
click at [674, 116] on div "Geçiş Haritası" at bounding box center [564, 107] width 370 height 40
click at [727, 103] on icon "button" at bounding box center [728, 105] width 13 height 13
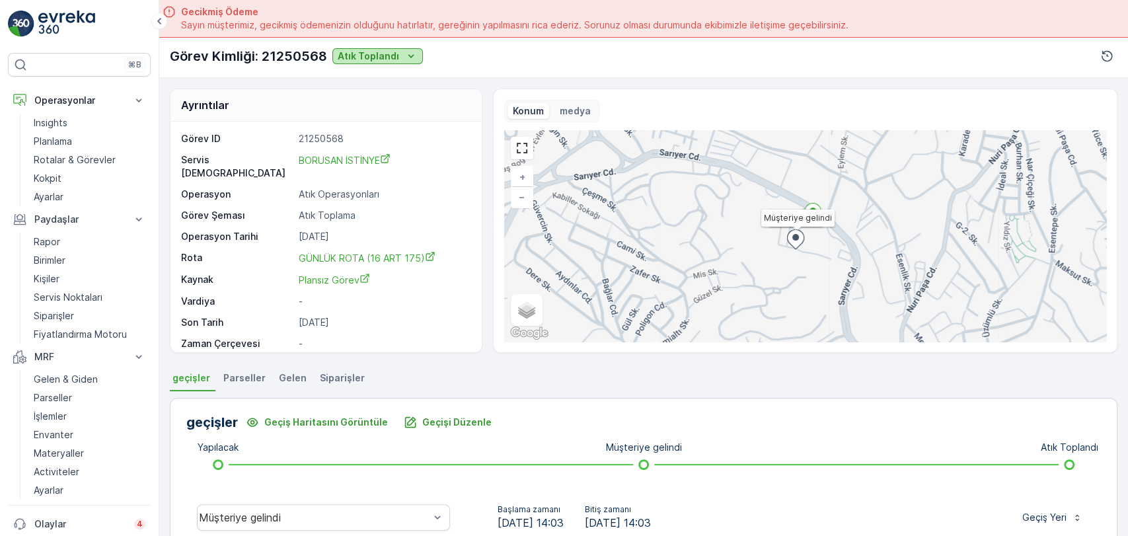
click at [395, 51] on p "Atık Toplandı" at bounding box center [368, 56] width 61 height 13
click at [398, 75] on span "Atıklar tesise geldi" at bounding box center [380, 75] width 81 height 13
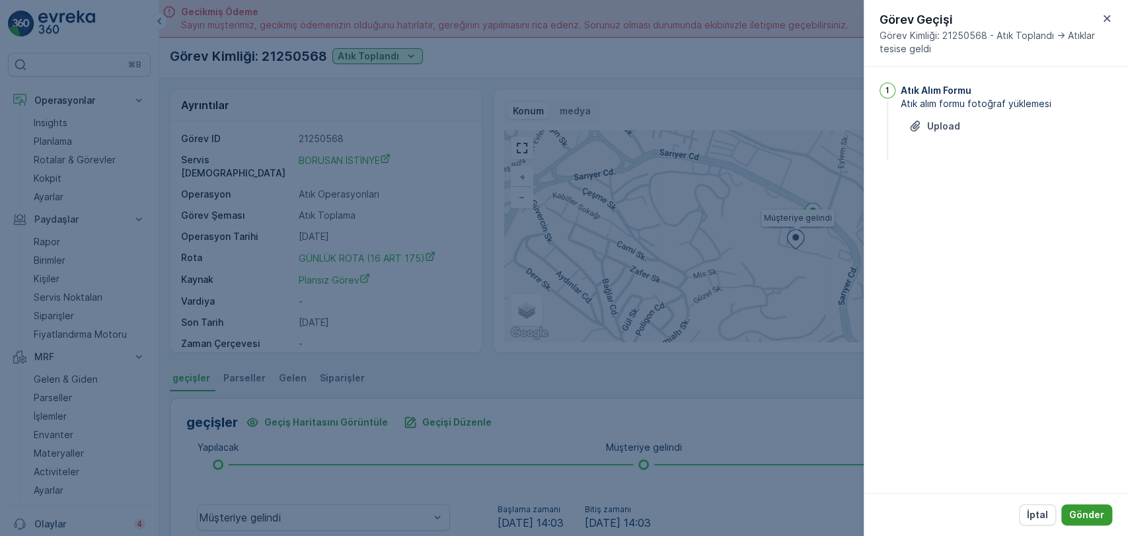
click at [1093, 514] on p "Gönder" at bounding box center [1087, 514] width 35 height 13
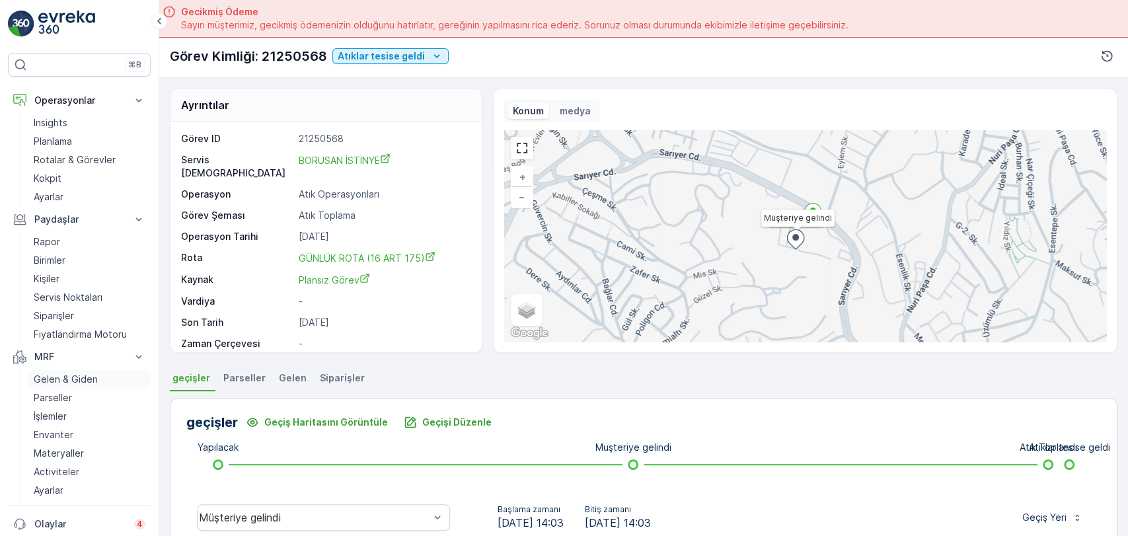
click at [88, 373] on p "Gelen & Giden" at bounding box center [66, 379] width 64 height 13
click at [284, 374] on span "Gelen" at bounding box center [293, 378] width 28 height 13
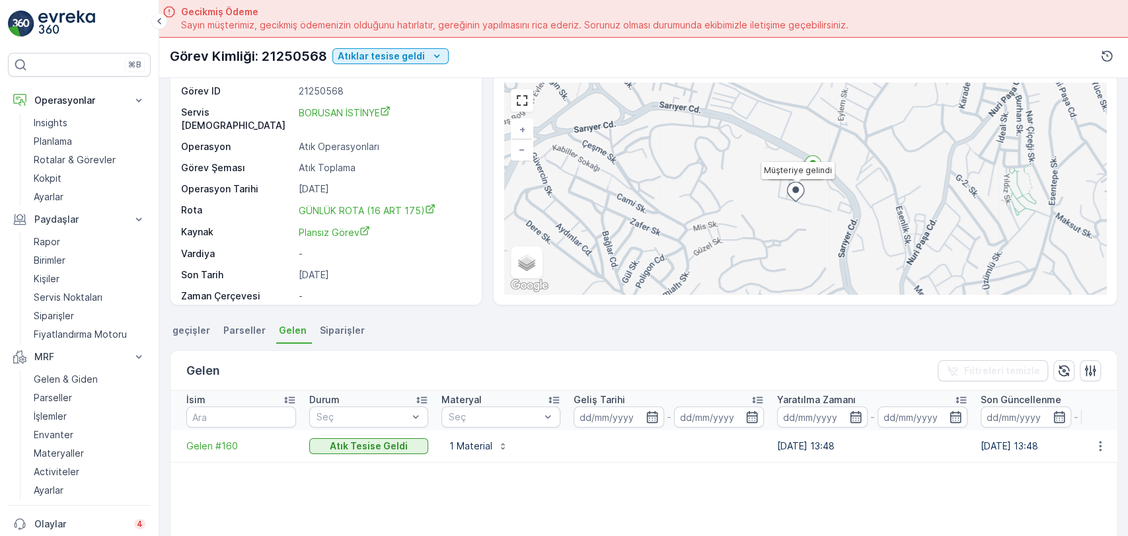
scroll to position [73, 0]
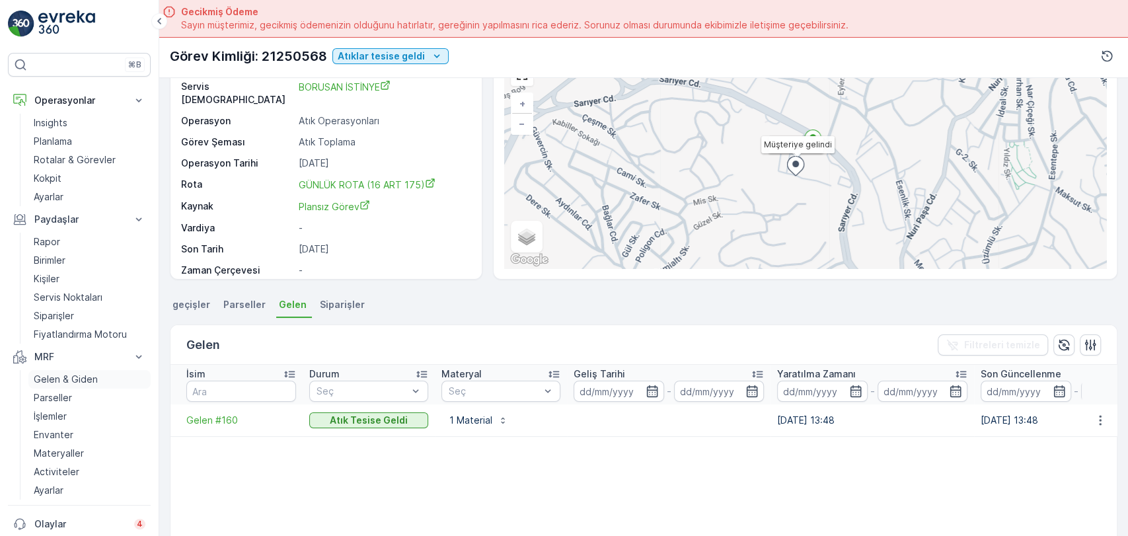
click at [79, 373] on p "Gelen & Giden" at bounding box center [66, 379] width 64 height 13
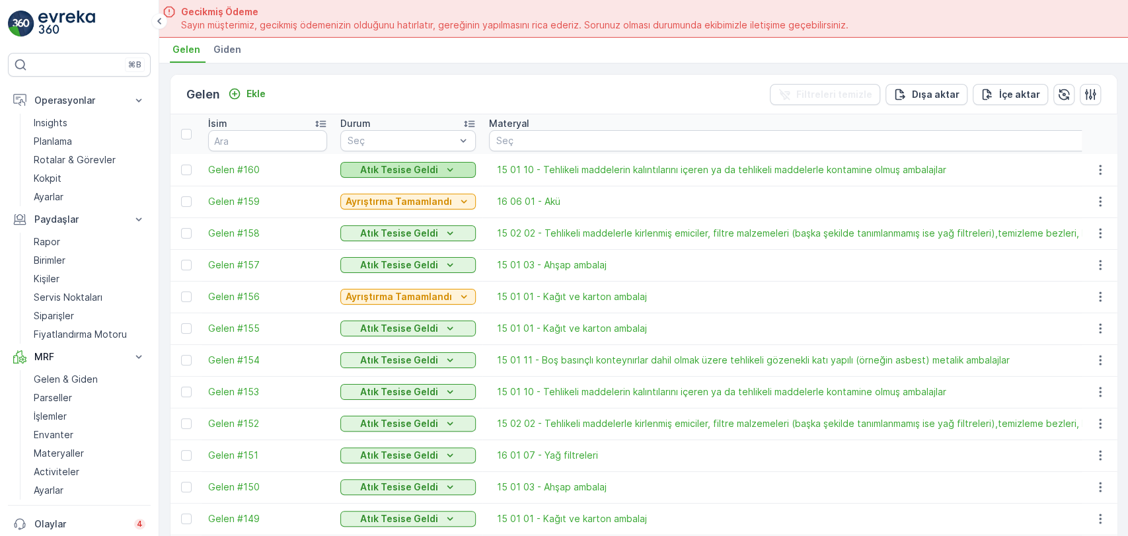
click at [411, 165] on p "Atık Tesise Geldi" at bounding box center [399, 169] width 78 height 13
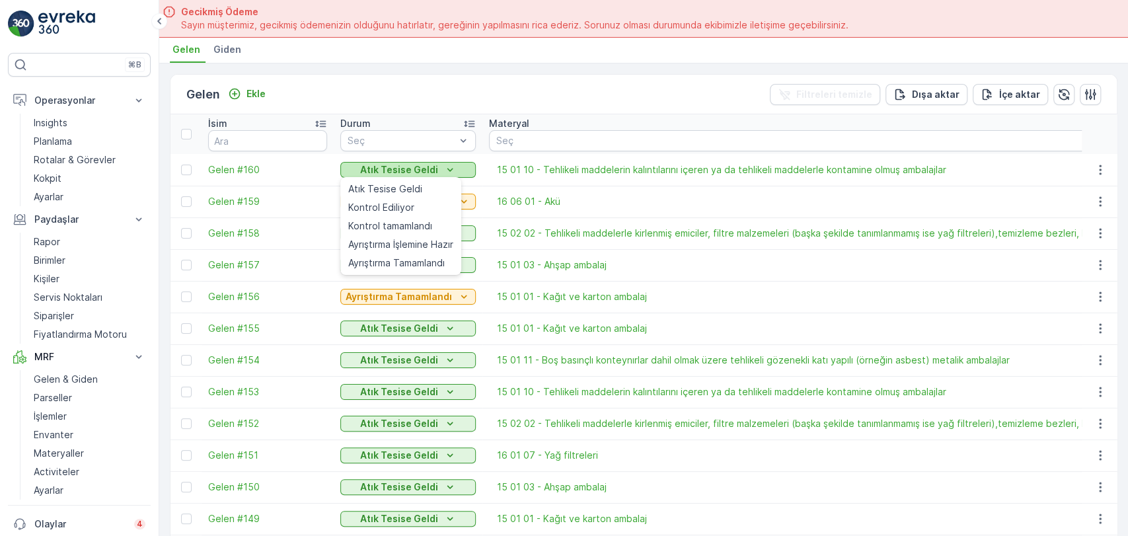
click at [411, 165] on p "Atık Tesise Geldi" at bounding box center [399, 169] width 78 height 13
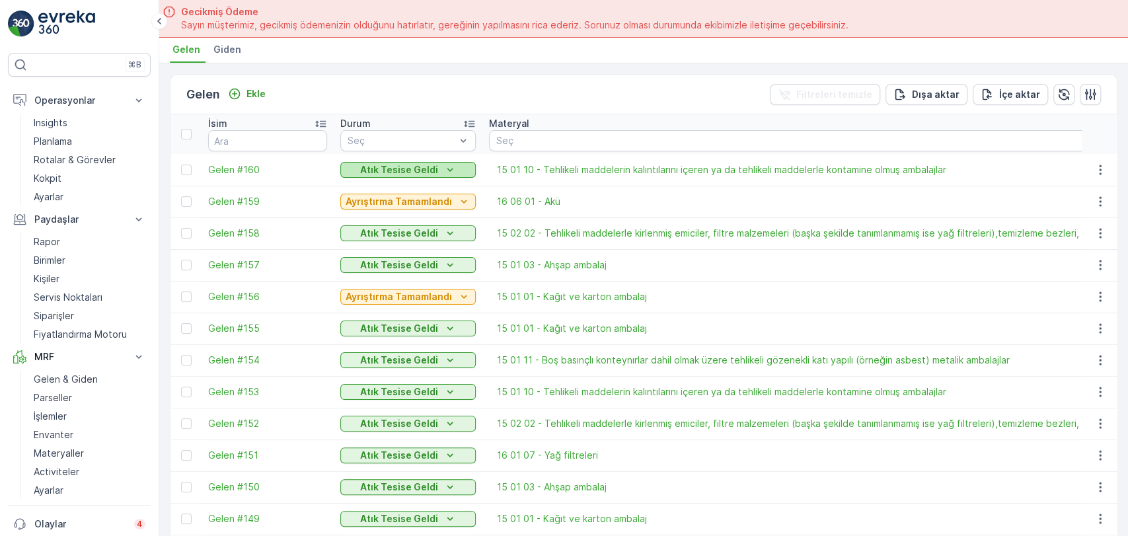
click at [411, 165] on p "Atık Tesise Geldi" at bounding box center [399, 169] width 78 height 13
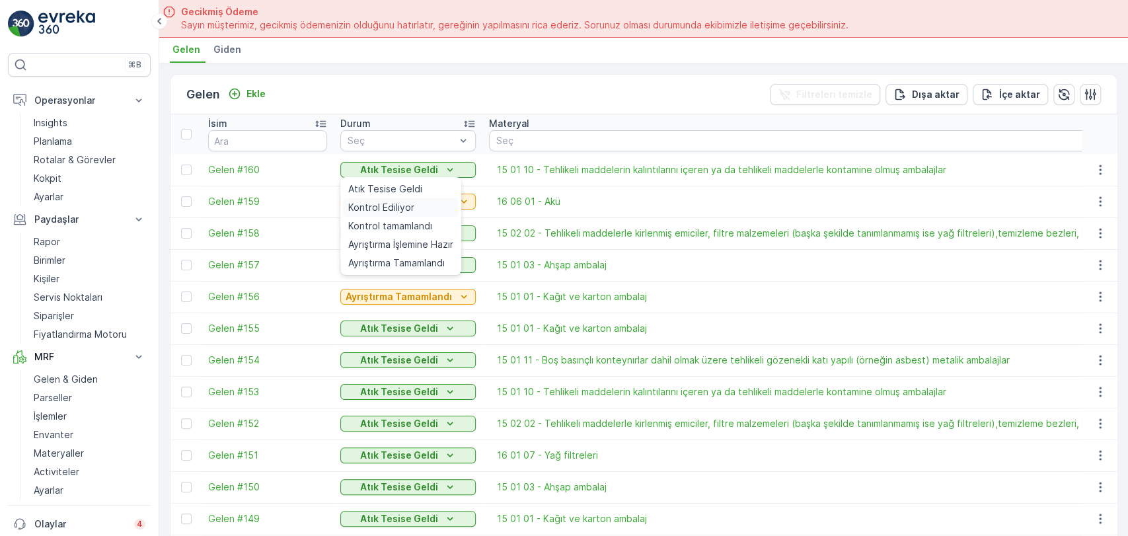
click at [405, 210] on span "Kontrol Ediliyor" at bounding box center [381, 207] width 66 height 13
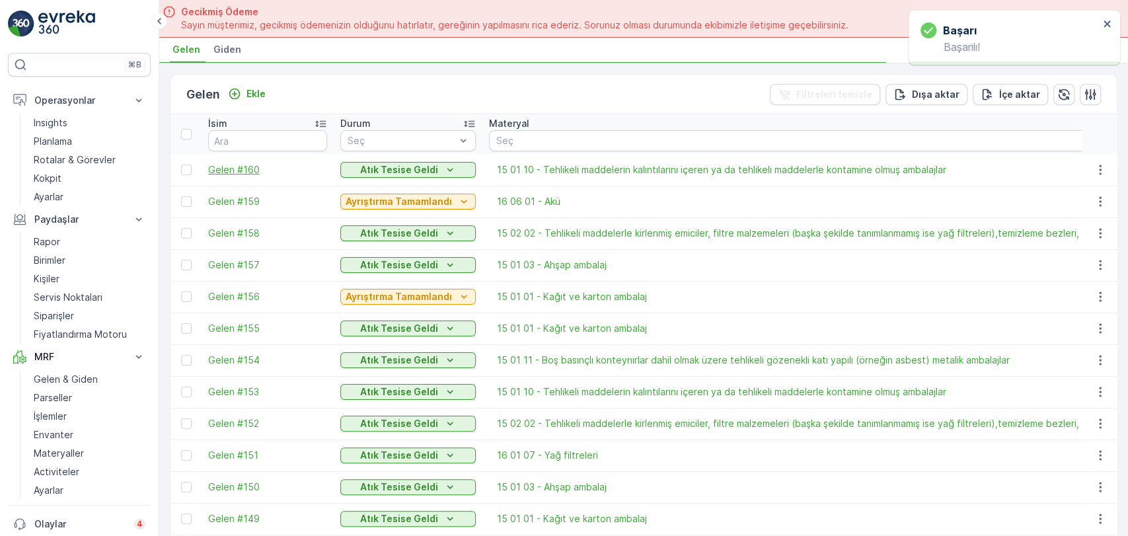
click at [249, 168] on span "Gelen #160" at bounding box center [267, 169] width 119 height 13
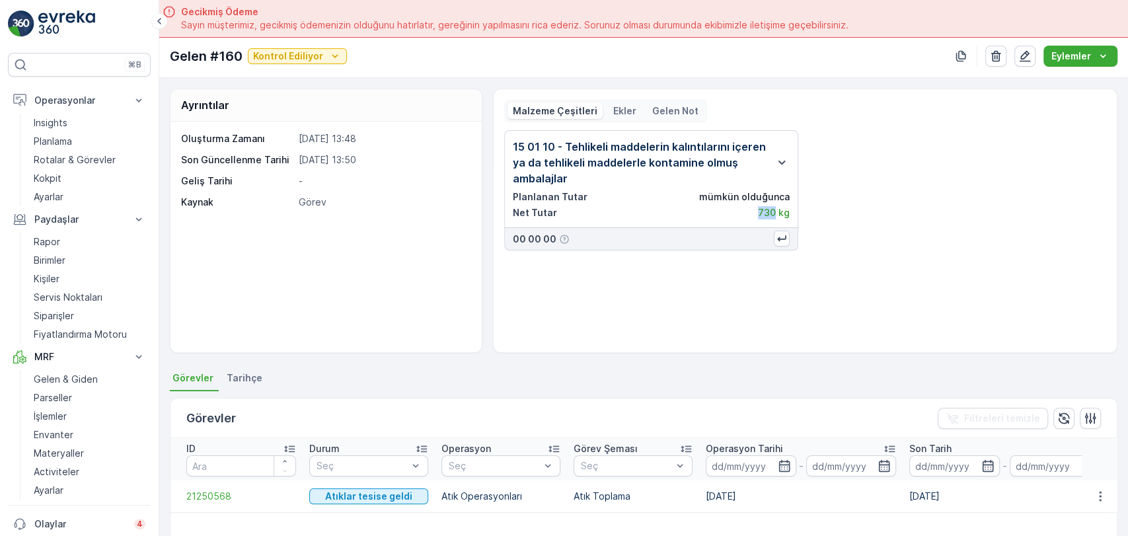
drag, startPoint x: 773, startPoint y: 213, endPoint x: 758, endPoint y: 215, distance: 16.0
click at [758, 215] on p "730 kg" at bounding box center [774, 212] width 32 height 13
click at [863, 235] on div "15 01 10 - Tehlikeli maddelerin kalıntılarını içeren ya da tehlikeli maddelerle…" at bounding box center [805, 190] width 602 height 120
click at [994, 144] on div "15 01 10 - Tehlikeli maddelerin kalıntılarını içeren ya da tehlikeli maddelerle…" at bounding box center [805, 190] width 602 height 120
click at [320, 55] on p "Kontrol Ediliyor" at bounding box center [288, 56] width 70 height 13
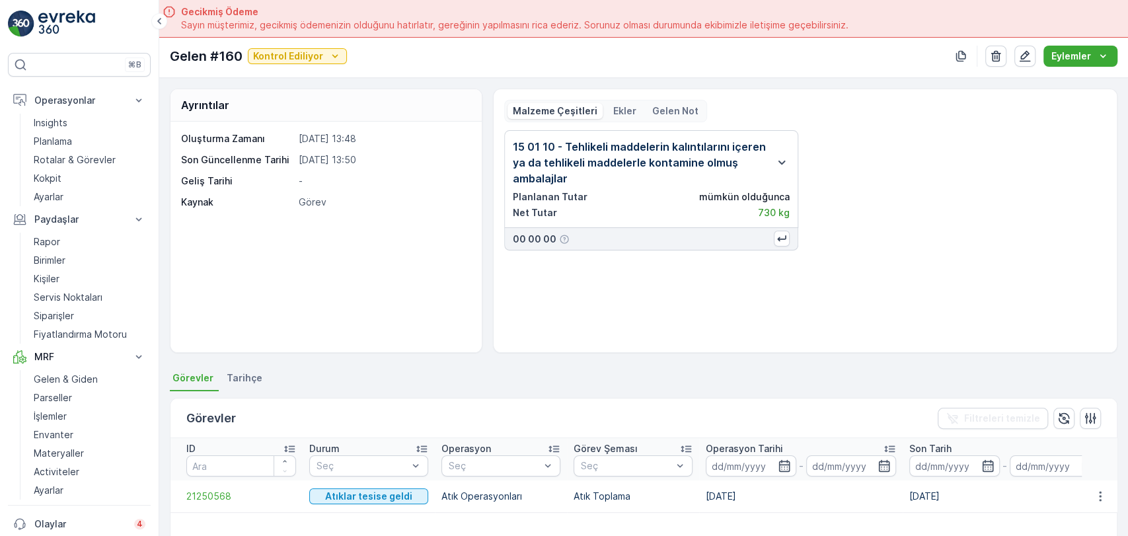
click at [437, 62] on div "Gelen #160 Kontrol Ediliyor Eylemler" at bounding box center [644, 56] width 948 height 21
click at [1025, 54] on icon "button" at bounding box center [1025, 56] width 11 height 11
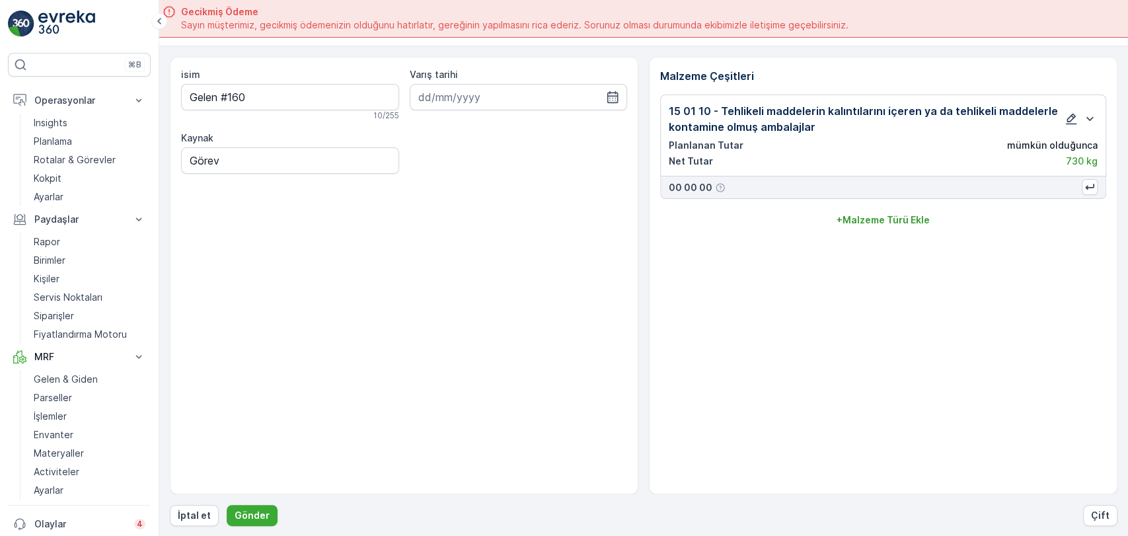
click at [1074, 115] on icon "button" at bounding box center [1071, 118] width 13 height 13
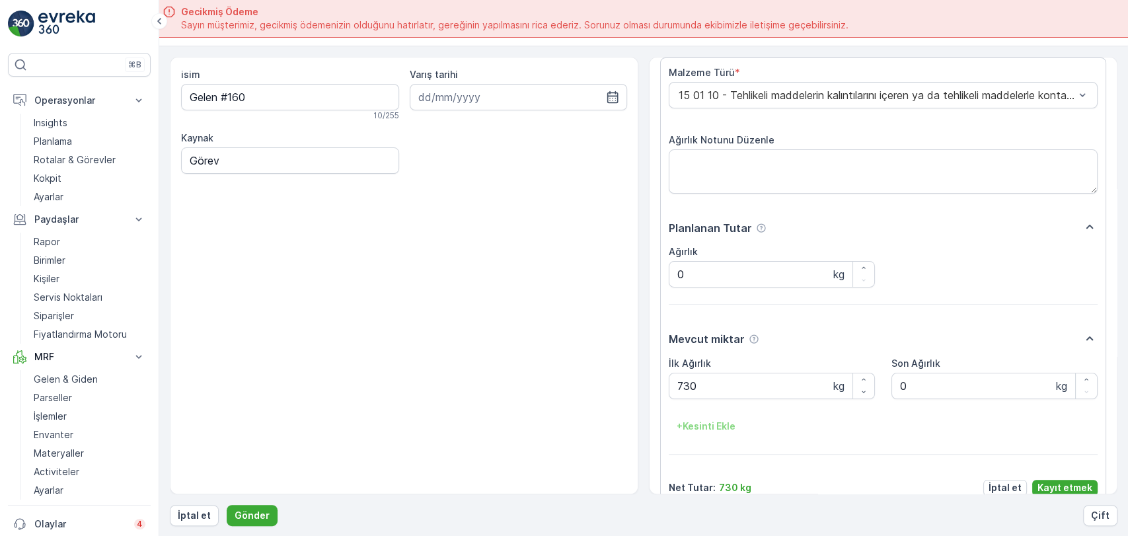
scroll to position [58, 0]
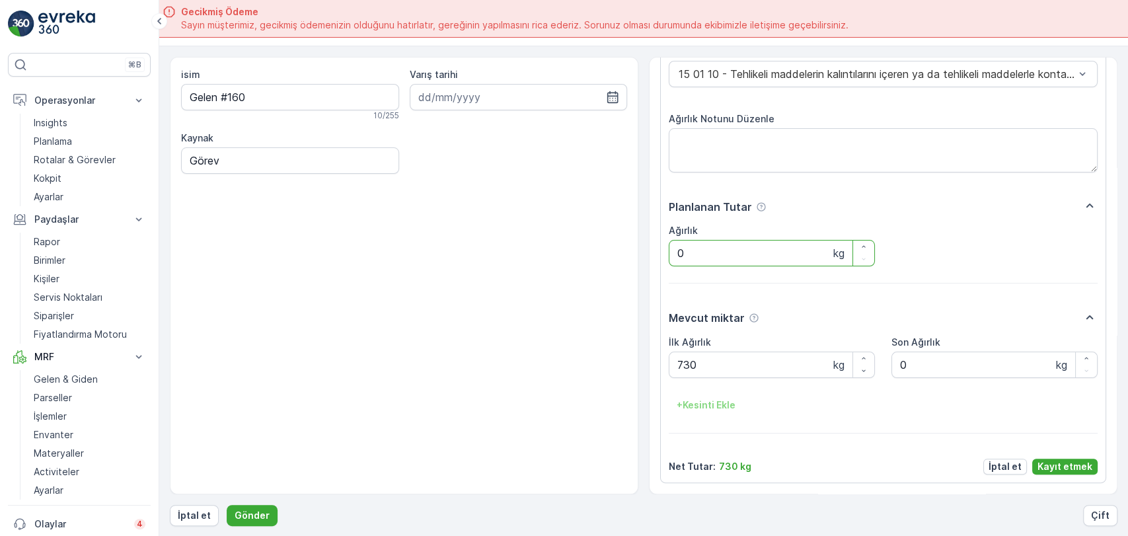
click at [758, 251] on input "0" at bounding box center [772, 253] width 206 height 26
drag, startPoint x: 750, startPoint y: 252, endPoint x: 658, endPoint y: 266, distance: 92.3
click at [658, 266] on div "Malzeme Çeşitleri Malzeme Türü * 15 01 10 - Tehlikeli maddelerin kalıntılarını …" at bounding box center [883, 276] width 469 height 438
type input "730"
click at [734, 366] on Ağırlık "730" at bounding box center [772, 365] width 206 height 26
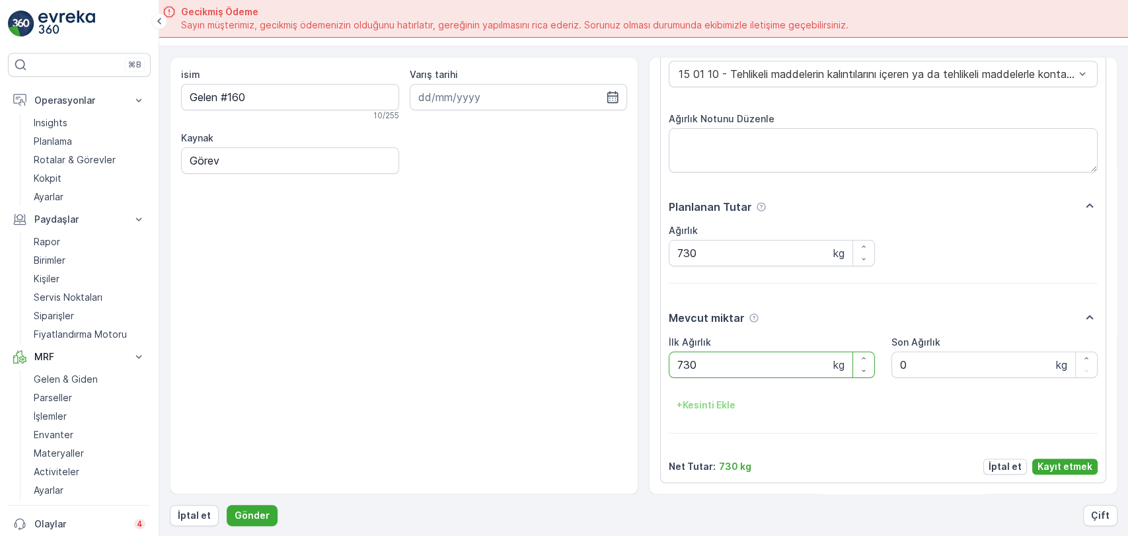
drag, startPoint x: 734, startPoint y: 366, endPoint x: 661, endPoint y: 377, distance: 73.6
click at [661, 377] on div "Malzeme Türü * 15 01 10 - Tehlikeli maddelerin kalıntılarını içeren ya da tehli…" at bounding box center [883, 259] width 446 height 447
type Ağırlık "200"
click at [1078, 467] on p "Kayıt etmek" at bounding box center [1065, 466] width 55 height 13
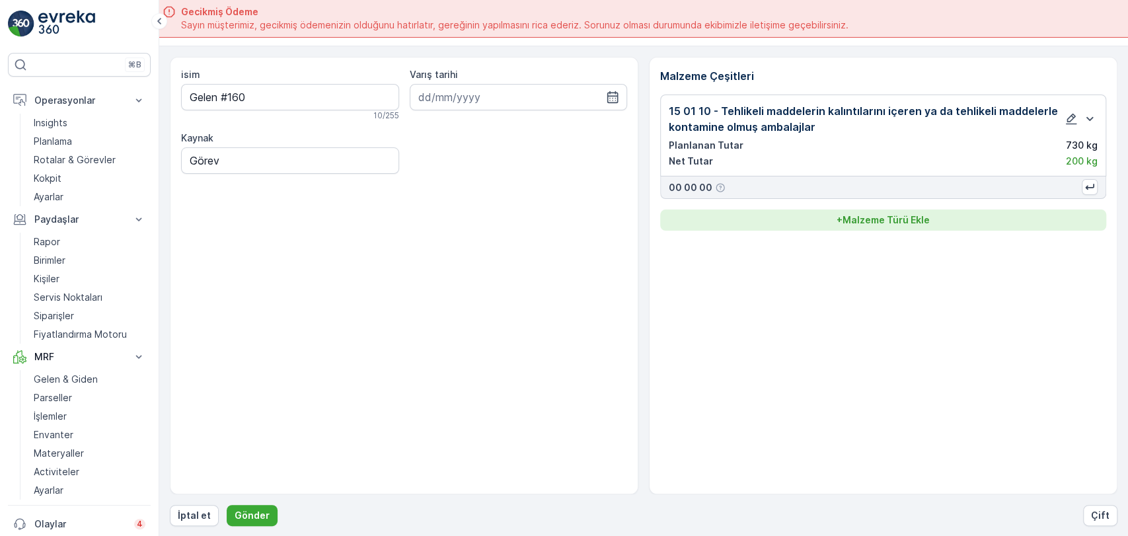
click at [922, 219] on p "+ Malzeme Türü Ekle" at bounding box center [883, 220] width 93 height 13
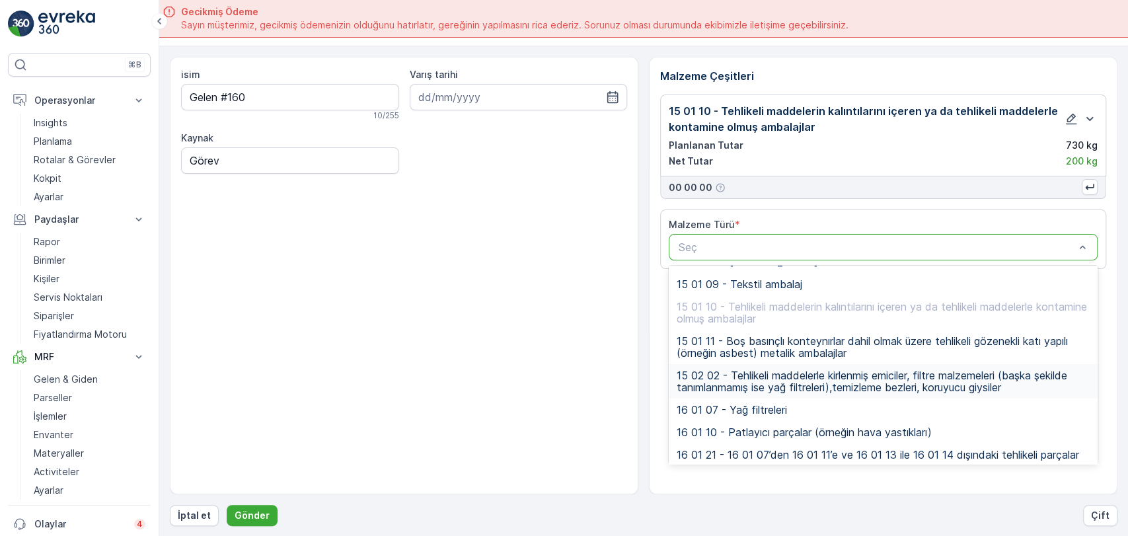
scroll to position [294, 0]
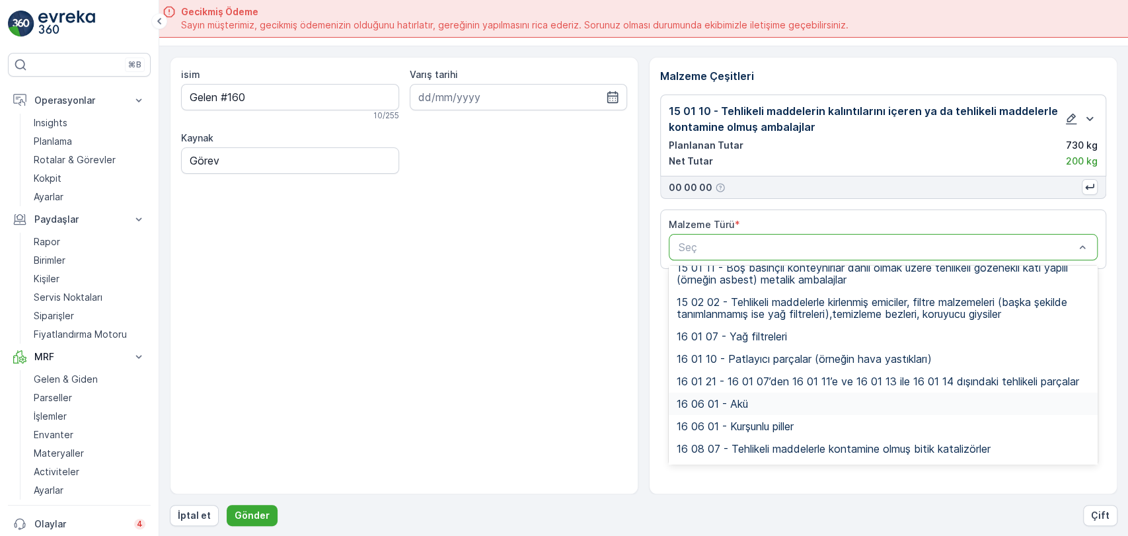
click at [793, 404] on div "16 06 01 - Akü" at bounding box center [883, 404] width 413 height 12
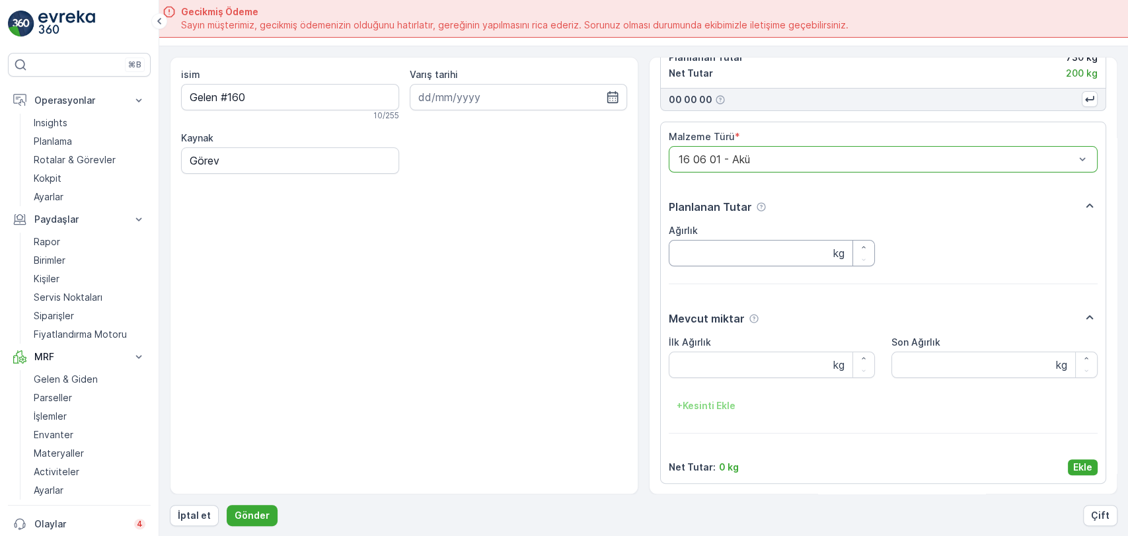
scroll to position [89, 0]
click at [797, 362] on Ağırlık "İlk Ağırlık" at bounding box center [772, 364] width 206 height 26
type Ağırlık "5"
type Ağırlık "450"
click at [1080, 461] on p "Ekle" at bounding box center [1083, 466] width 19 height 13
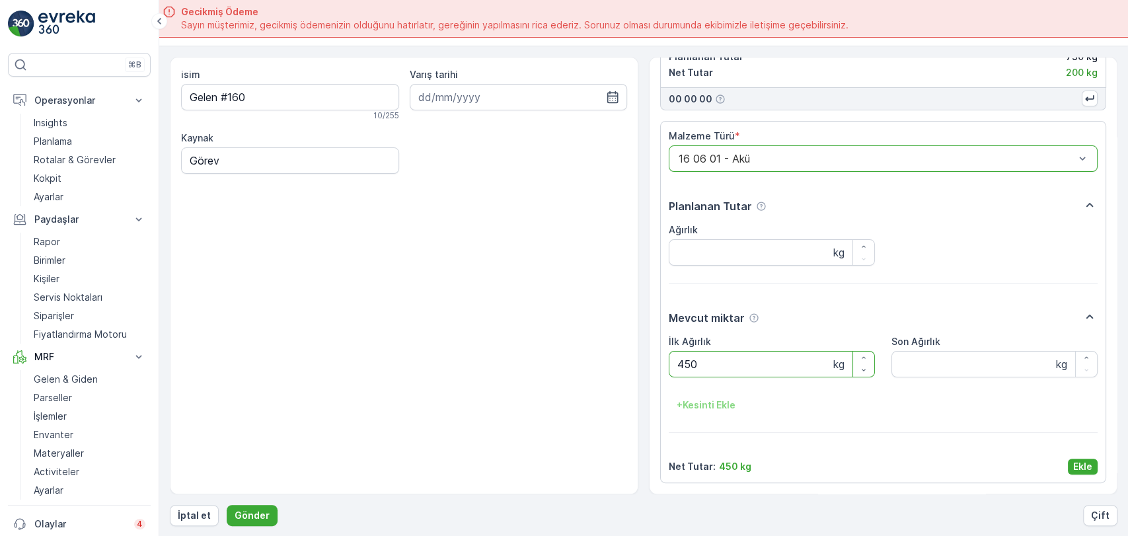
scroll to position [0, 0]
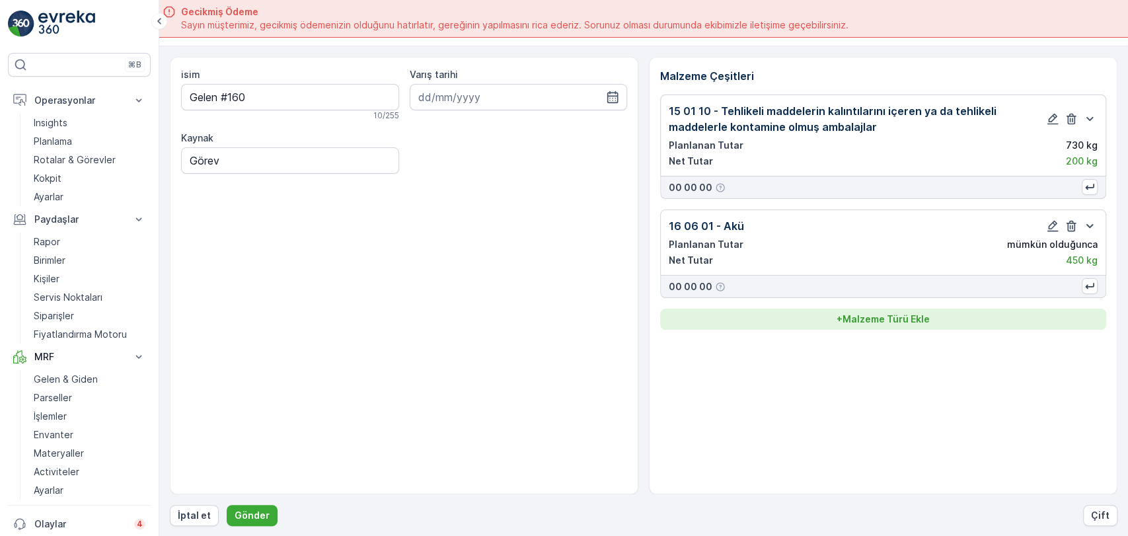
click at [902, 313] on p "+ Malzeme Türü Ekle" at bounding box center [883, 319] width 93 height 13
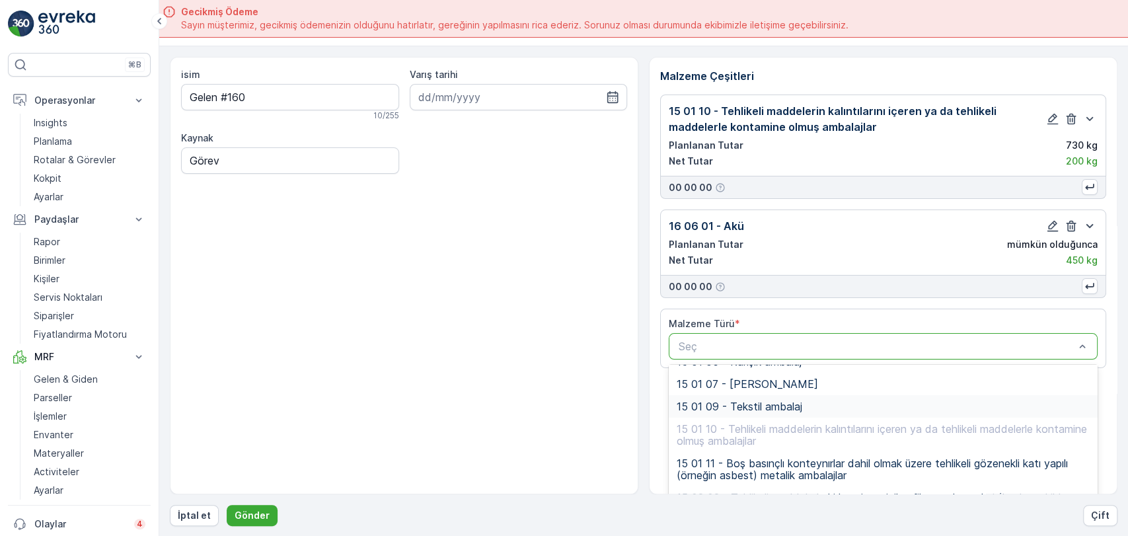
scroll to position [220, 0]
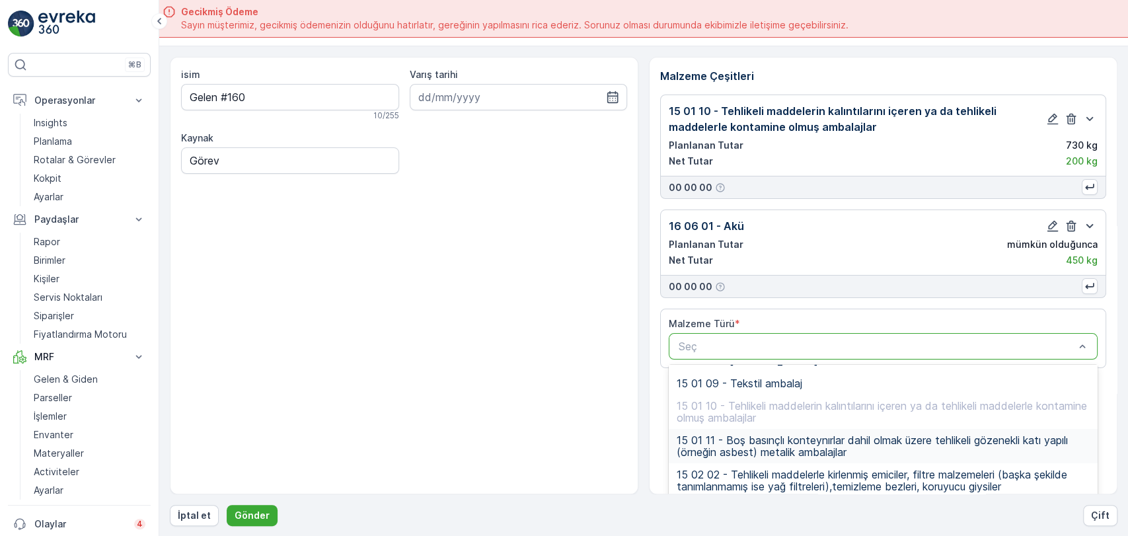
click at [740, 449] on span "15 01 11 - Boş basınçlı konteynırlar dahil olmak üzere tehlikeli gözenekli katı…" at bounding box center [883, 446] width 413 height 24
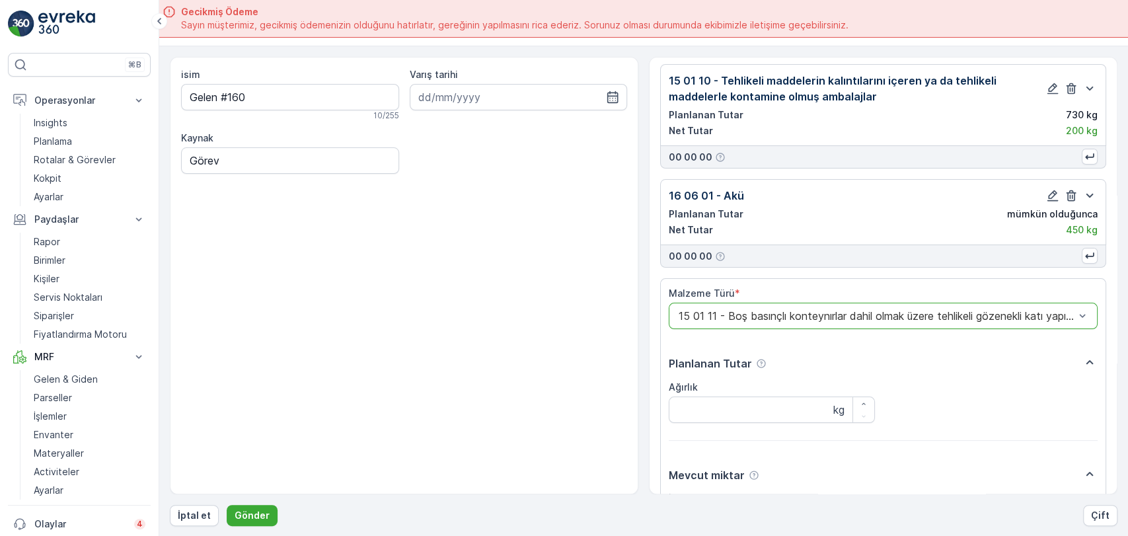
scroll to position [0, 0]
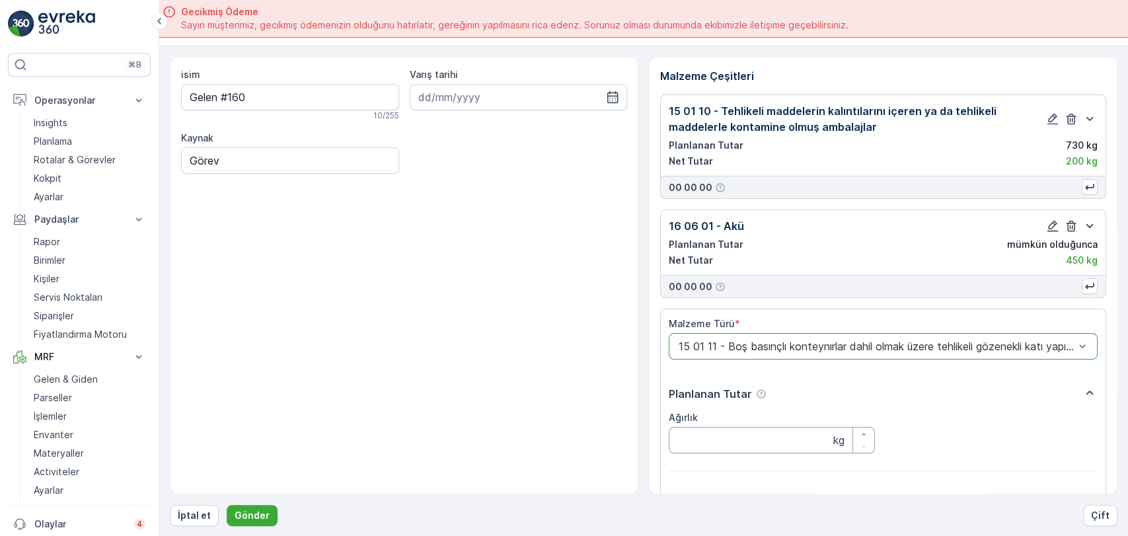
click at [767, 442] on input "Ağırlık" at bounding box center [772, 440] width 206 height 26
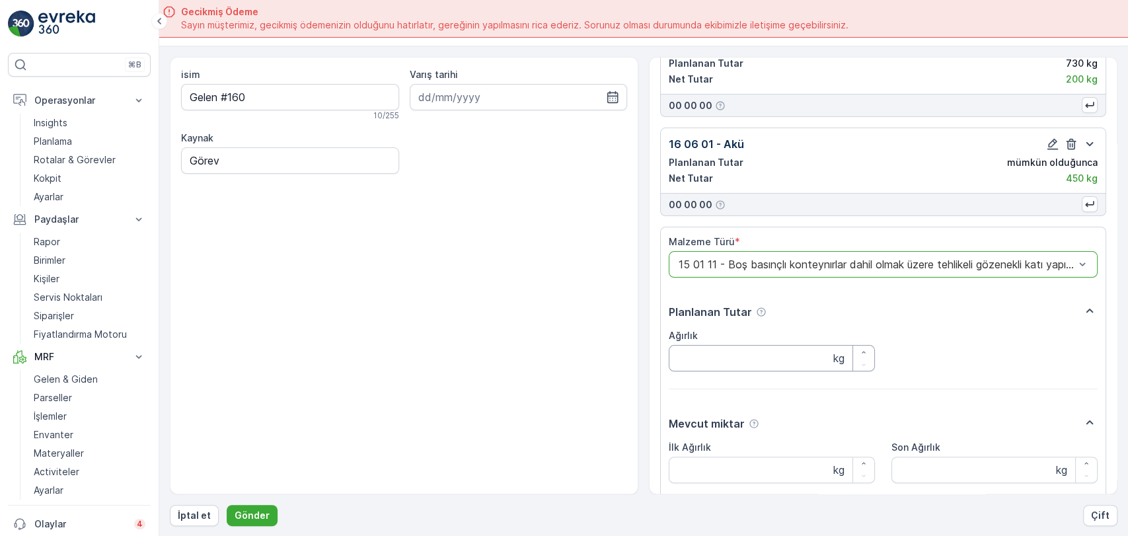
scroll to position [188, 0]
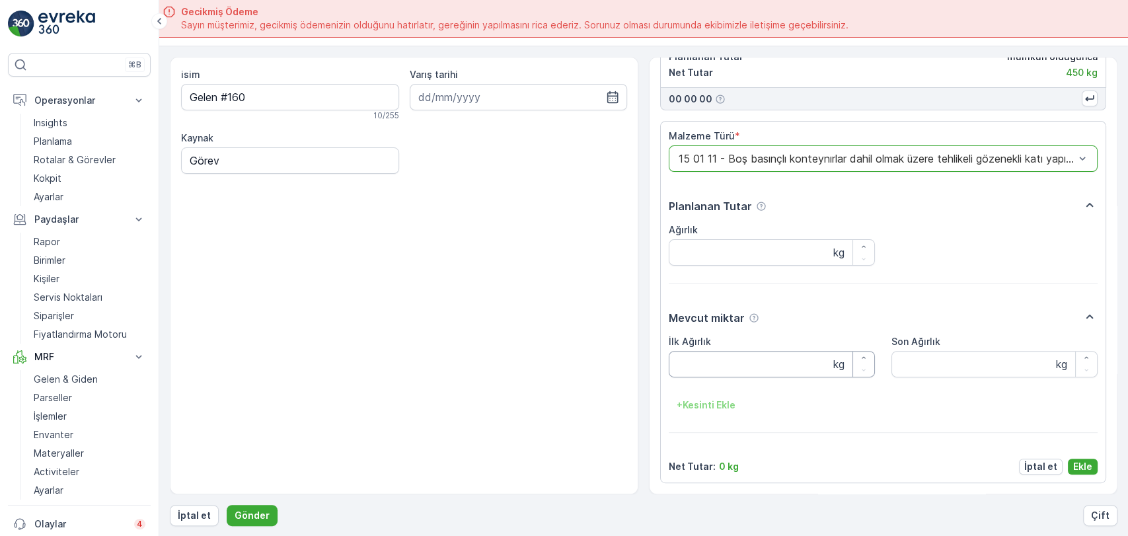
click at [762, 372] on Ağırlık "İlk Ağırlık" at bounding box center [772, 364] width 206 height 26
type Ağırlık "100"
click at [1077, 462] on p "Ekle" at bounding box center [1083, 466] width 19 height 13
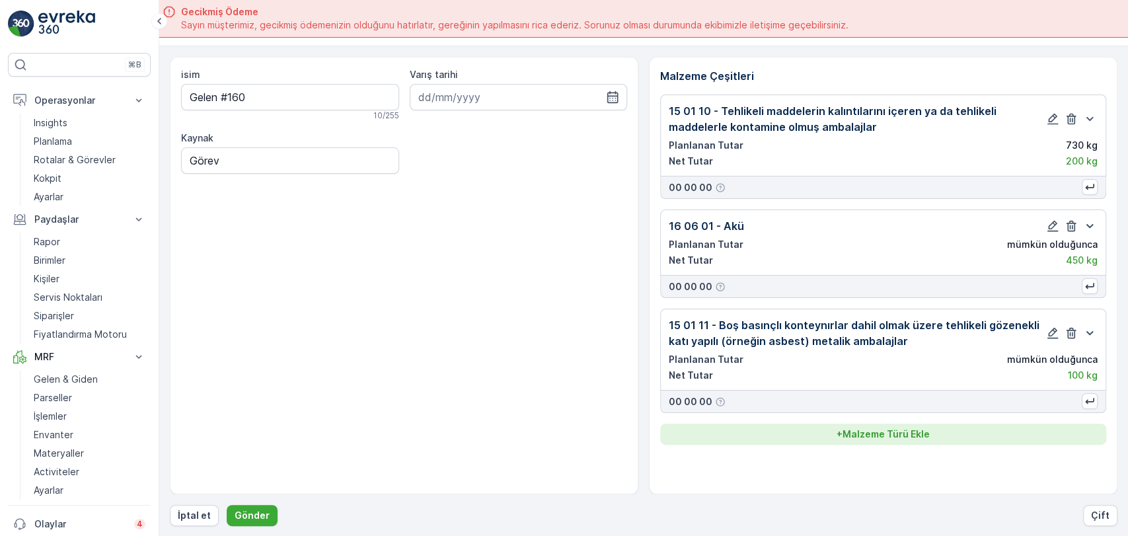
click at [945, 438] on div "+ Malzeme Türü Ekle" at bounding box center [883, 434] width 430 height 13
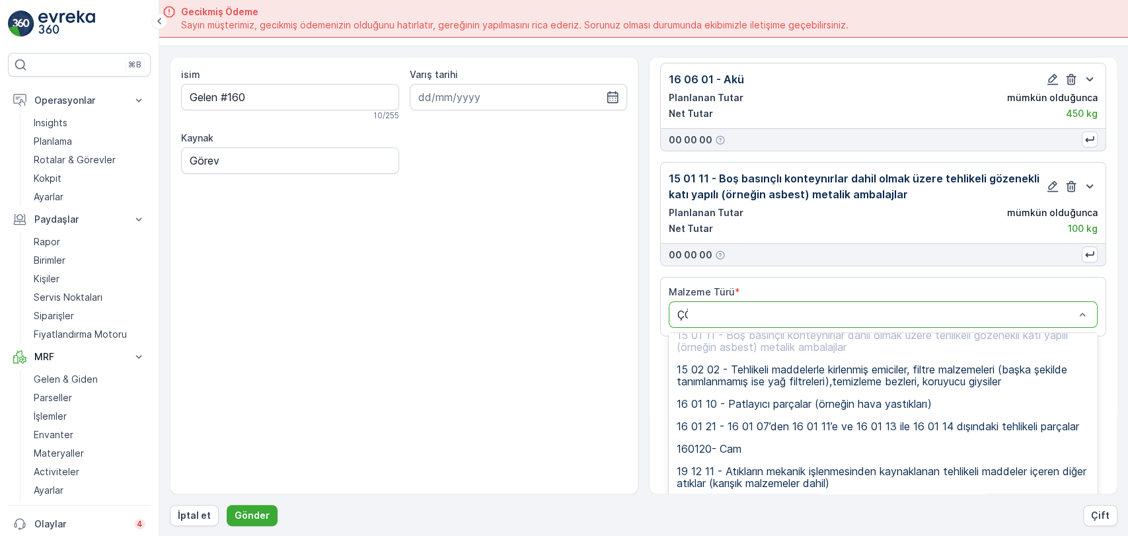
scroll to position [15, 0]
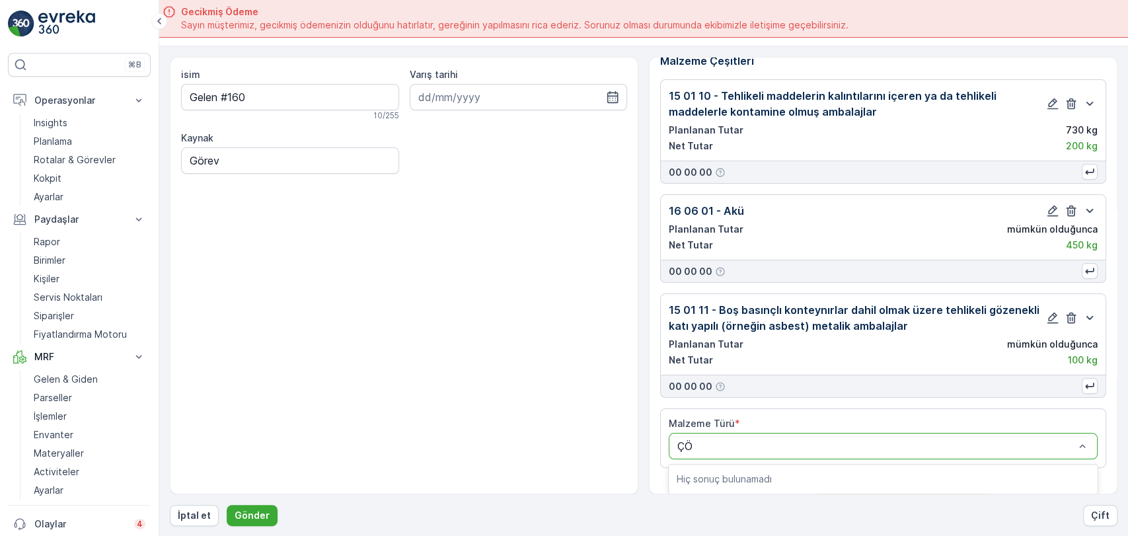
type input "Ç"
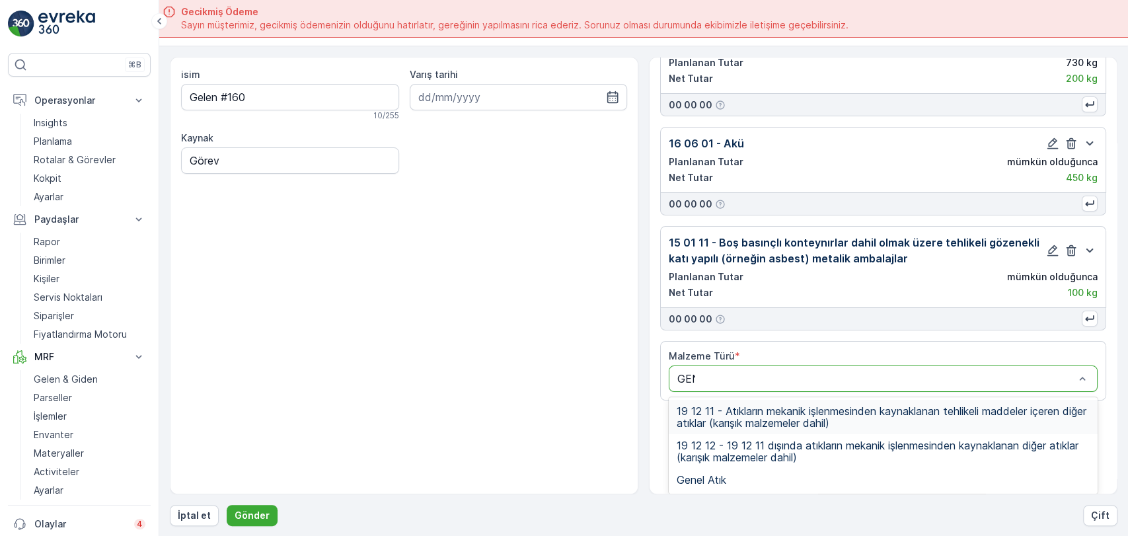
scroll to position [14, 0]
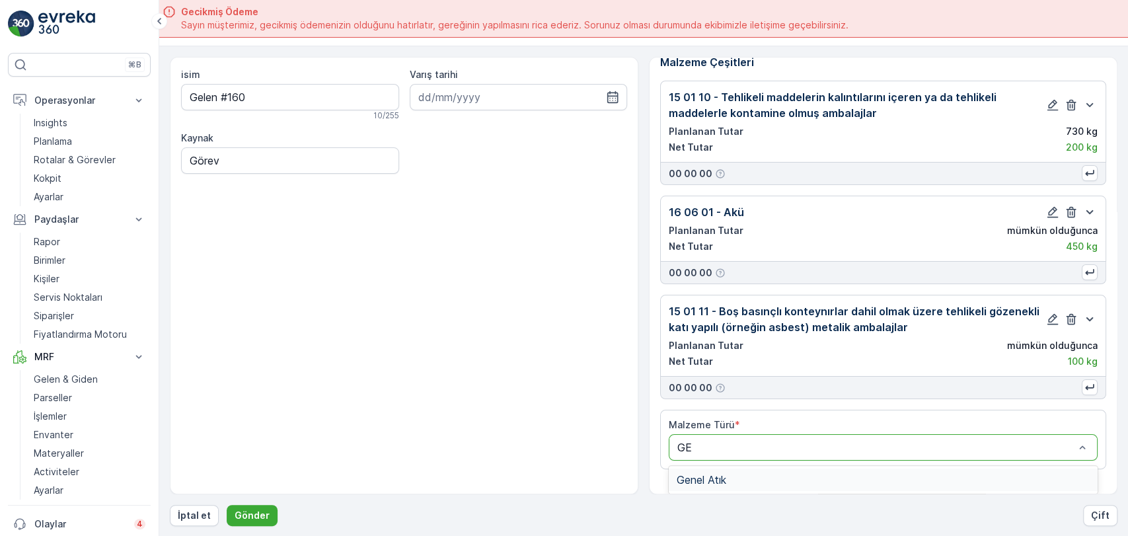
type input "G"
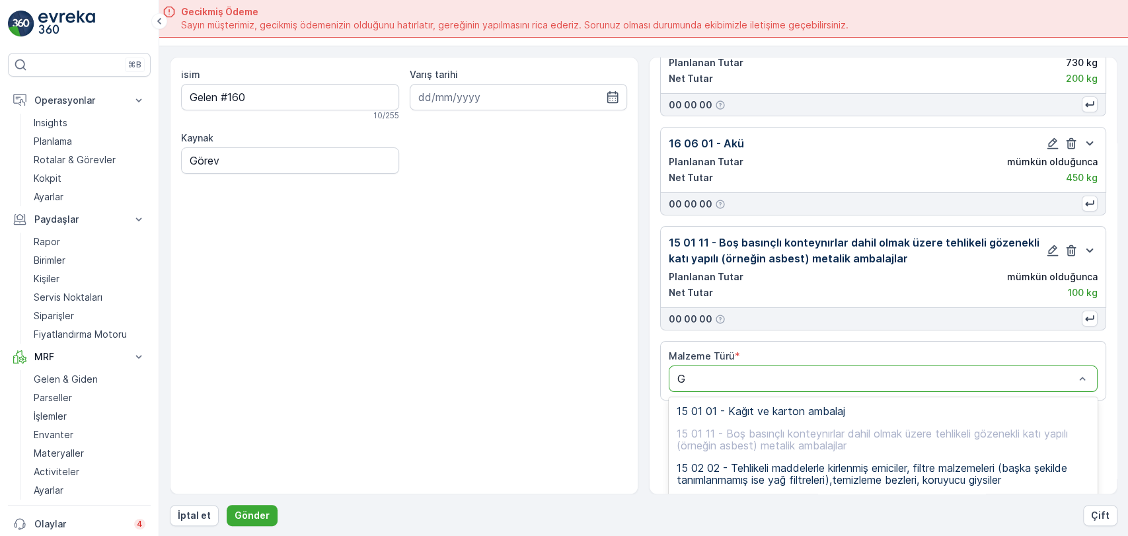
scroll to position [147, 0]
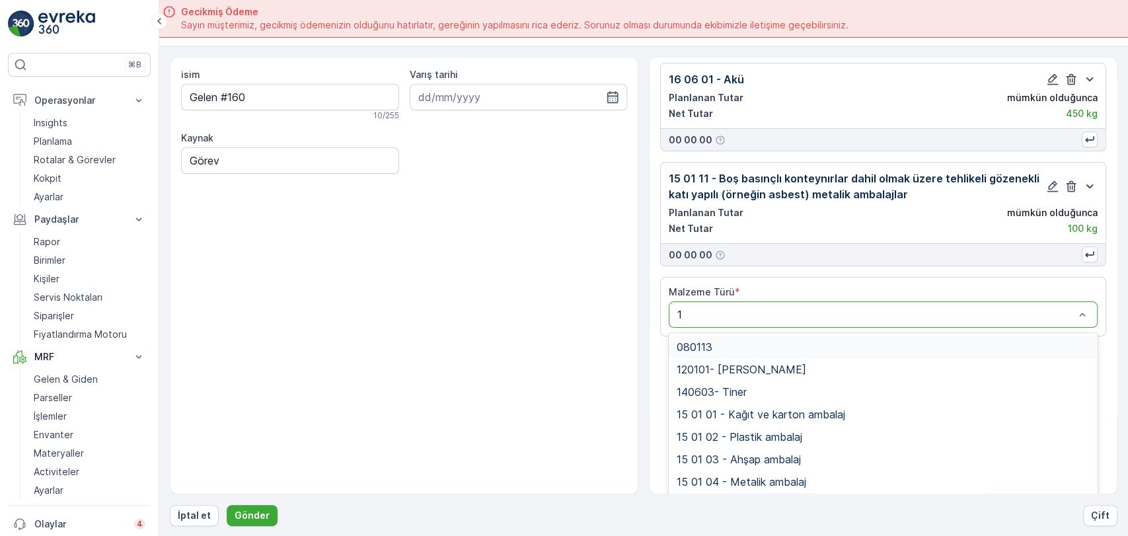
type input "19"
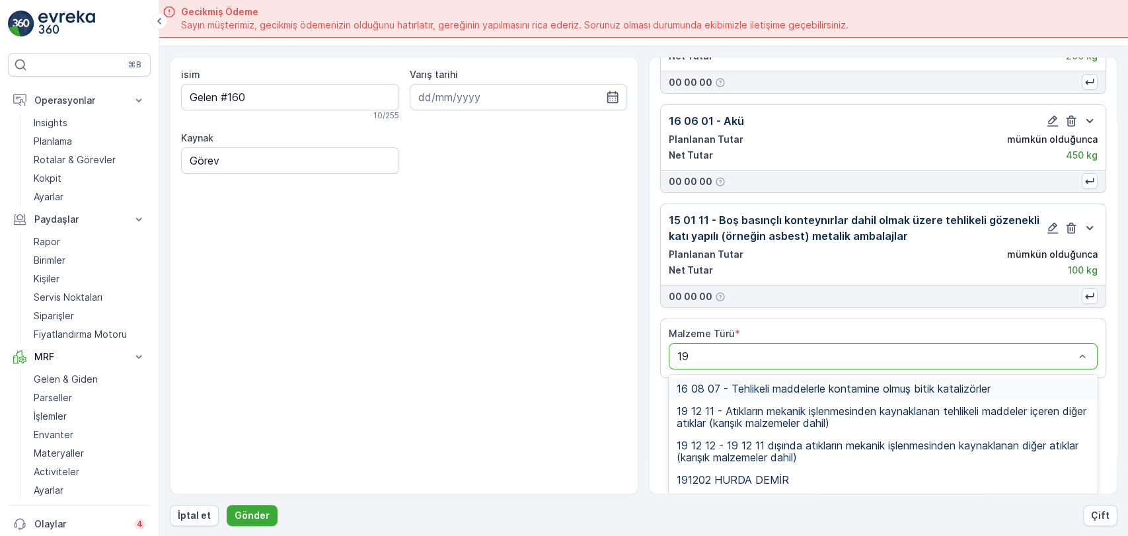
scroll to position [105, 0]
click at [760, 420] on span "19 12 11 - Atıkların mekanik işlenmesinden kaynaklanan tehlikeli maddeler içere…" at bounding box center [883, 417] width 413 height 24
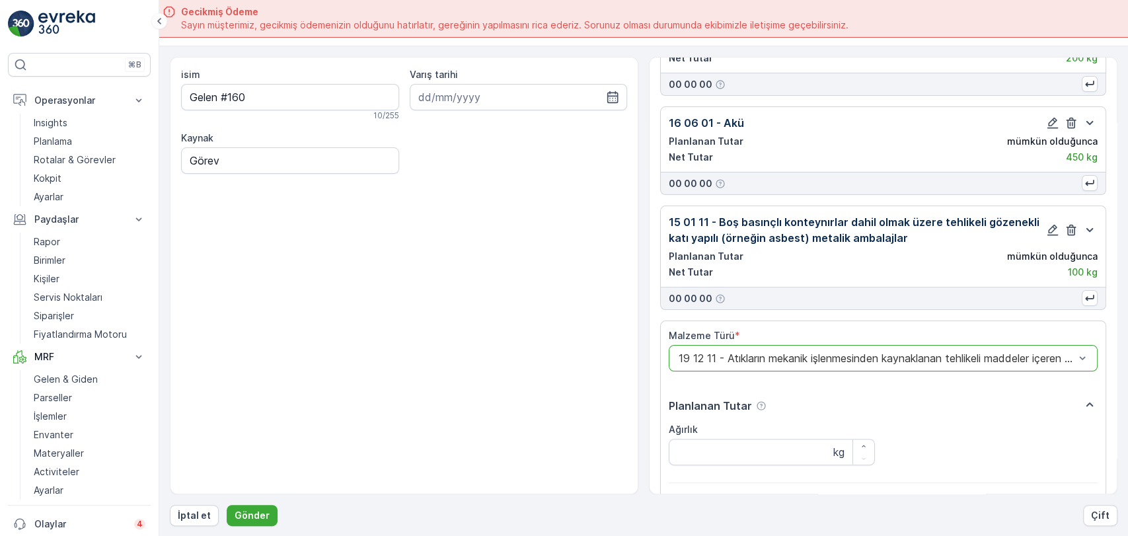
scroll to position [220, 0]
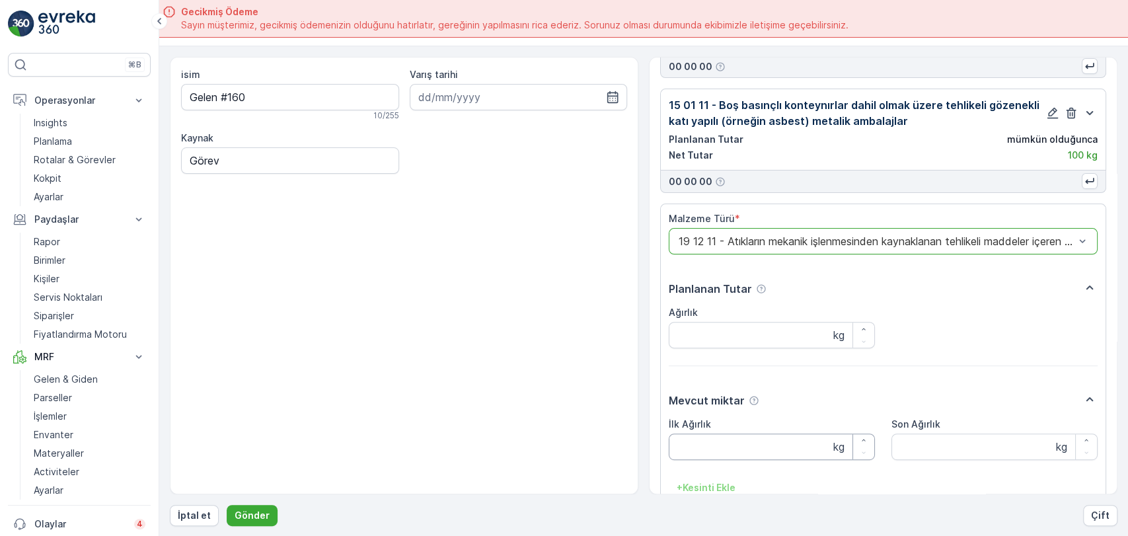
click at [735, 440] on Ağırlık "İlk Ağırlık" at bounding box center [772, 447] width 206 height 26
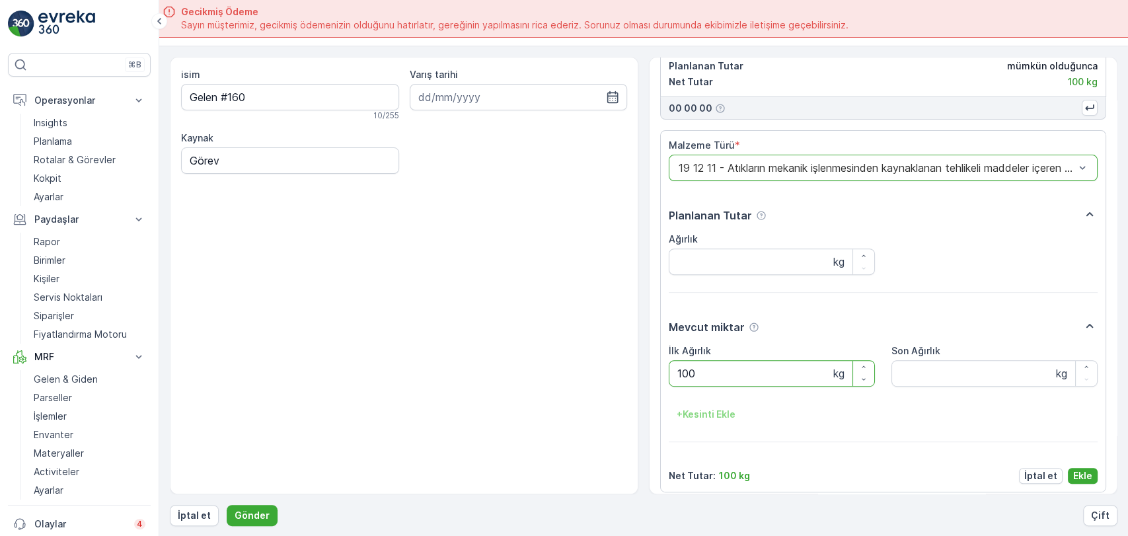
type Ağırlık "100"
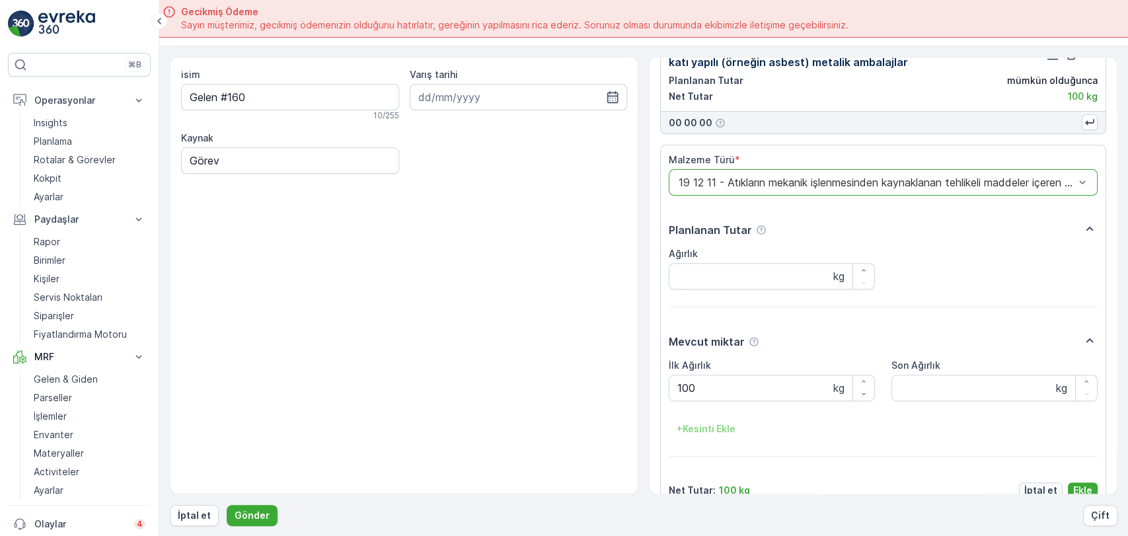
scroll to position [303, 0]
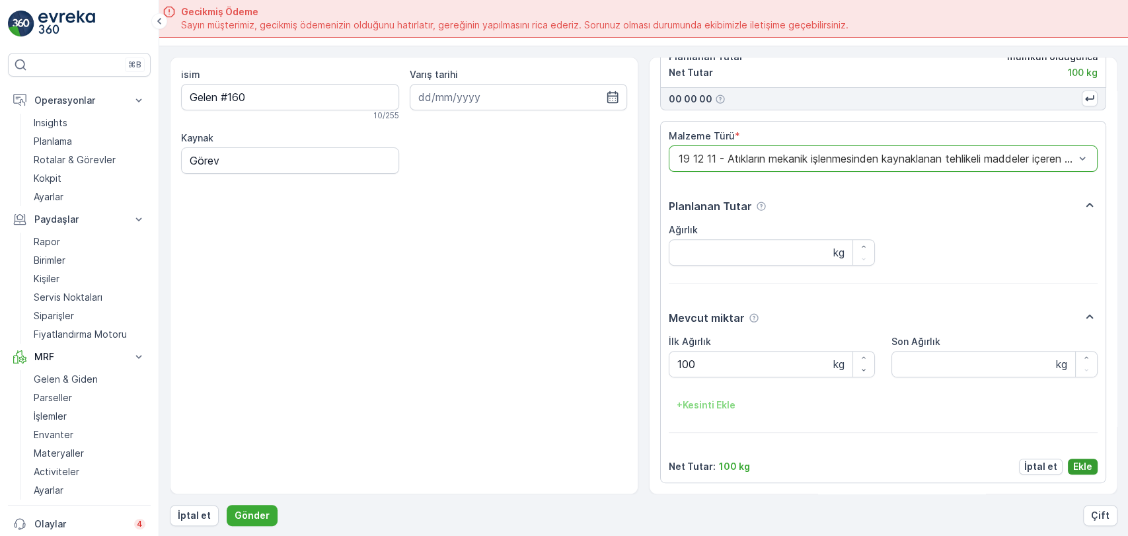
click at [1086, 467] on p "Ekle" at bounding box center [1083, 466] width 19 height 13
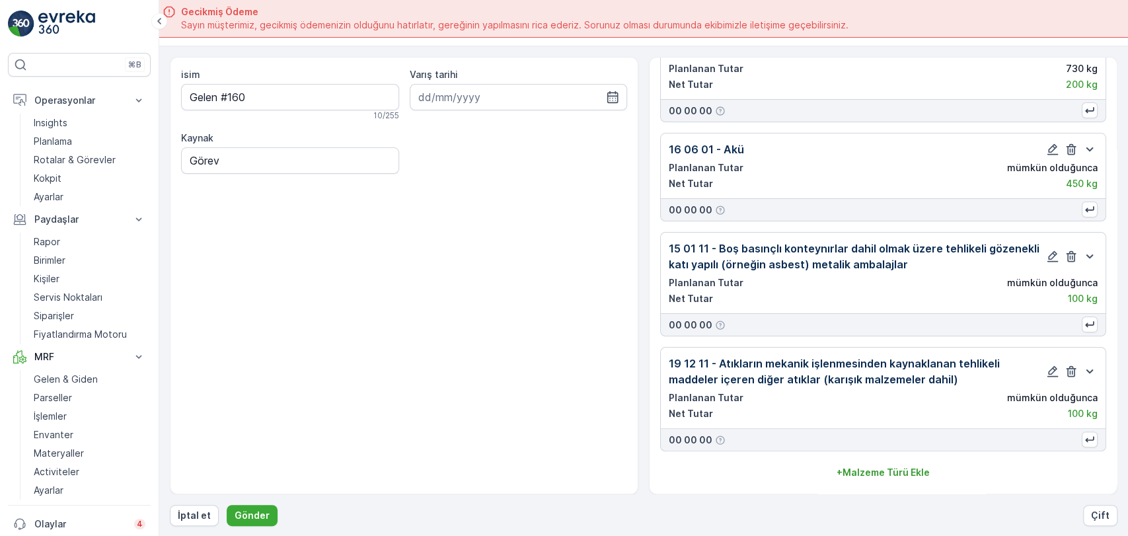
scroll to position [77, 0]
click at [256, 512] on p "Gönder" at bounding box center [252, 515] width 35 height 13
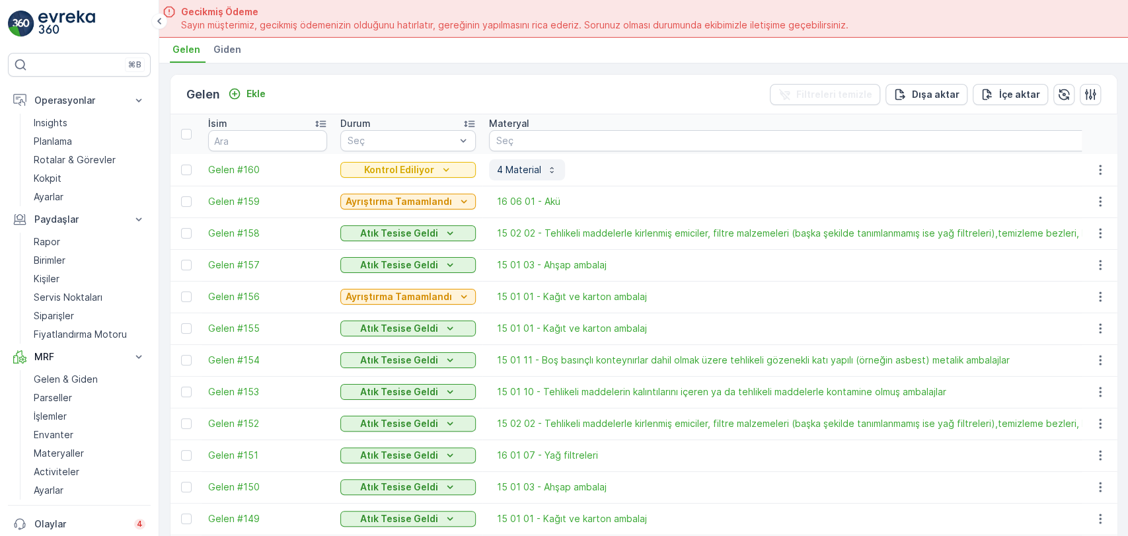
click at [547, 168] on icon "button" at bounding box center [552, 170] width 11 height 11
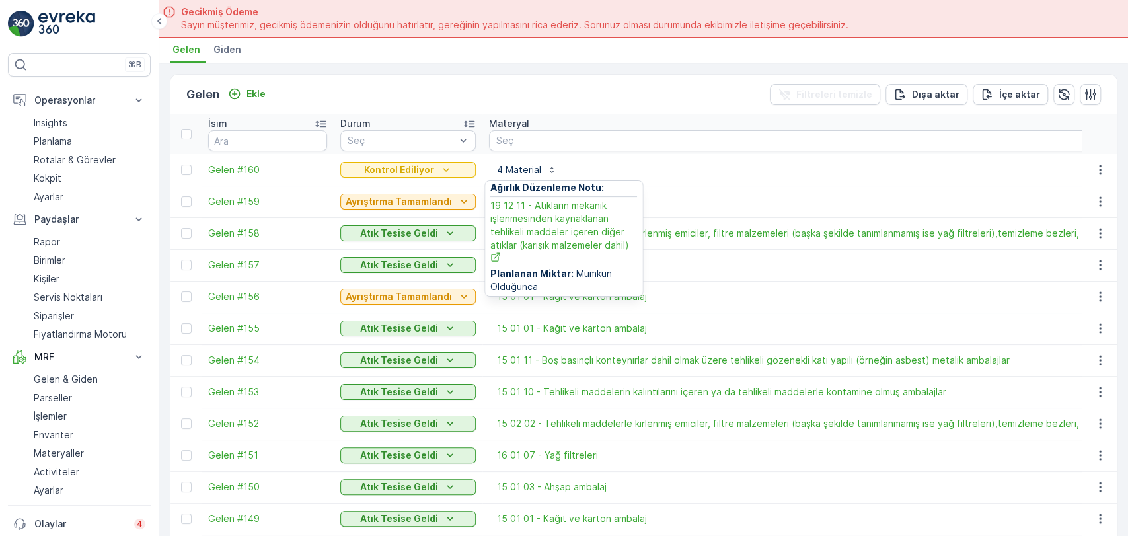
scroll to position [434, 0]
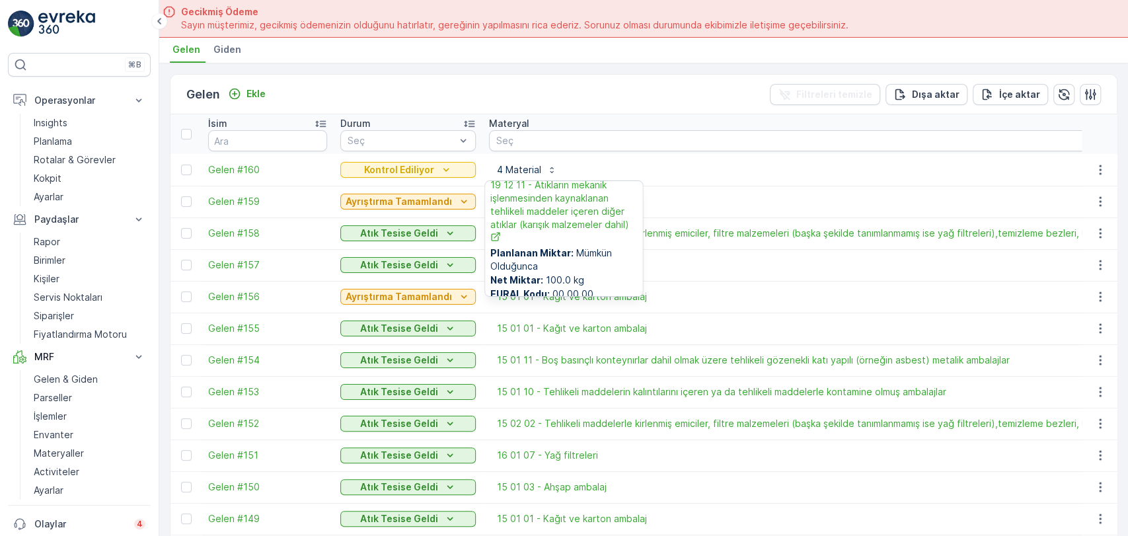
click at [647, 163] on div "4 Material 15 01 10 - Tehlikeli maddelerin kalıntılarını içeren ya da tehlikeli…" at bounding box center [839, 169] width 701 height 21
click at [290, 171] on span "Gelen #160" at bounding box center [267, 169] width 119 height 13
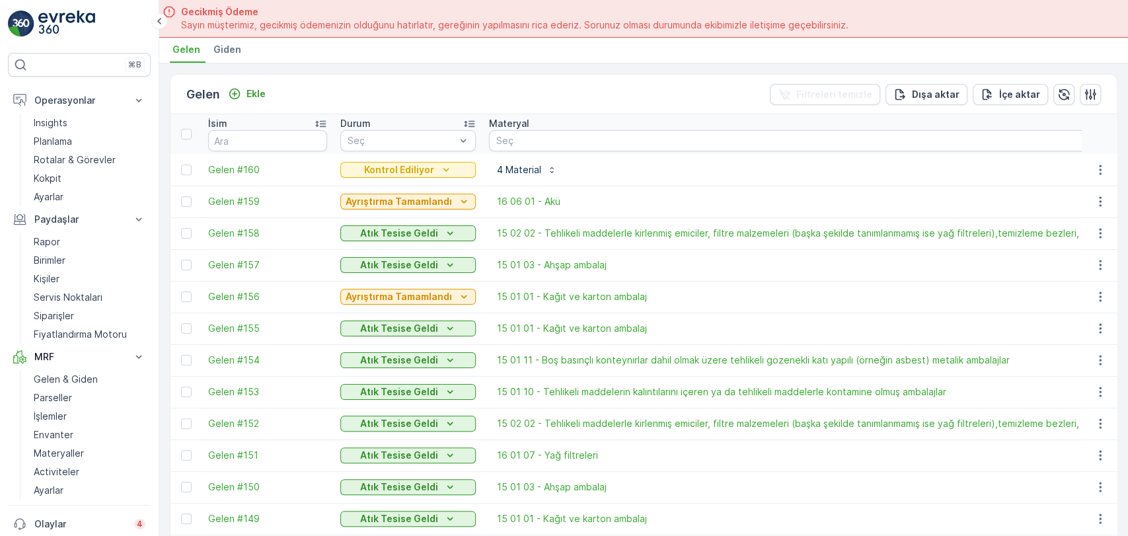
click at [452, 167] on div "Kontrol Ediliyor" at bounding box center [408, 169] width 125 height 13
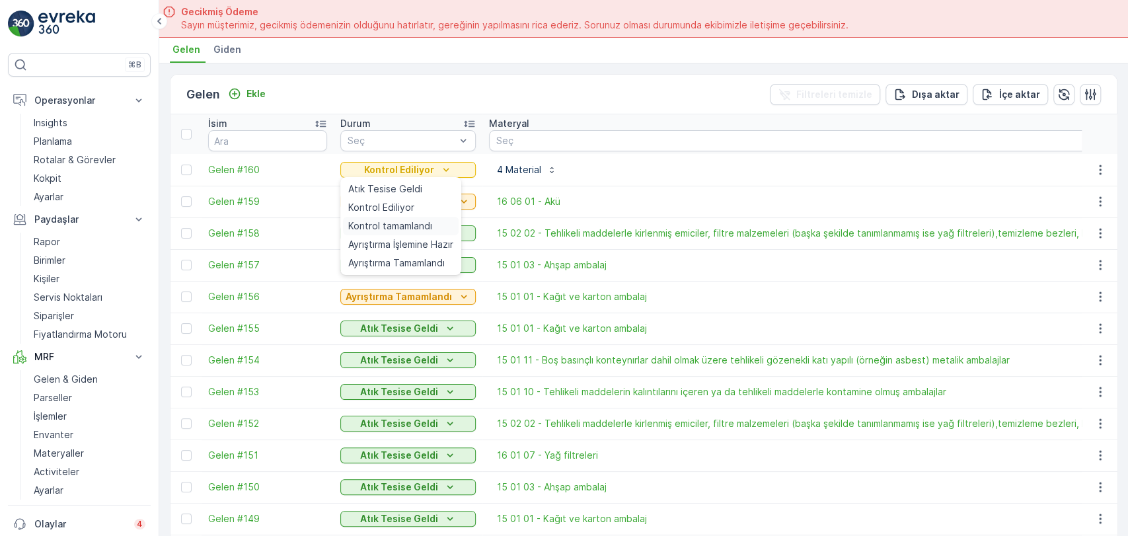
click at [411, 223] on span "Kontrol tamamlandı" at bounding box center [390, 225] width 84 height 13
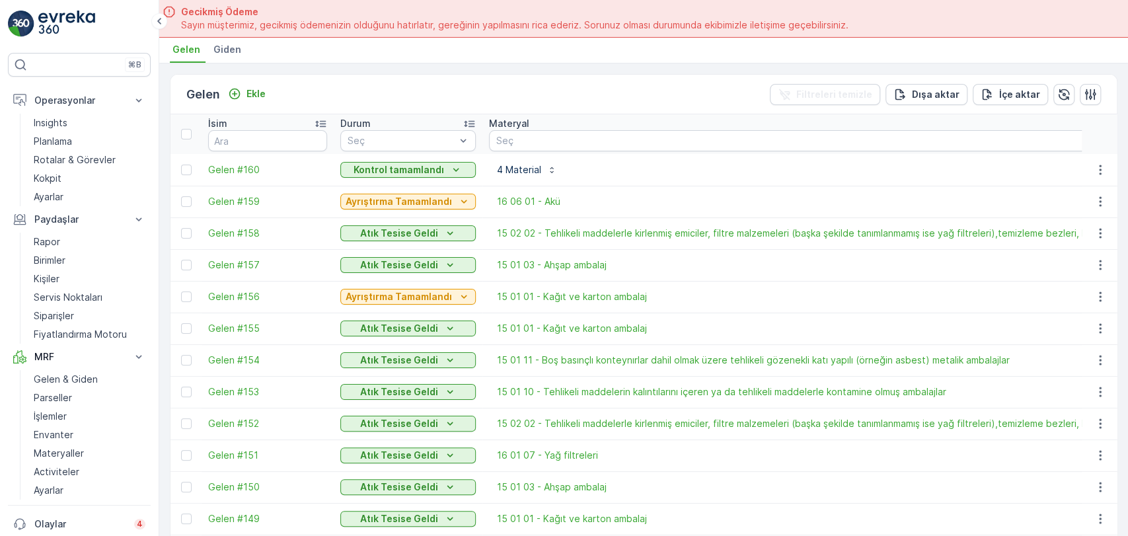
click at [452, 171] on icon "Kontrol tamamlandı" at bounding box center [456, 169] width 13 height 13
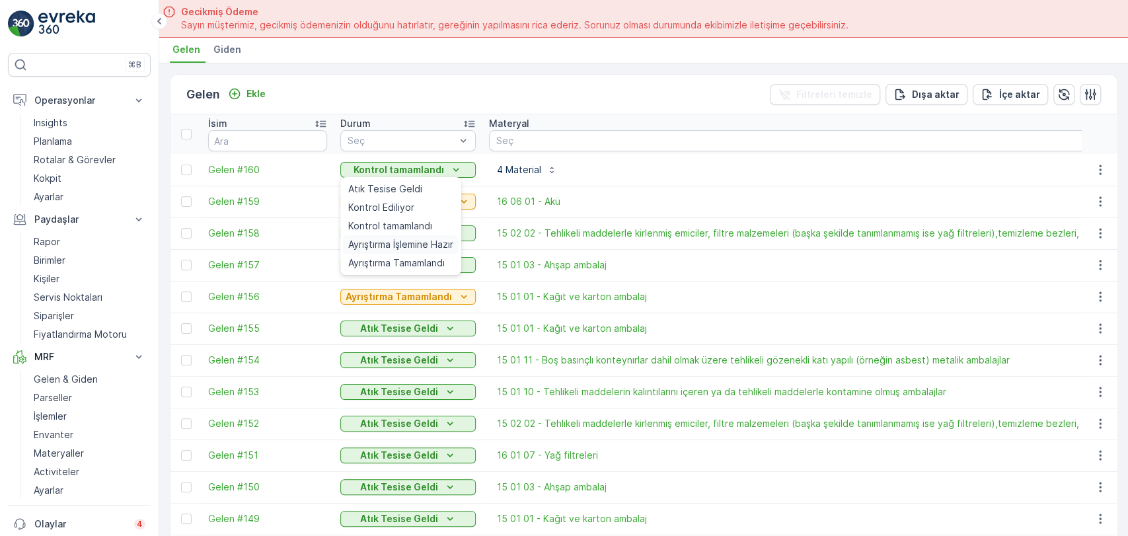
click at [432, 247] on span "Ayrıştırma İşlemine Hazır" at bounding box center [400, 244] width 105 height 13
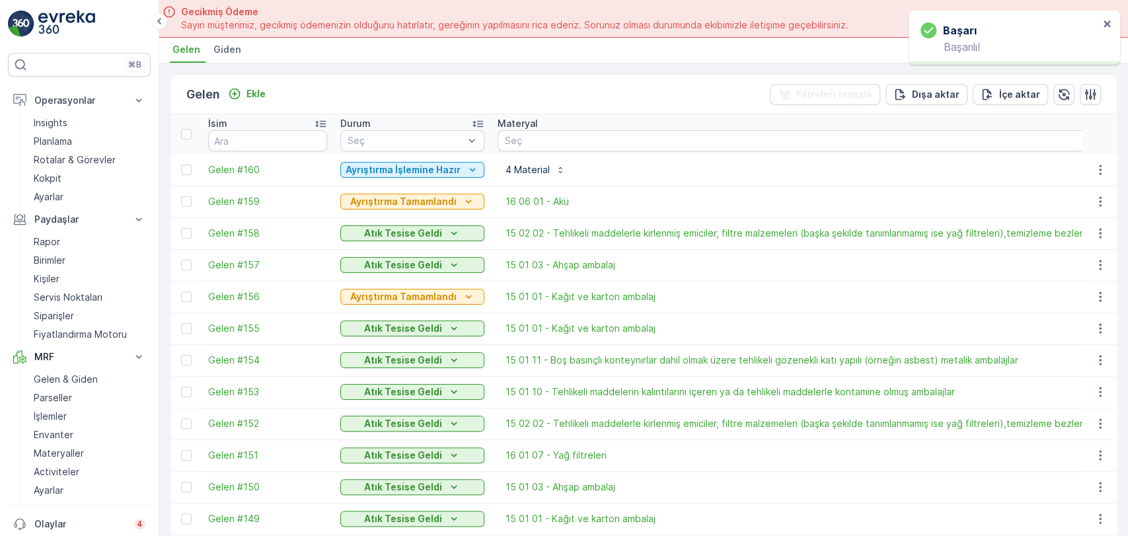
click at [450, 168] on p "Ayrıştırma İşlemine Hazır" at bounding box center [403, 169] width 115 height 13
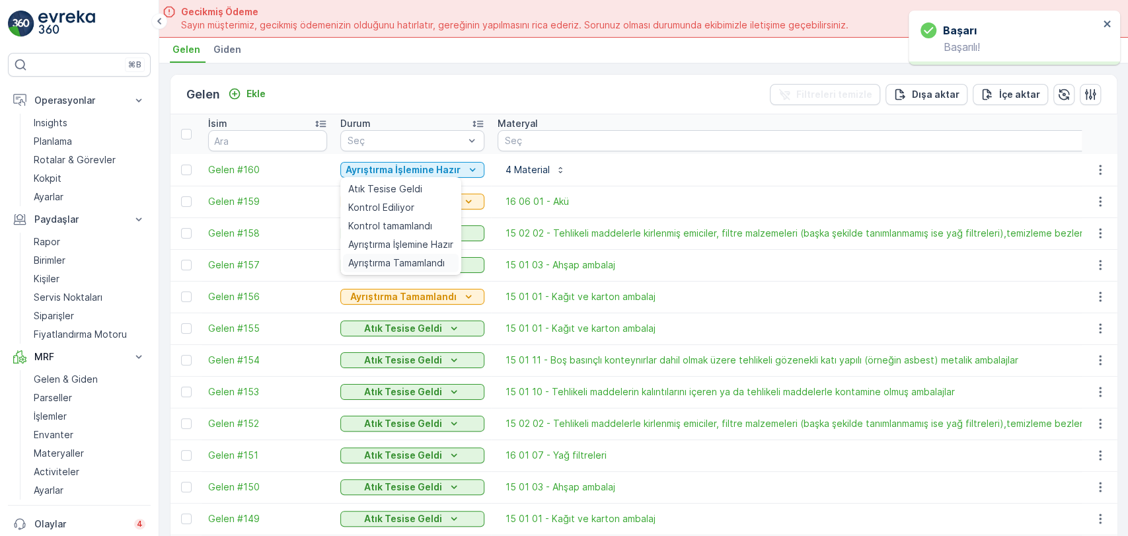
click at [439, 264] on span "Ayrıştırma Tamamlandı" at bounding box center [396, 263] width 97 height 13
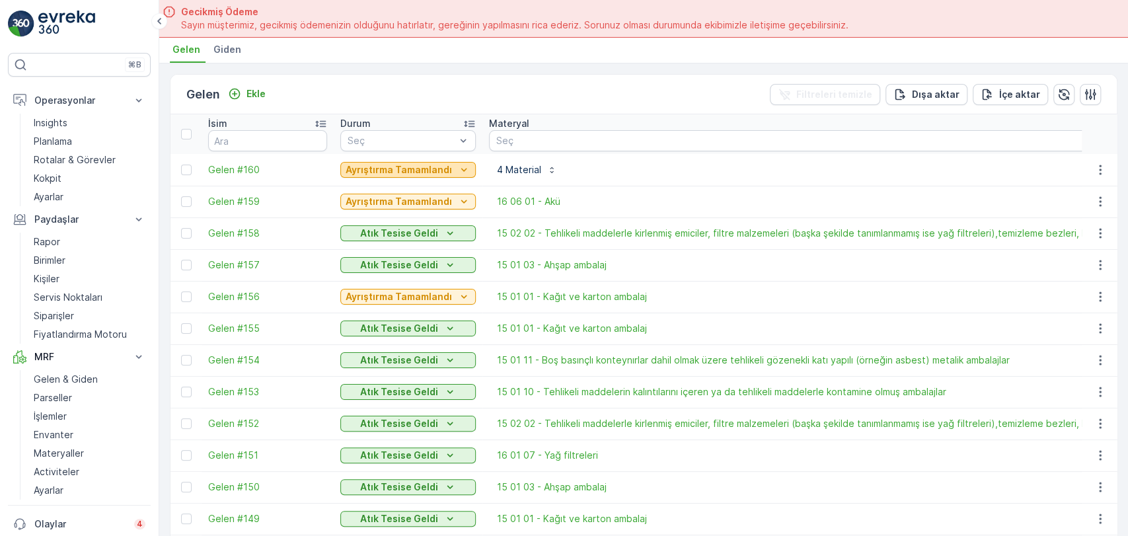
click at [428, 166] on p "Ayrıştırma Tamamlandı" at bounding box center [399, 169] width 106 height 13
click at [59, 434] on p "Envanter" at bounding box center [54, 434] width 40 height 13
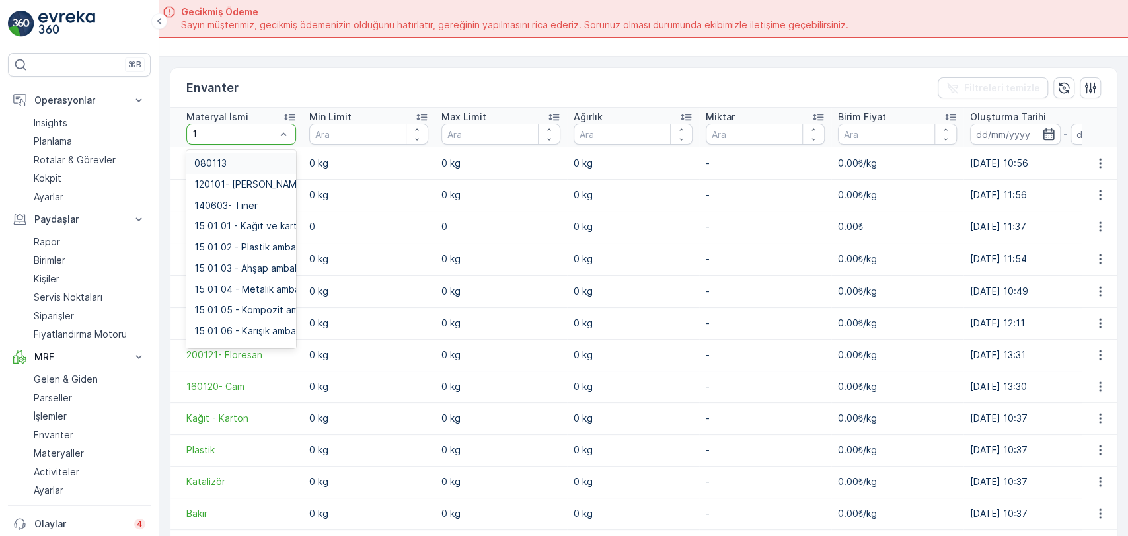
type input "19"
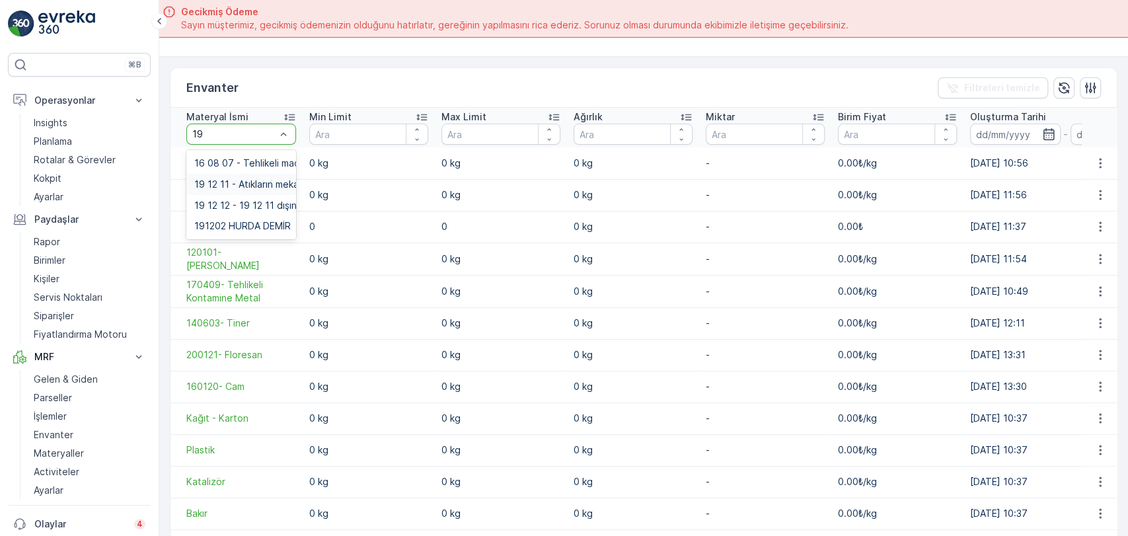
click at [265, 188] on div "19 12 11 - Atıkların mekanik işlenmesinden kaynaklanan tehlikeli maddeler içere…" at bounding box center [241, 184] width 110 height 21
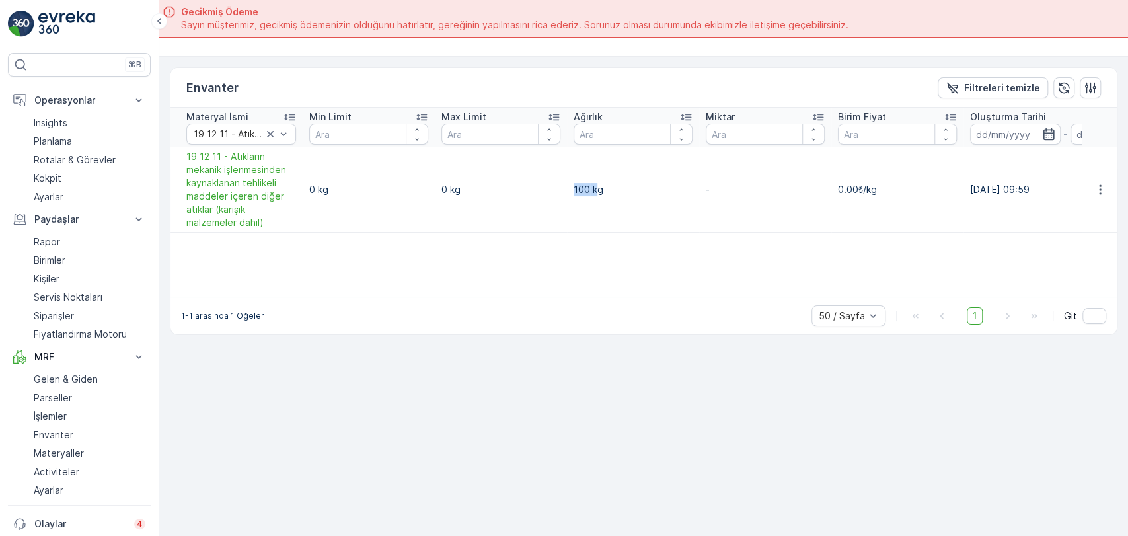
drag, startPoint x: 586, startPoint y: 186, endPoint x: 554, endPoint y: 191, distance: 32.7
click at [554, 191] on tr "19 12 11 - Atıkların mekanik işlenmesinden kaynaklanan tehlikeli maddeler içere…" at bounding box center [789, 189] width 1236 height 85
click at [584, 229] on td "100 kg" at bounding box center [633, 189] width 132 height 85
click at [267, 183] on span "19 12 11 - Atıkların mekanik işlenmesinden kaynaklanan tehlikeli maddeler içere…" at bounding box center [241, 189] width 110 height 79
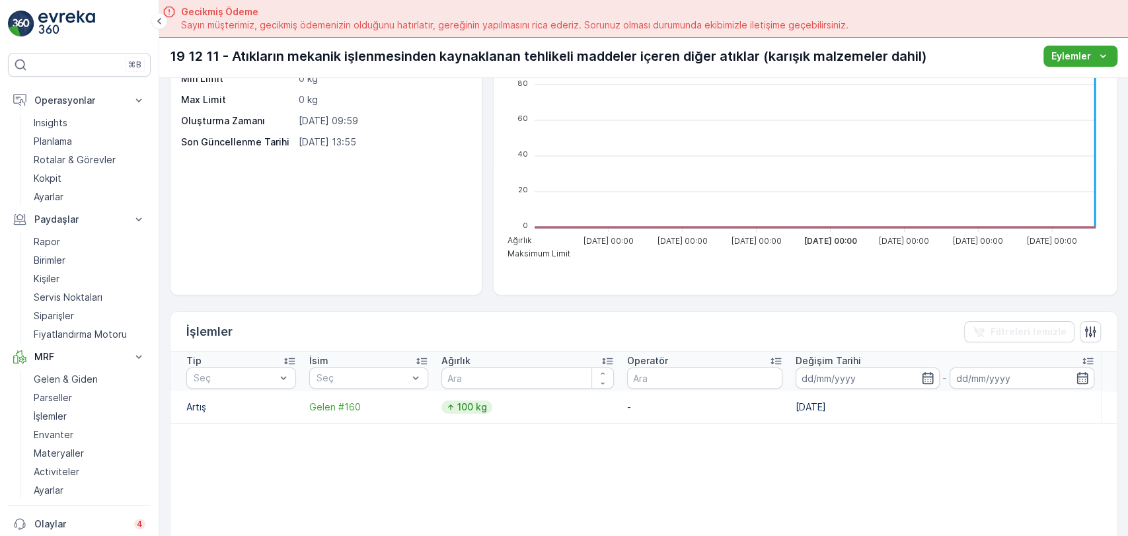
scroll to position [147, 0]
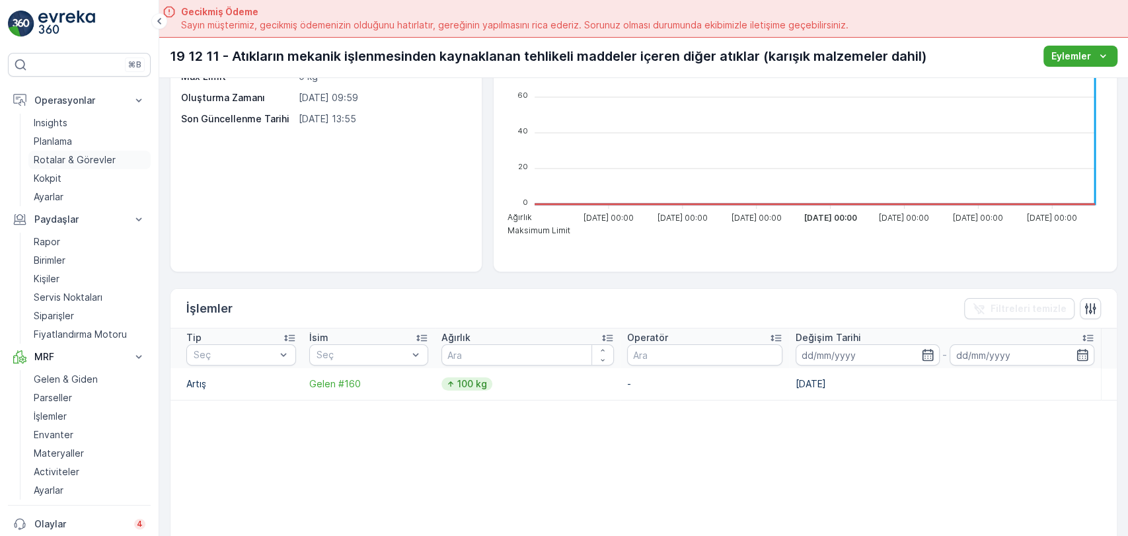
drag, startPoint x: 106, startPoint y: 160, endPoint x: 116, endPoint y: 160, distance: 10.6
click at [106, 160] on p "Rotalar & Görevler" at bounding box center [75, 159] width 82 height 13
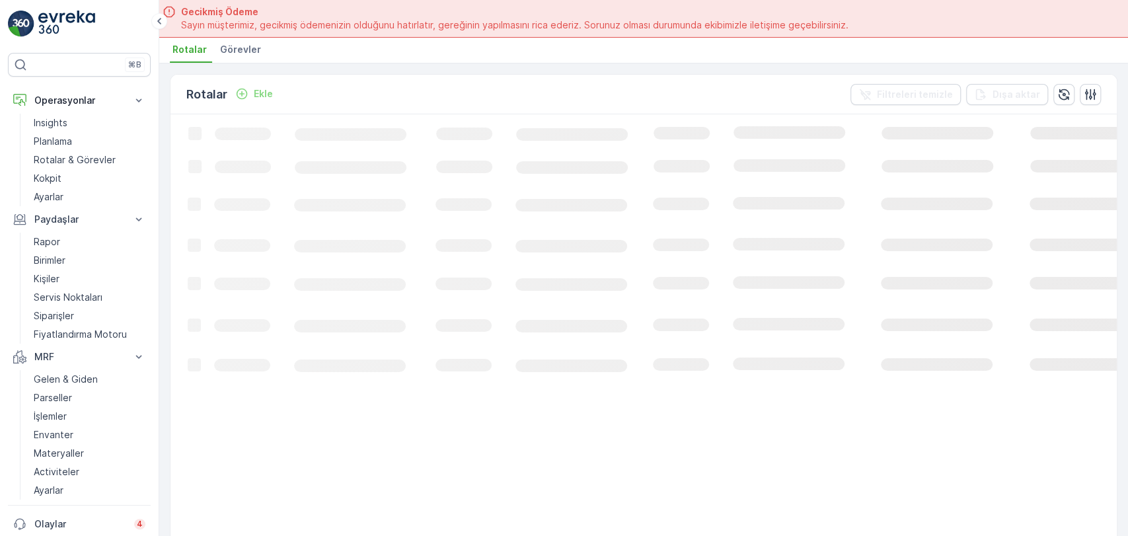
click at [251, 43] on span "Görevler" at bounding box center [240, 49] width 41 height 13
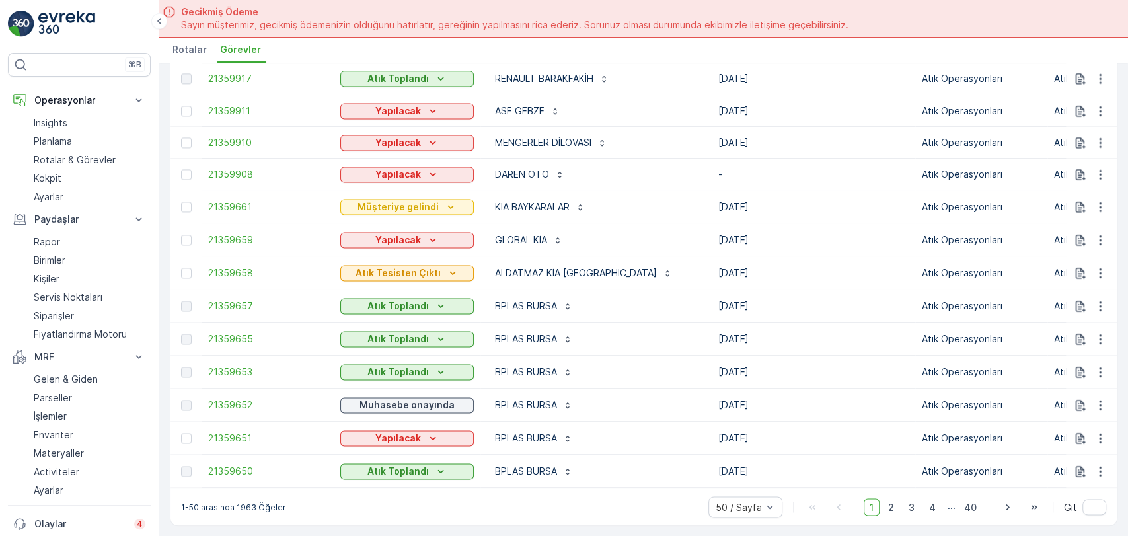
scroll to position [1333, 0]
click at [915, 505] on span "3" at bounding box center [912, 506] width 18 height 17
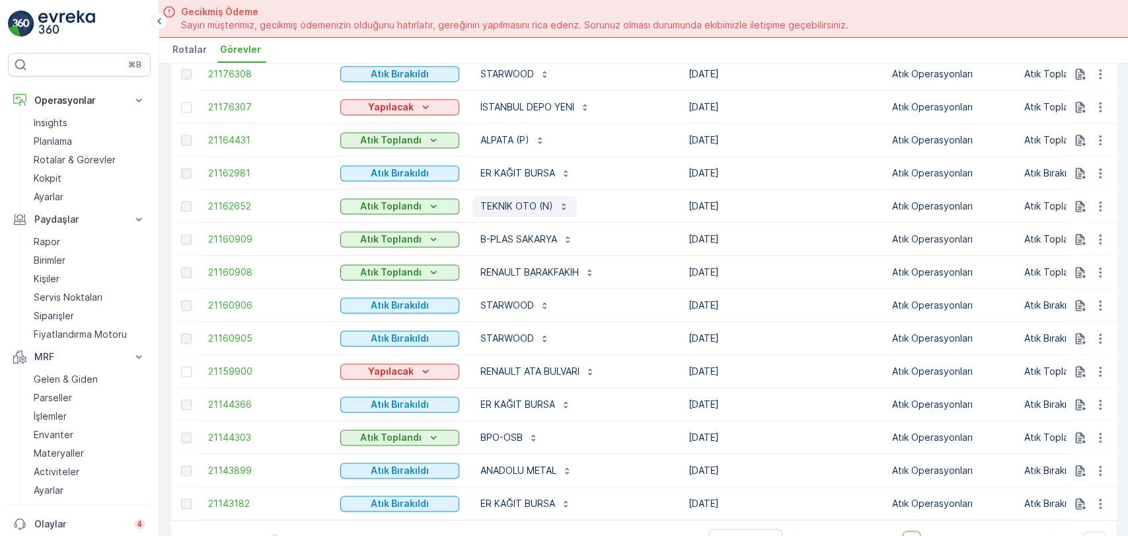
scroll to position [1337, 0]
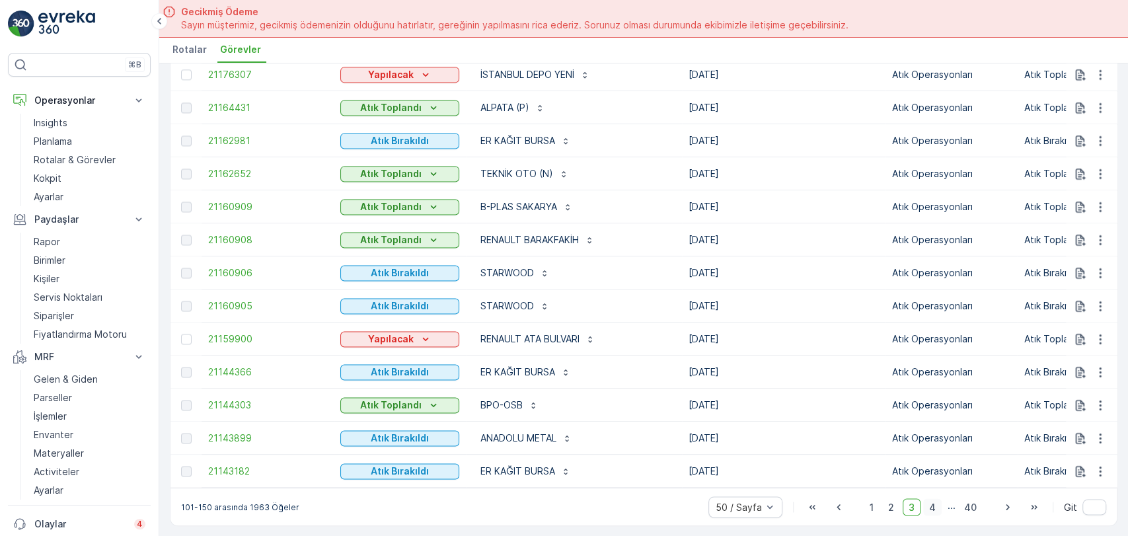
click at [935, 507] on span "4" at bounding box center [933, 506] width 19 height 17
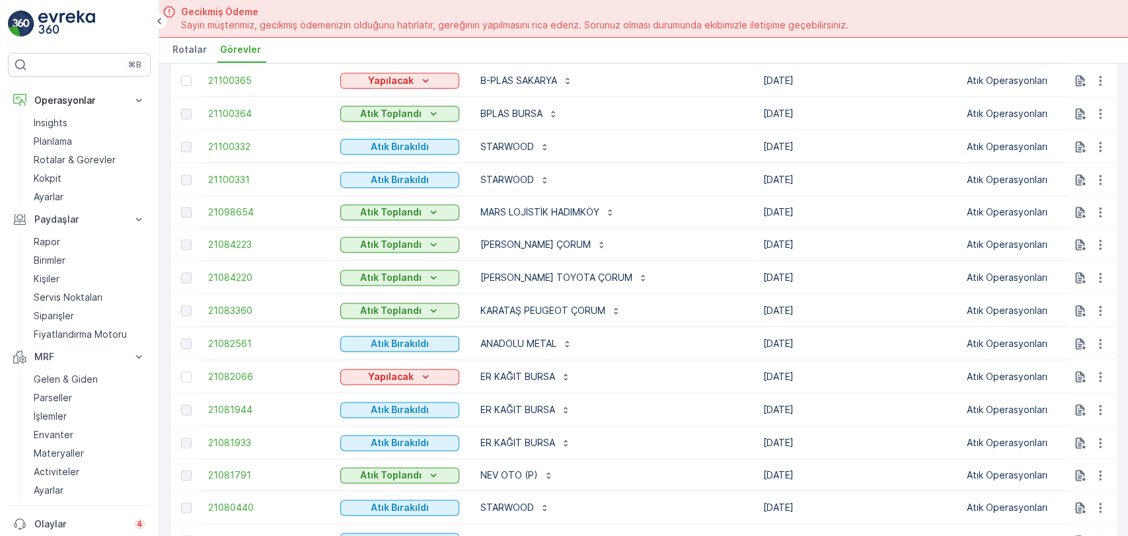
scroll to position [1332, 0]
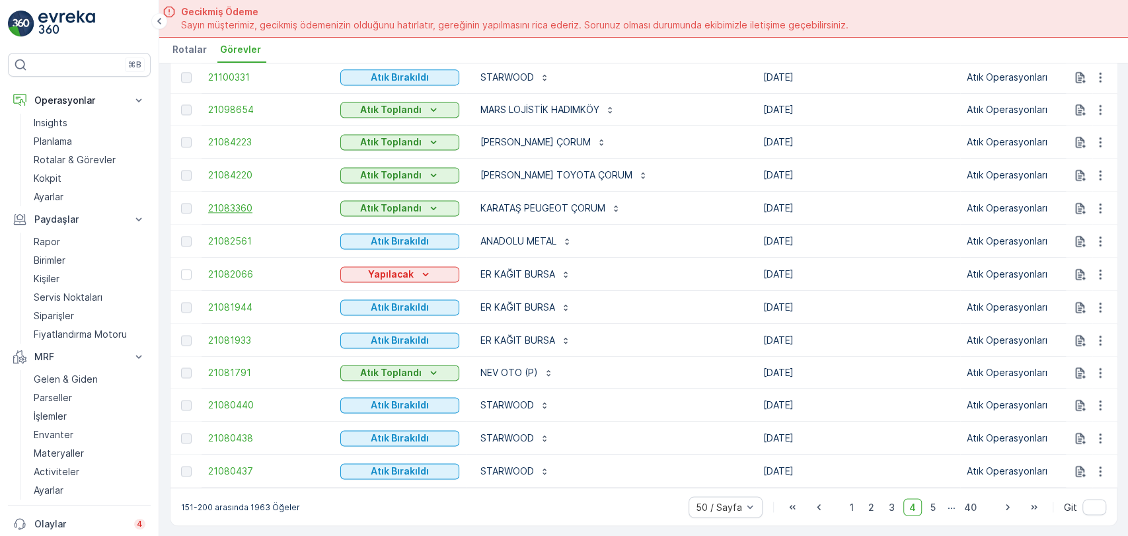
click at [227, 202] on span "21083360" at bounding box center [267, 208] width 119 height 13
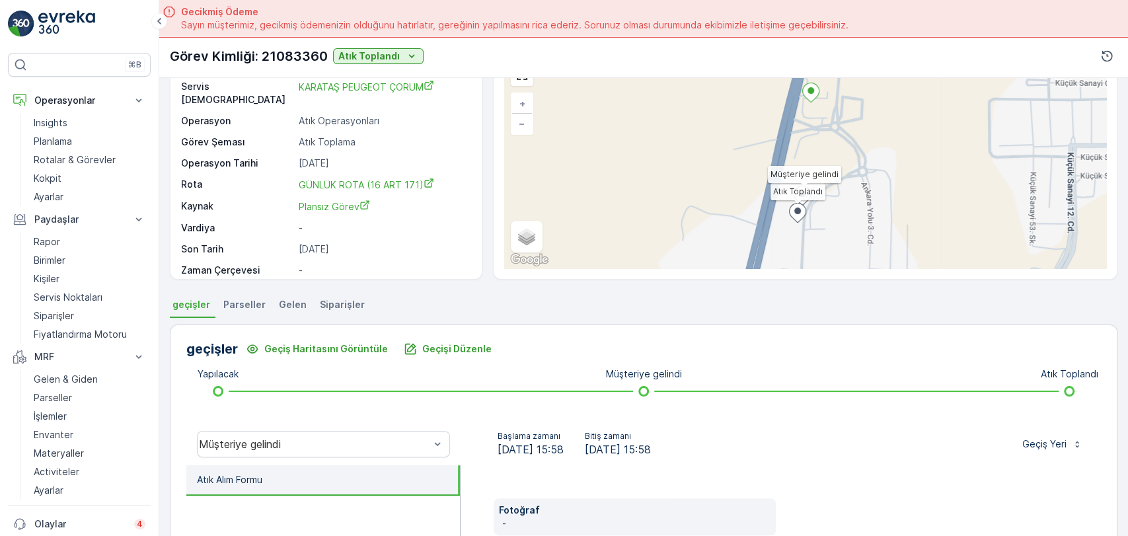
scroll to position [147, 0]
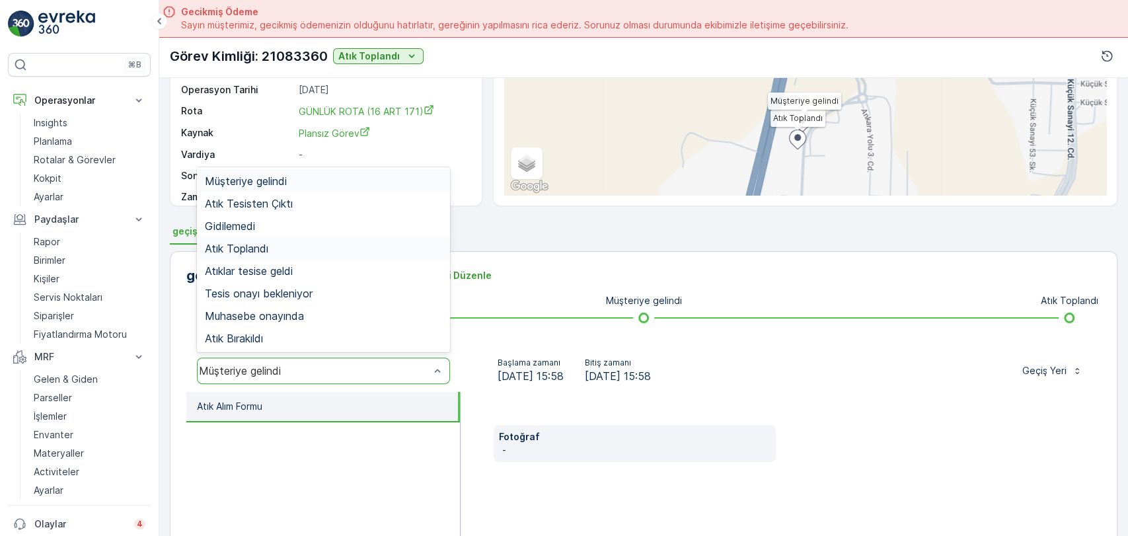
click at [333, 251] on div "Atık Toplandı" at bounding box center [323, 249] width 237 height 12
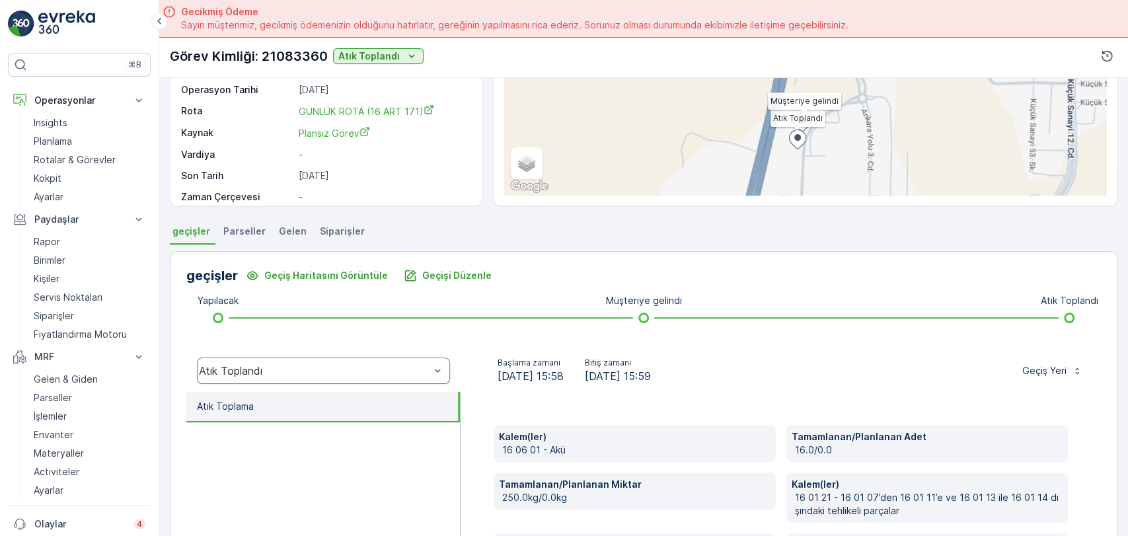
scroll to position [220, 0]
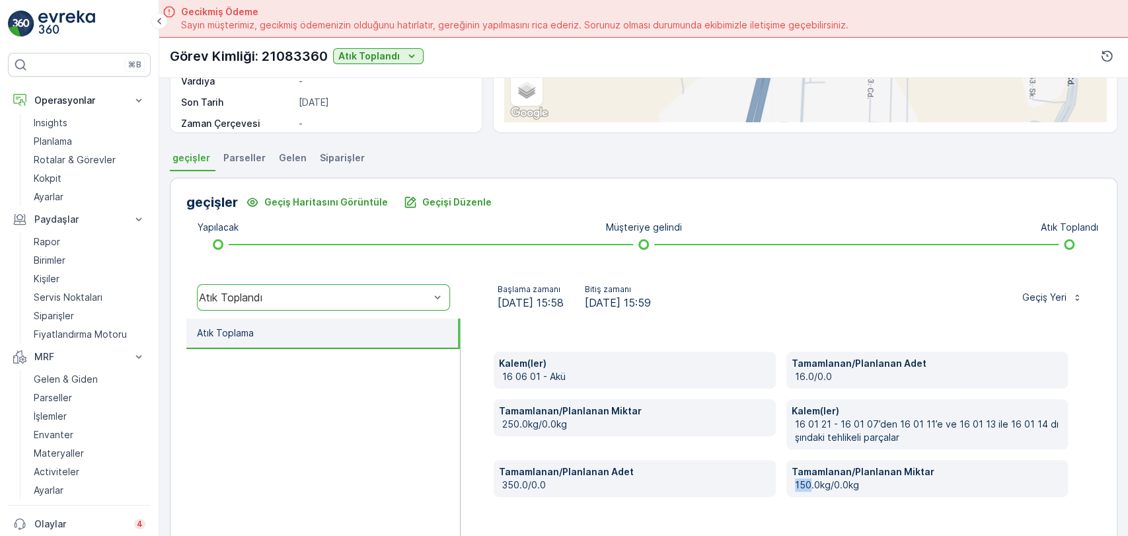
drag, startPoint x: 809, startPoint y: 482, endPoint x: 791, endPoint y: 487, distance: 18.6
click at [791, 487] on div "Tamamlanan/Planlanan Miktar 150.0kg/0.0kg" at bounding box center [928, 478] width 282 height 37
click at [698, 488] on p "350.0/0.0" at bounding box center [636, 485] width 268 height 13
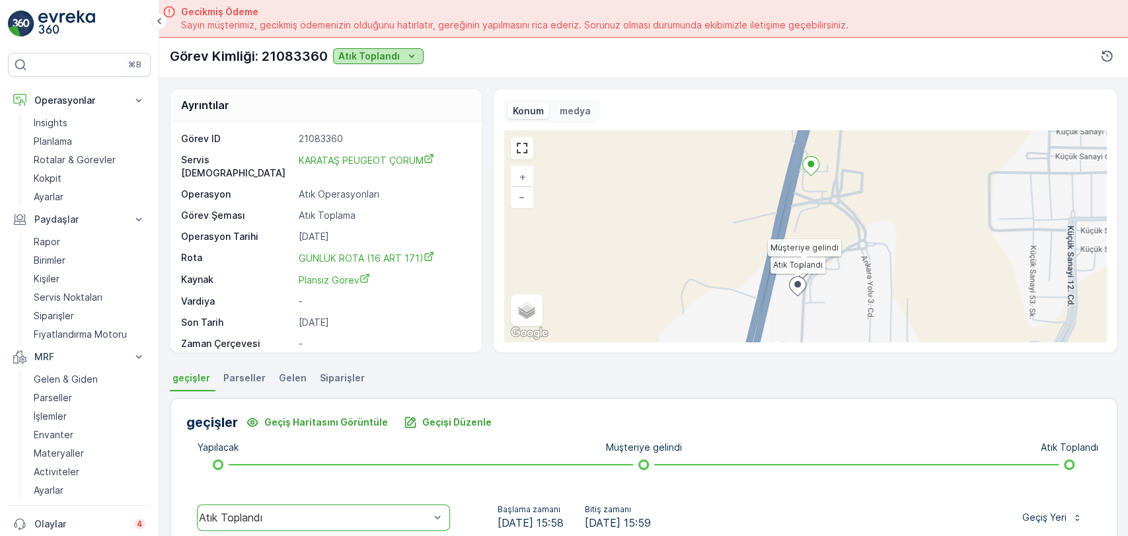
click at [383, 53] on p "Atık Toplandı" at bounding box center [368, 56] width 61 height 13
click at [389, 77] on span "Atıklar tesise geldi" at bounding box center [382, 75] width 81 height 13
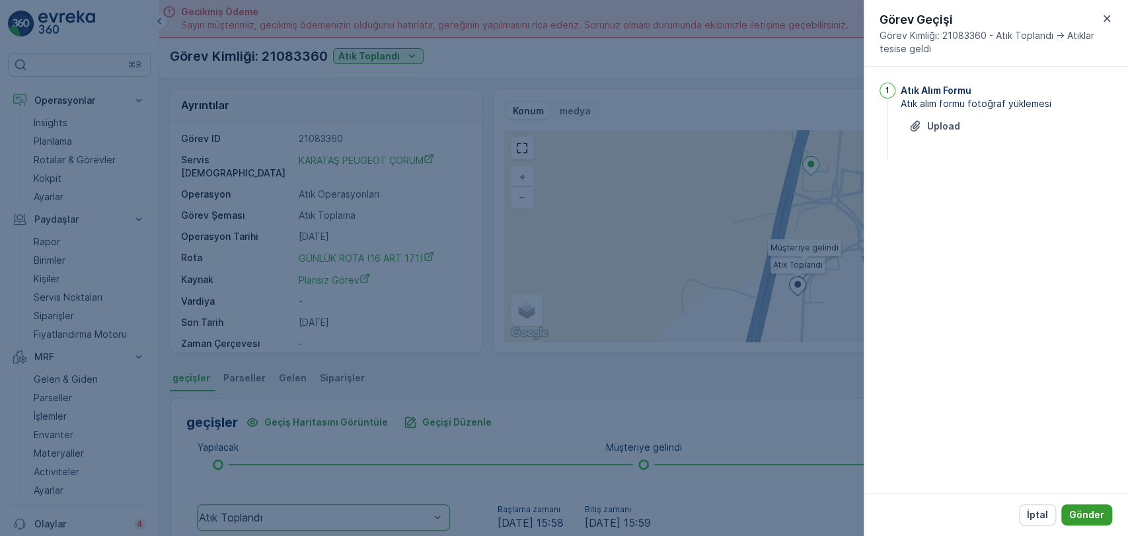
click at [1100, 514] on p "Gönder" at bounding box center [1087, 514] width 35 height 13
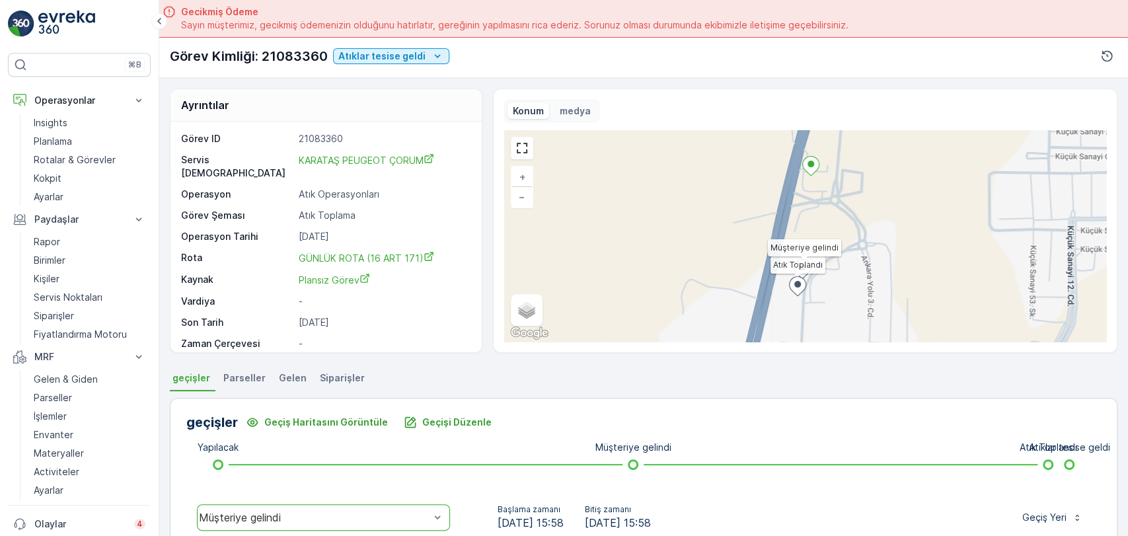
scroll to position [19, 0]
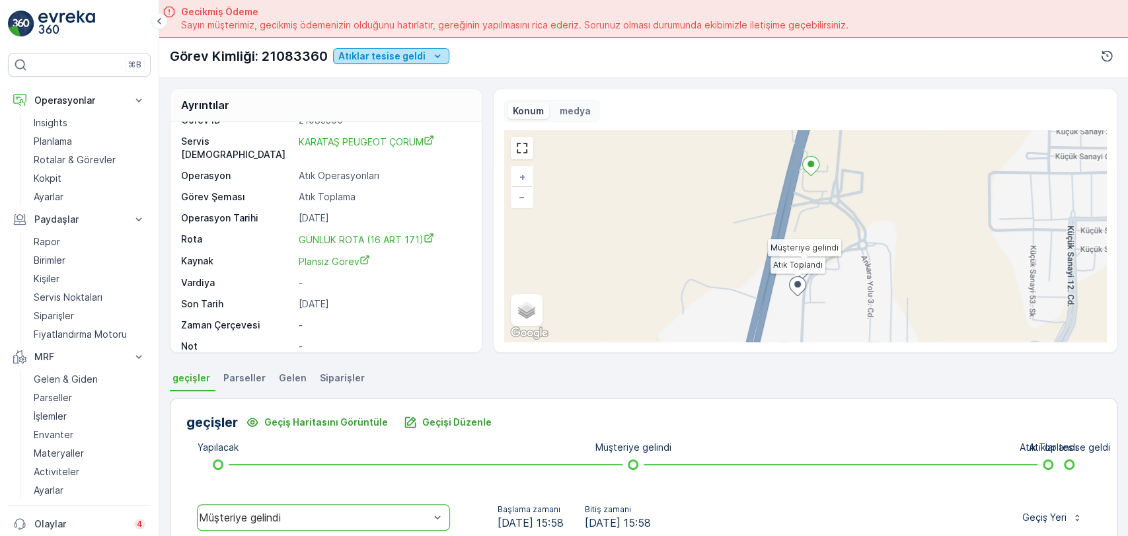
click at [411, 59] on p "Atıklar tesise geldi" at bounding box center [381, 56] width 87 height 13
click at [413, 56] on p "Atıklar tesise geldi" at bounding box center [381, 56] width 87 height 13
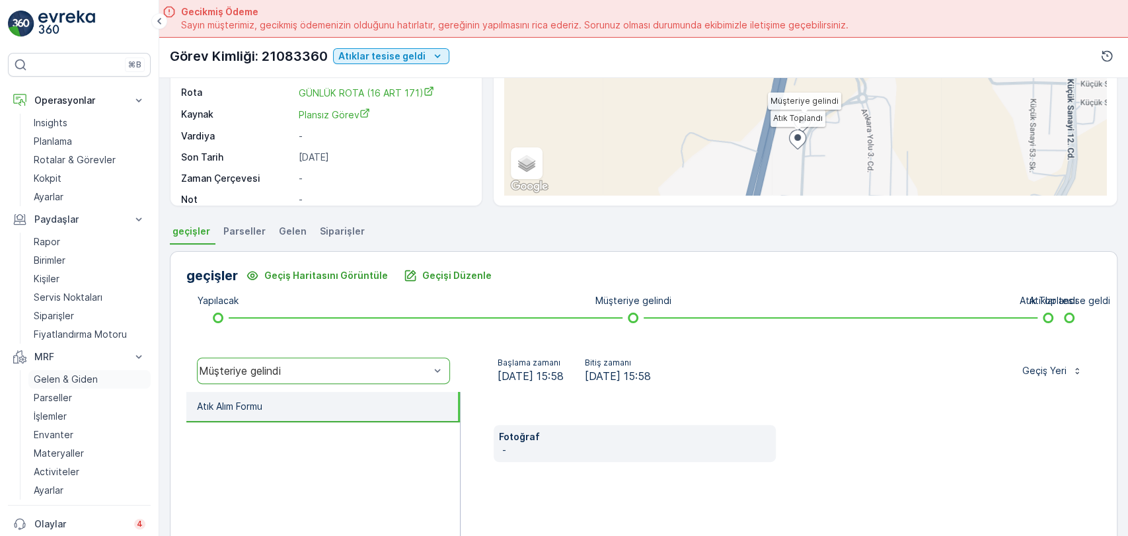
click at [83, 376] on p "Gelen & Giden" at bounding box center [66, 379] width 64 height 13
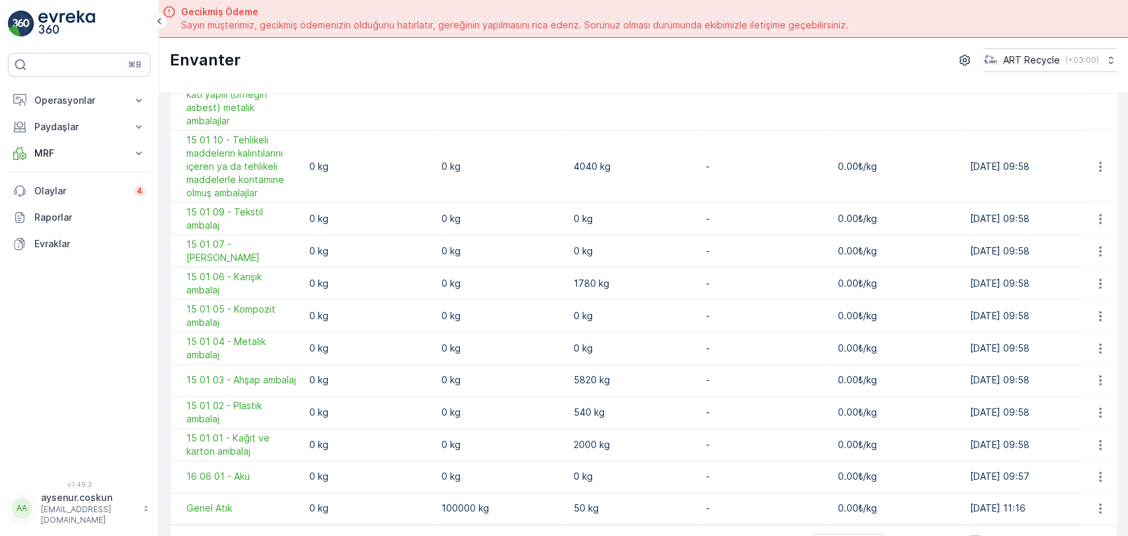
scroll to position [37, 0]
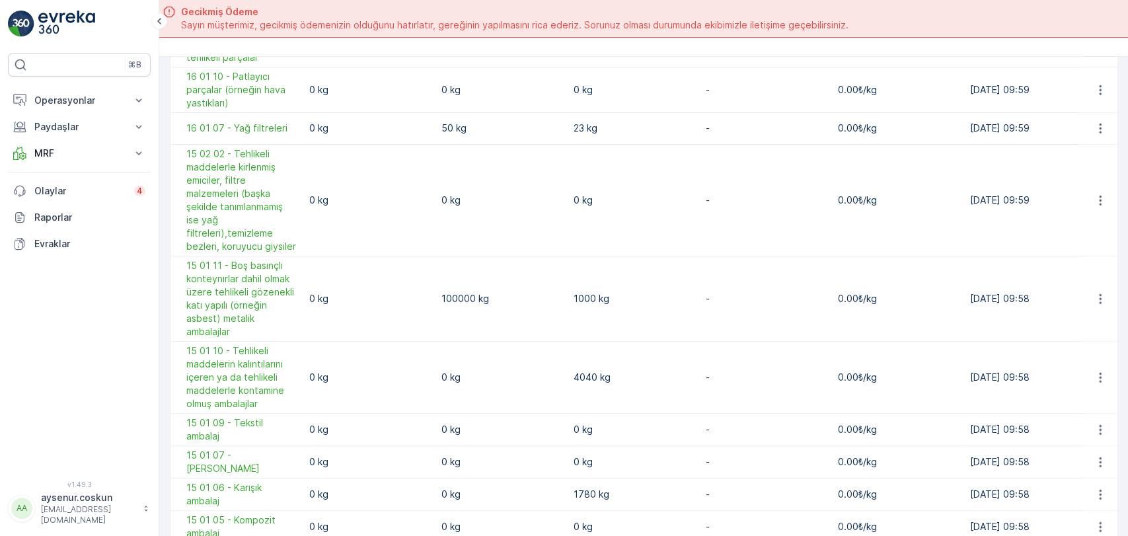
scroll to position [1306, 0]
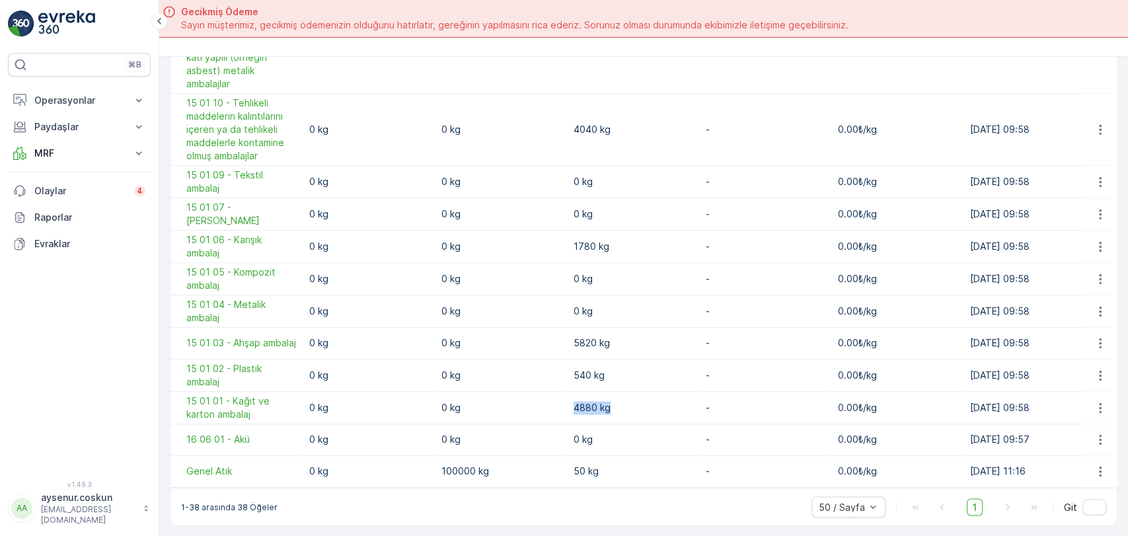
drag, startPoint x: 572, startPoint y: 397, endPoint x: 614, endPoint y: 403, distance: 42.7
click at [614, 403] on td "4880 kg" at bounding box center [633, 407] width 132 height 32
click at [614, 403] on p "4880 kg" at bounding box center [633, 407] width 119 height 13
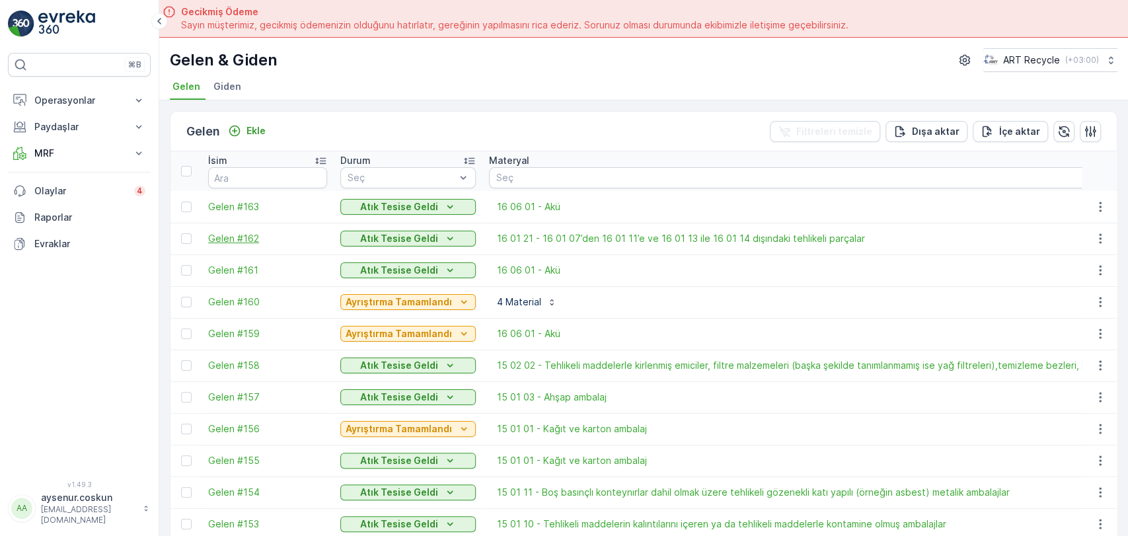
click at [235, 243] on span "Gelen #162" at bounding box center [267, 238] width 119 height 13
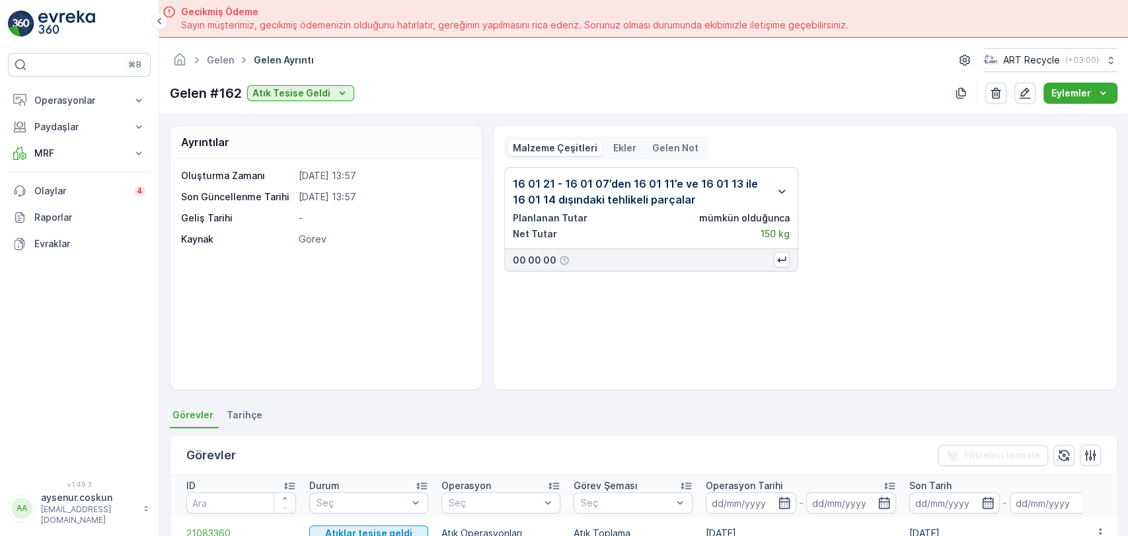
scroll to position [73, 0]
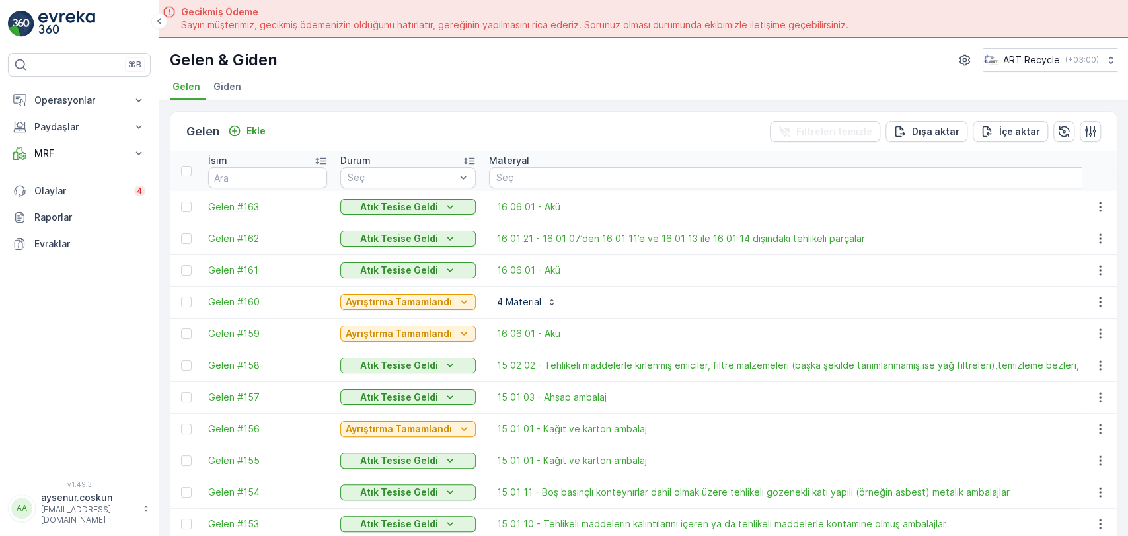
click at [243, 201] on span "Gelen #163" at bounding box center [267, 206] width 119 height 13
click at [219, 233] on span "Gelen #162" at bounding box center [267, 238] width 119 height 13
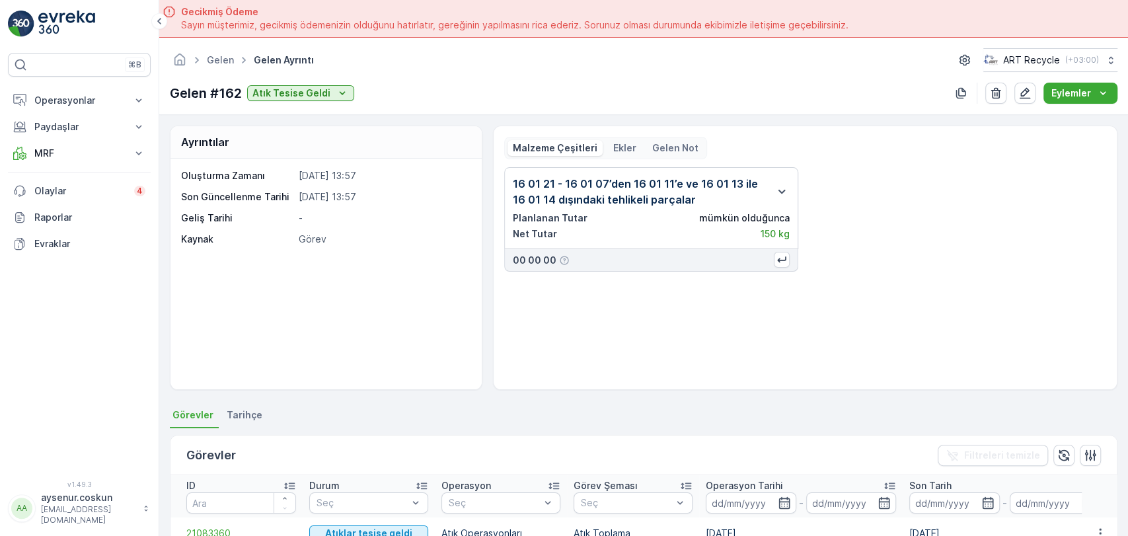
scroll to position [147, 0]
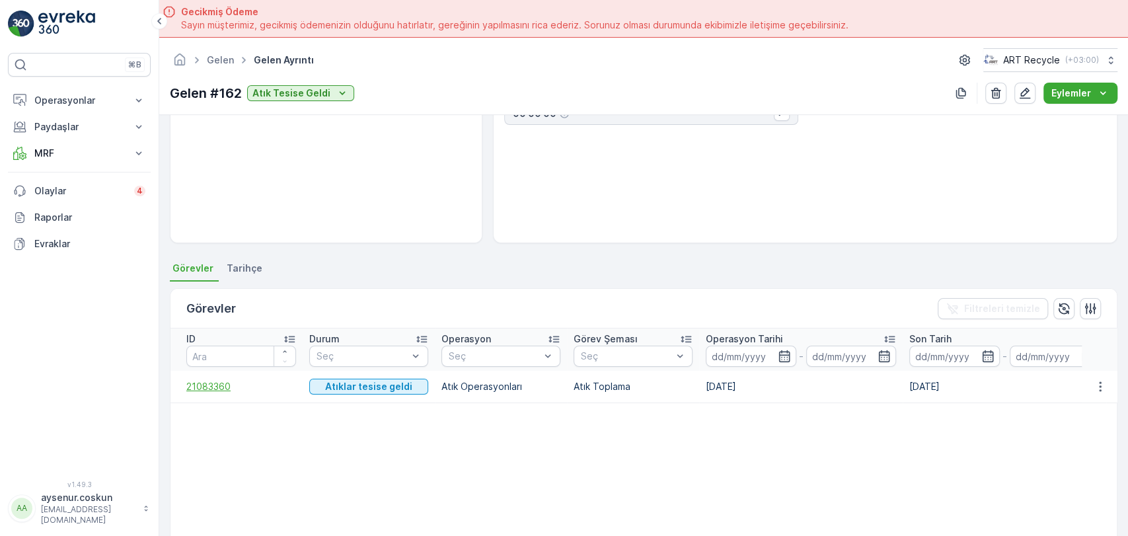
click at [205, 387] on span "21083360" at bounding box center [241, 386] width 110 height 13
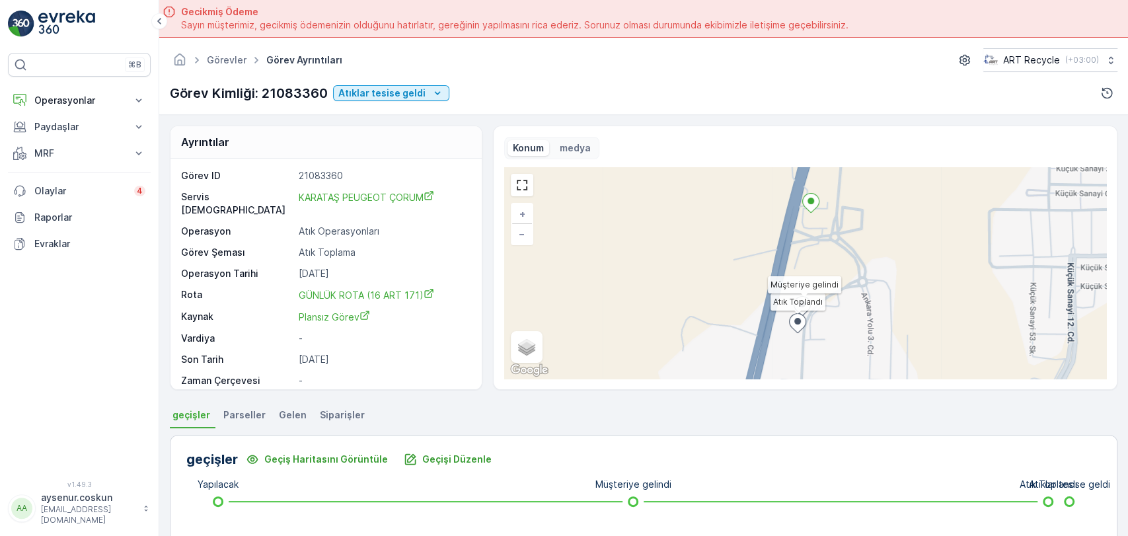
click at [276, 424] on li "Gelen" at bounding box center [294, 417] width 36 height 22
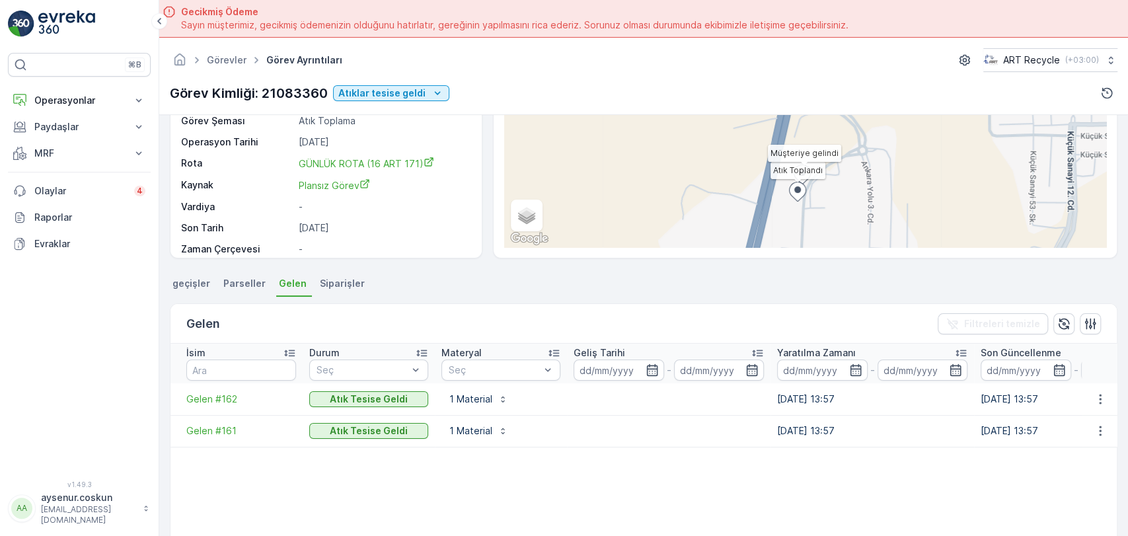
scroll to position [220, 0]
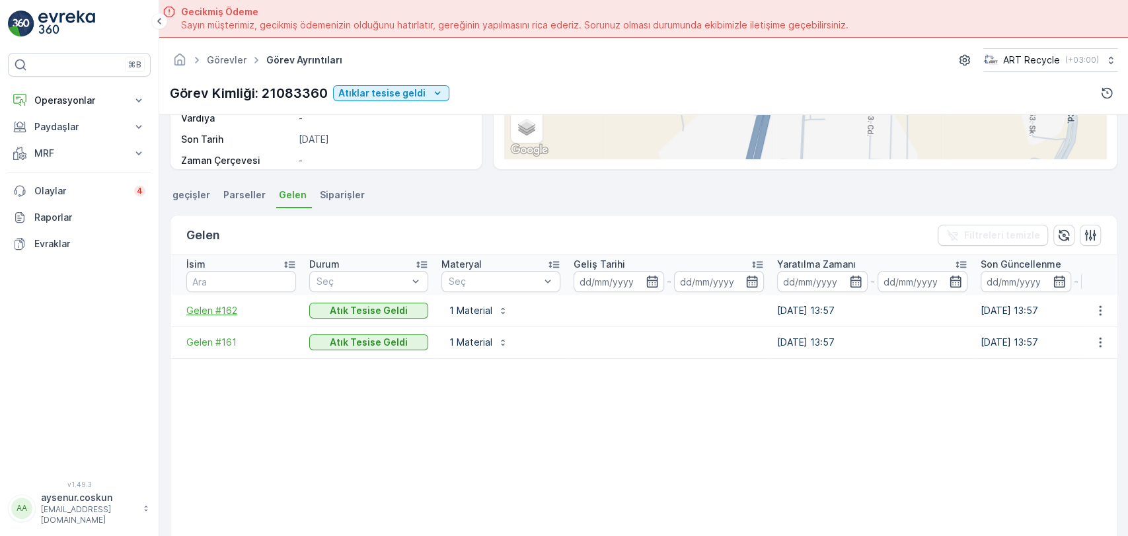
click at [220, 313] on span "Gelen #162" at bounding box center [241, 310] width 110 height 13
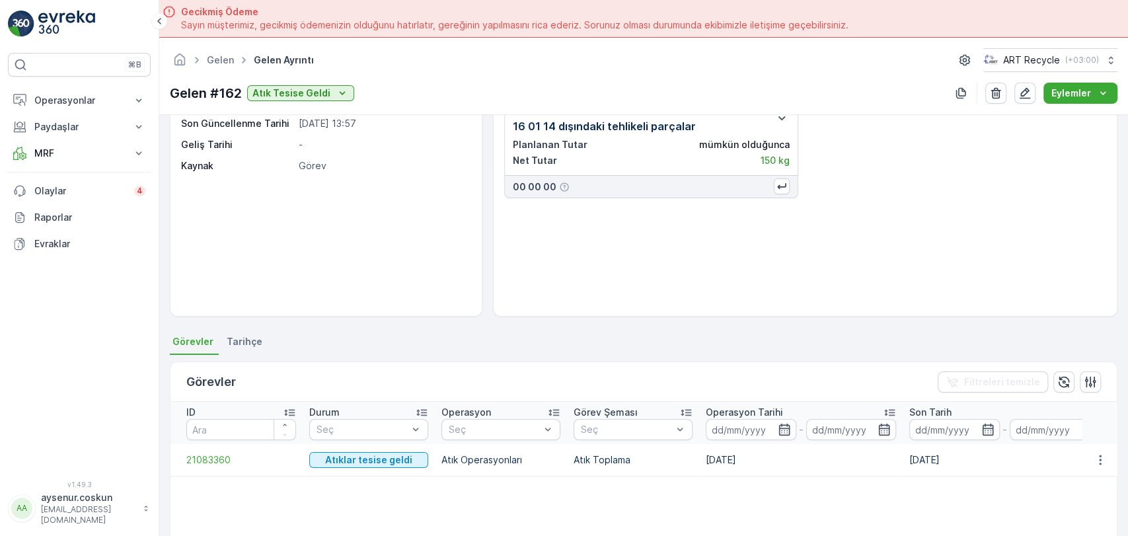
scroll to position [147, 0]
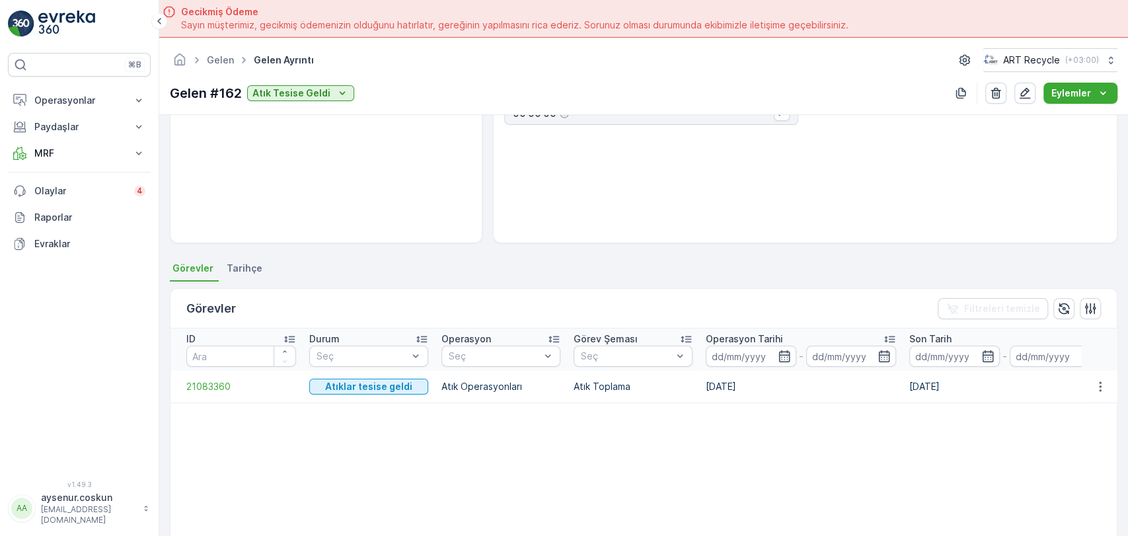
drag, startPoint x: 397, startPoint y: 297, endPoint x: 333, endPoint y: 294, distance: 64.9
click at [333, 294] on div "Görevler Filtreleri temizle" at bounding box center [644, 309] width 947 height 40
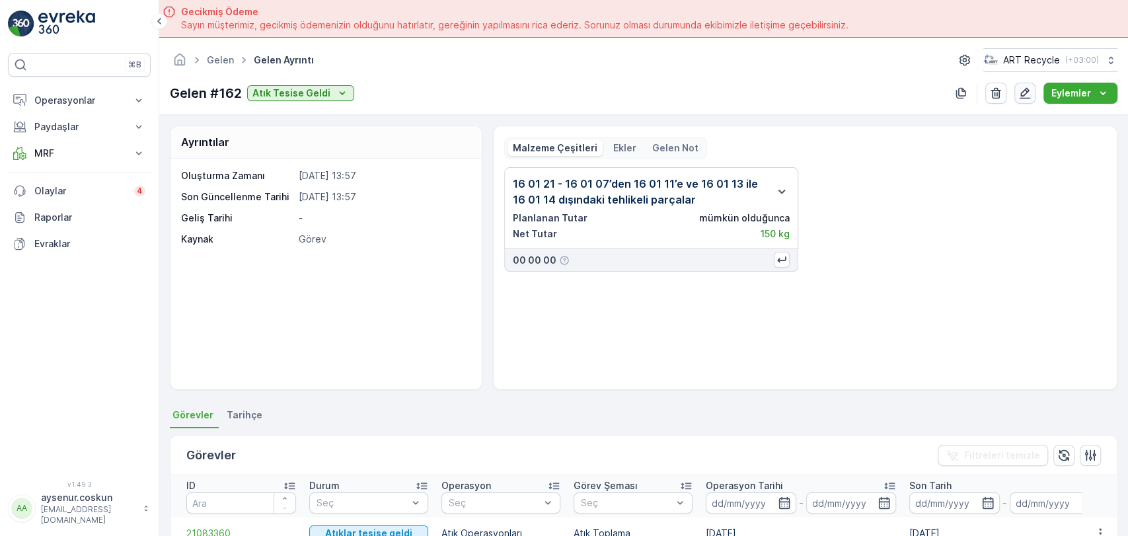
click at [1026, 91] on icon "button" at bounding box center [1025, 93] width 13 height 13
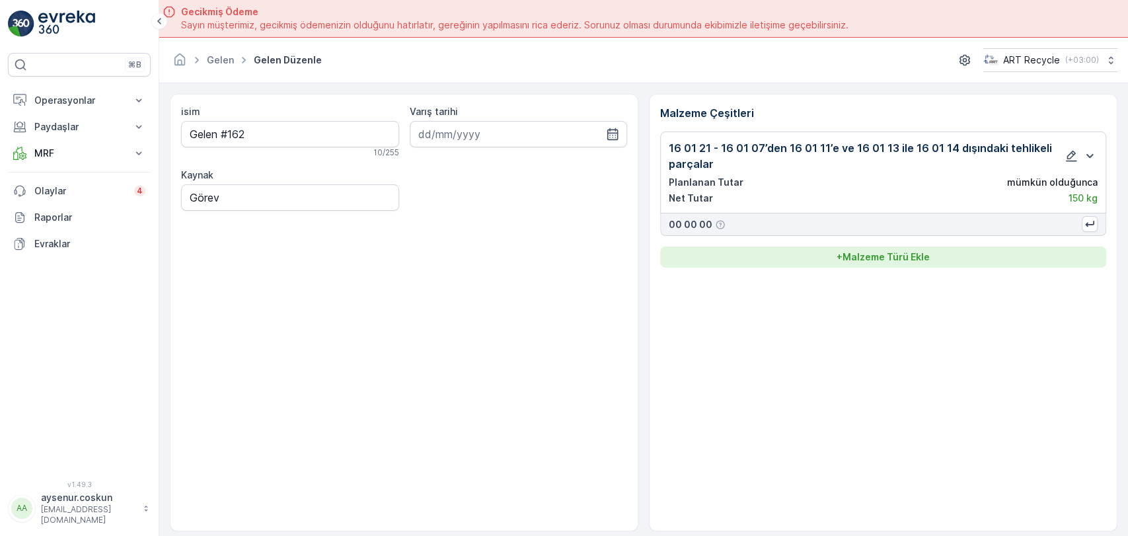
click at [903, 253] on p "+ Malzeme Türü Ekle" at bounding box center [883, 257] width 93 height 13
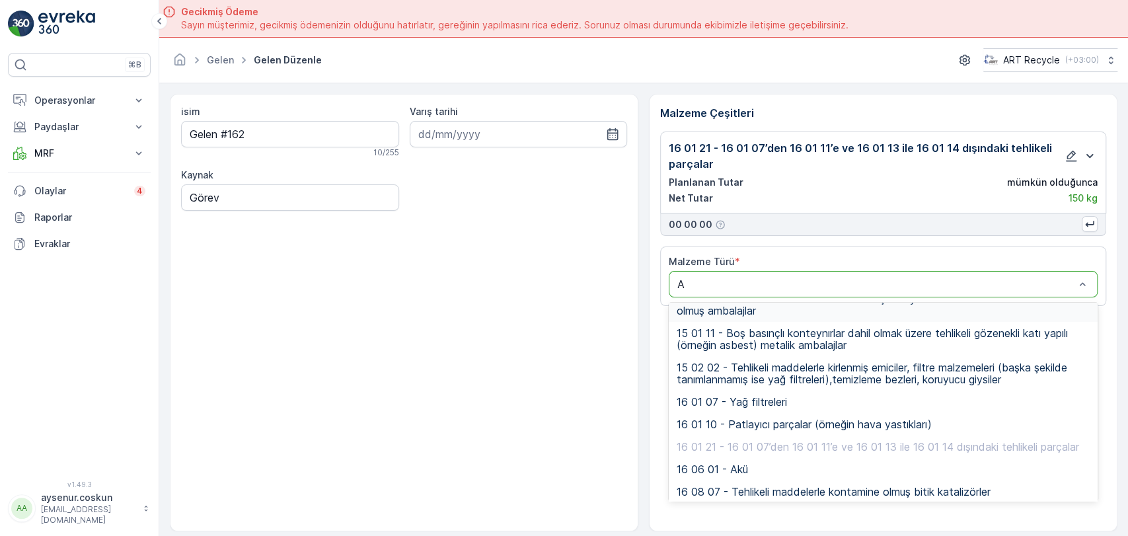
scroll to position [175, 0]
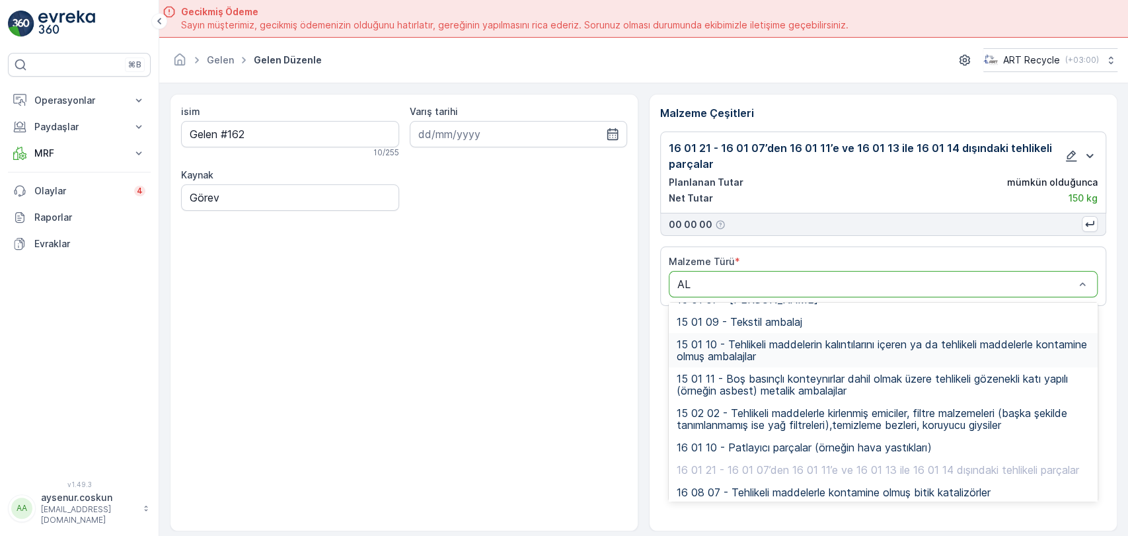
type input "ALÜ"
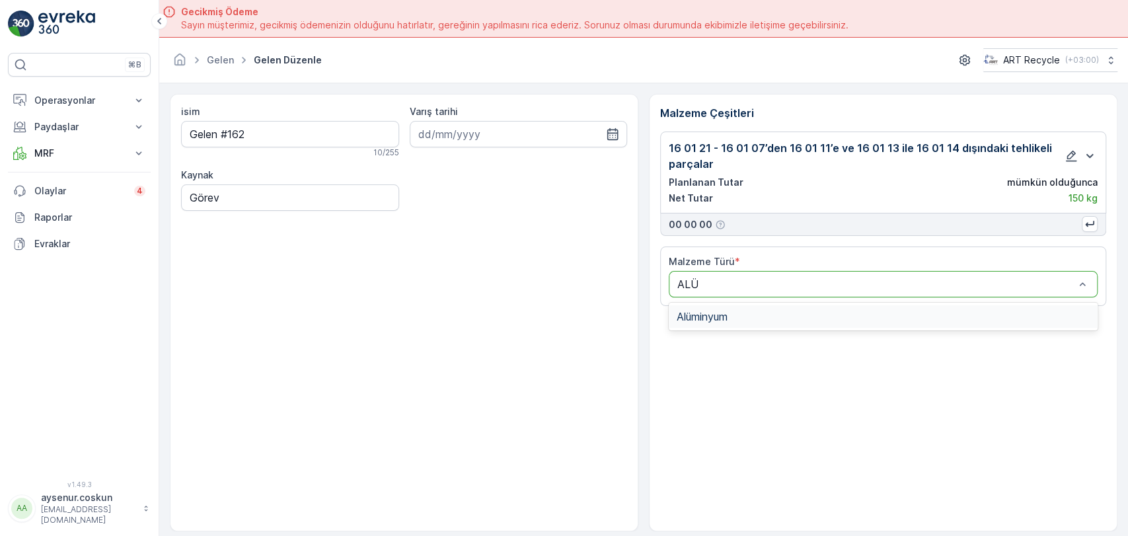
scroll to position [0, 0]
click at [723, 311] on span "Alüminyum" at bounding box center [702, 317] width 51 height 12
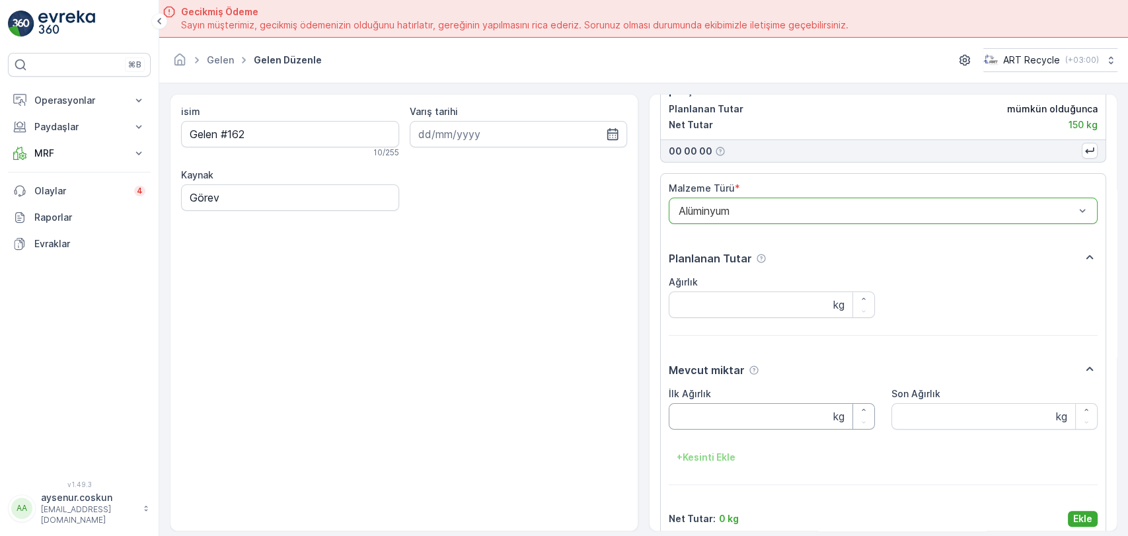
click at [711, 418] on Ağırlık "İlk Ağırlık" at bounding box center [772, 416] width 206 height 26
click at [699, 310] on input "Ağırlık" at bounding box center [772, 305] width 206 height 26
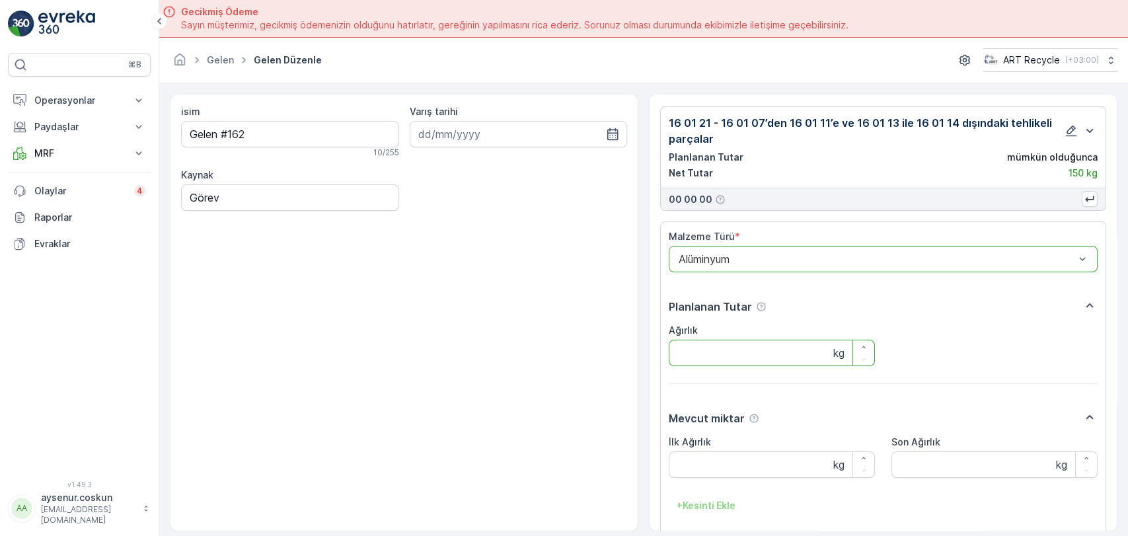
scroll to position [0, 0]
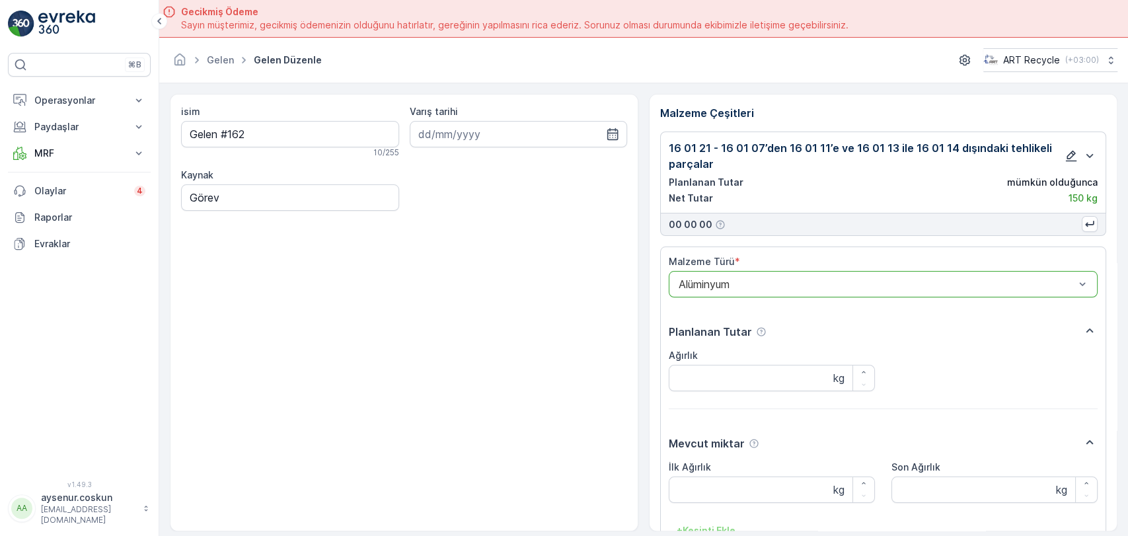
click at [1065, 152] on icon "button" at bounding box center [1071, 155] width 13 height 13
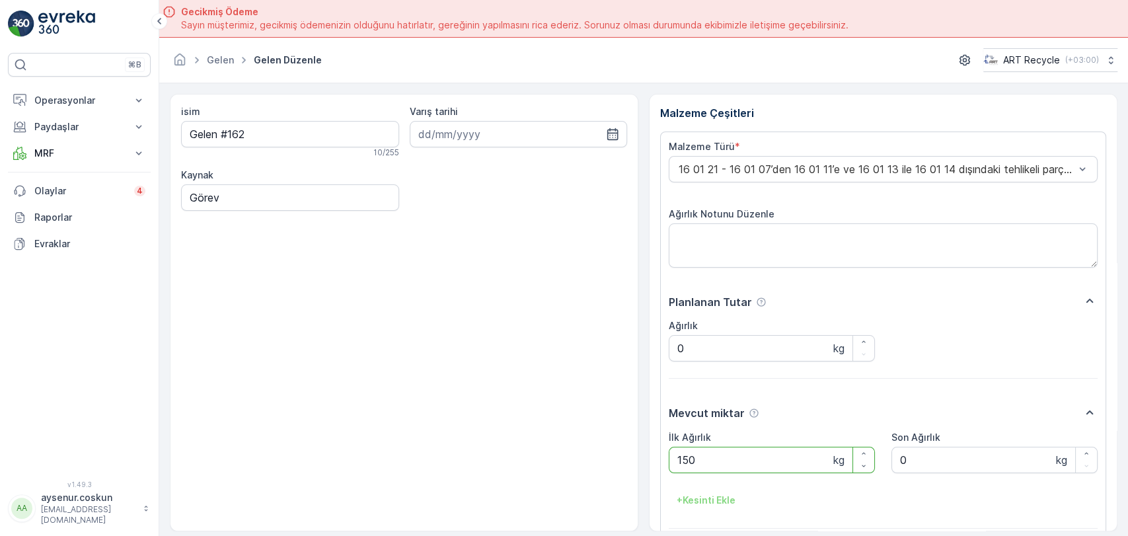
drag, startPoint x: 704, startPoint y: 462, endPoint x: 667, endPoint y: 467, distance: 37.3
click at [667, 467] on div "Malzeme Türü * 16 01 21 - 16 01 07’den 16 01 11’e ve 16 01 13 ile 16 01 14 dışı…" at bounding box center [883, 355] width 446 height 447
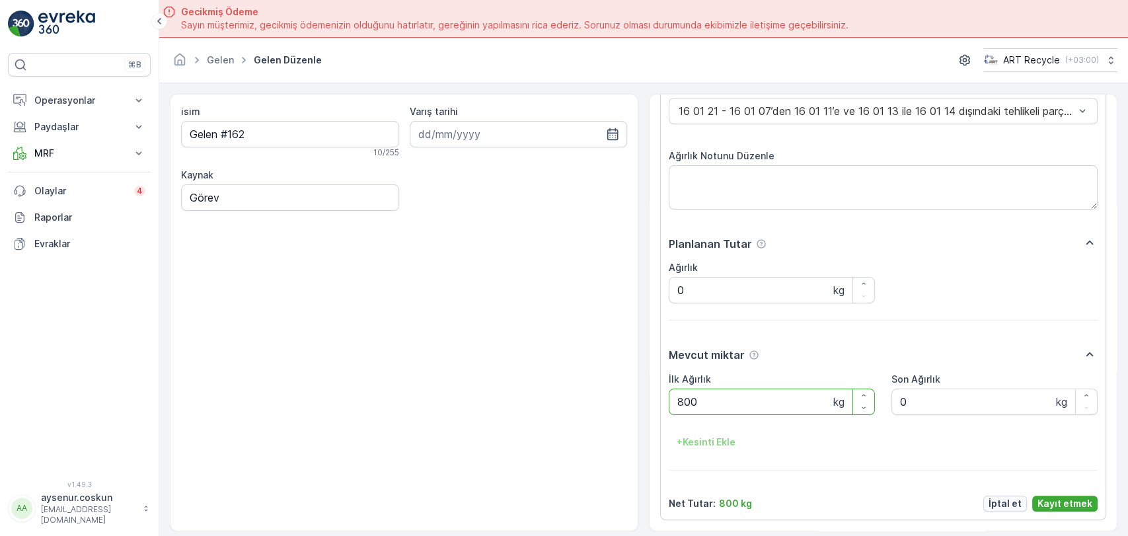
scroll to position [37, 0]
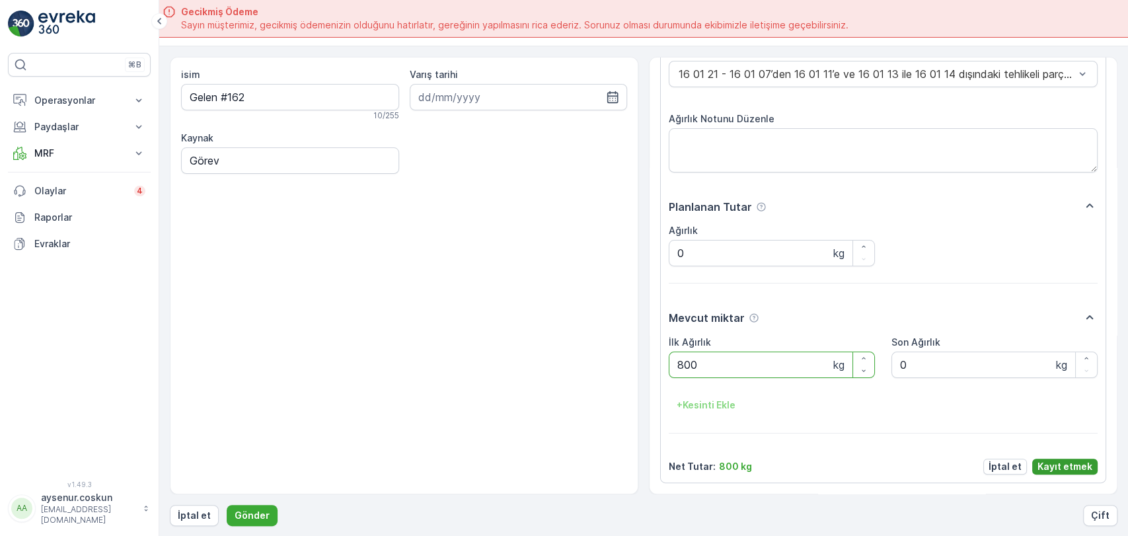
type Ağırlık "800"
click at [1062, 464] on p "Kayıt etmek" at bounding box center [1065, 466] width 55 height 13
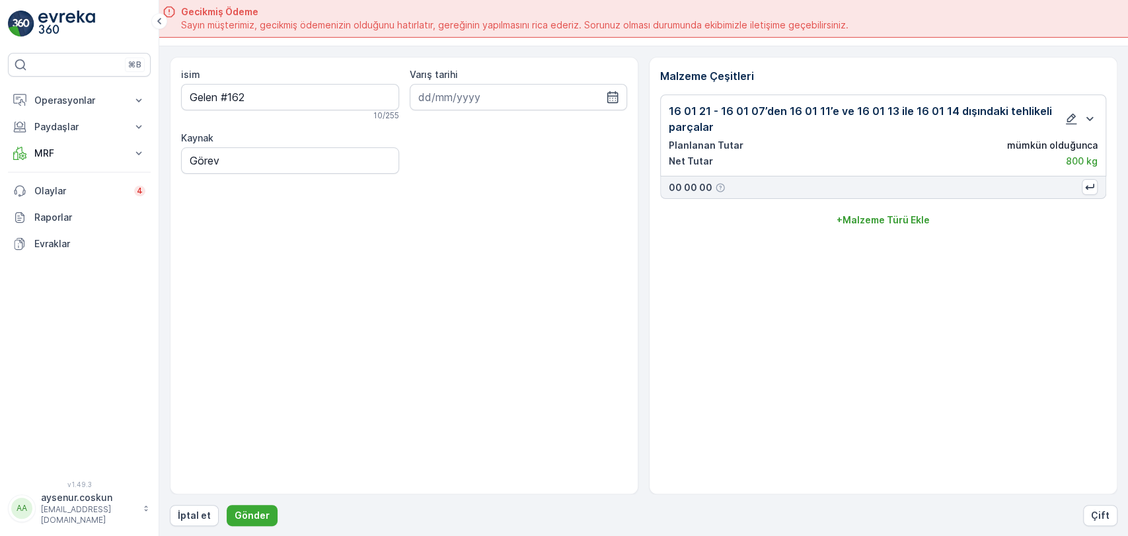
scroll to position [0, 0]
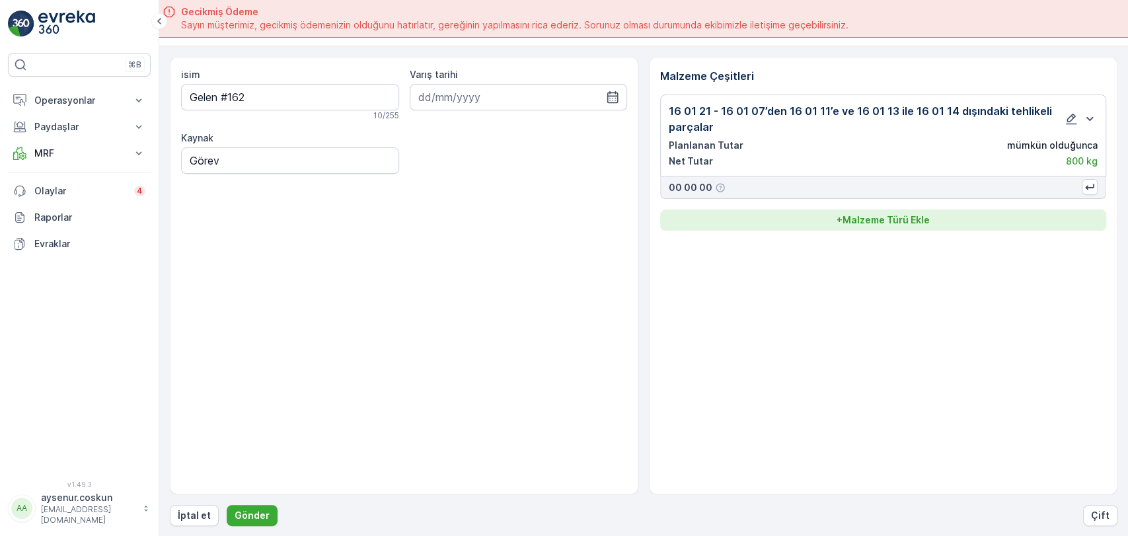
click at [1056, 214] on div "+ Malzeme Türü Ekle" at bounding box center [883, 220] width 430 height 13
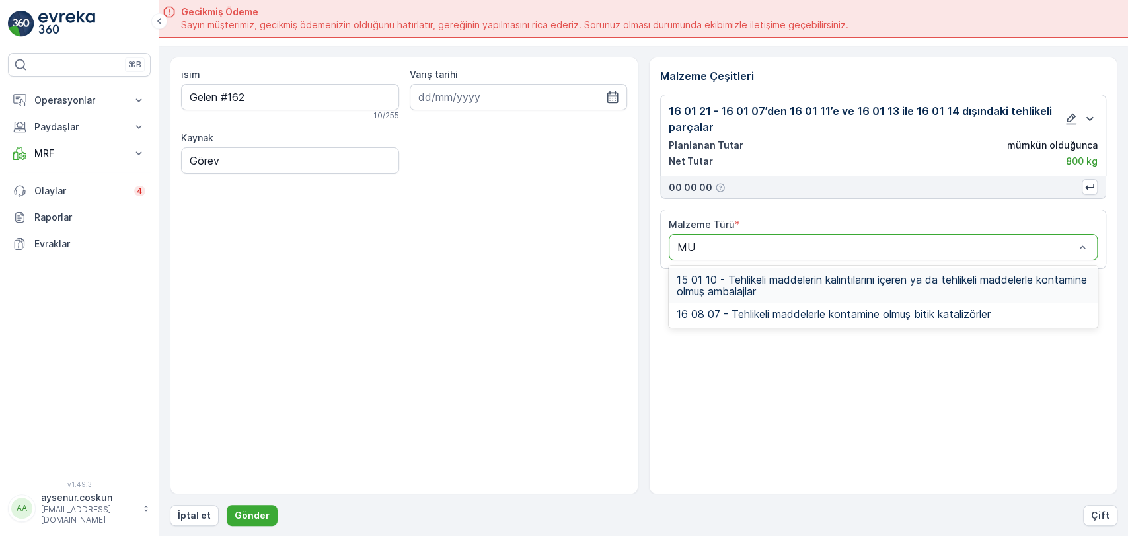
type input "M"
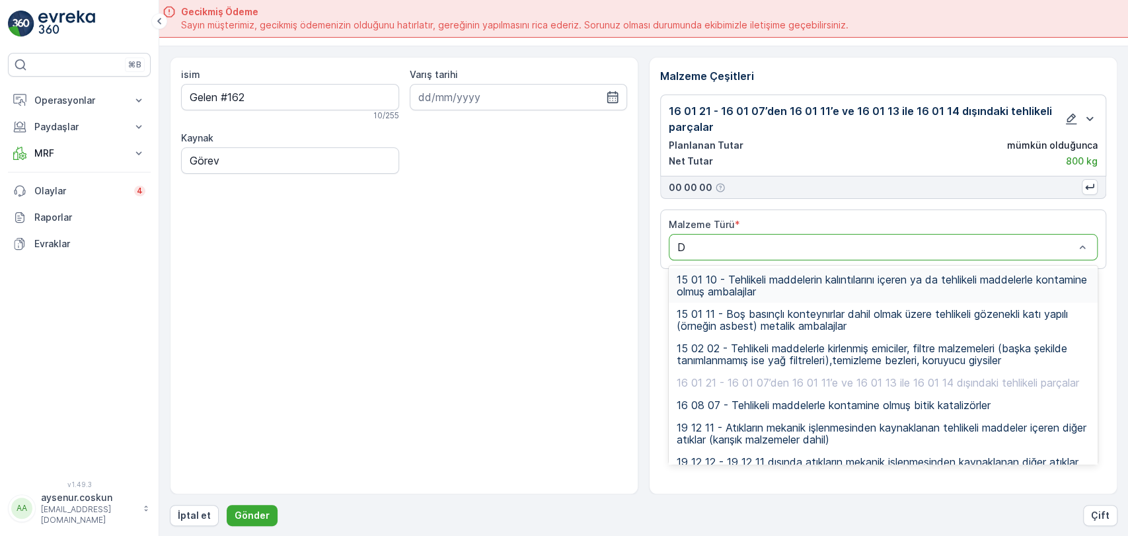
type input "DE"
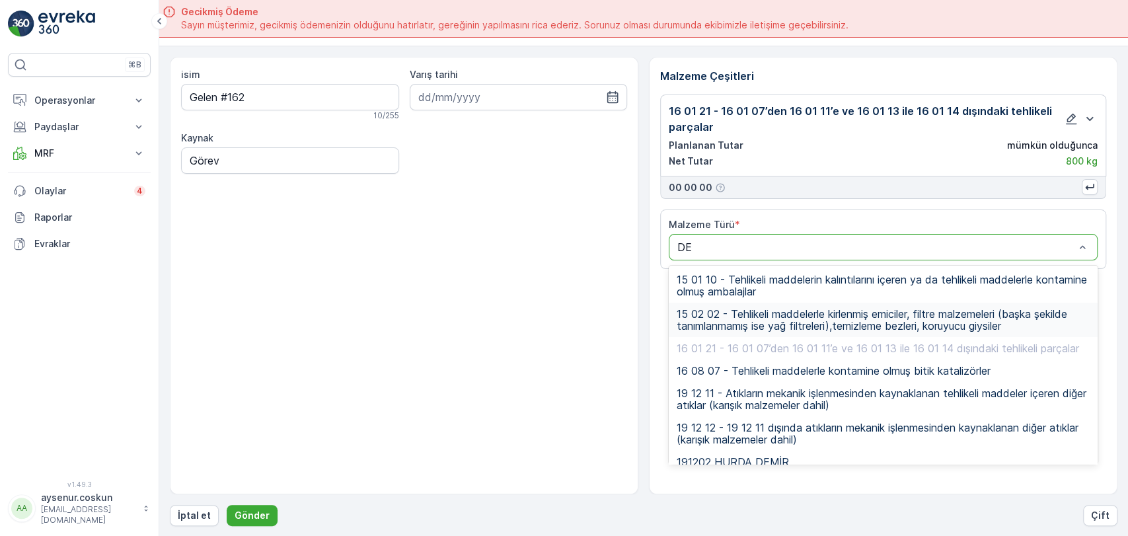
scroll to position [11, 0]
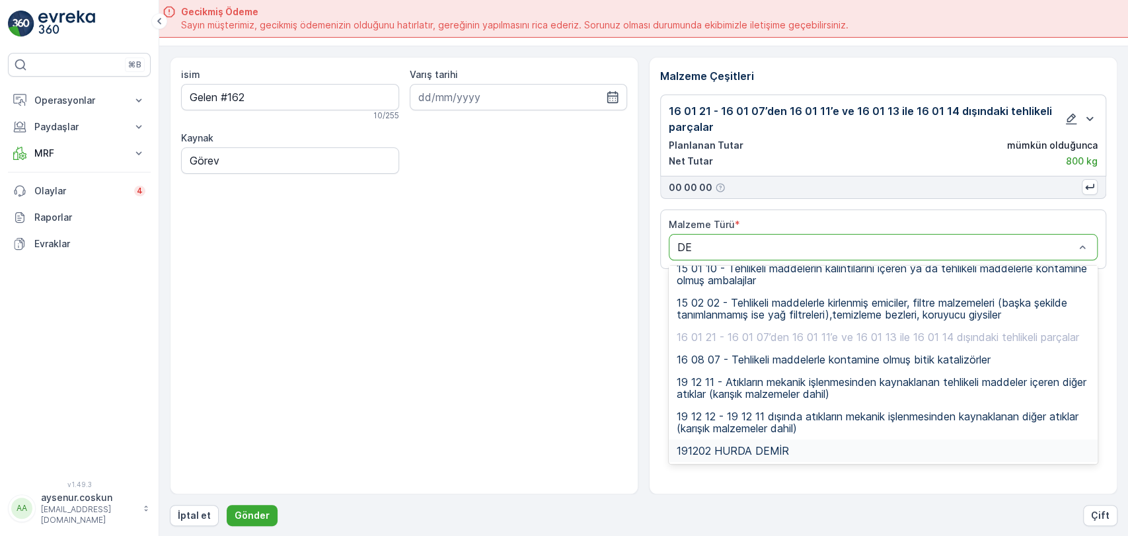
click at [777, 450] on span "191202 HURDA DEMİR" at bounding box center [733, 451] width 112 height 12
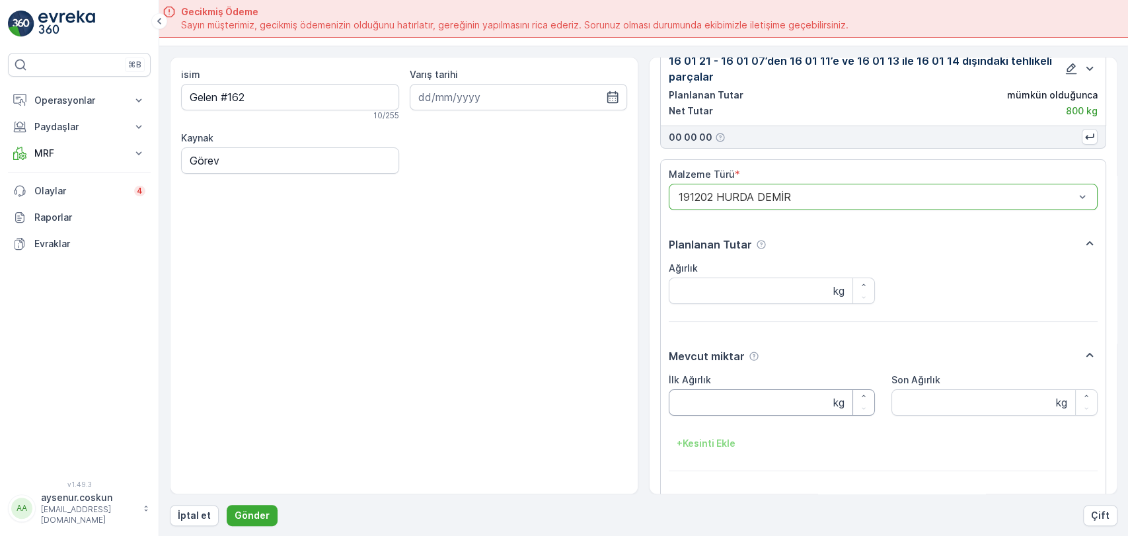
scroll to position [73, 0]
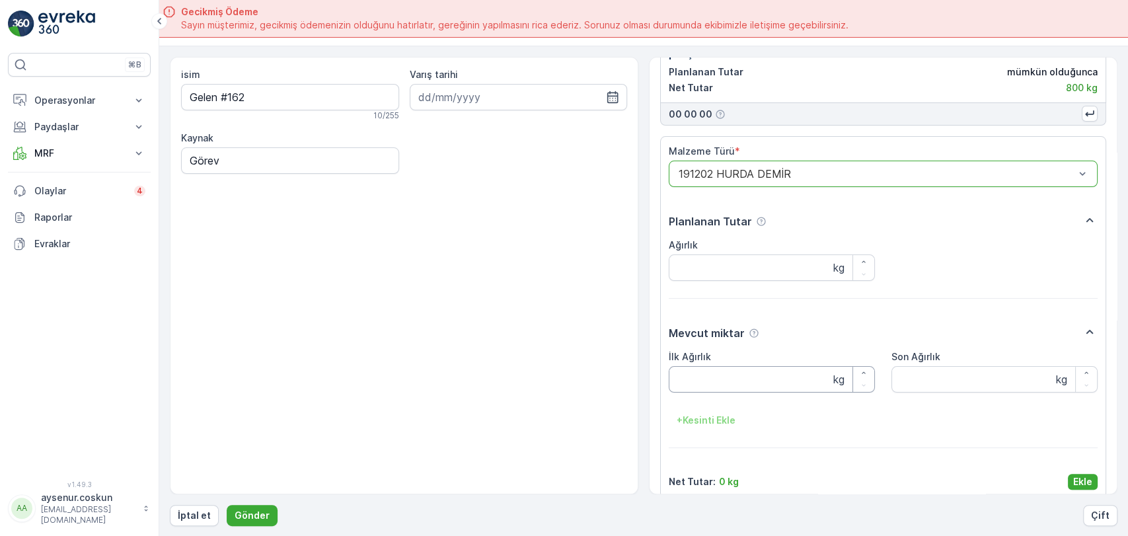
click at [742, 384] on Ağırlık "İlk Ağırlık" at bounding box center [772, 379] width 206 height 26
type Ağırlık "200"
click at [1078, 481] on p "Ekle" at bounding box center [1083, 481] width 19 height 13
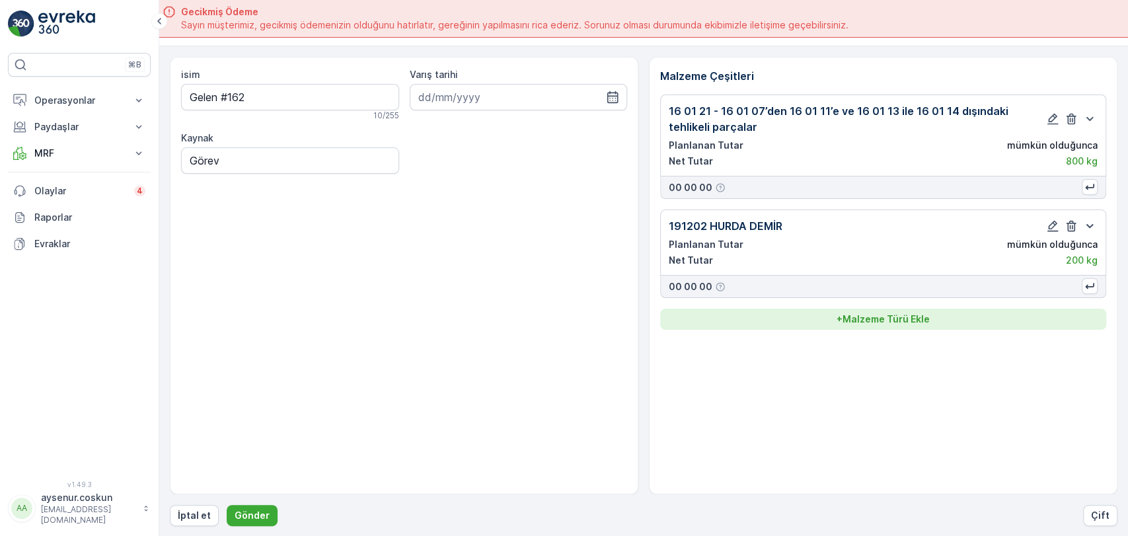
click at [926, 327] on button "+ Malzeme Türü Ekle" at bounding box center [883, 319] width 446 height 21
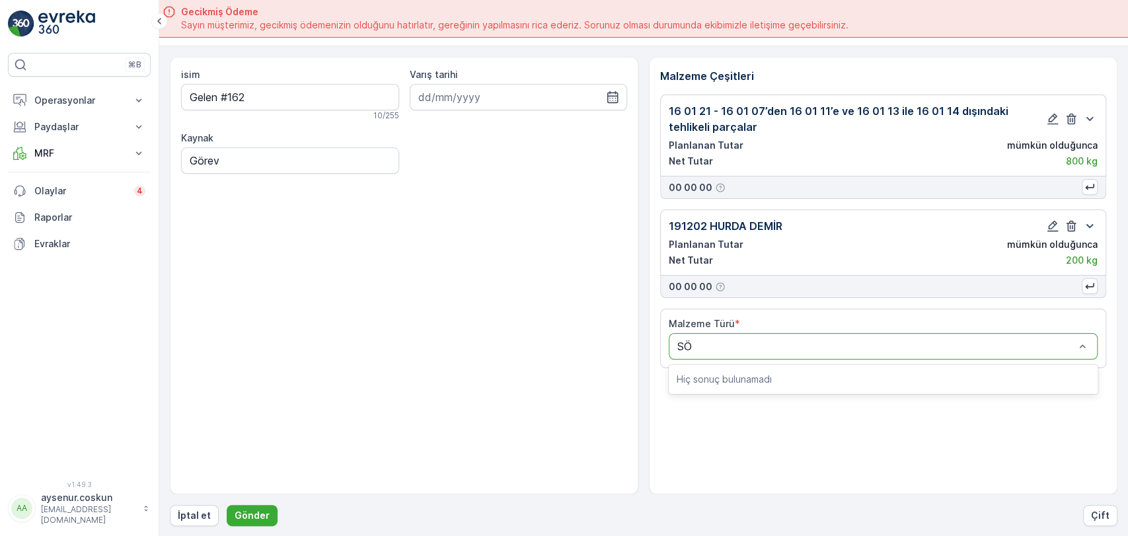
type input "S"
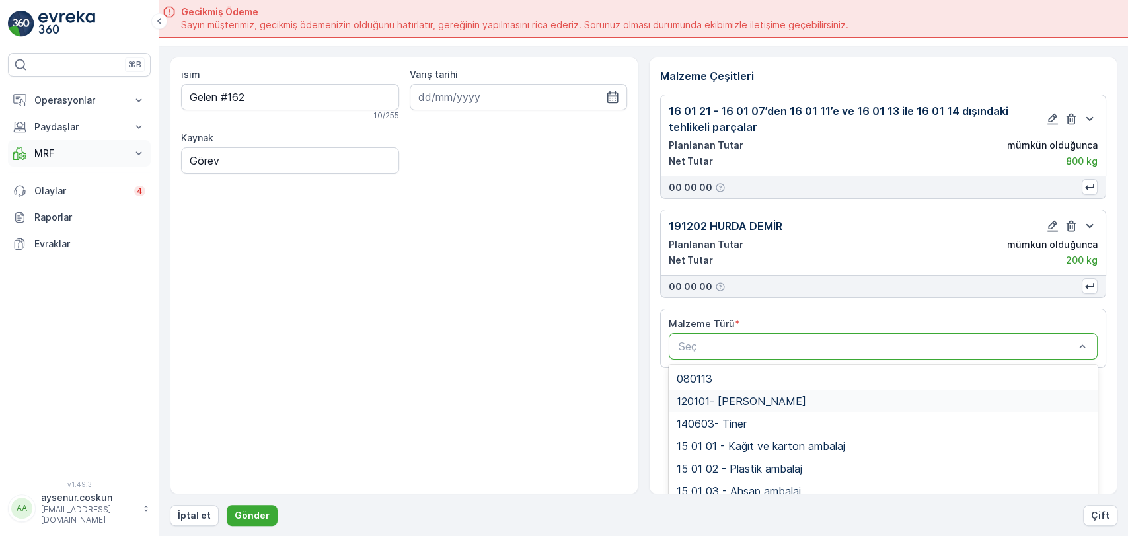
click at [115, 155] on p "MRF" at bounding box center [79, 153] width 90 height 13
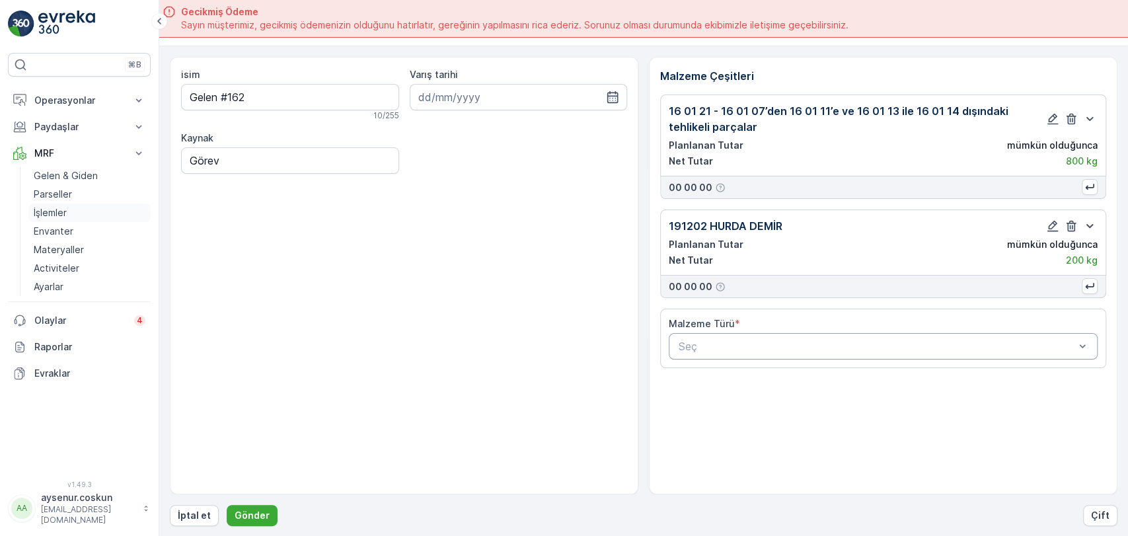
click at [108, 214] on link "İşlemler" at bounding box center [89, 213] width 122 height 19
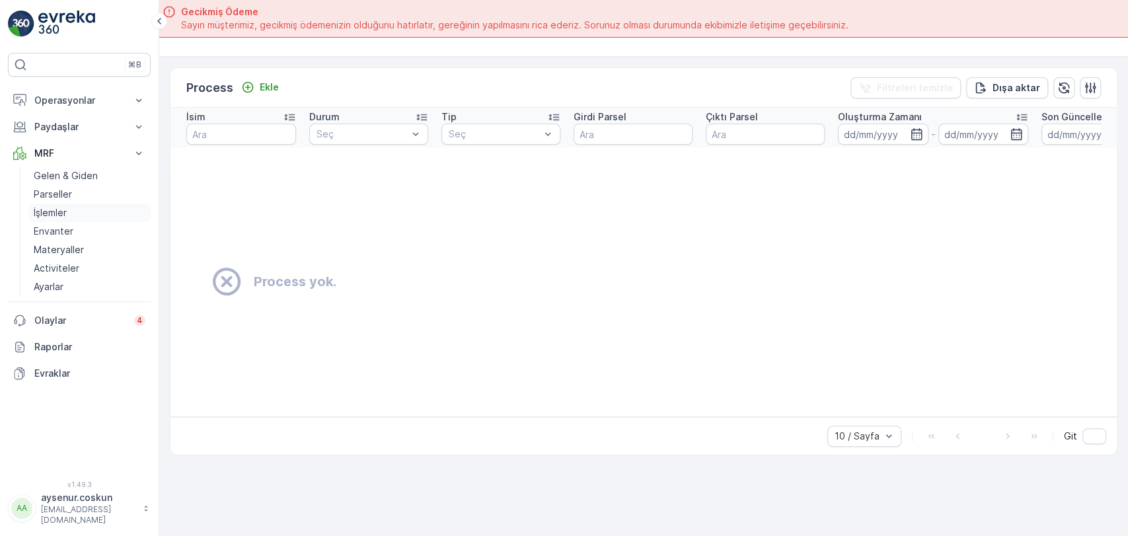
click at [62, 214] on p "İşlemler" at bounding box center [50, 212] width 33 height 13
click at [278, 87] on p "Ekle" at bounding box center [269, 87] width 19 height 13
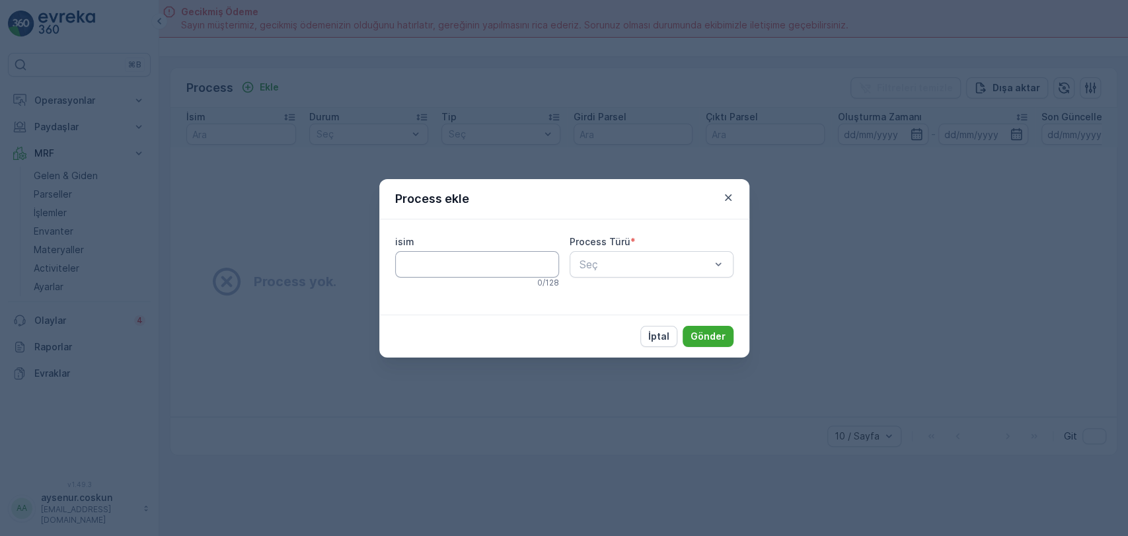
click at [434, 265] on input "isim" at bounding box center [477, 264] width 164 height 26
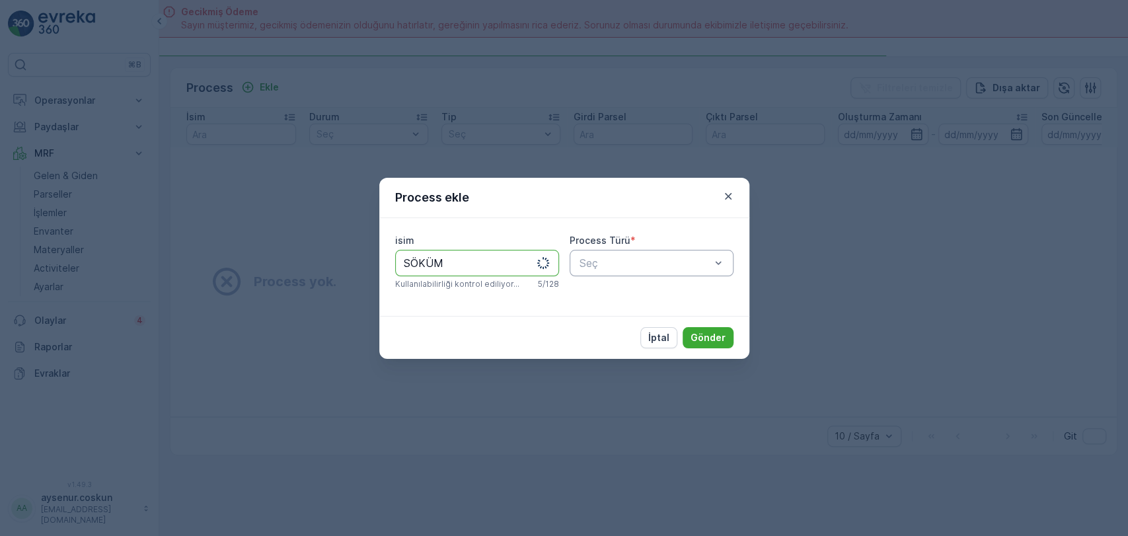
type input "SÖKÜM"
click at [629, 264] on div at bounding box center [645, 263] width 134 height 12
click at [604, 313] on div "isim SÖKÜM Bu isim mevcut 5 / 128 Process Türü * Seç" at bounding box center [564, 267] width 370 height 98
click at [660, 334] on p "İptal" at bounding box center [659, 337] width 21 height 13
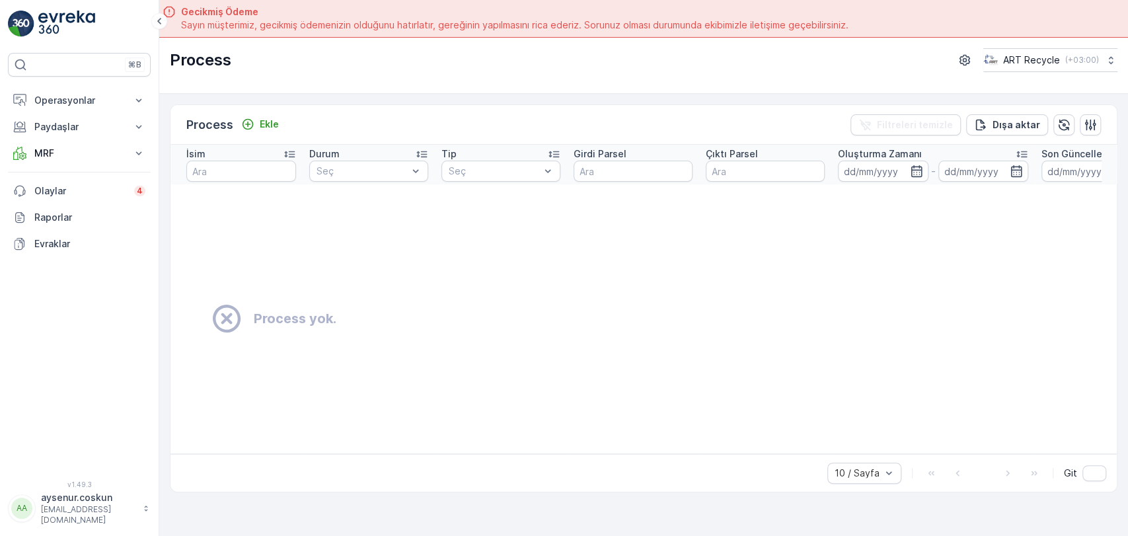
click at [321, 202] on td "Process yok." at bounding box center [779, 318] width 1216 height 269
click at [265, 125] on p "Ekle" at bounding box center [269, 124] width 19 height 13
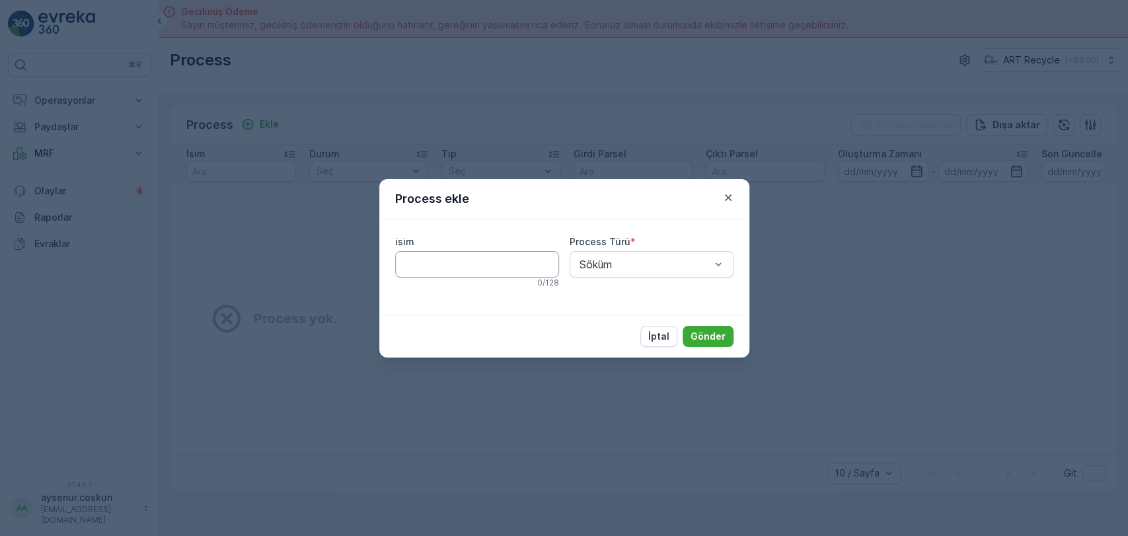
click at [466, 263] on input "isim" at bounding box center [477, 264] width 164 height 26
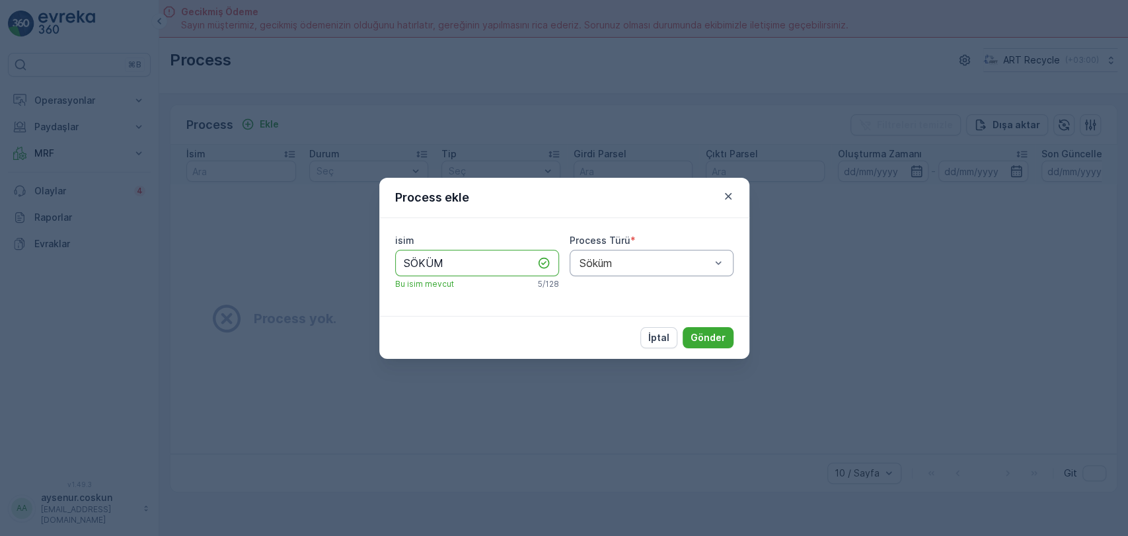
type input "SÖKÜM"
click at [608, 289] on span "Söküm" at bounding box center [593, 295] width 32 height 12
click at [719, 340] on p "Gönder" at bounding box center [708, 337] width 35 height 13
click at [656, 338] on p "İptal" at bounding box center [659, 337] width 21 height 13
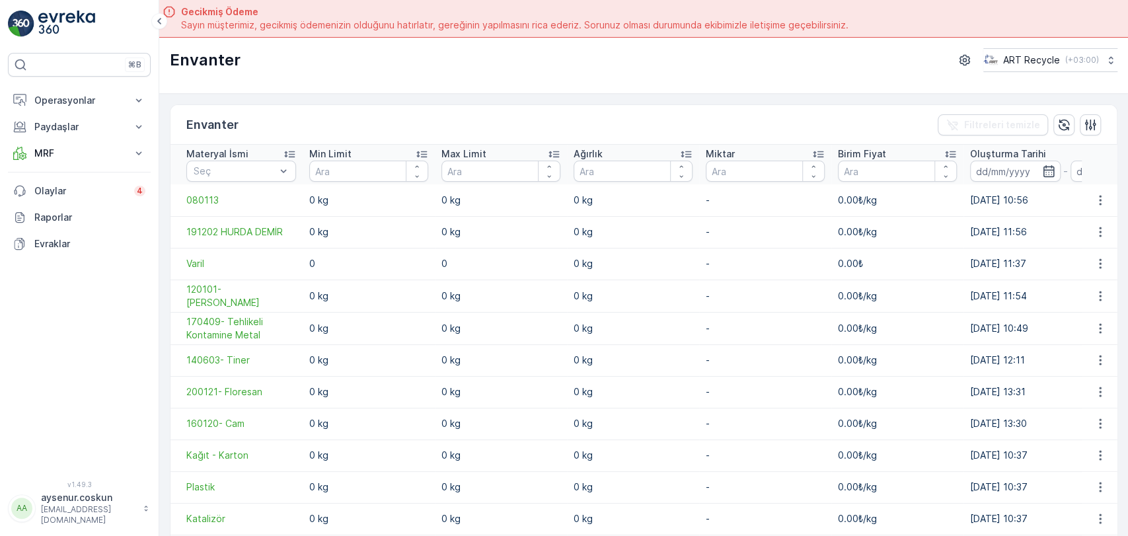
scroll to position [1306, 0]
